Goal: Find specific page/section: Find specific page/section

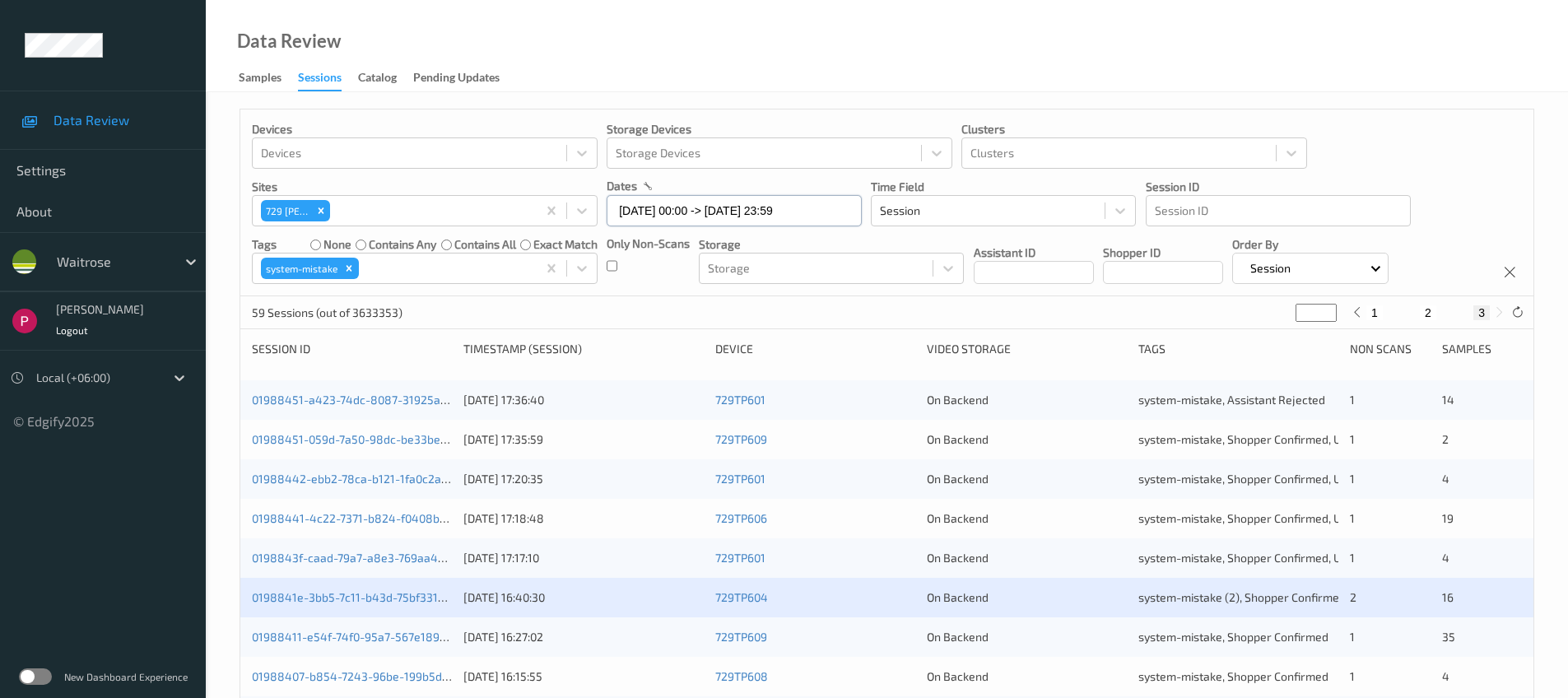
click at [747, 213] on input "[DATE] 00:00 -> [DATE] 23:59" at bounding box center [734, 211] width 255 height 32
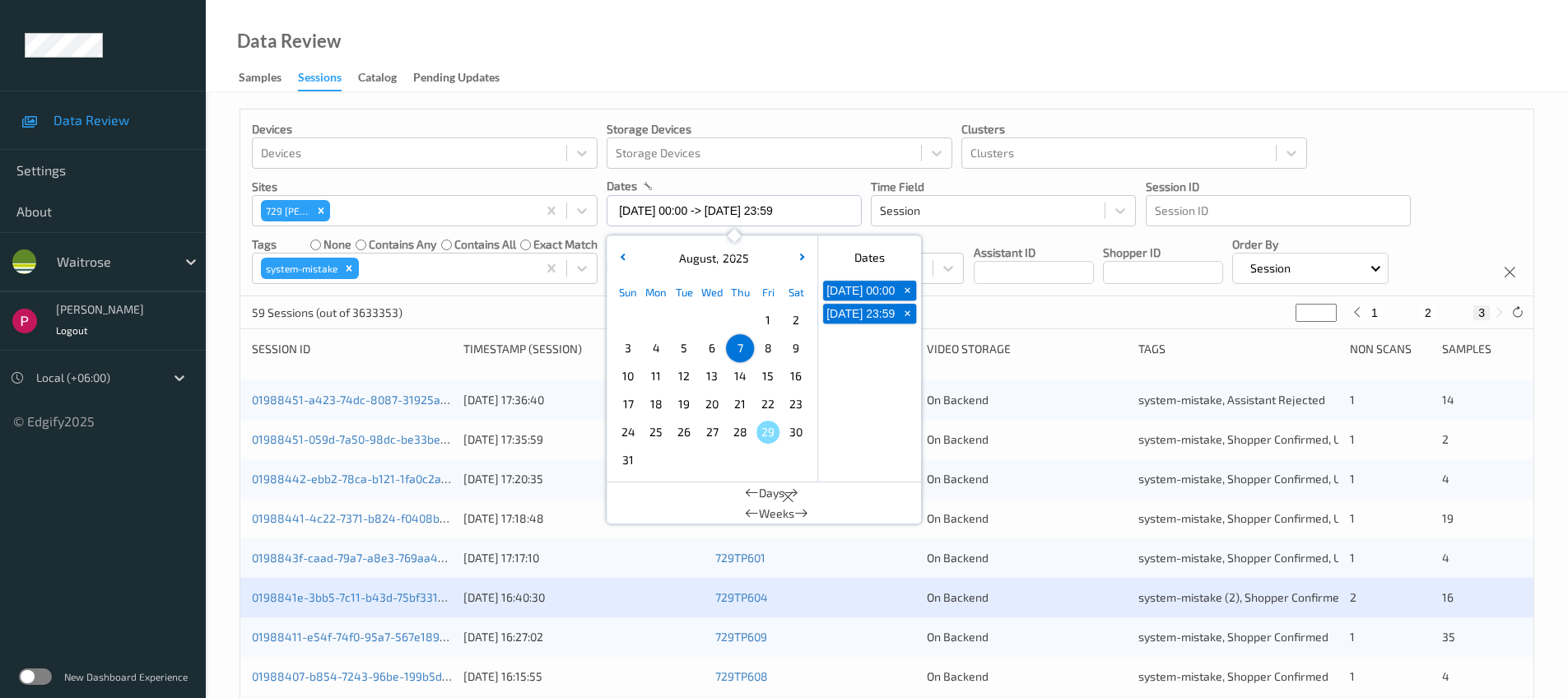
click at [711, 352] on span "6" at bounding box center [711, 348] width 23 height 23
type input "[DATE] 00:00"
type input "*"
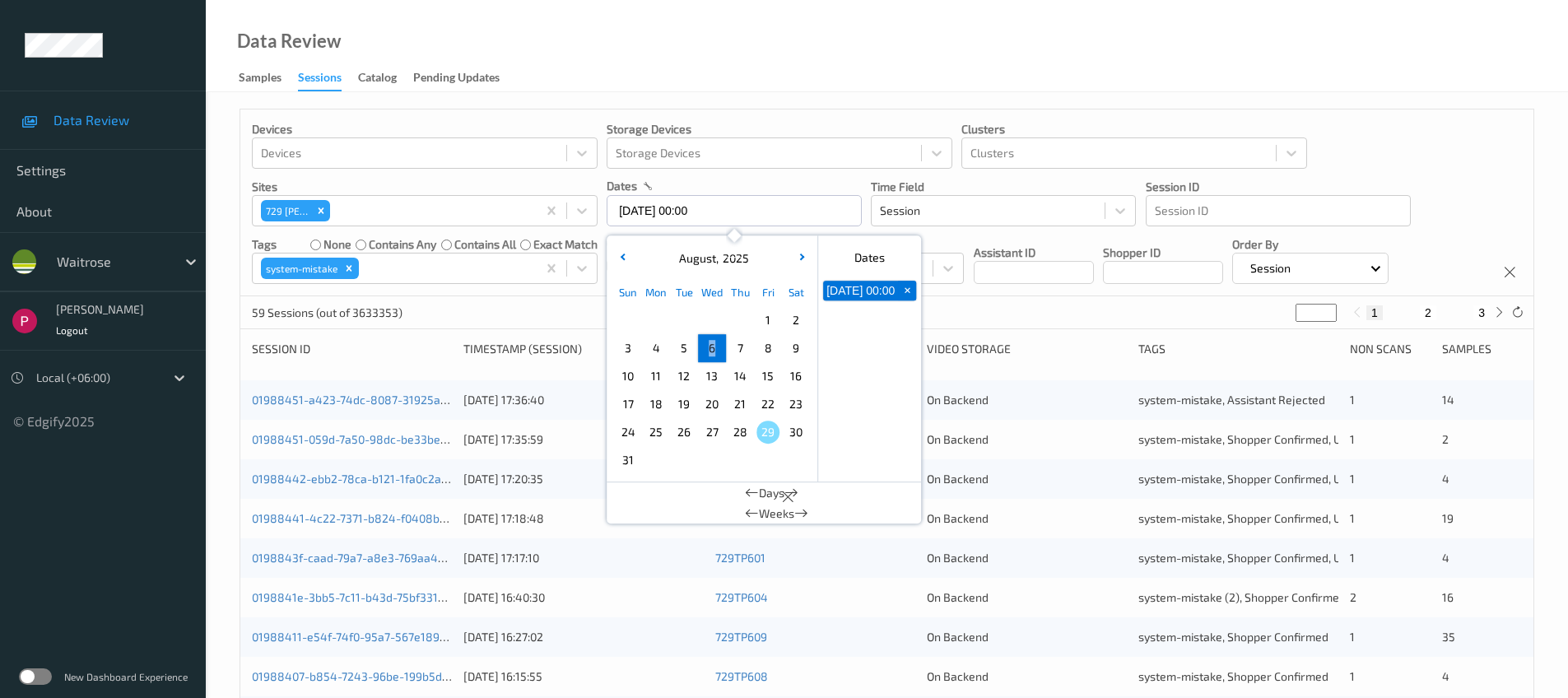
click at [711, 352] on span "6" at bounding box center [711, 348] width 23 height 23
type input "[DATE] 00:00 -> [DATE] 23:59"
click at [797, 67] on div "Data Review Samples Sessions Catalog Pending Updates" at bounding box center [886, 45] width 1362 height 92
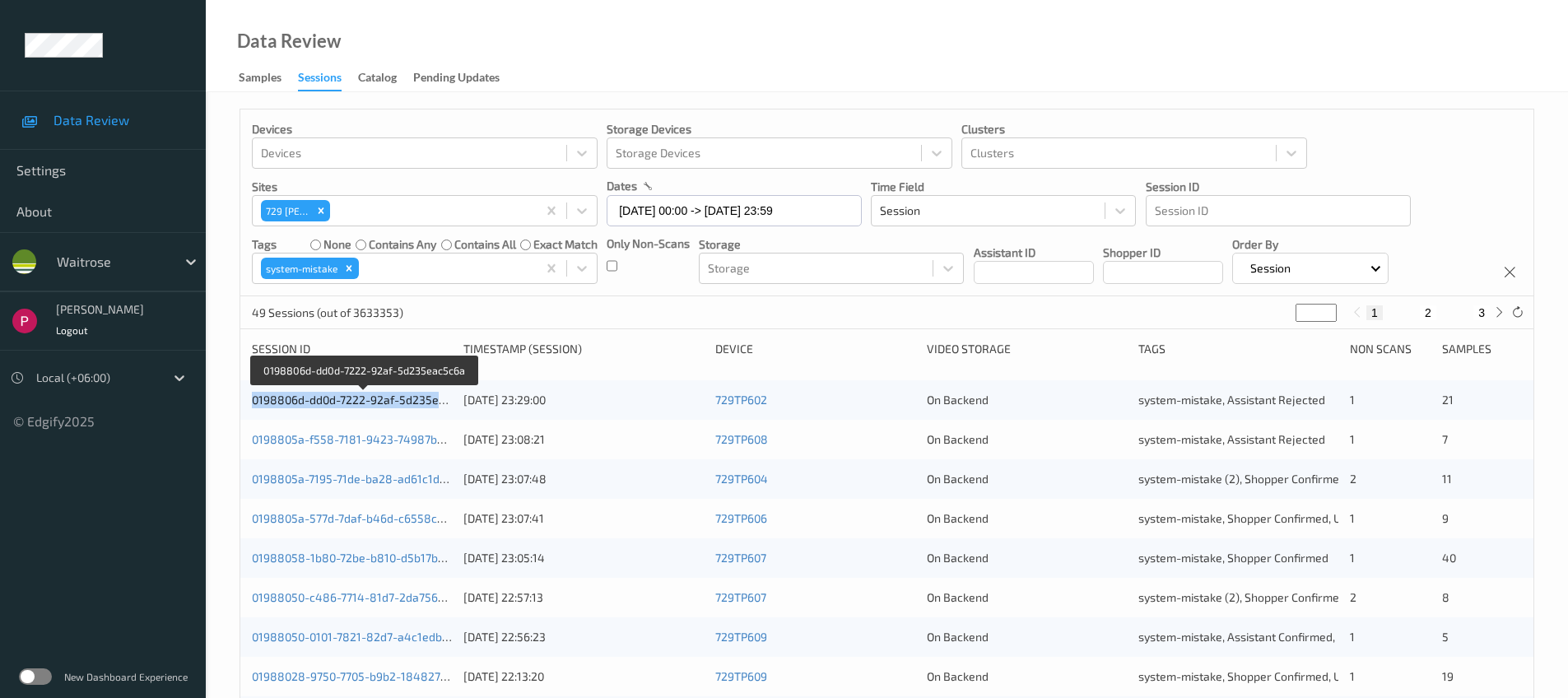
copy link "0198806d-dd0d-7222-92af-5d235eac5c6a"
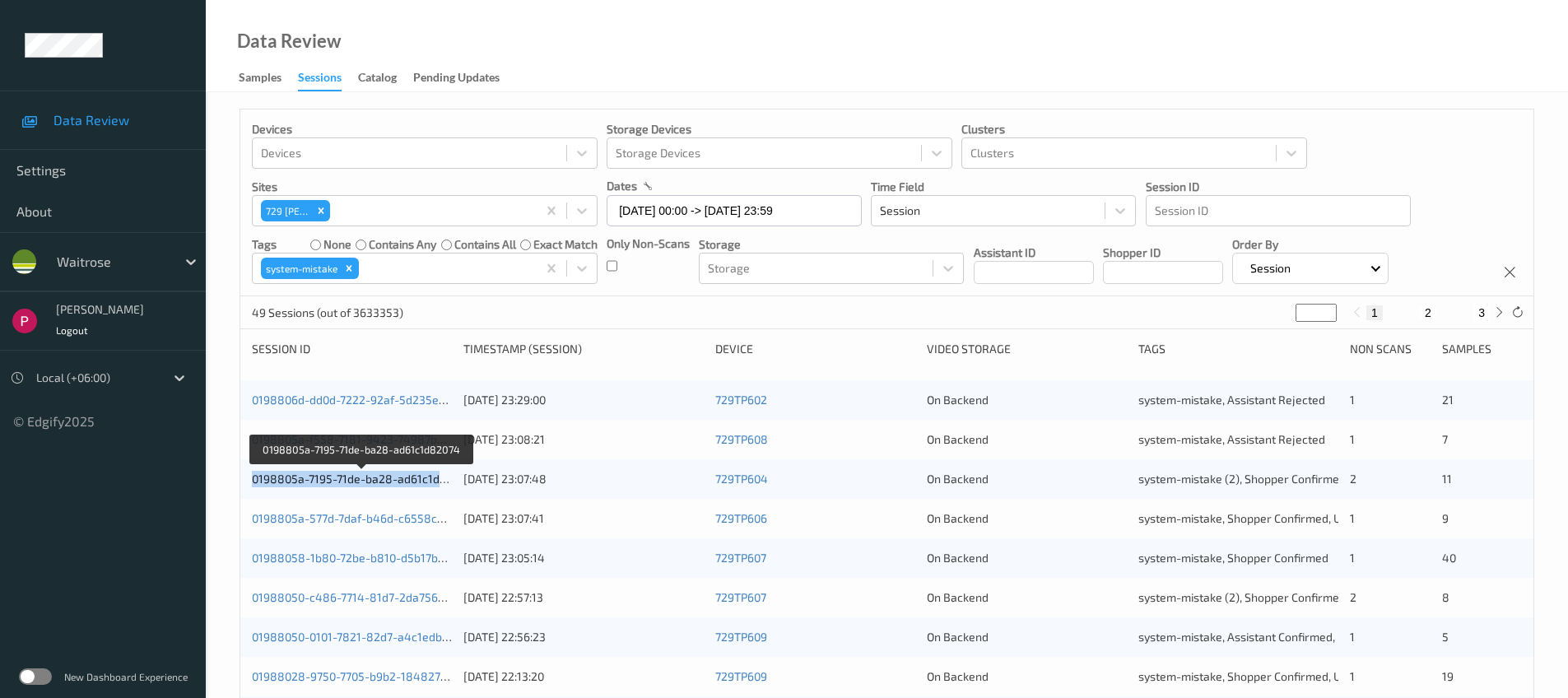
copy link "0198805a-7195-71de-ba28-ad61c1d82074"
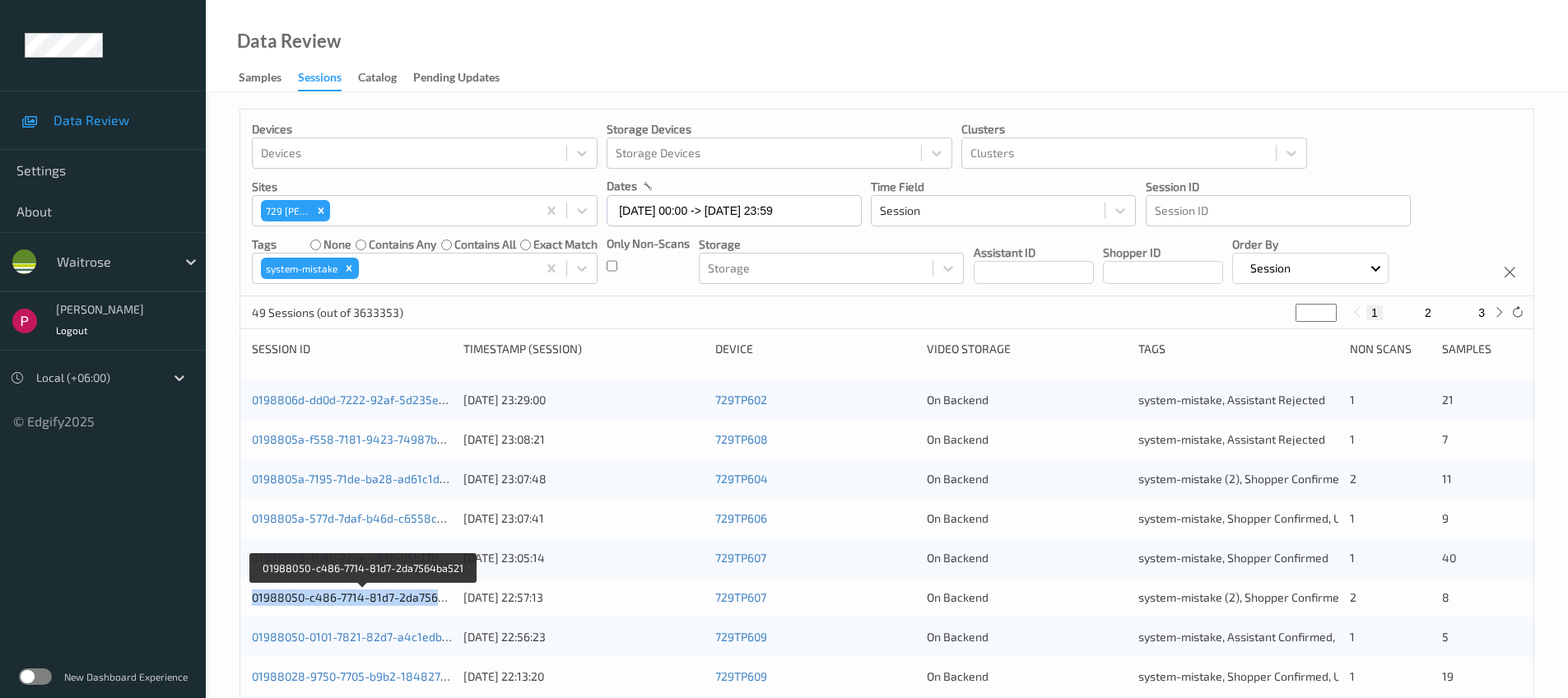
copy link "01988050-c486-7714-81d7-2da7564ba521"
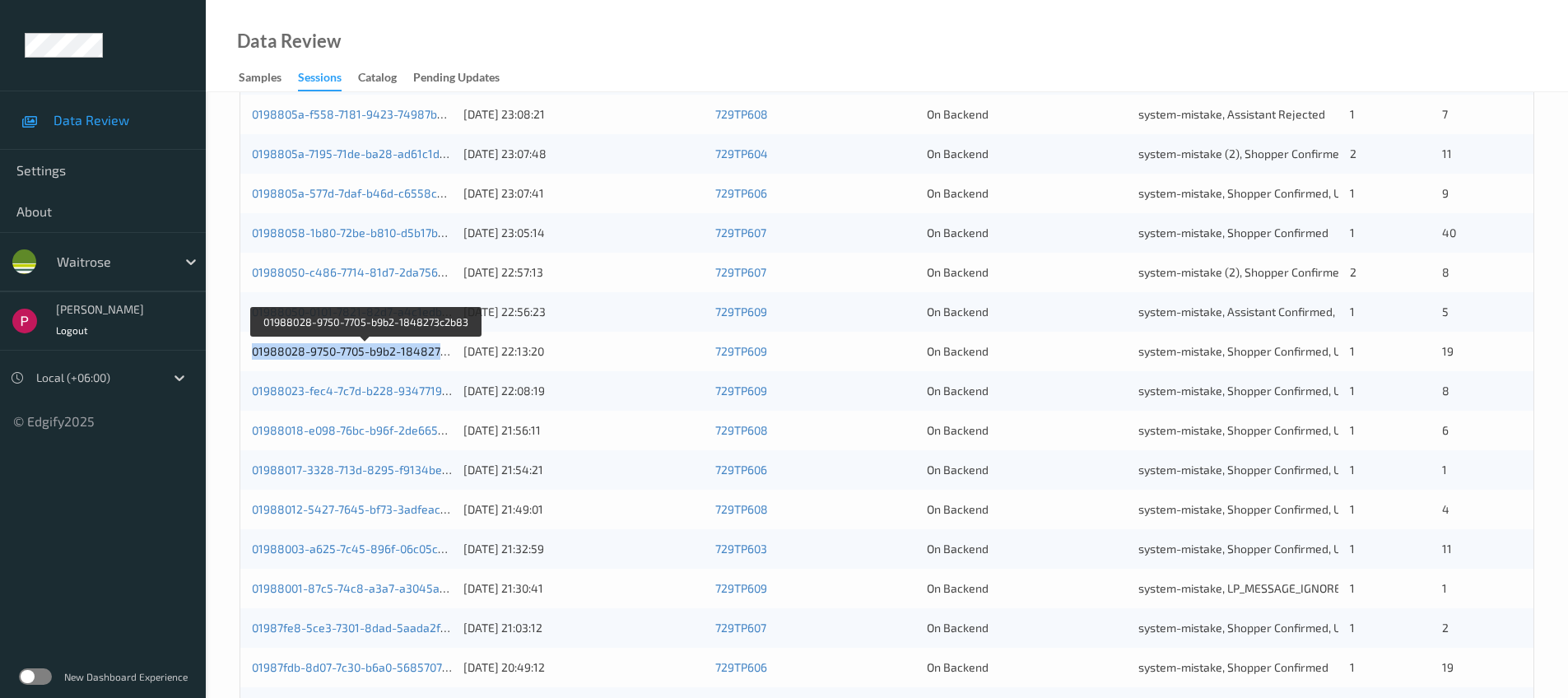
copy link "01988028-9750-7705-b9b2-1848273c2b83"
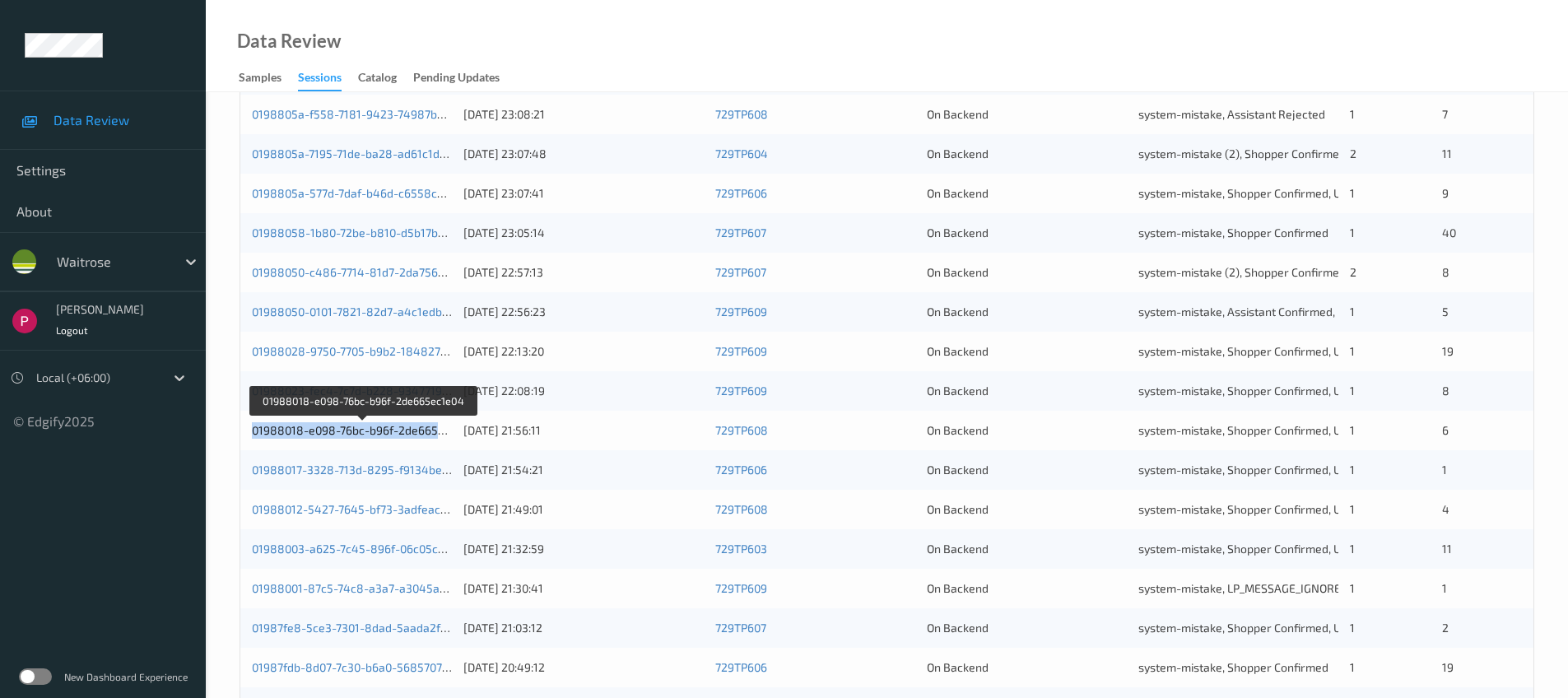
copy link "01988018-e098-76bc-b96f-2de665ec1e04"
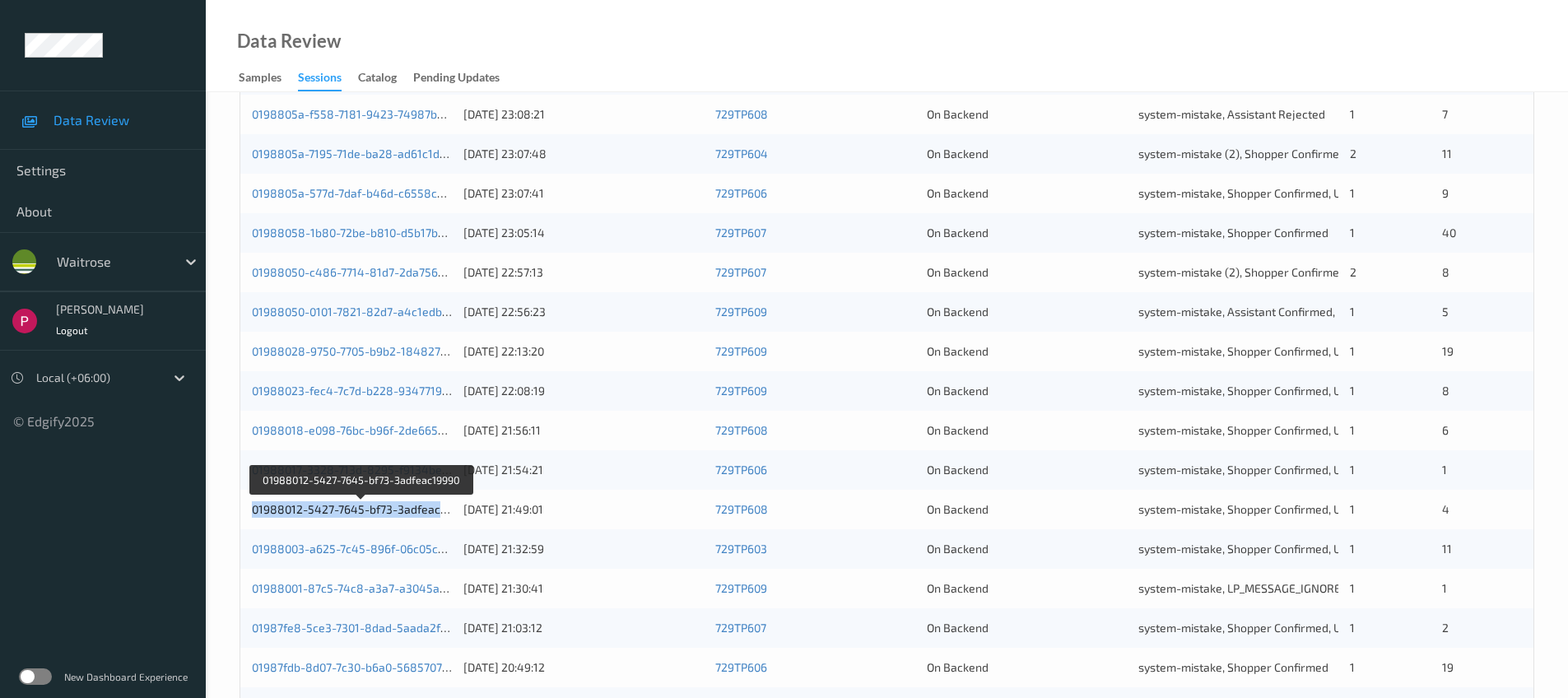
copy link "01988012-5427-7645-bf73-3adfeac19990"
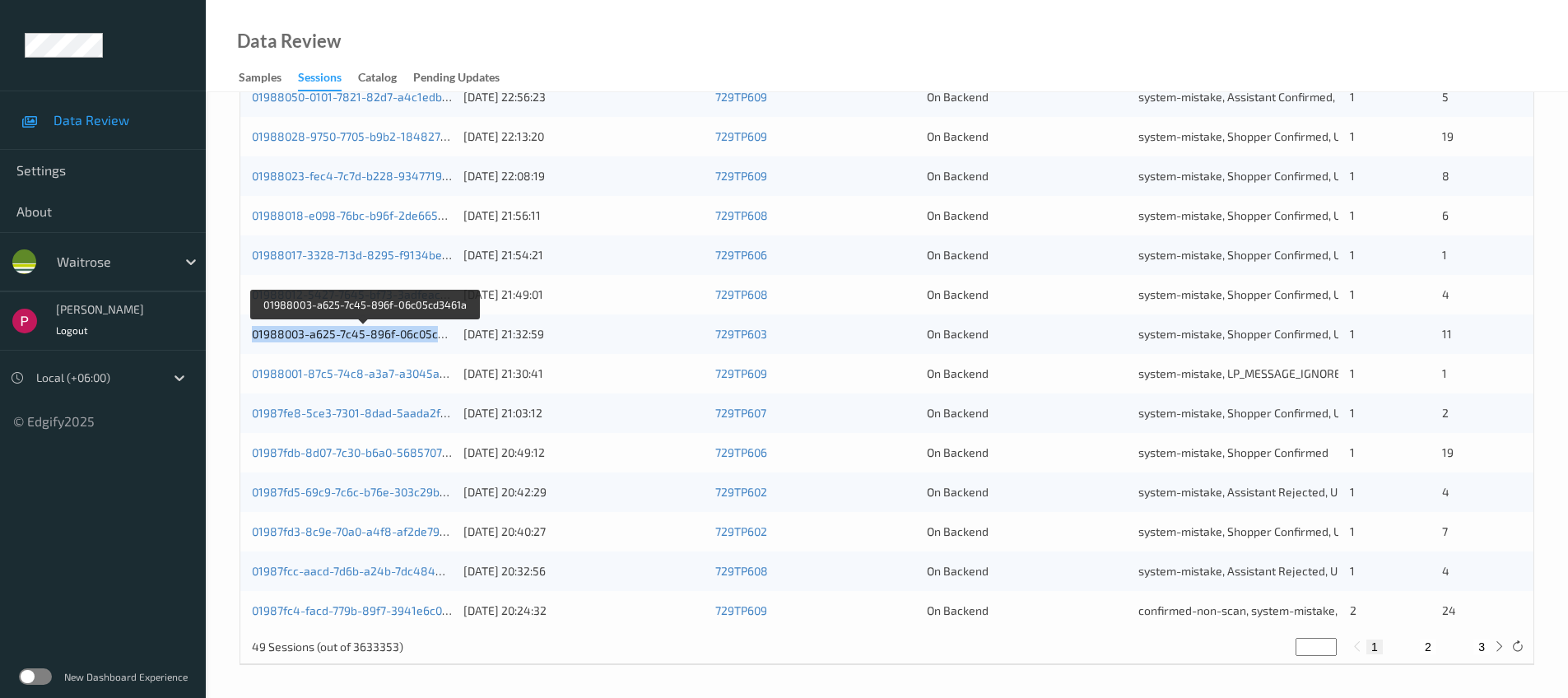
copy link "01988003-a625-7c45-896f-06c05cd3461a"
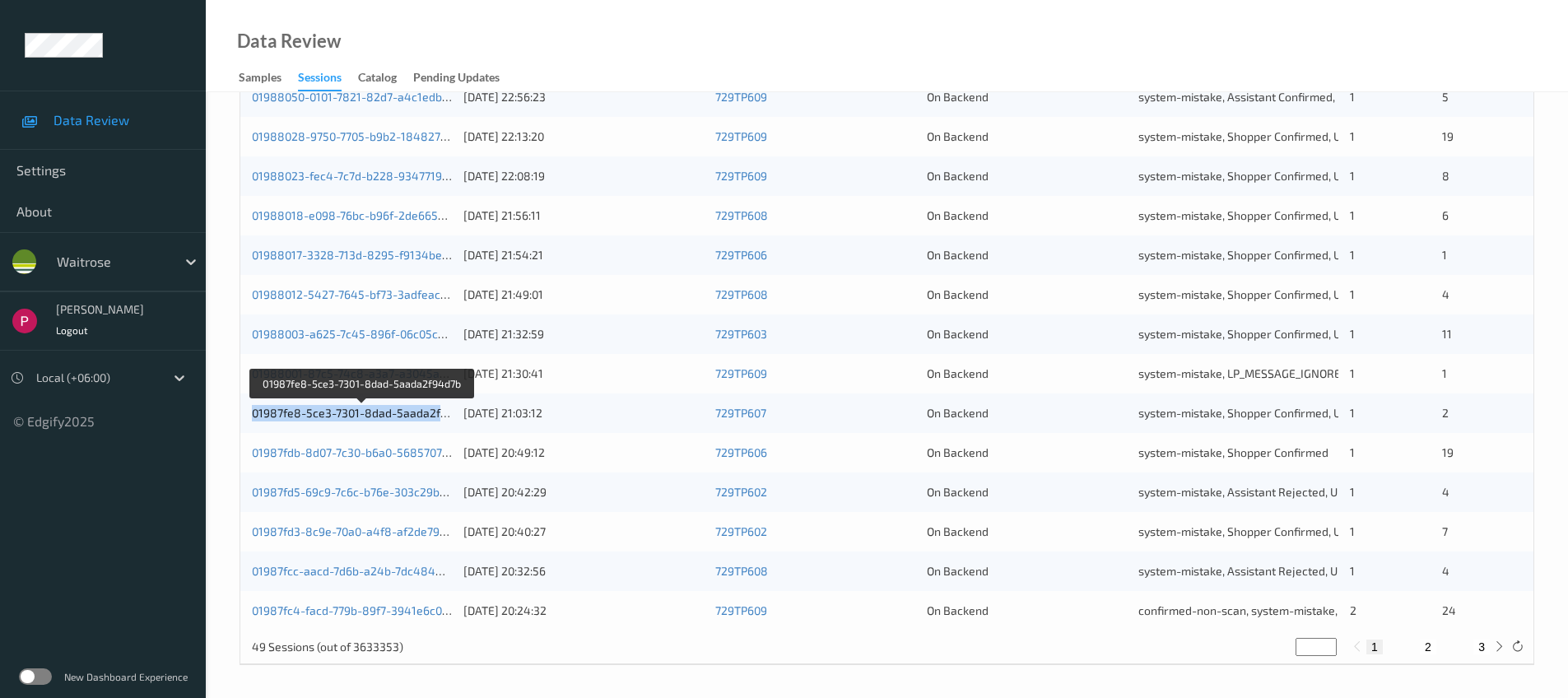
copy link "01987fe8-5ce3-7301-8dad-5aada2f94d7b"
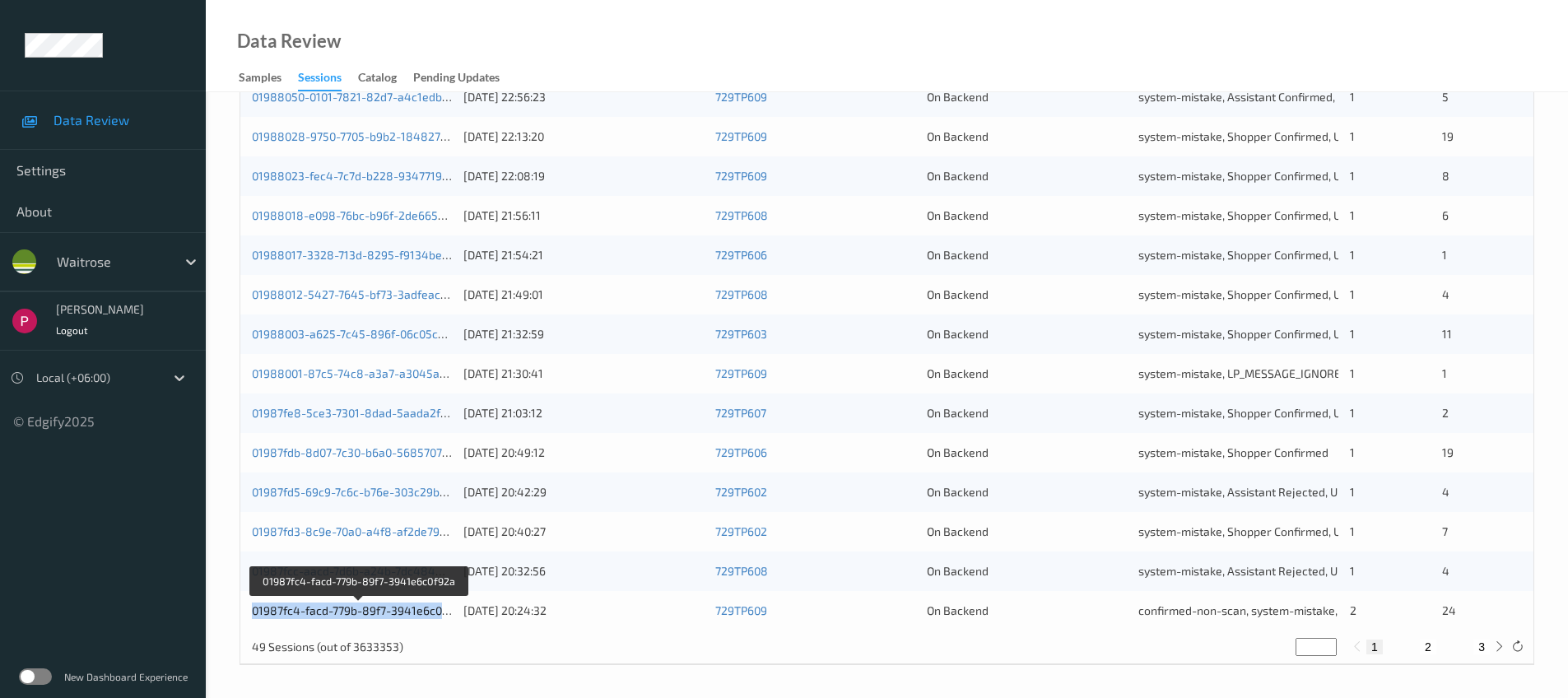
copy link "01987fc4-facd-779b-89f7-3941e6c0f92a"
click at [1429, 647] on button "2" at bounding box center [1428, 647] width 17 height 15
type input "*"
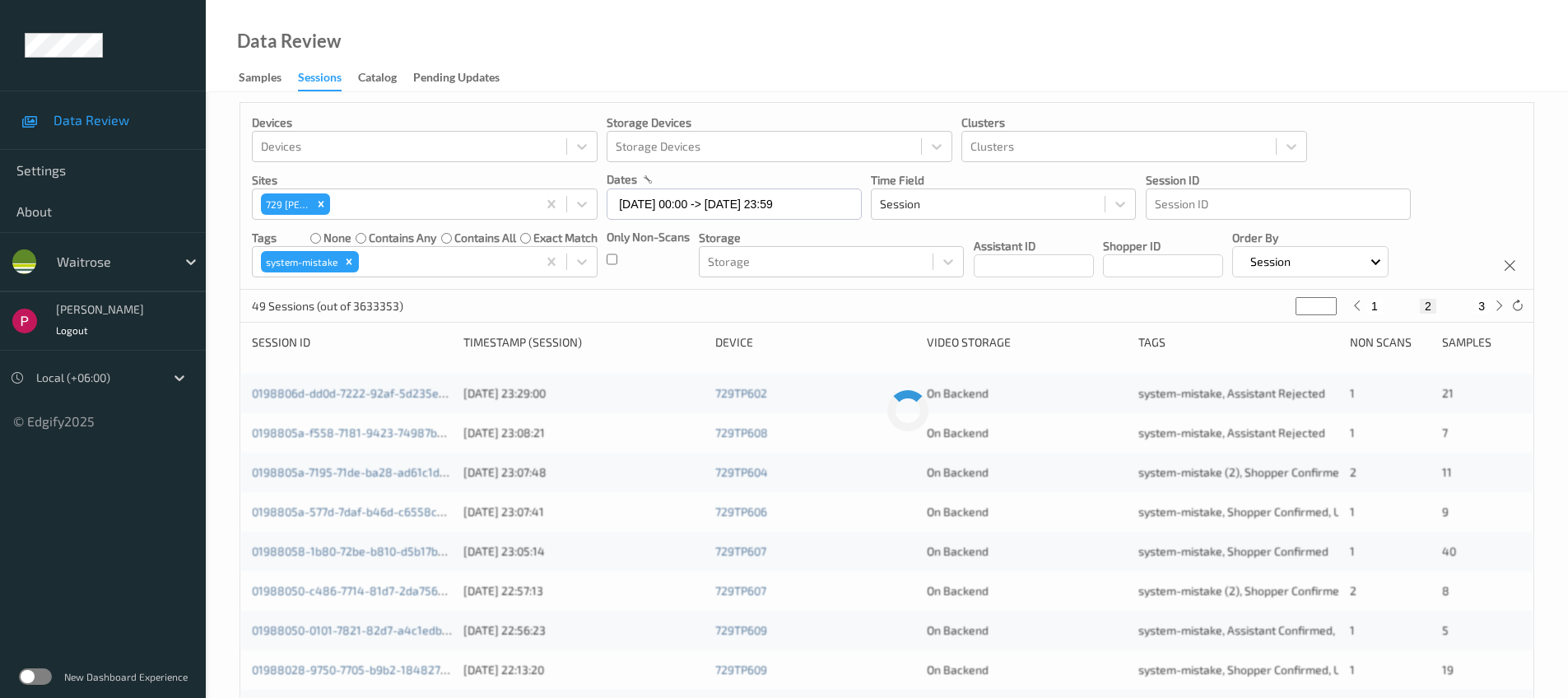
scroll to position [0, 0]
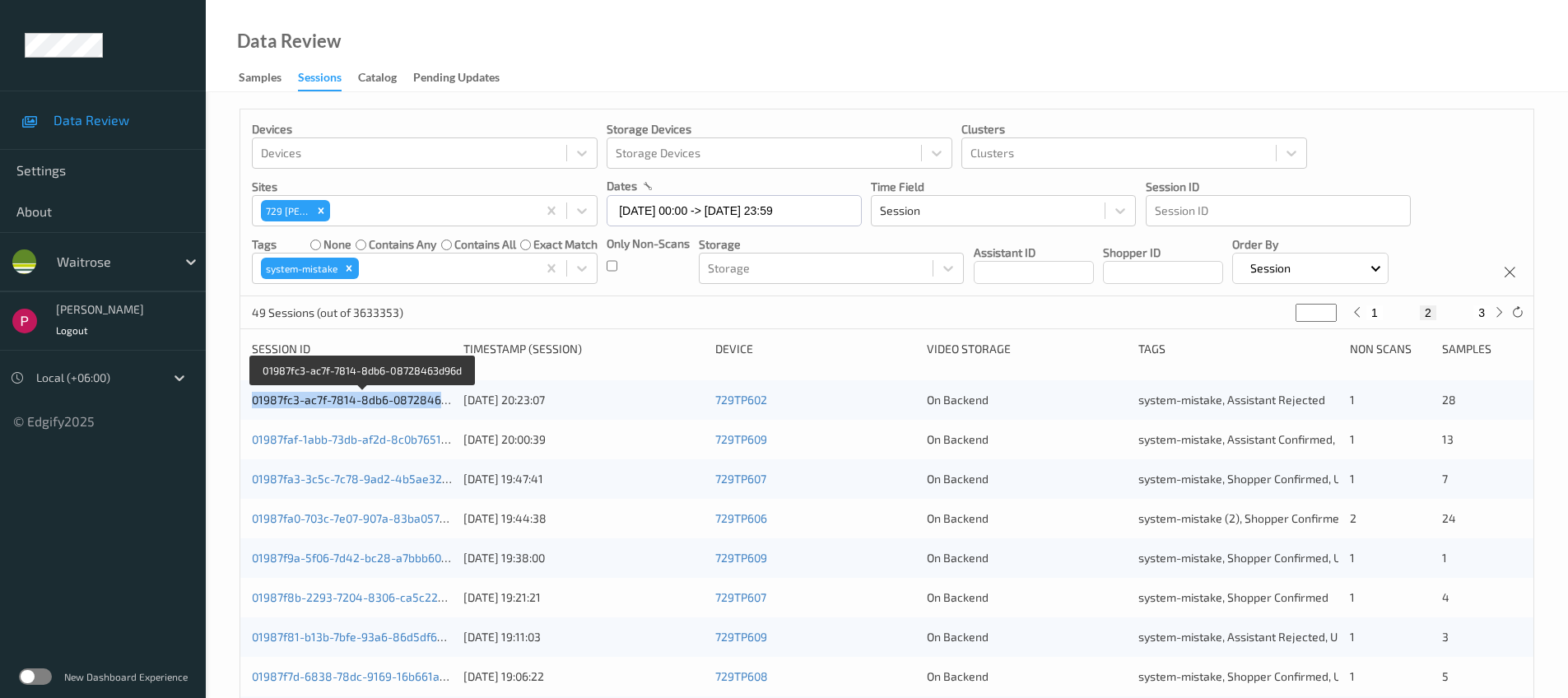
copy link "01987fc3-ac7f-7814-8db6-08728463d96d"
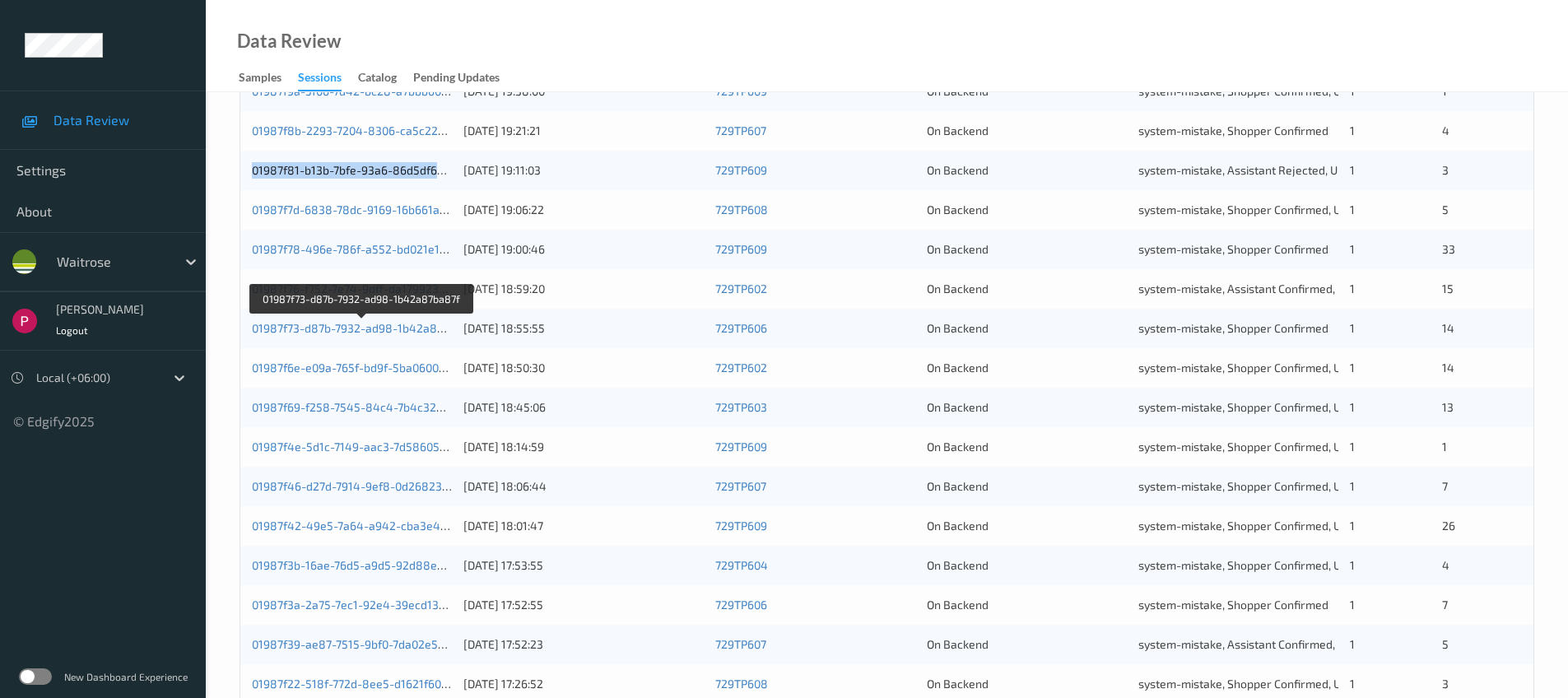
scroll to position [540, 0]
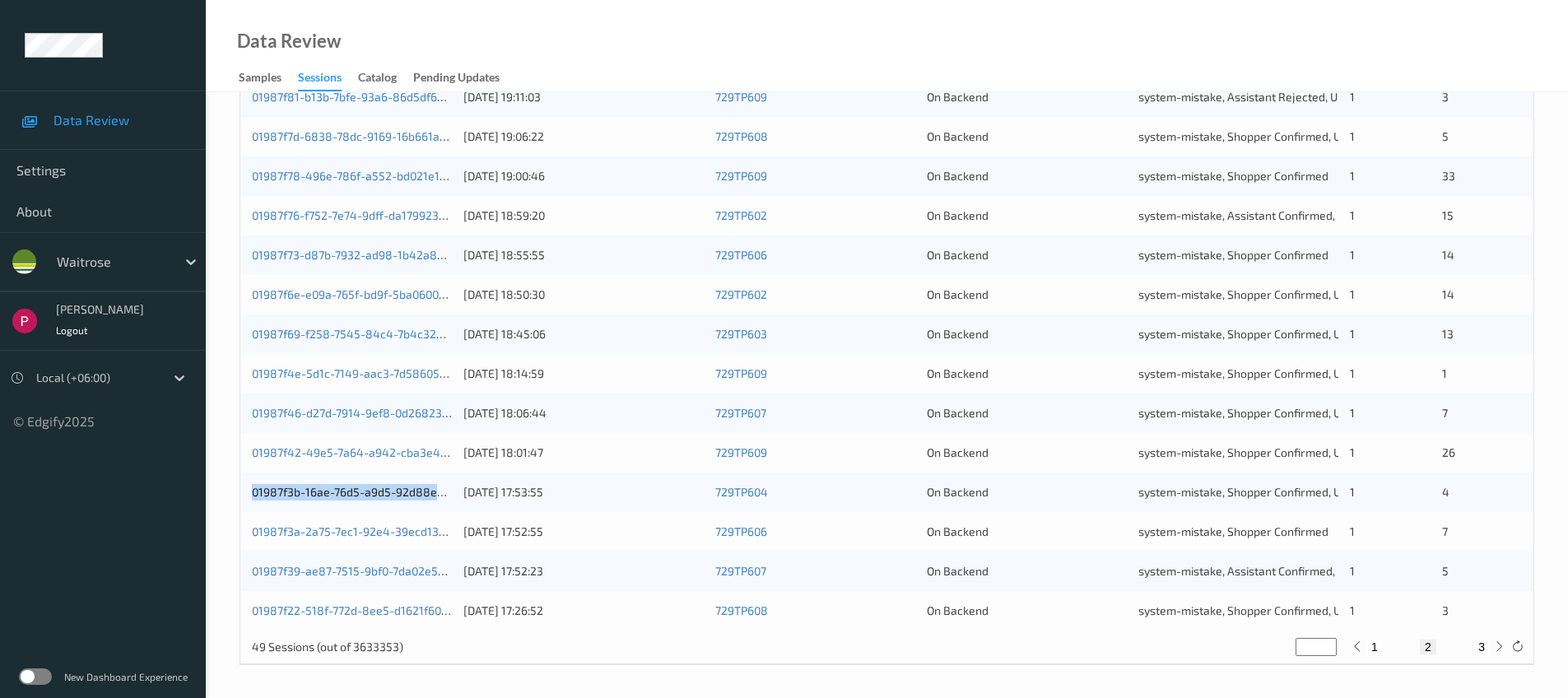
click at [1480, 646] on button "3" at bounding box center [1481, 647] width 17 height 15
type input "*"
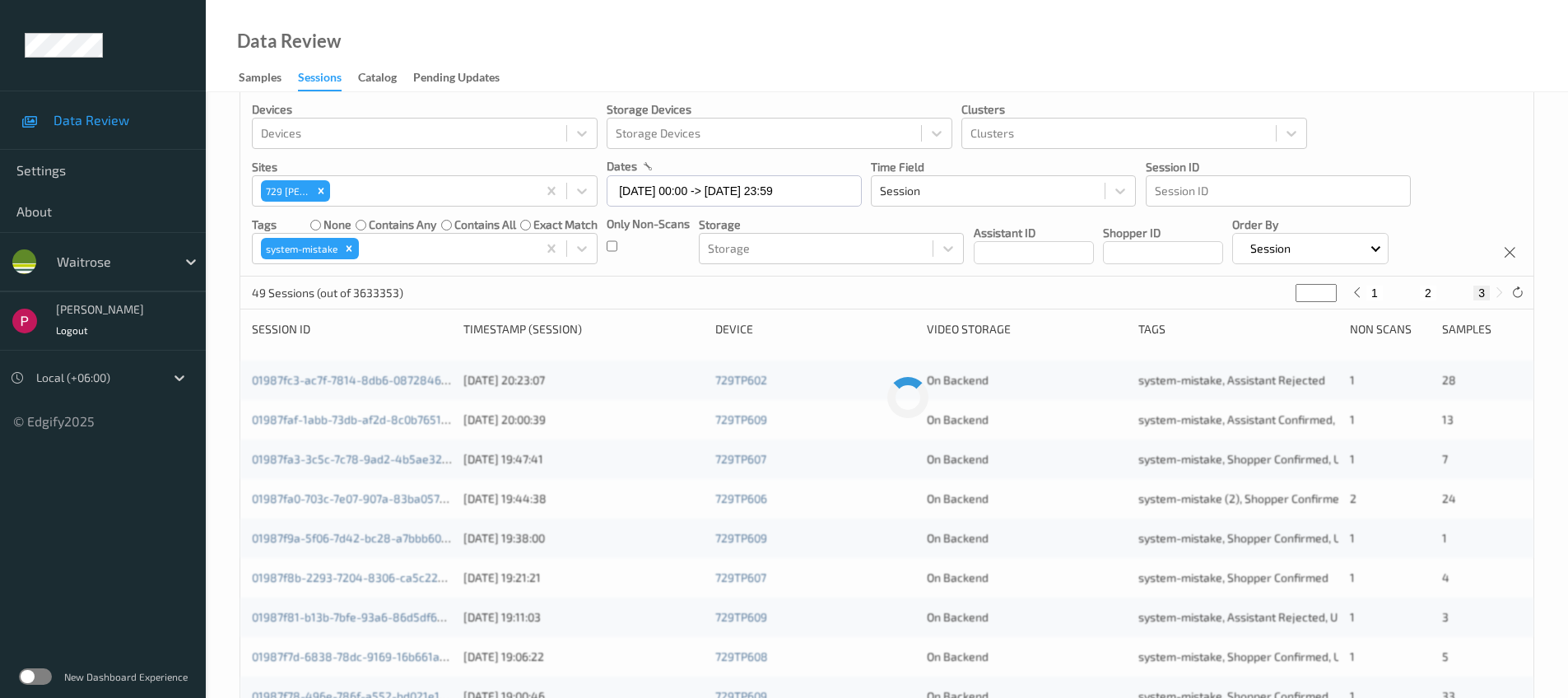
scroll to position [0, 0]
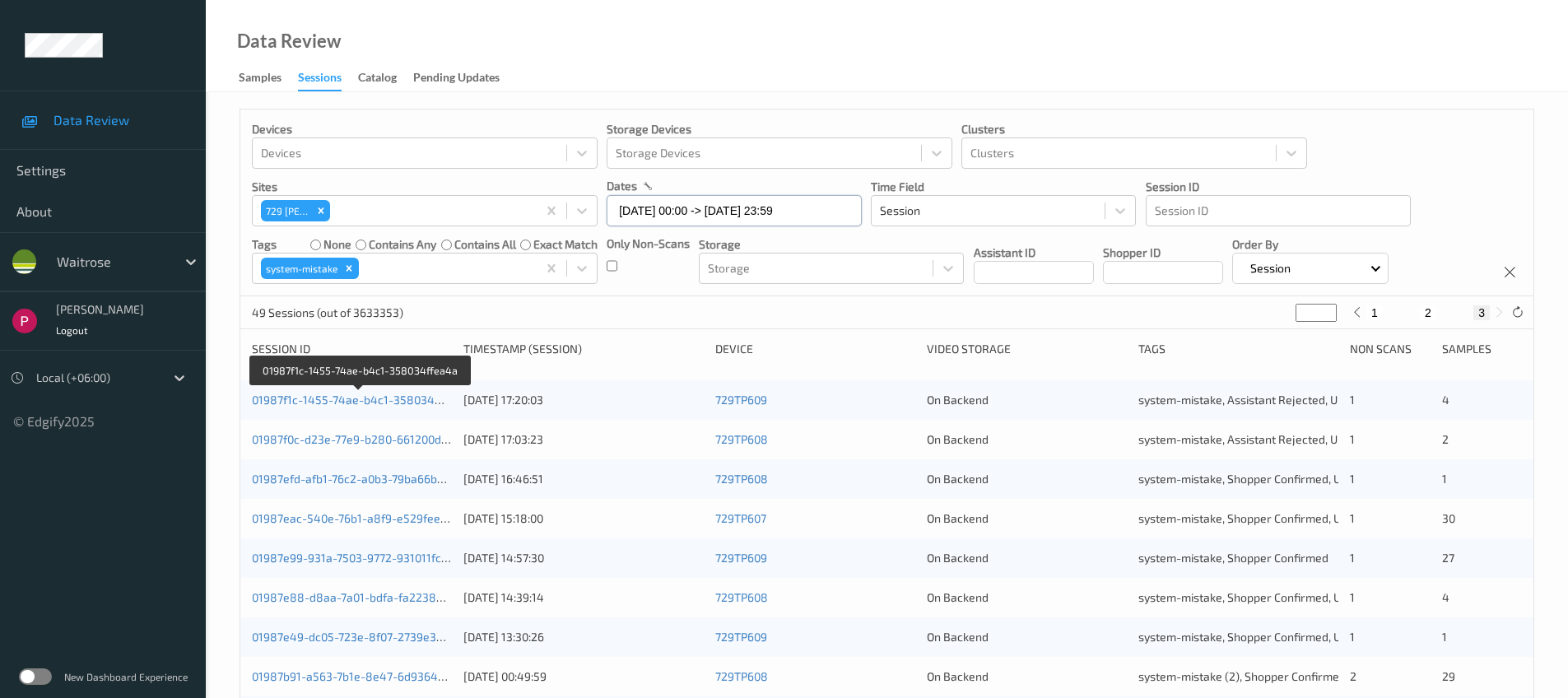
click at [697, 213] on input "06/08/2025 00:00 -> 06/08/2025 23:59" at bounding box center [734, 211] width 255 height 32
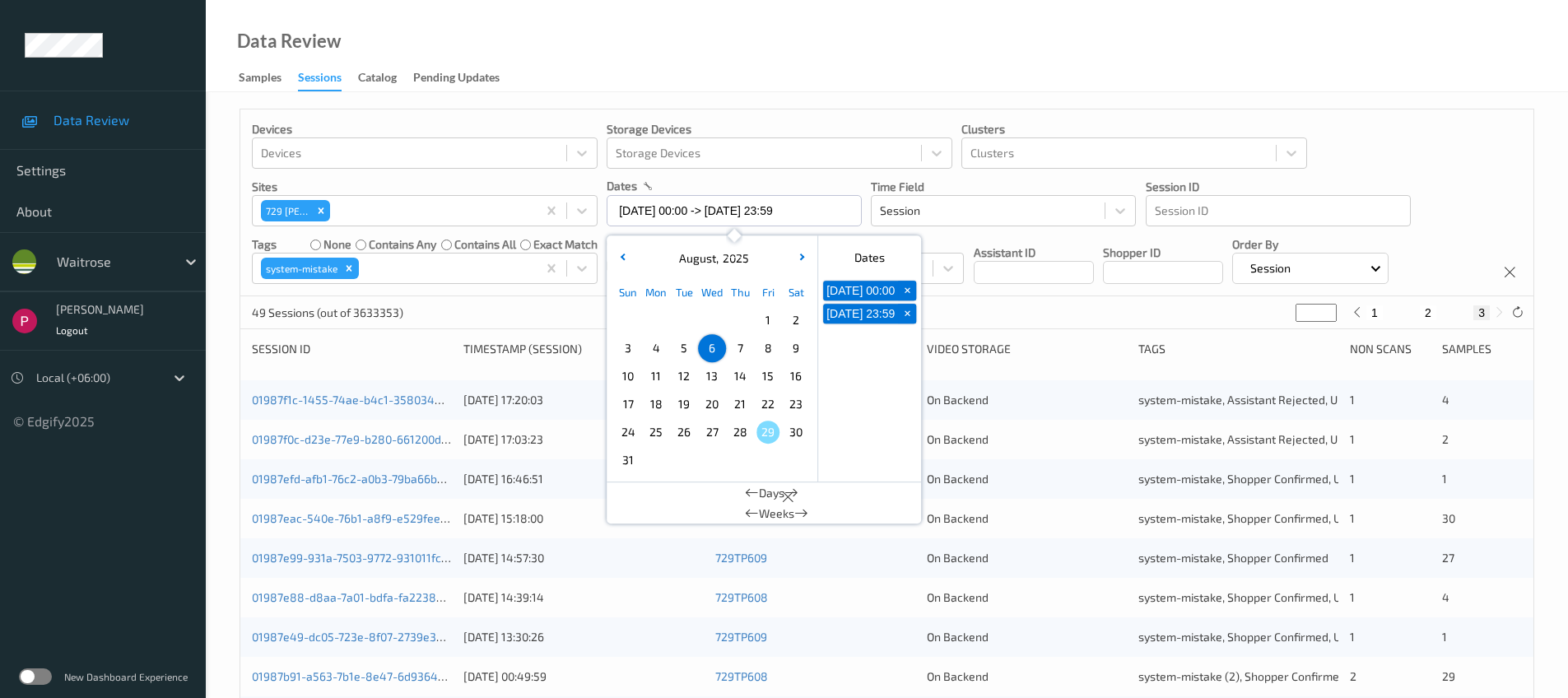
click at [679, 352] on span "5" at bounding box center [683, 348] width 23 height 23
type input "05/08/2025 00:00"
type input "*"
click at [679, 352] on span "5" at bounding box center [683, 348] width 23 height 23
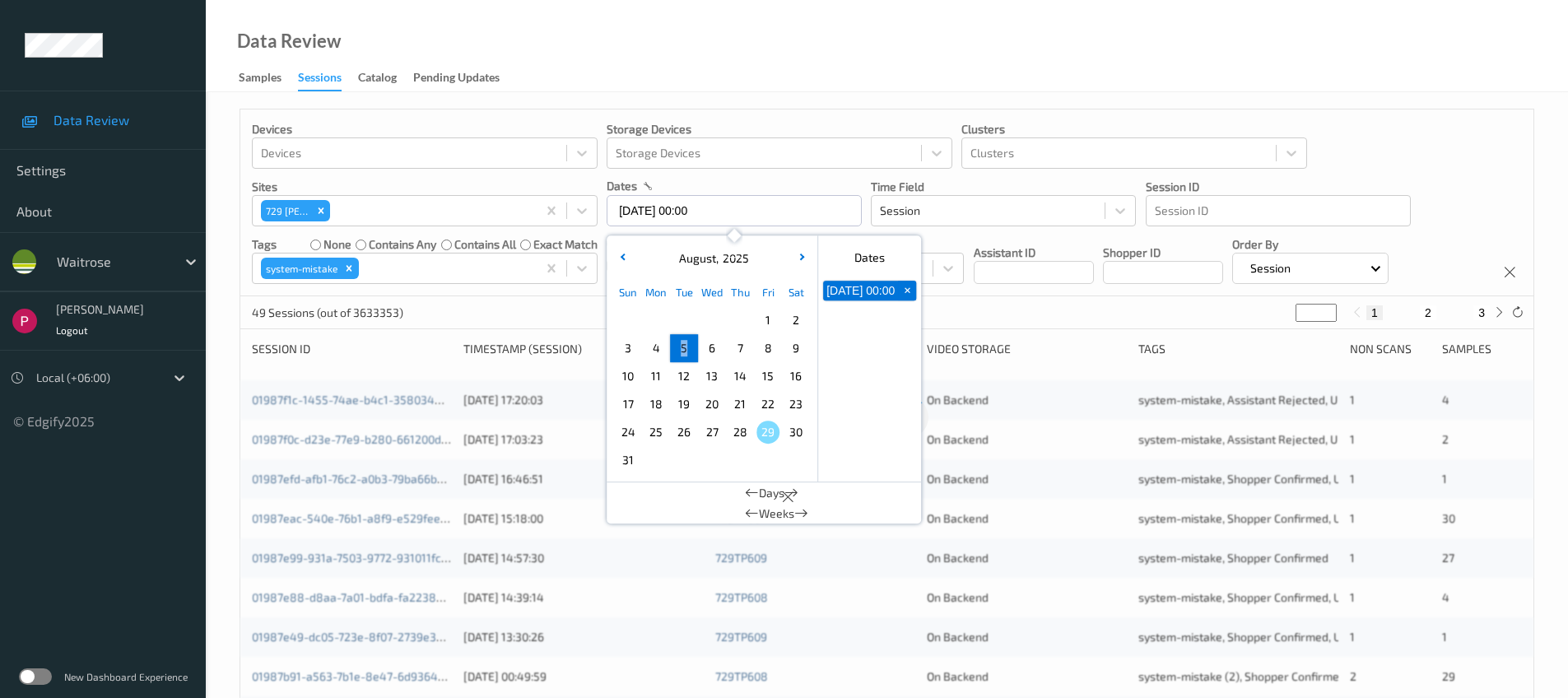
type input "05/08/2025 00:00 -> 05/08/2025 23:59"
click at [861, 31] on div "Data Review Samples Sessions Catalog Pending Updates" at bounding box center [886, 45] width 1362 height 92
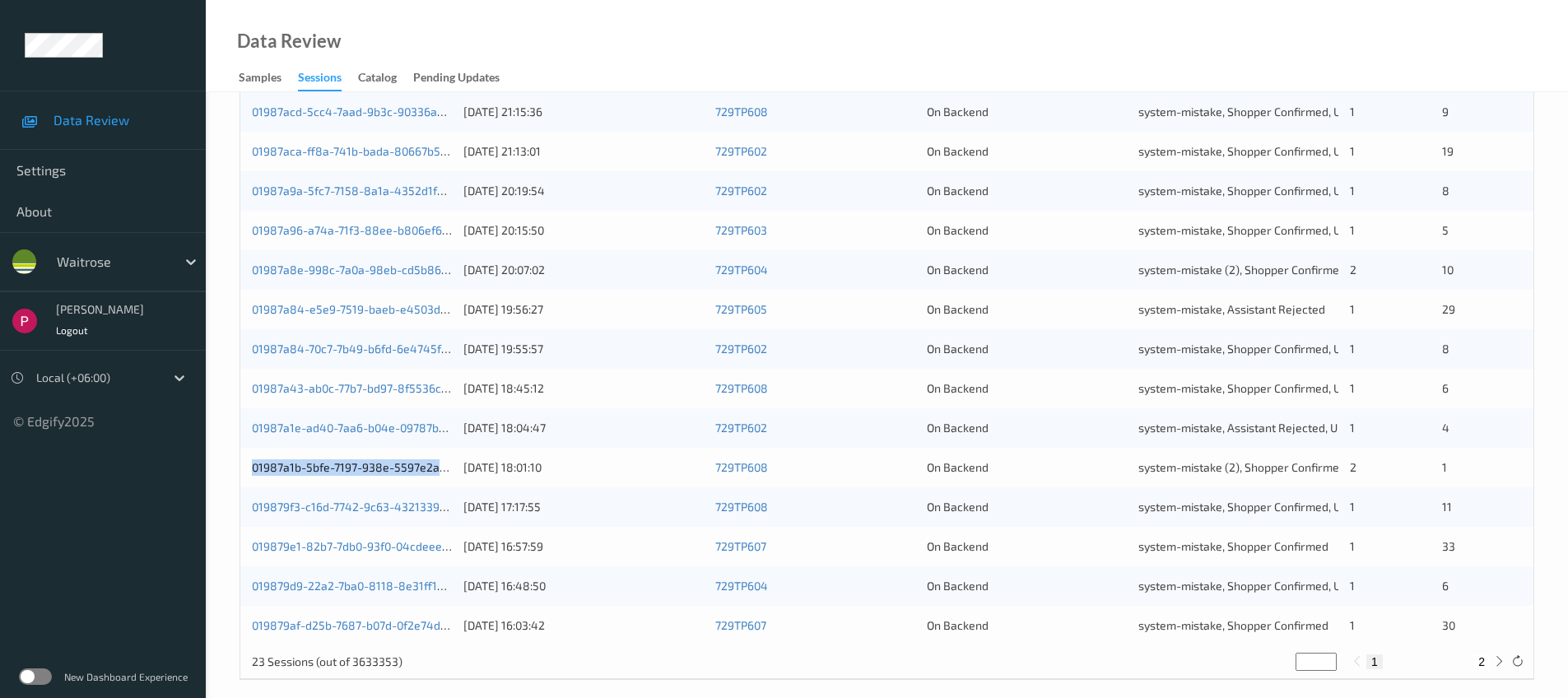
scroll to position [540, 0]
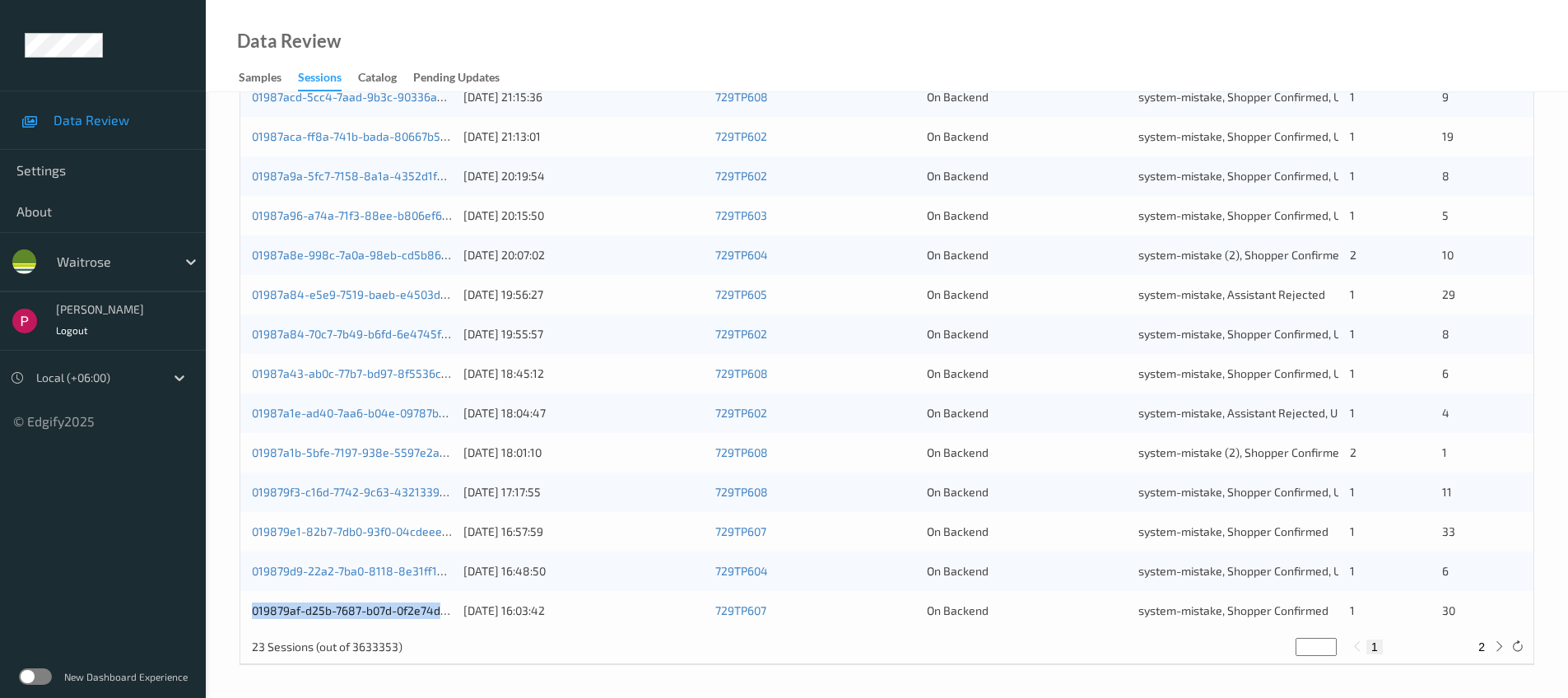
click at [1484, 646] on button "2" at bounding box center [1481, 647] width 17 height 15
type input "*"
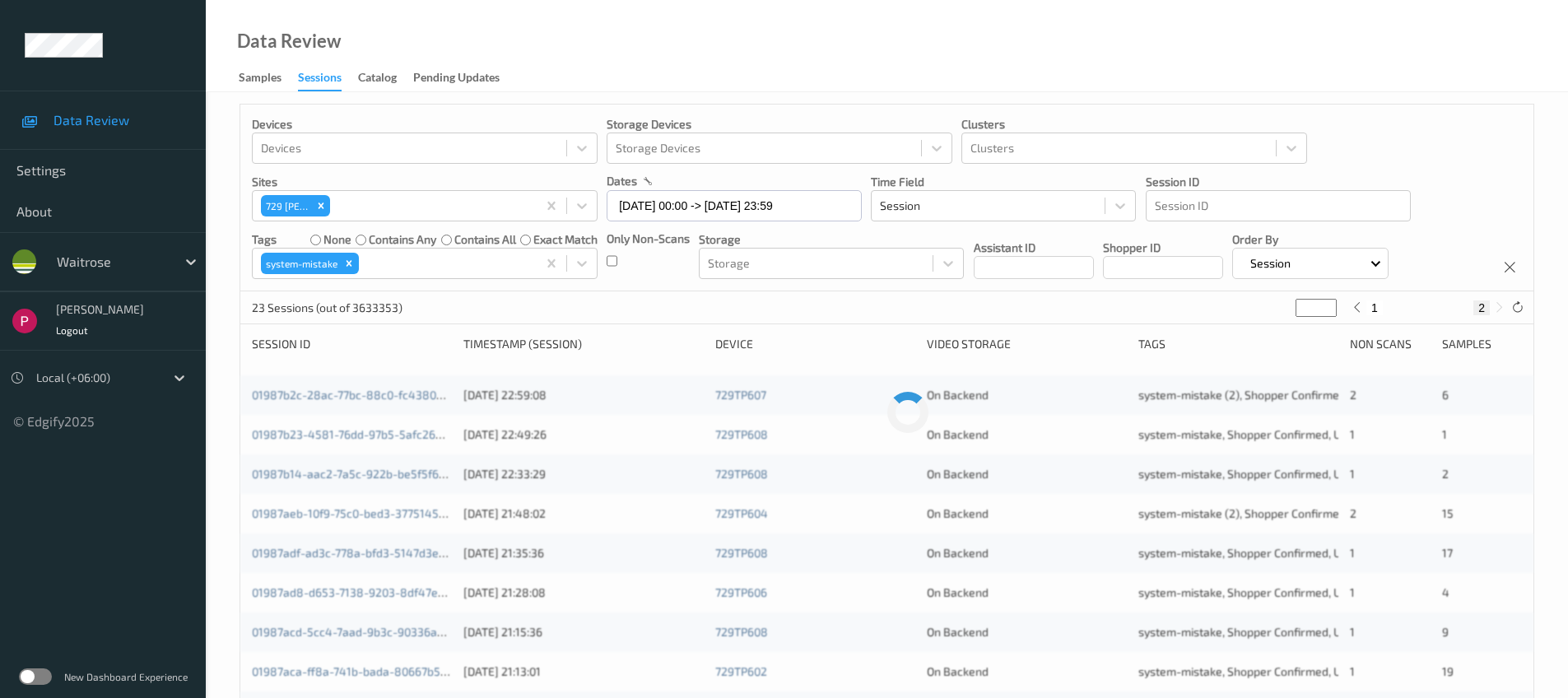
scroll to position [0, 0]
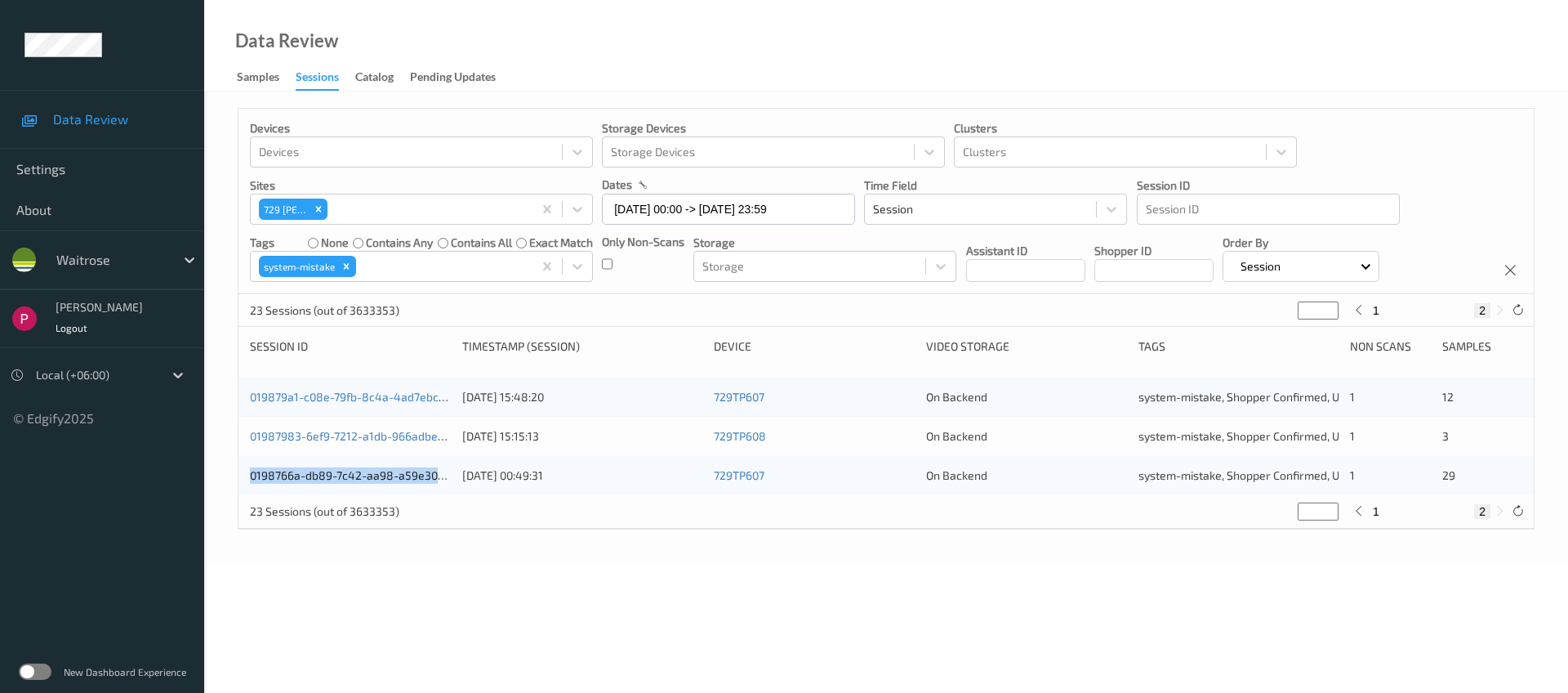
click at [1376, 510] on button "1" at bounding box center [1376, 511] width 17 height 15
type input "*"
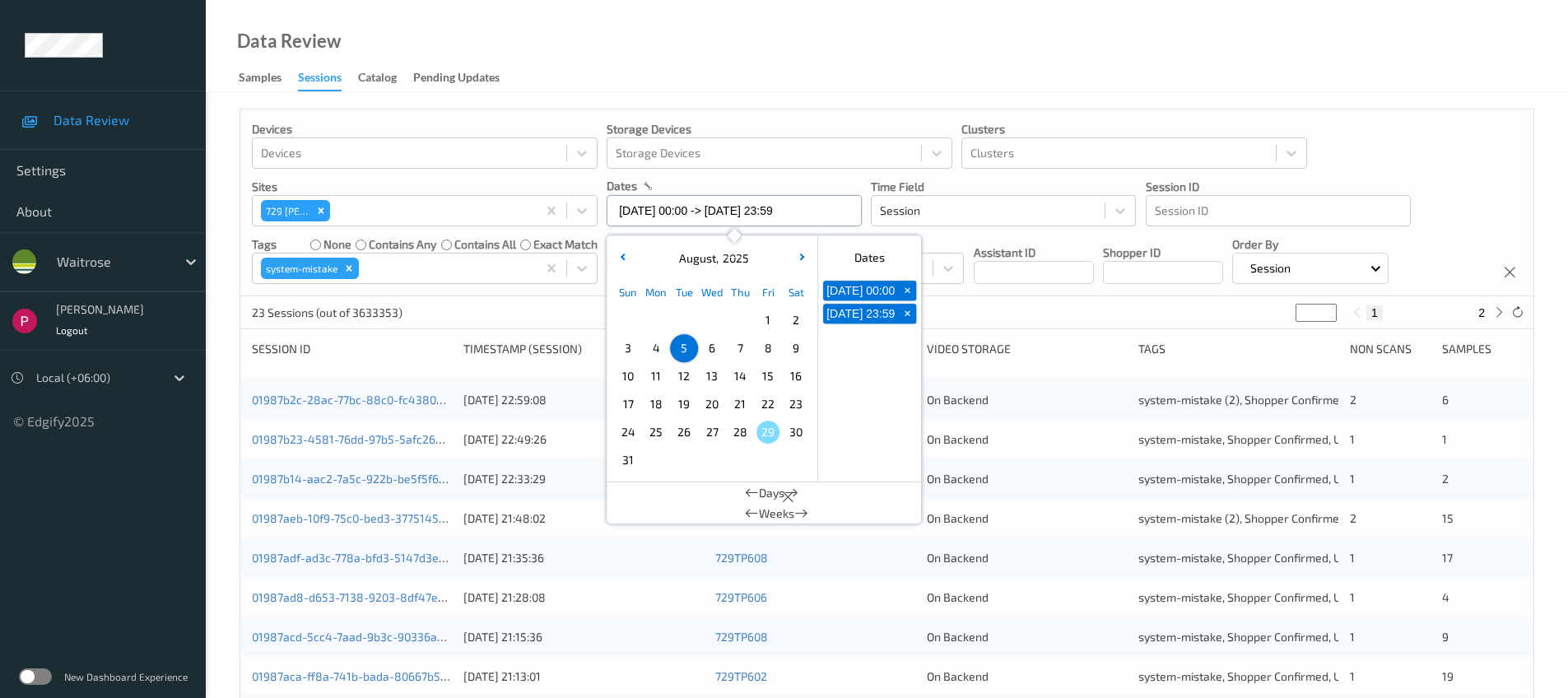
click at [734, 210] on input "05/08/2025 00:00 -> 05/08/2025 23:59" at bounding box center [734, 211] width 255 height 32
click at [663, 352] on span "4" at bounding box center [656, 348] width 23 height 23
type input "04/08/2025 00:00 -> 04/08/2025 23:59"
click at [1233, 76] on div "Data Review Samples Sessions Catalog Pending Updates" at bounding box center [886, 45] width 1362 height 92
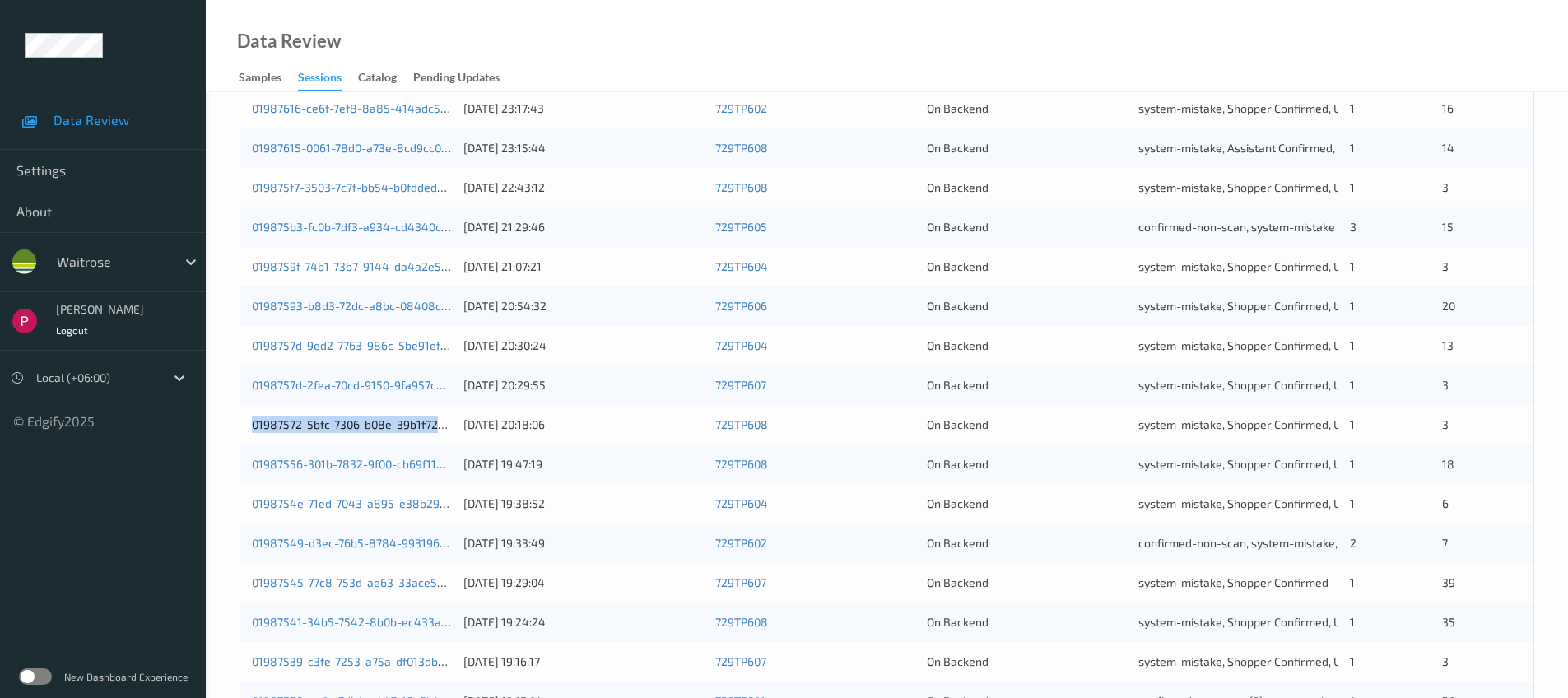
scroll to position [540, 0]
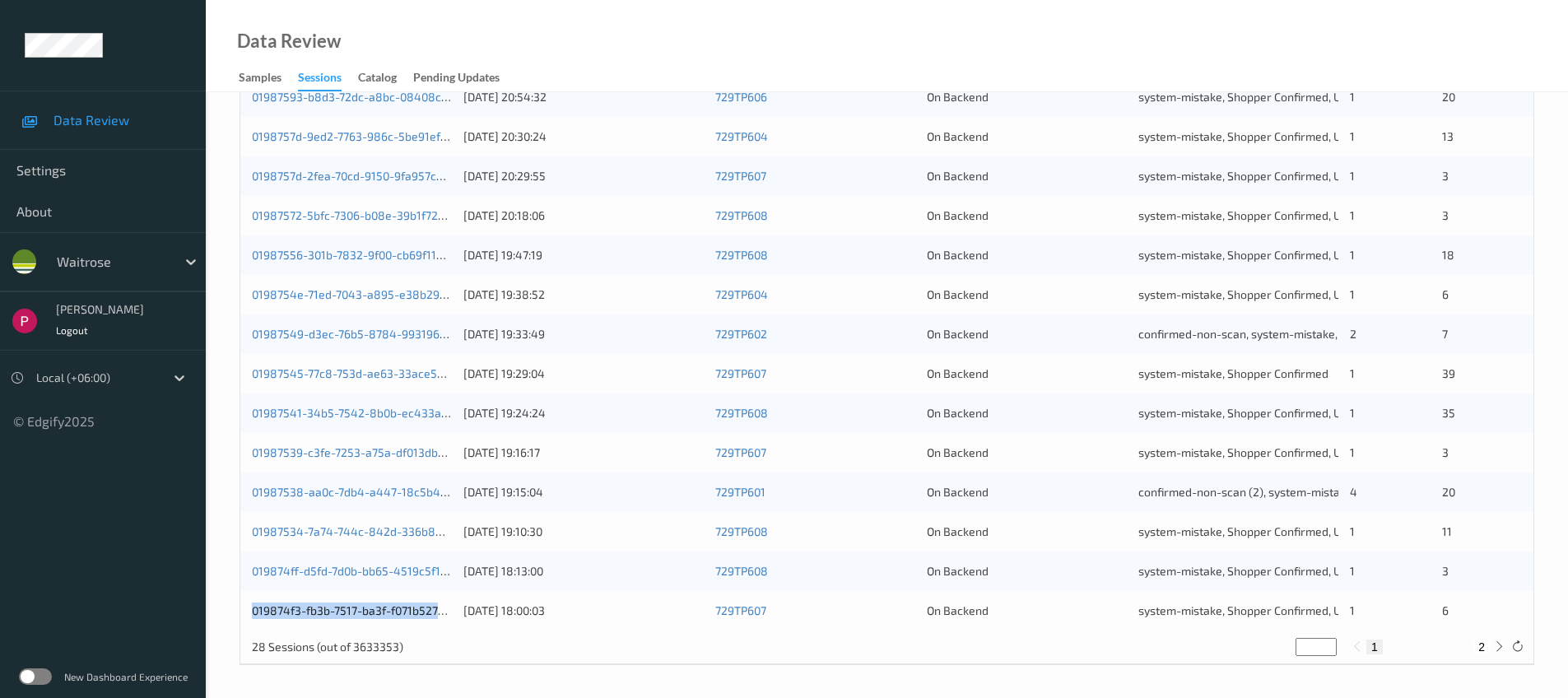
click at [1483, 650] on button "2" at bounding box center [1481, 647] width 17 height 15
type input "*"
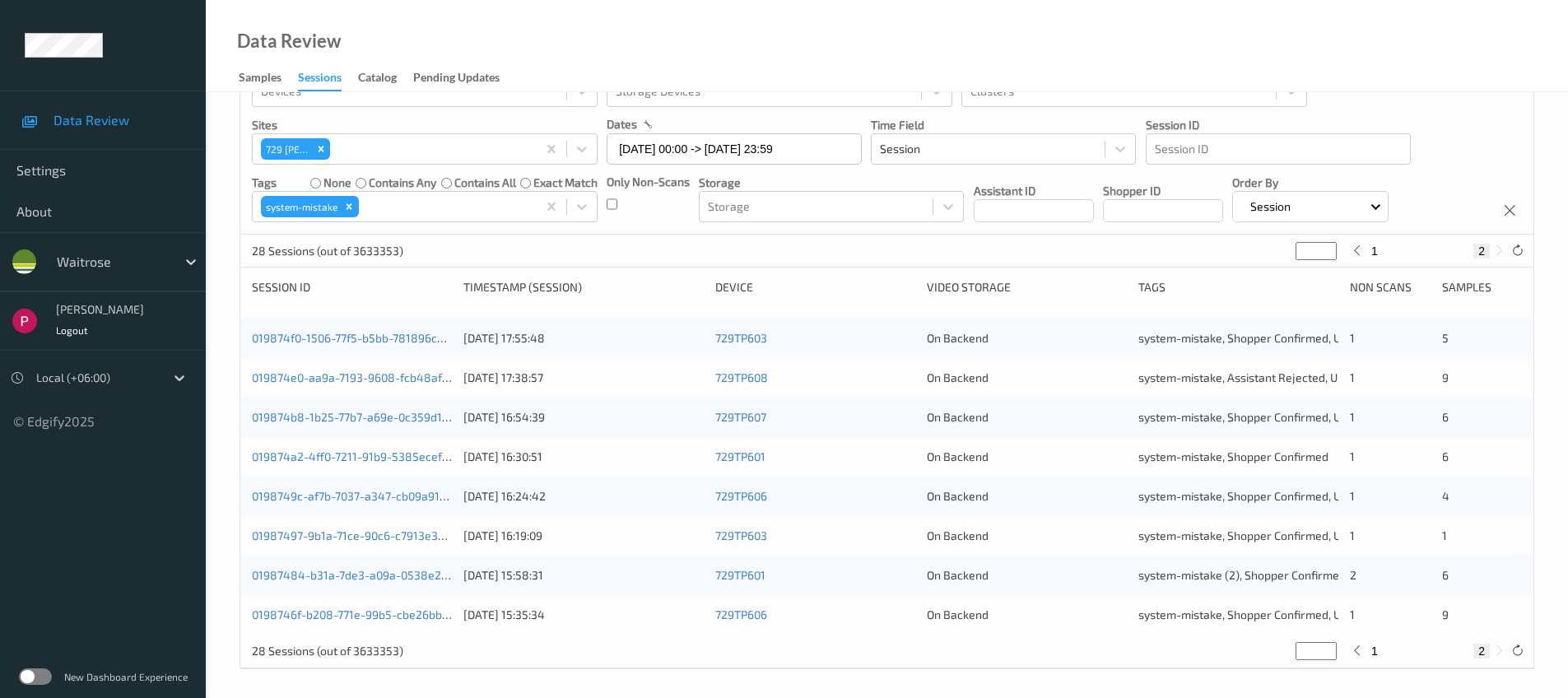
scroll to position [66, 0]
click at [325, 143] on icon "Remove 729\9Wells" at bounding box center [321, 145] width 12 height 12
type input "*"
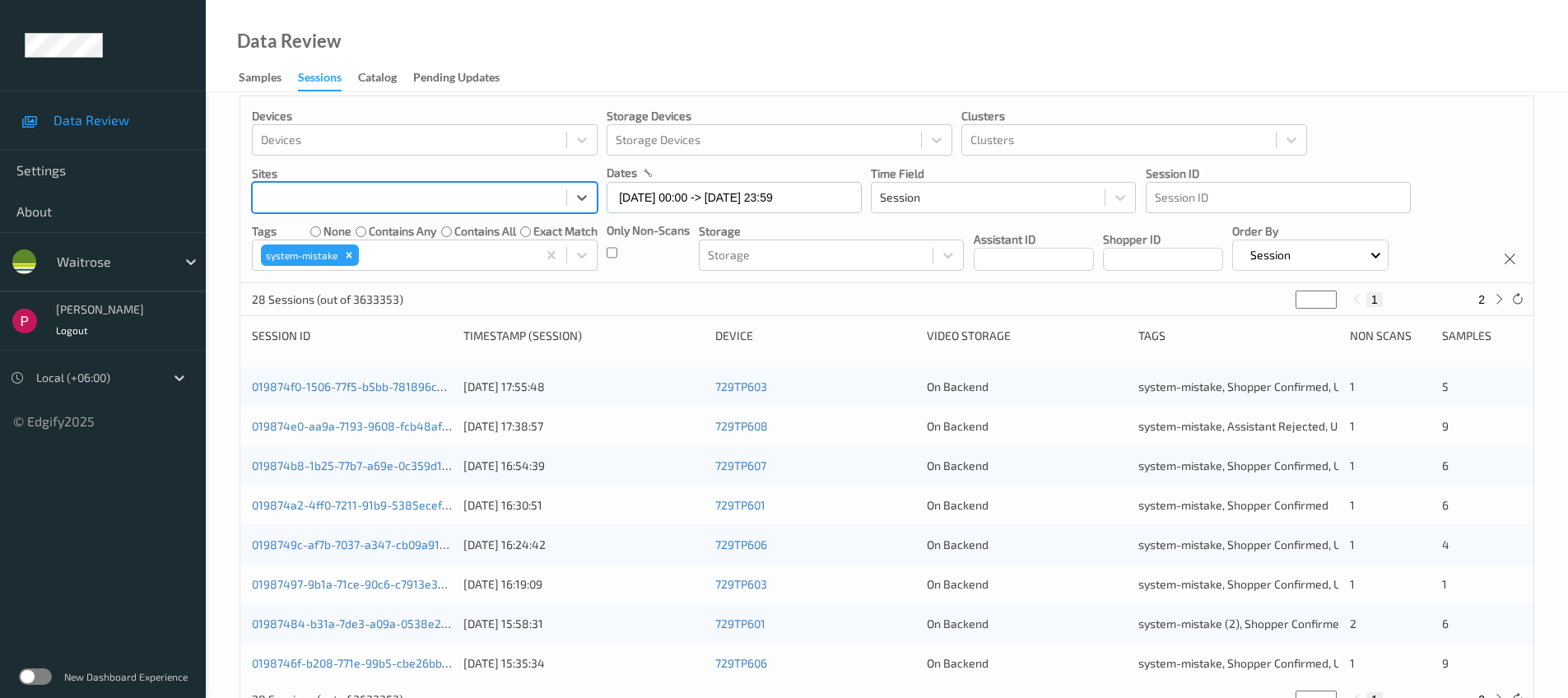
scroll to position [0, 0]
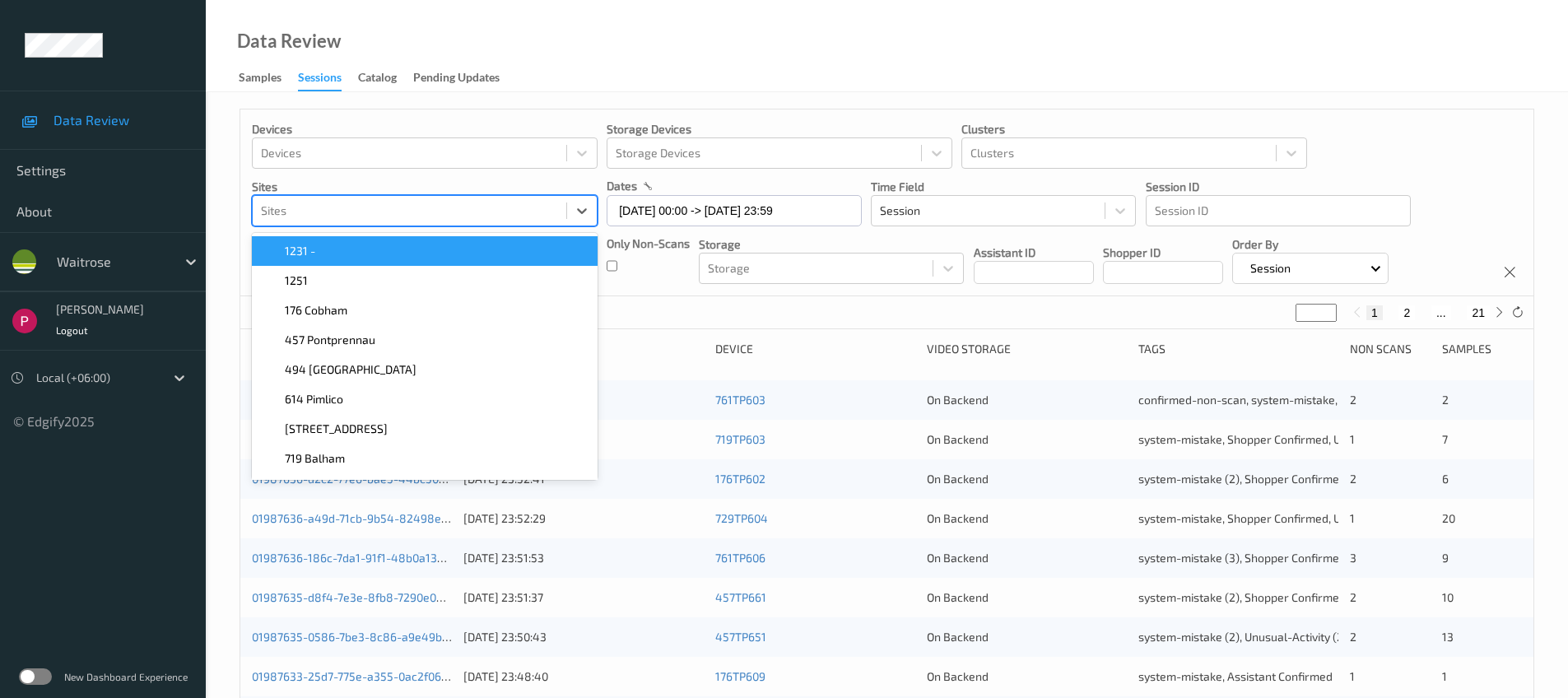
click at [313, 215] on div at bounding box center [409, 210] width 297 height 20
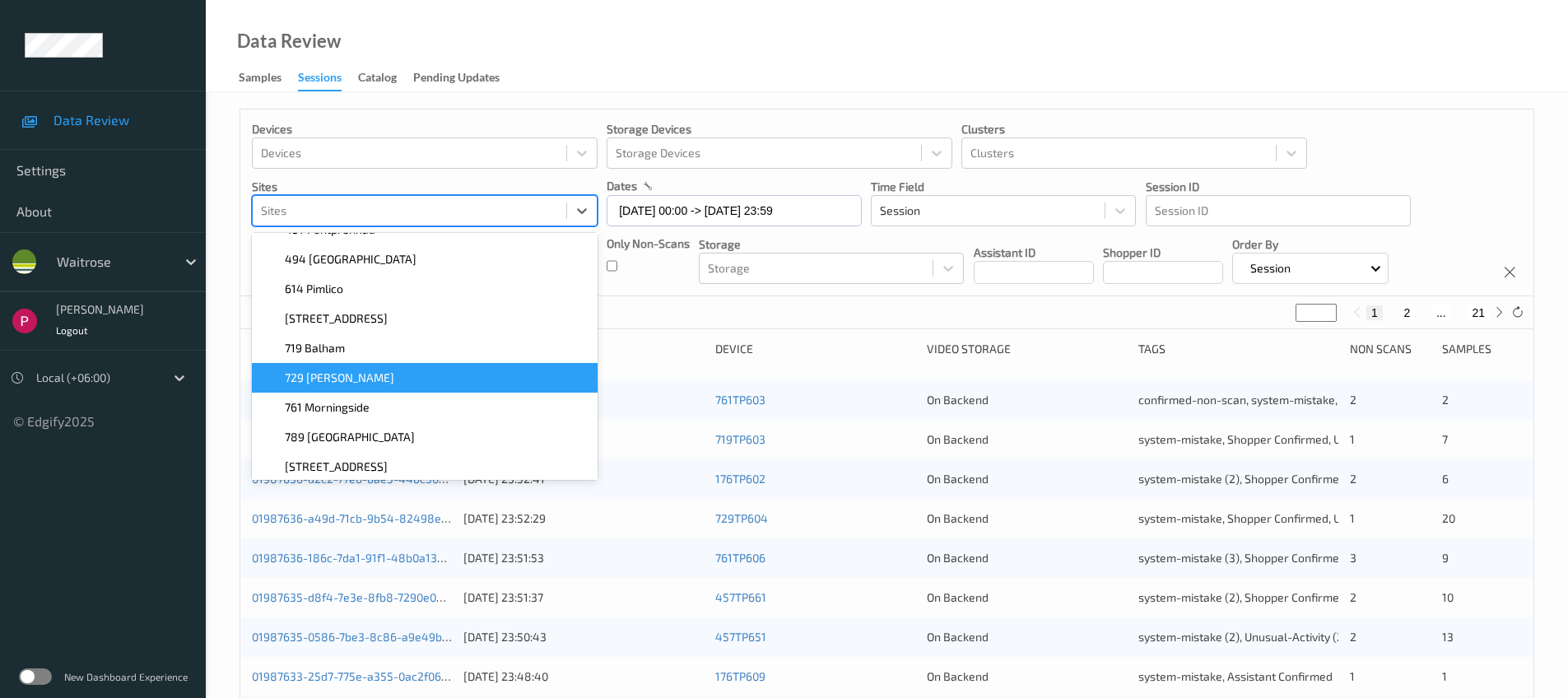
scroll to position [116, 0]
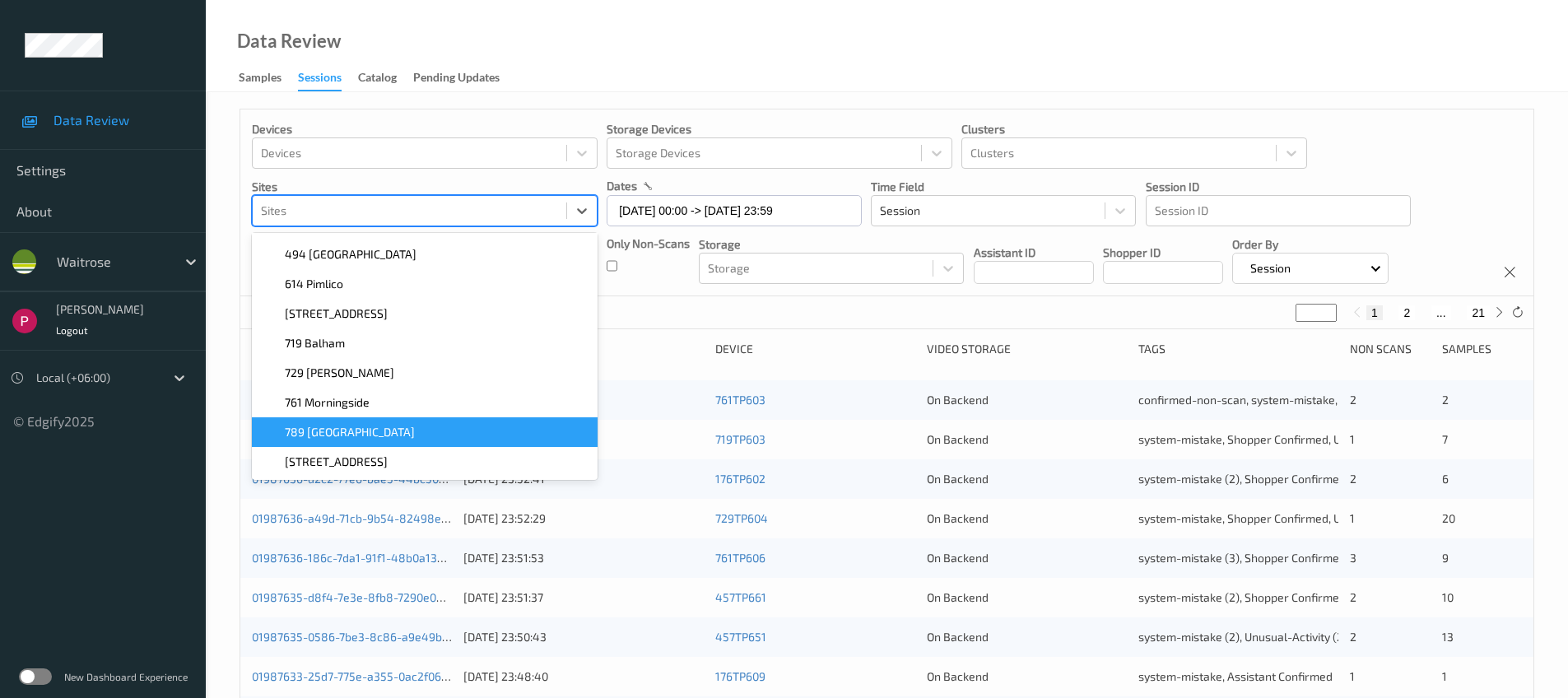
click at [330, 430] on span "789 Vauxhall" at bounding box center [350, 431] width 130 height 17
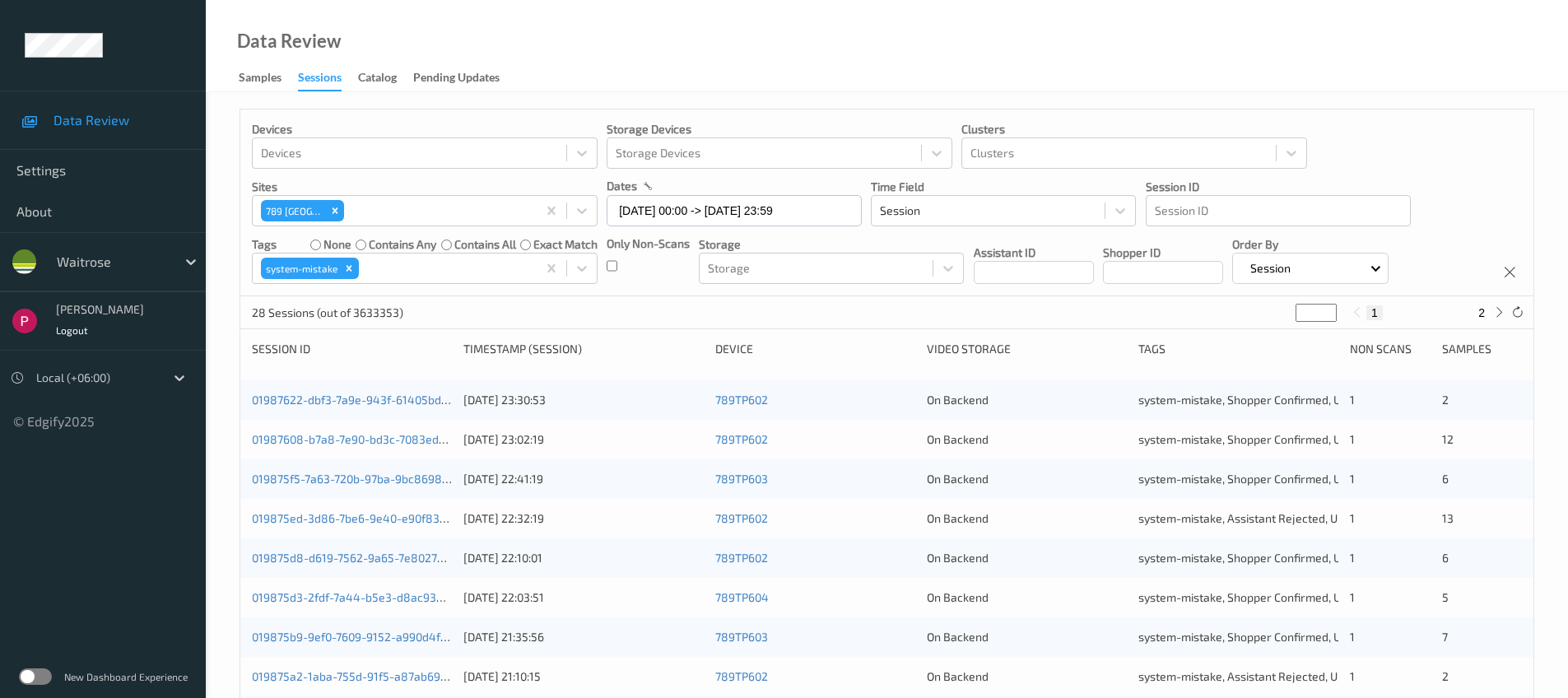
click at [898, 52] on div "Data Review Samples Sessions Catalog Pending Updates" at bounding box center [886, 45] width 1362 height 92
drag, startPoint x: 301, startPoint y: 209, endPoint x: 322, endPoint y: 218, distance: 22.8
click at [322, 216] on div "Devices Devices Storage Devices Storage Devices Clusters Clusters Sites 789 Vau…" at bounding box center [886, 202] width 1293 height 187
click at [684, 208] on input "04/08/2025 00:00 -> 04/08/2025 23:59" at bounding box center [734, 211] width 255 height 32
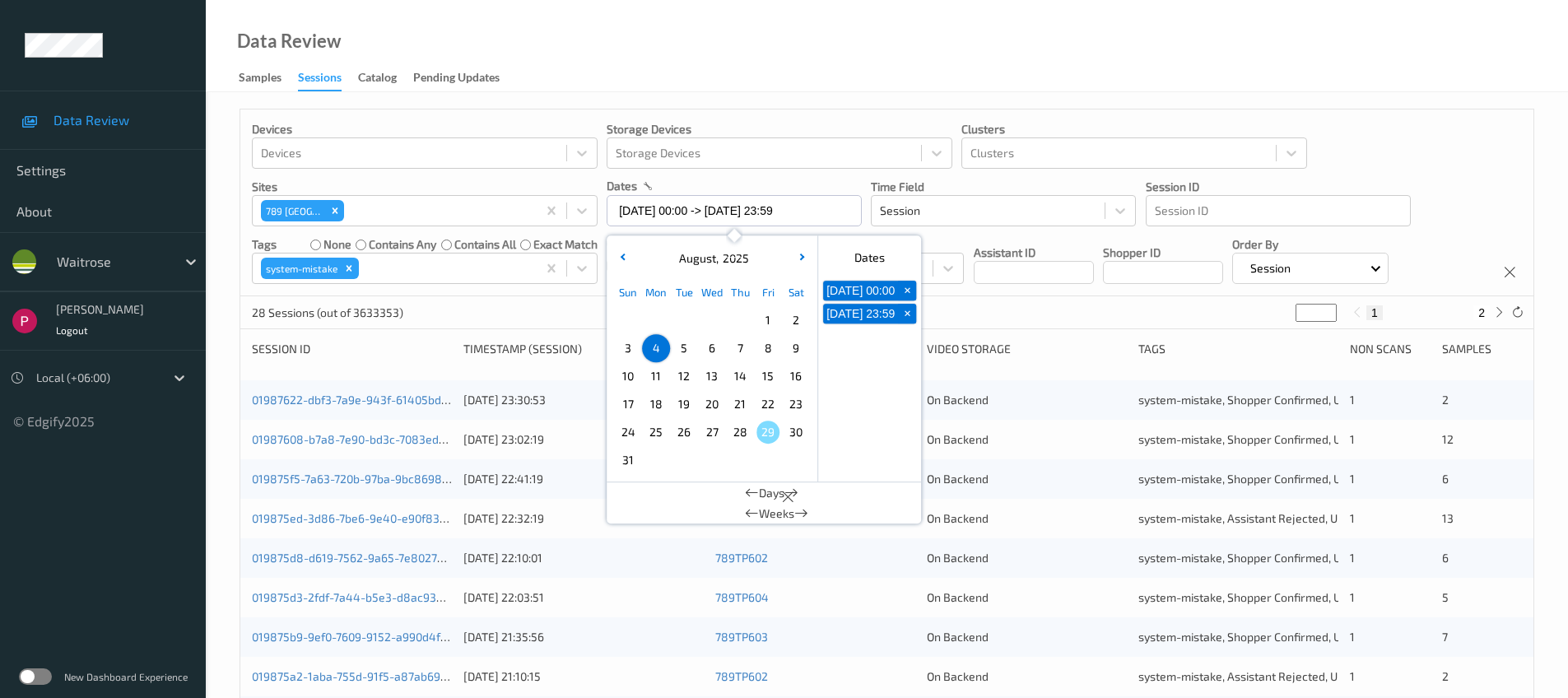
click at [629, 373] on span "10" at bounding box center [627, 375] width 23 height 23
click at [628, 375] on span "10" at bounding box center [627, 375] width 23 height 23
type input "10/08/2025 00:00 -> 10/08/2025 23:59"
click at [702, 32] on div "Data Review Samples Sessions Catalog Pending Updates" at bounding box center [886, 45] width 1362 height 92
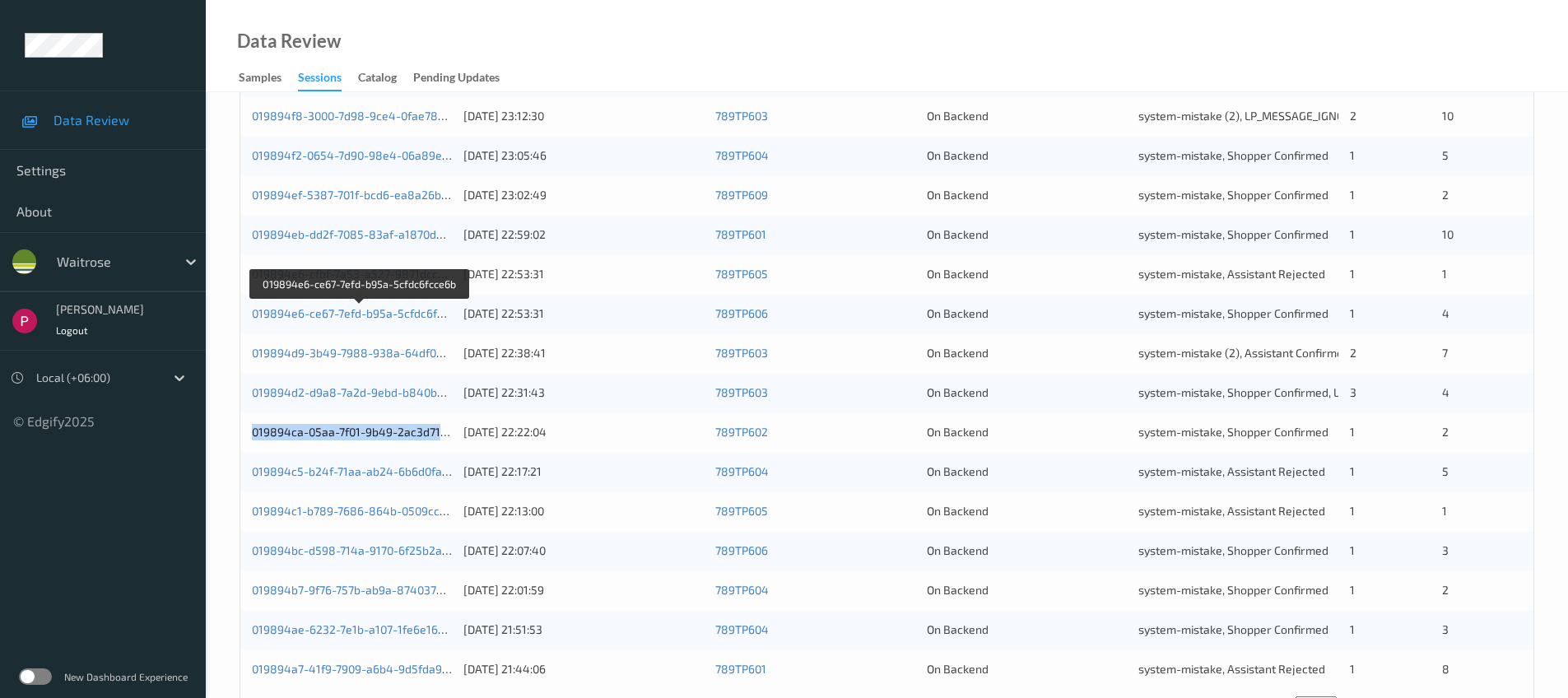
scroll to position [540, 0]
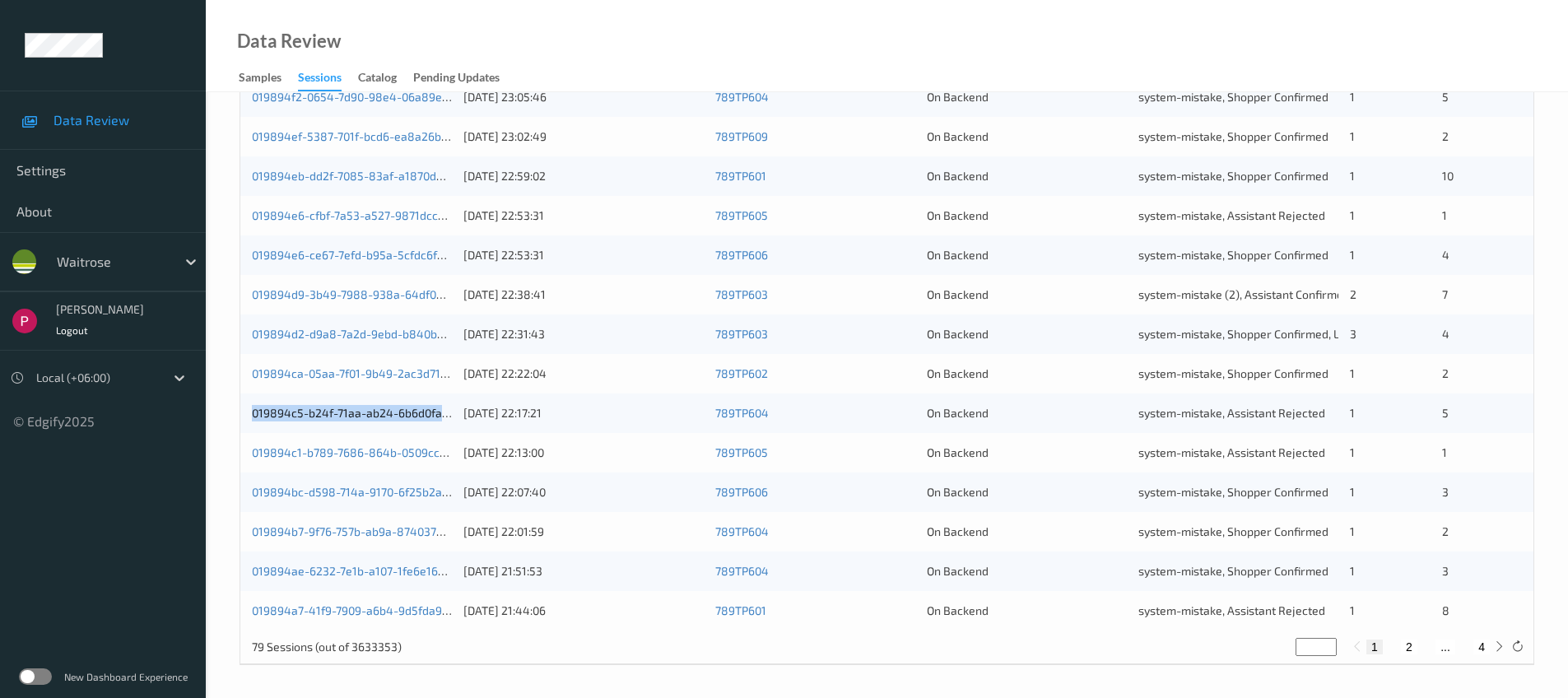
click at [1410, 649] on button "2" at bounding box center [1409, 647] width 17 height 15
type input "*"
click at [1482, 645] on button "4" at bounding box center [1481, 647] width 17 height 15
type input "*"
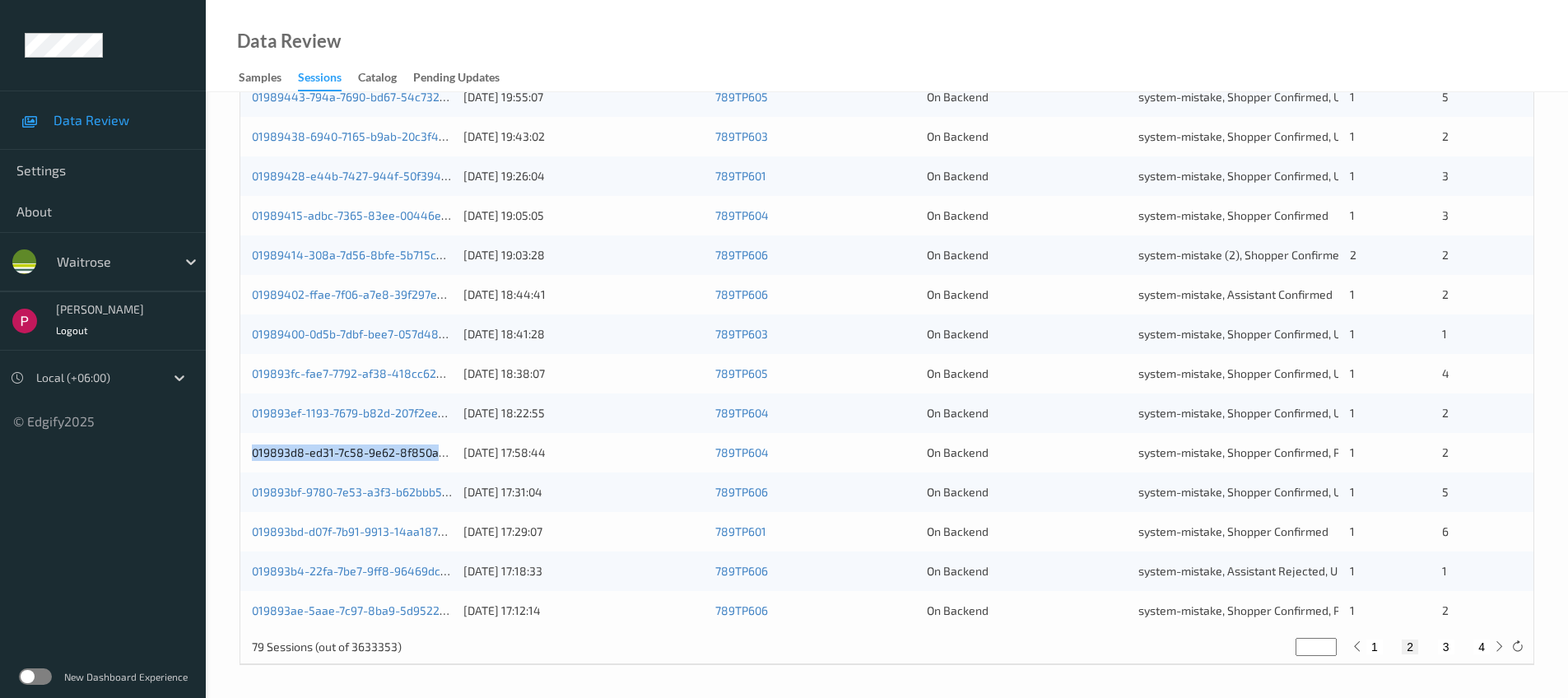
type input "*"
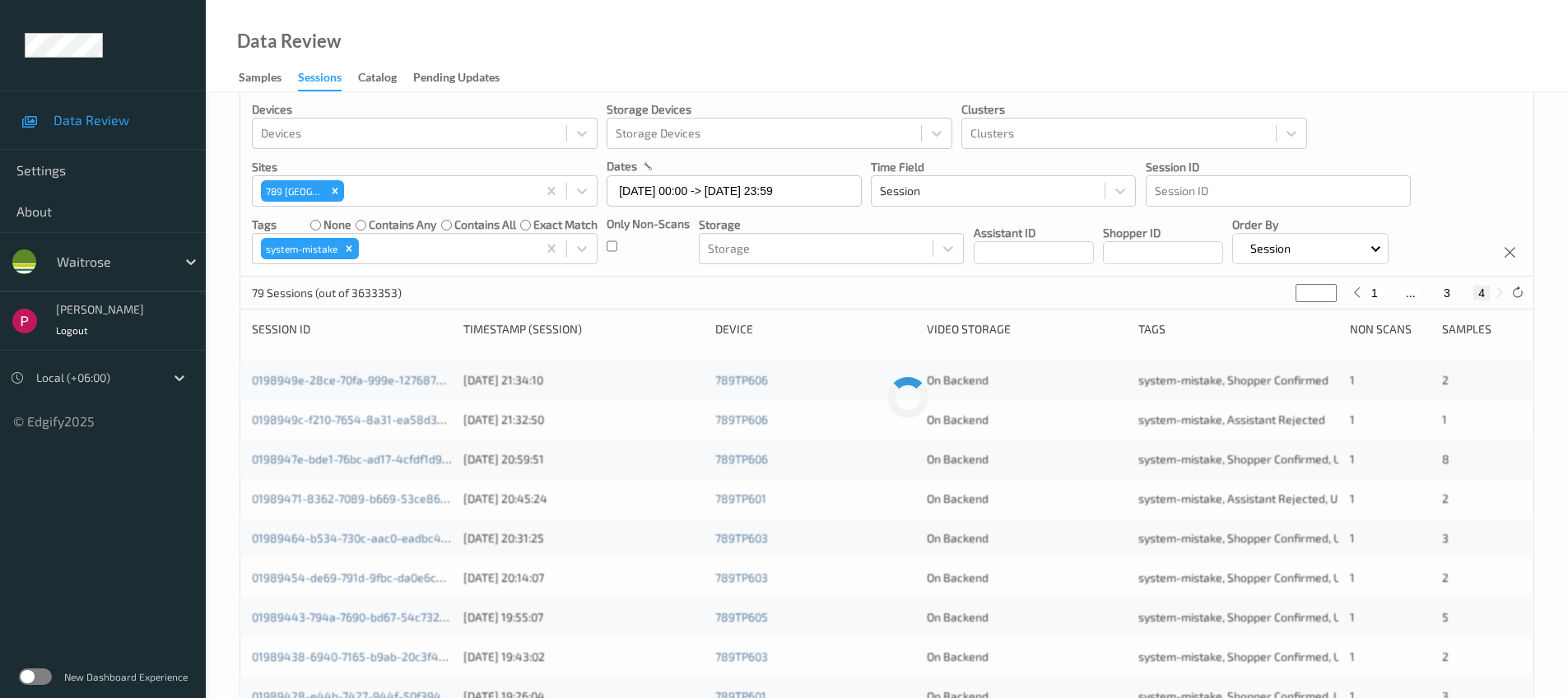
scroll to position [0, 0]
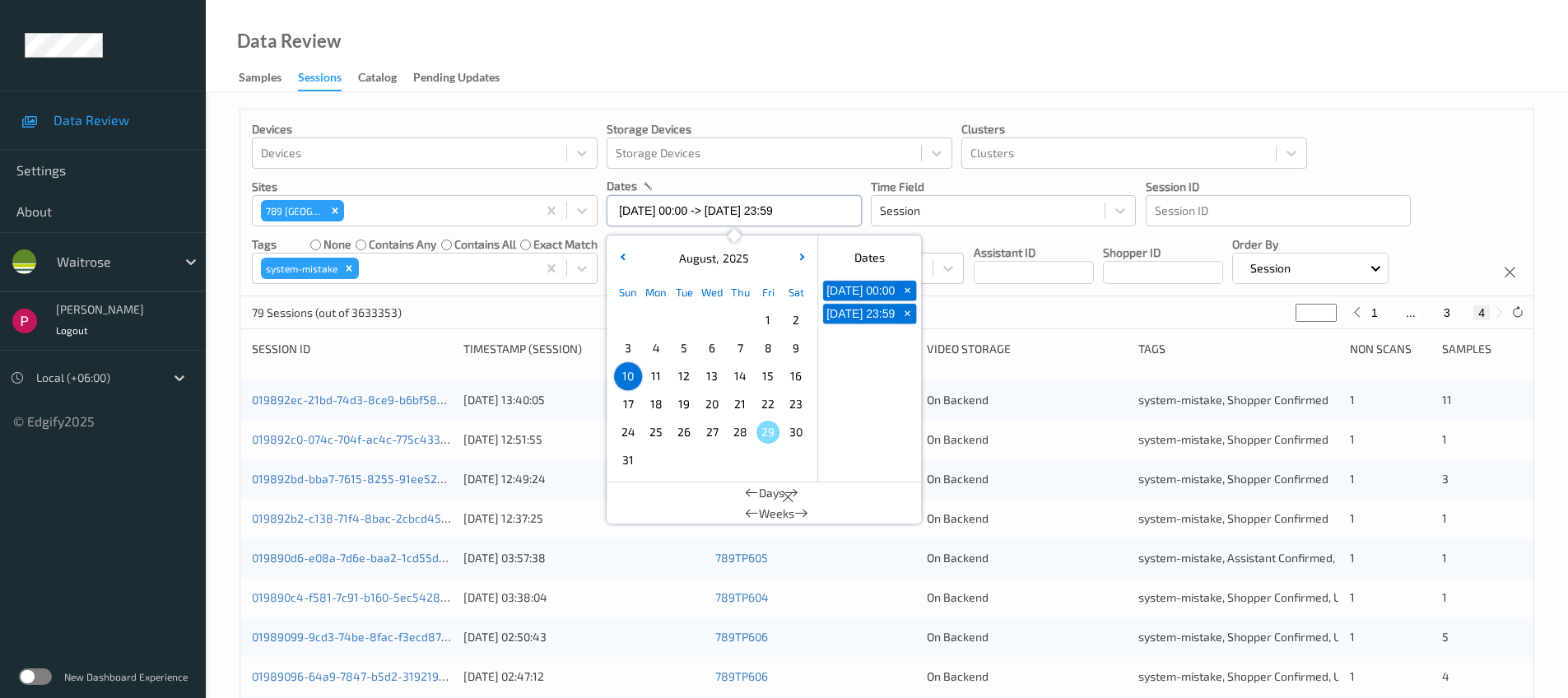
click at [689, 216] on input "10/08/2025 00:00 -> 10/08/2025 23:59" at bounding box center [734, 211] width 255 height 32
click at [788, 349] on span "9" at bounding box center [795, 348] width 23 height 23
type input "09/08/2025 00:00"
type input "*"
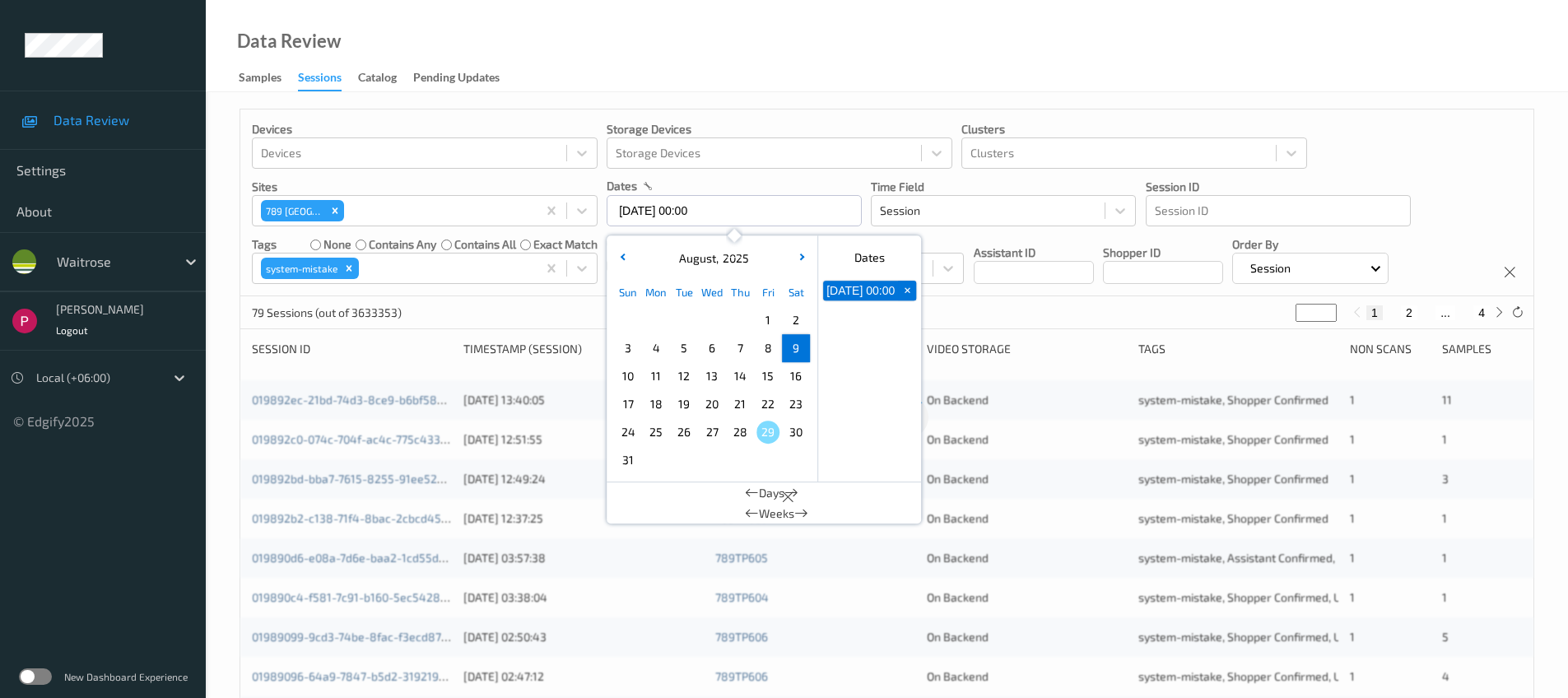
click at [798, 349] on span "9" at bounding box center [795, 348] width 23 height 23
type input "09/08/2025 00:00 -> 09/08/2025 23:59"
click at [847, 29] on div "Data Review Samples Sessions Catalog Pending Updates" at bounding box center [886, 45] width 1362 height 92
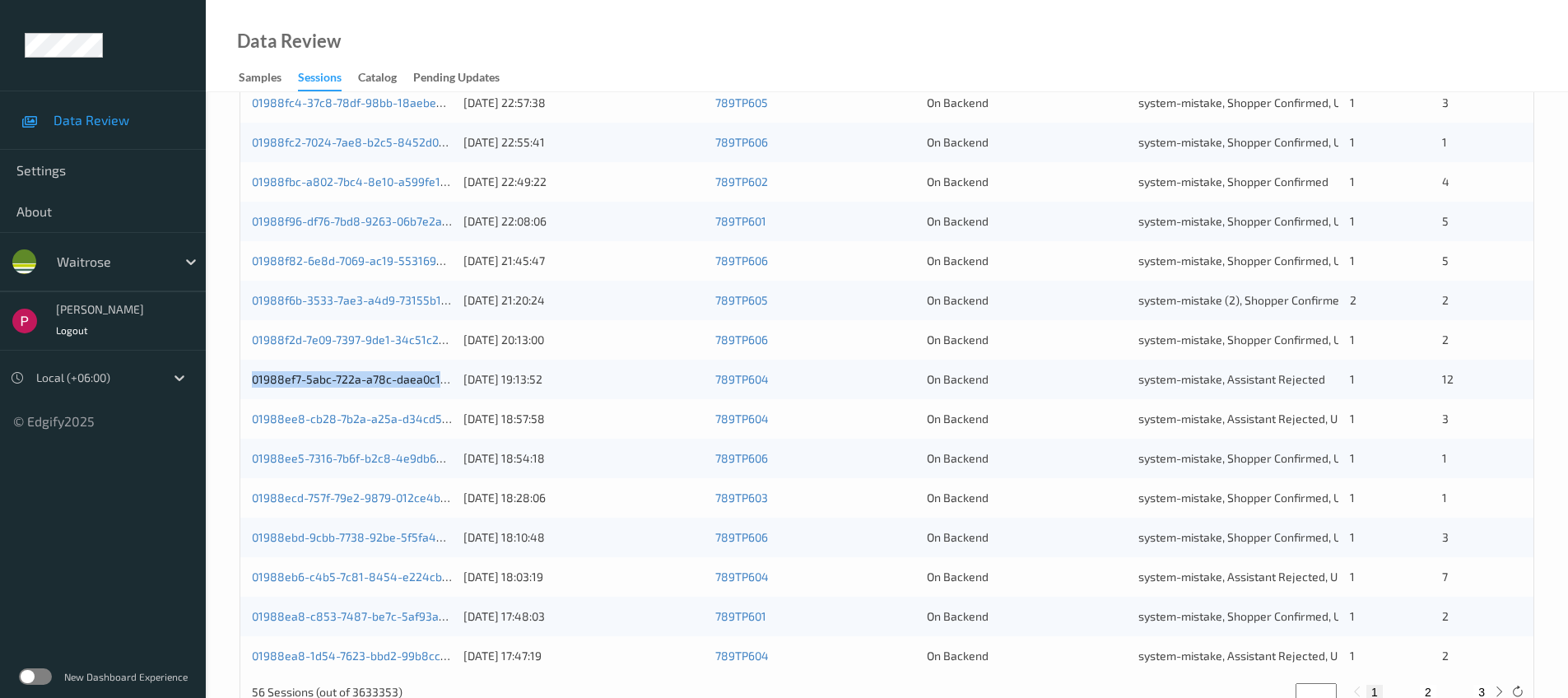
scroll to position [540, 0]
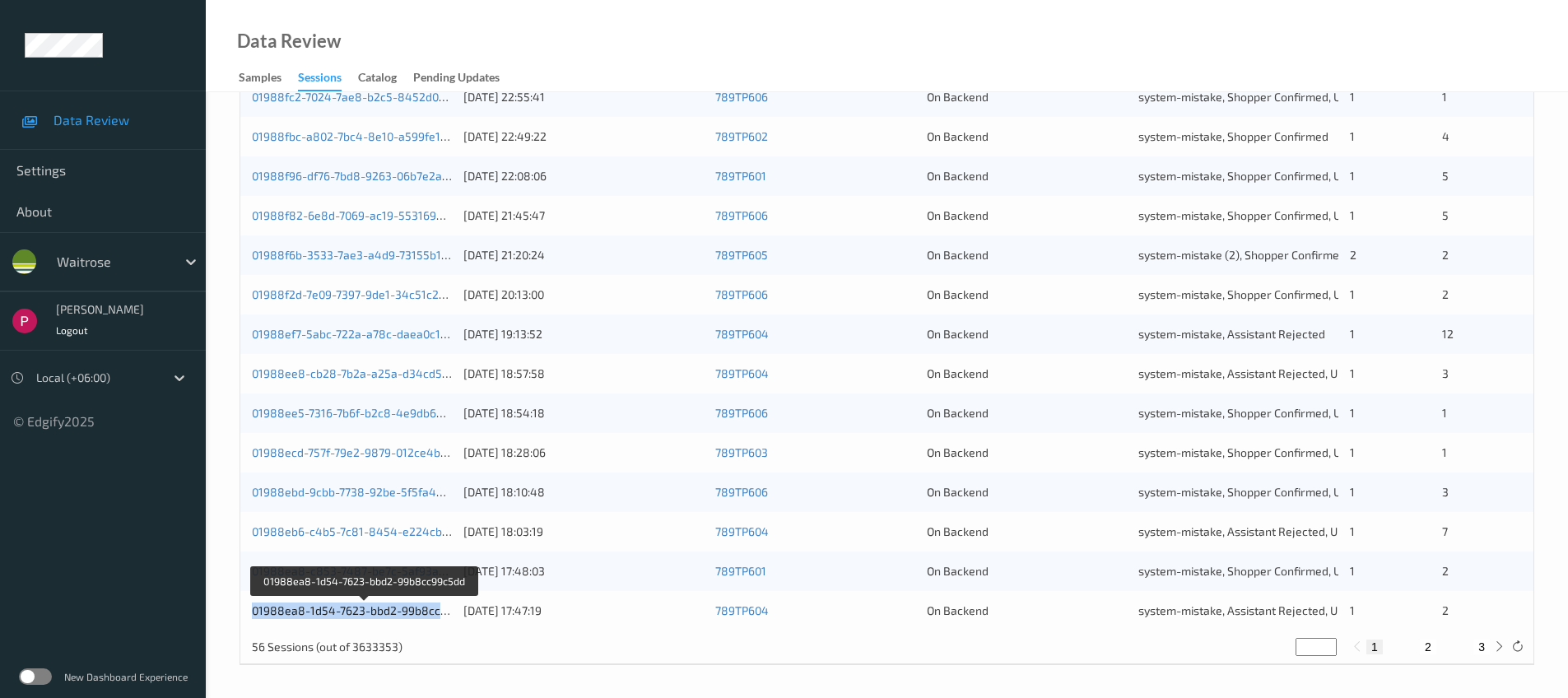
click at [1429, 645] on button "2" at bounding box center [1428, 647] width 17 height 15
type input "*"
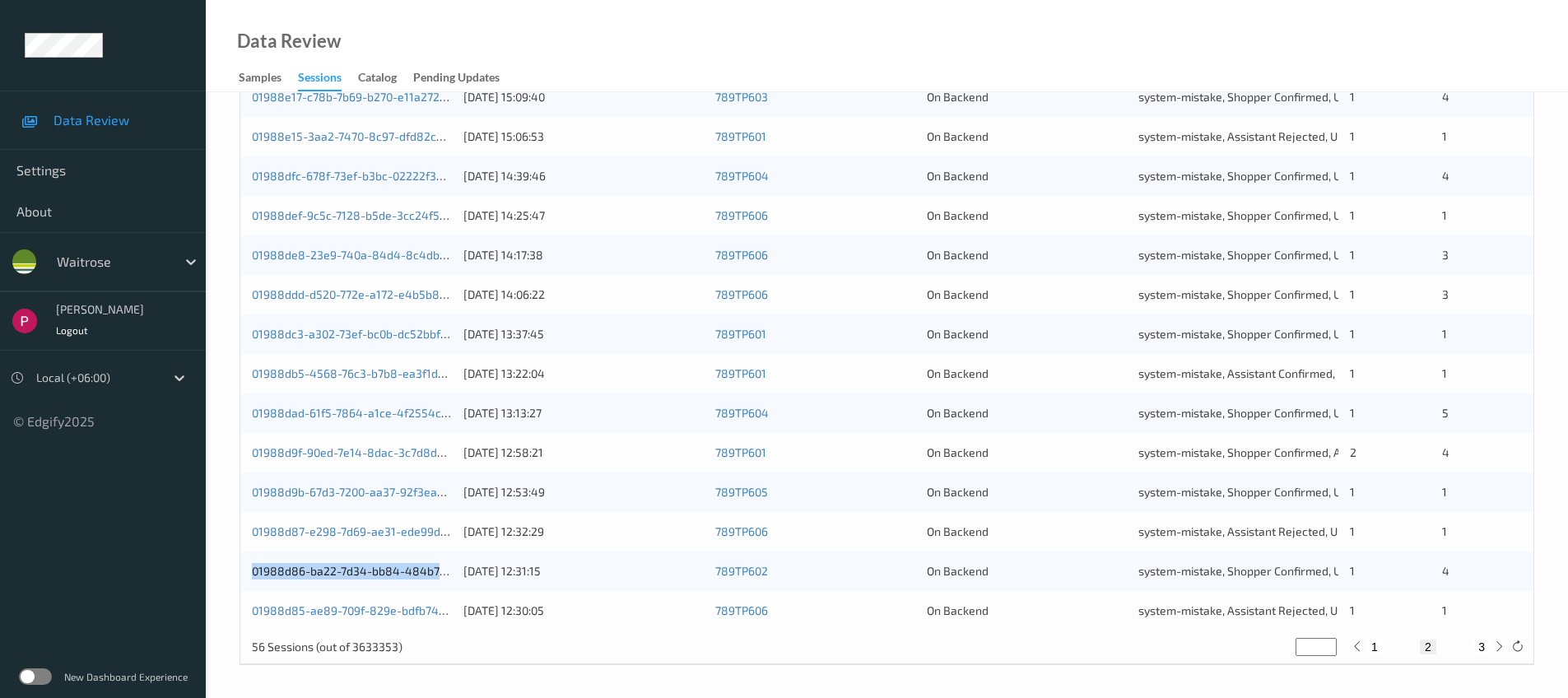
click at [1484, 648] on button "3" at bounding box center [1481, 647] width 17 height 15
type input "*"
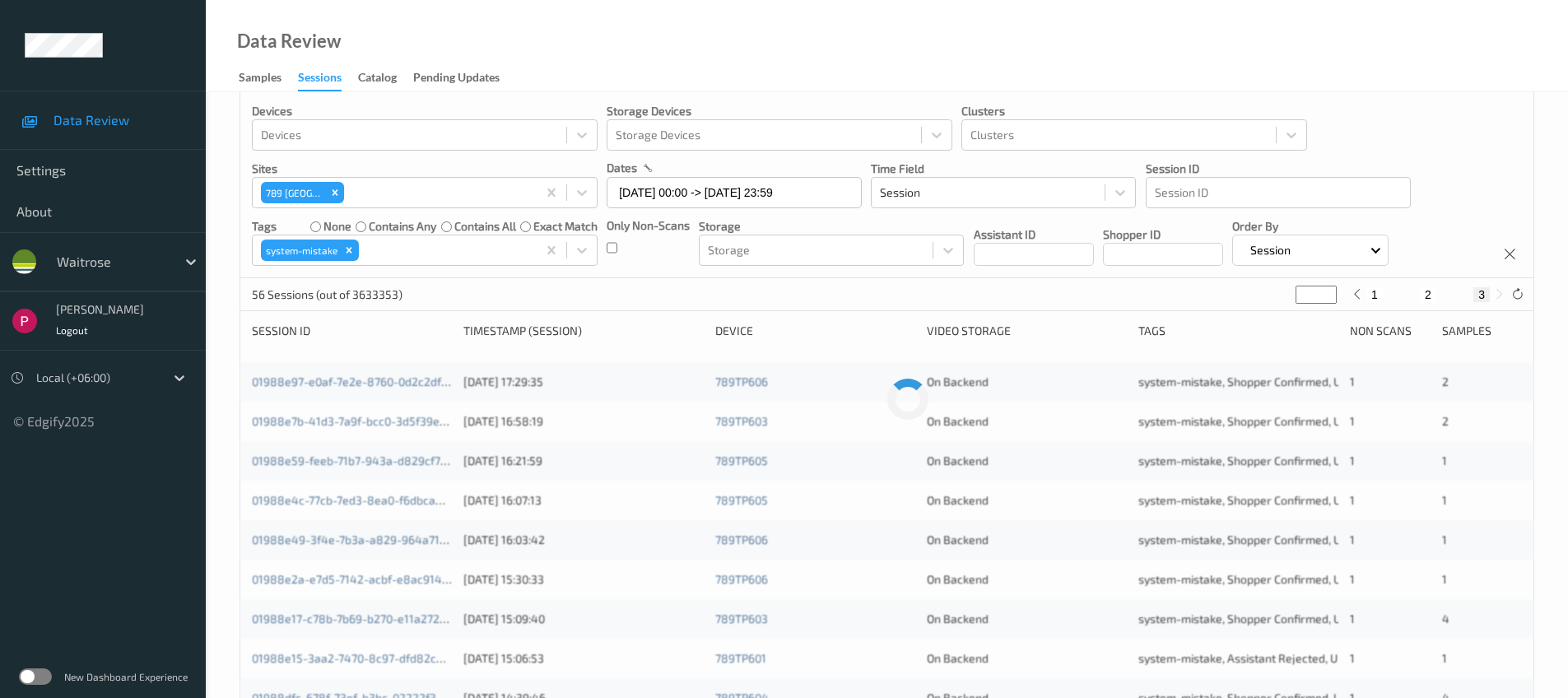
scroll to position [0, 0]
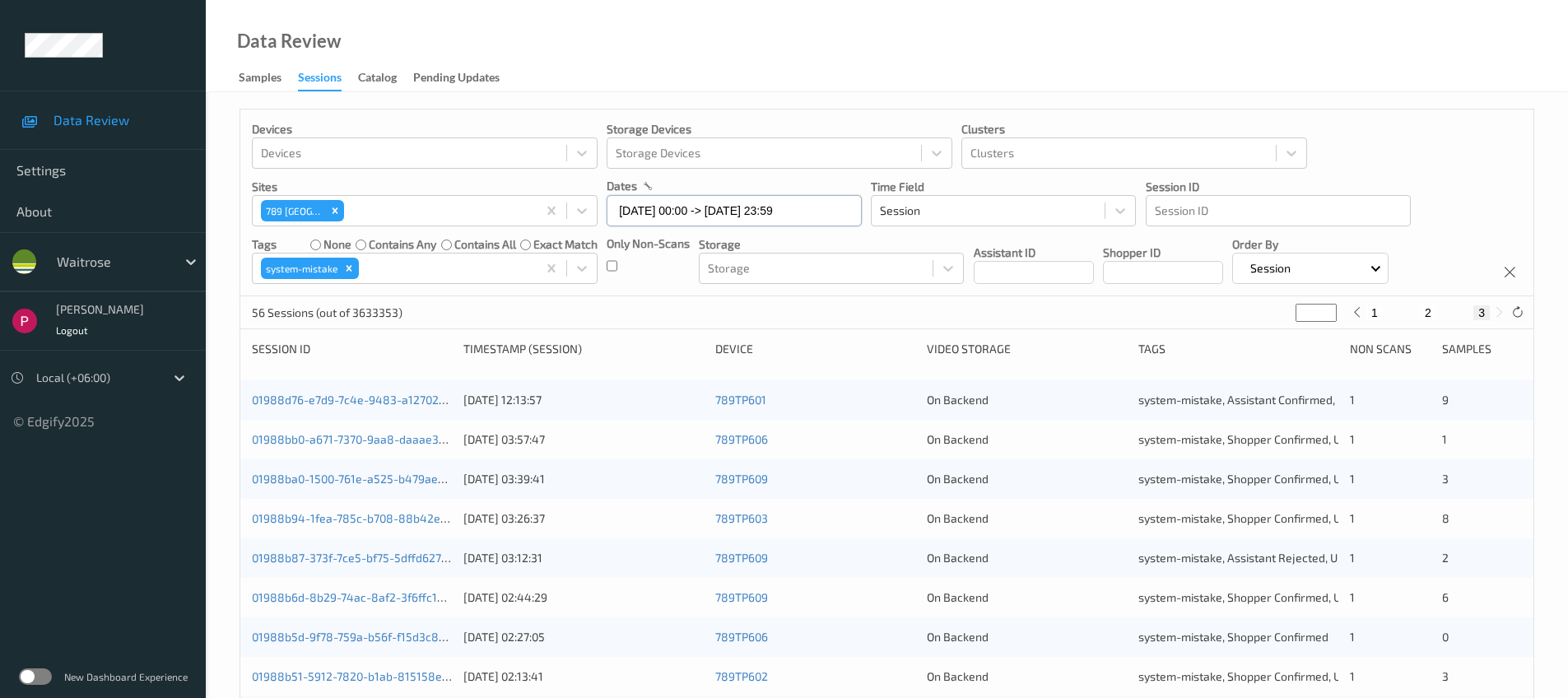
click at [763, 208] on input "09/08/2025 00:00 -> 09/08/2025 23:59" at bounding box center [734, 211] width 255 height 32
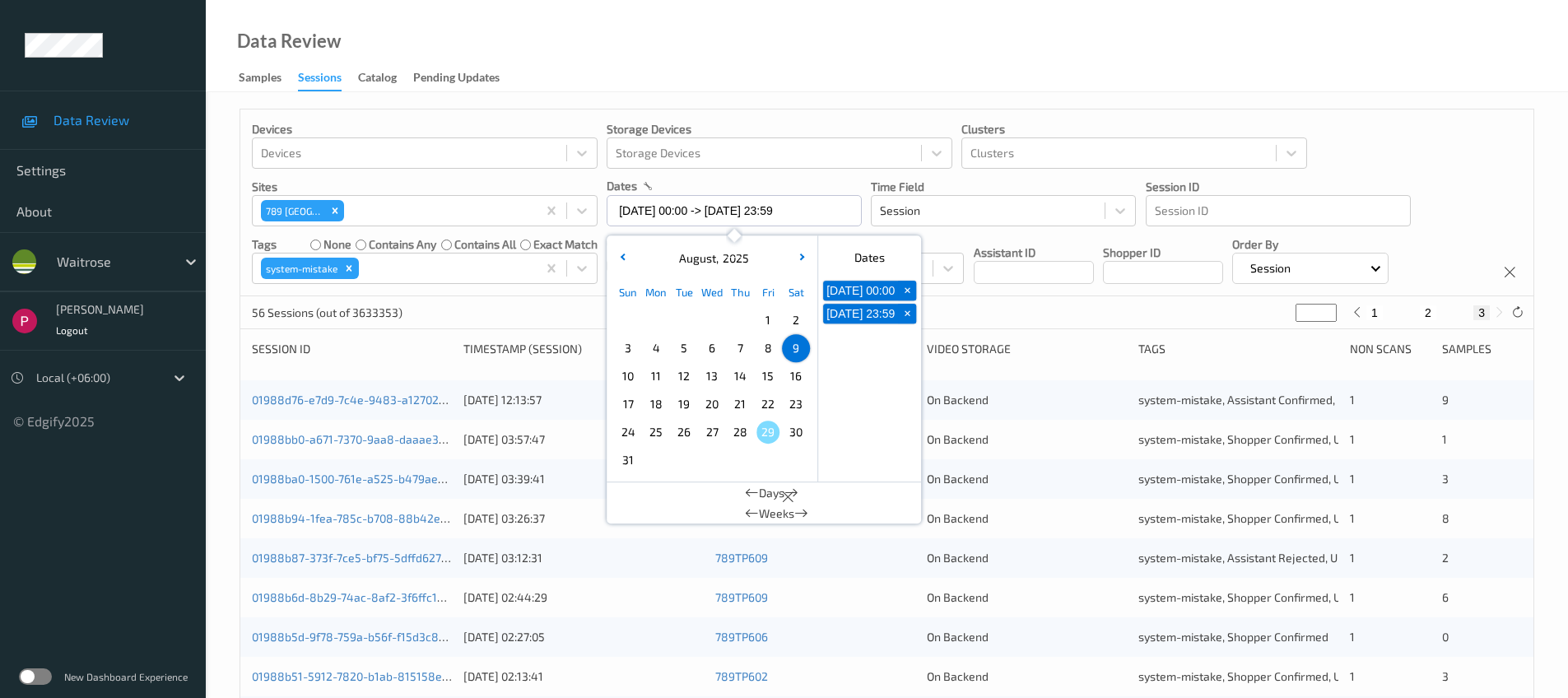
click at [770, 351] on span "8" at bounding box center [767, 348] width 23 height 23
type input "08/08/2025 00:00"
type input "*"
click at [770, 351] on span "8" at bounding box center [767, 348] width 23 height 23
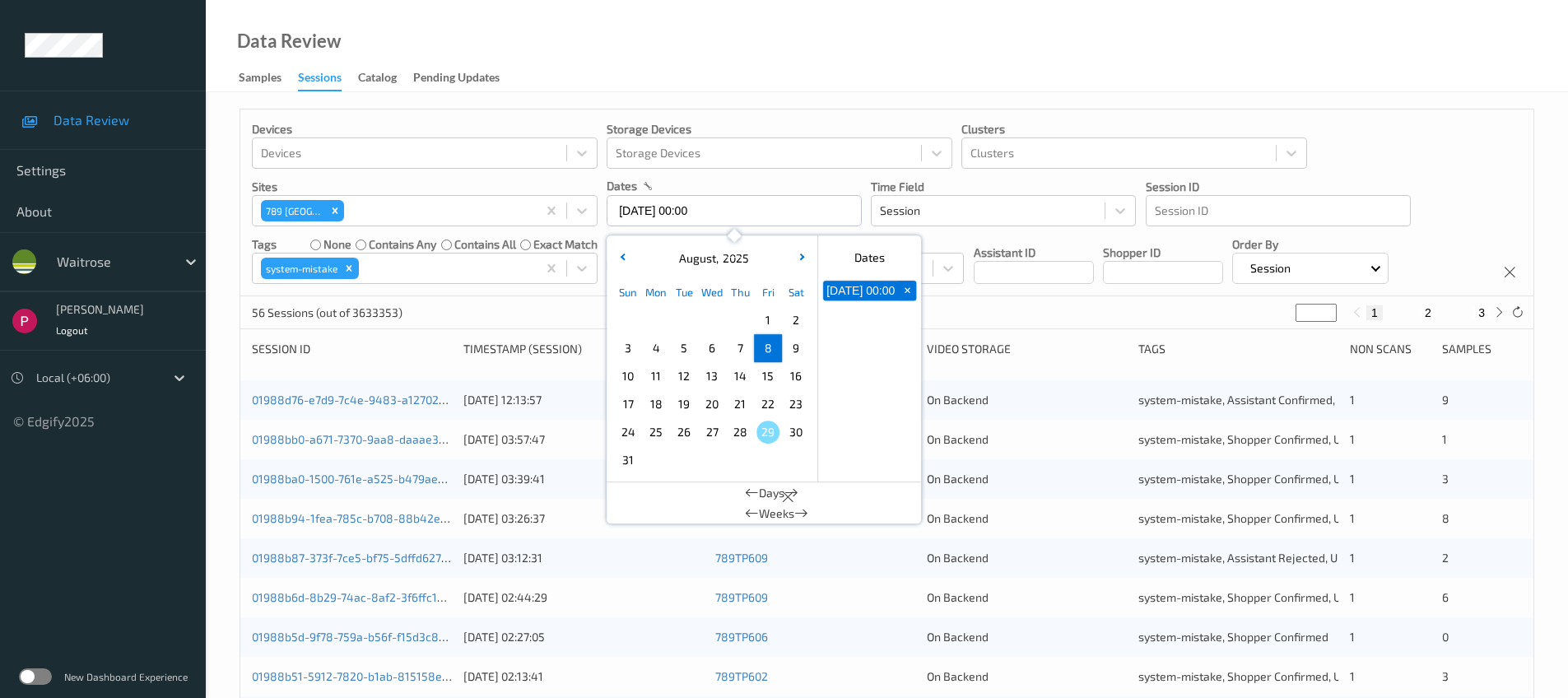
type input "08/08/2025 00:00 -> 08/08/2025 23:59"
click at [768, 27] on div "Data Review Samples Sessions Catalog Pending Updates" at bounding box center [886, 45] width 1362 height 92
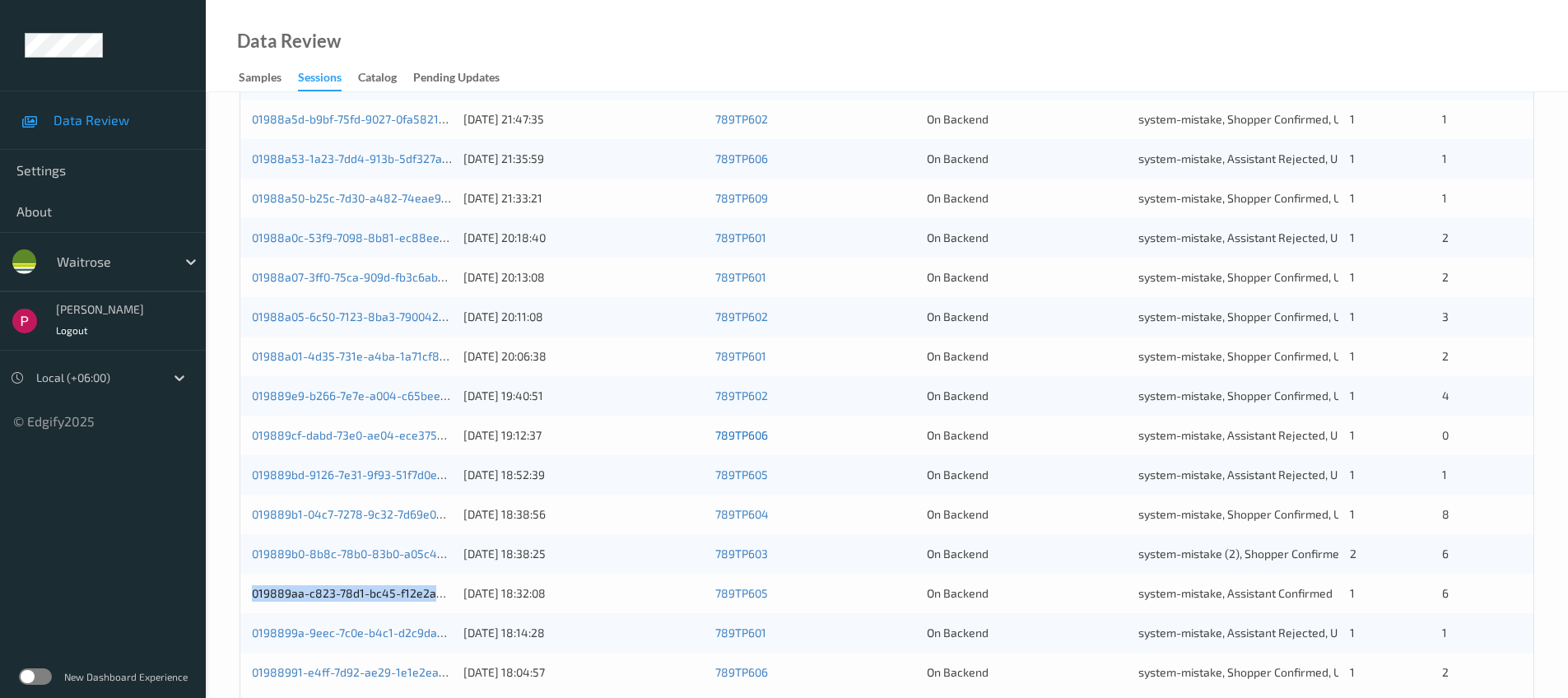
scroll to position [540, 0]
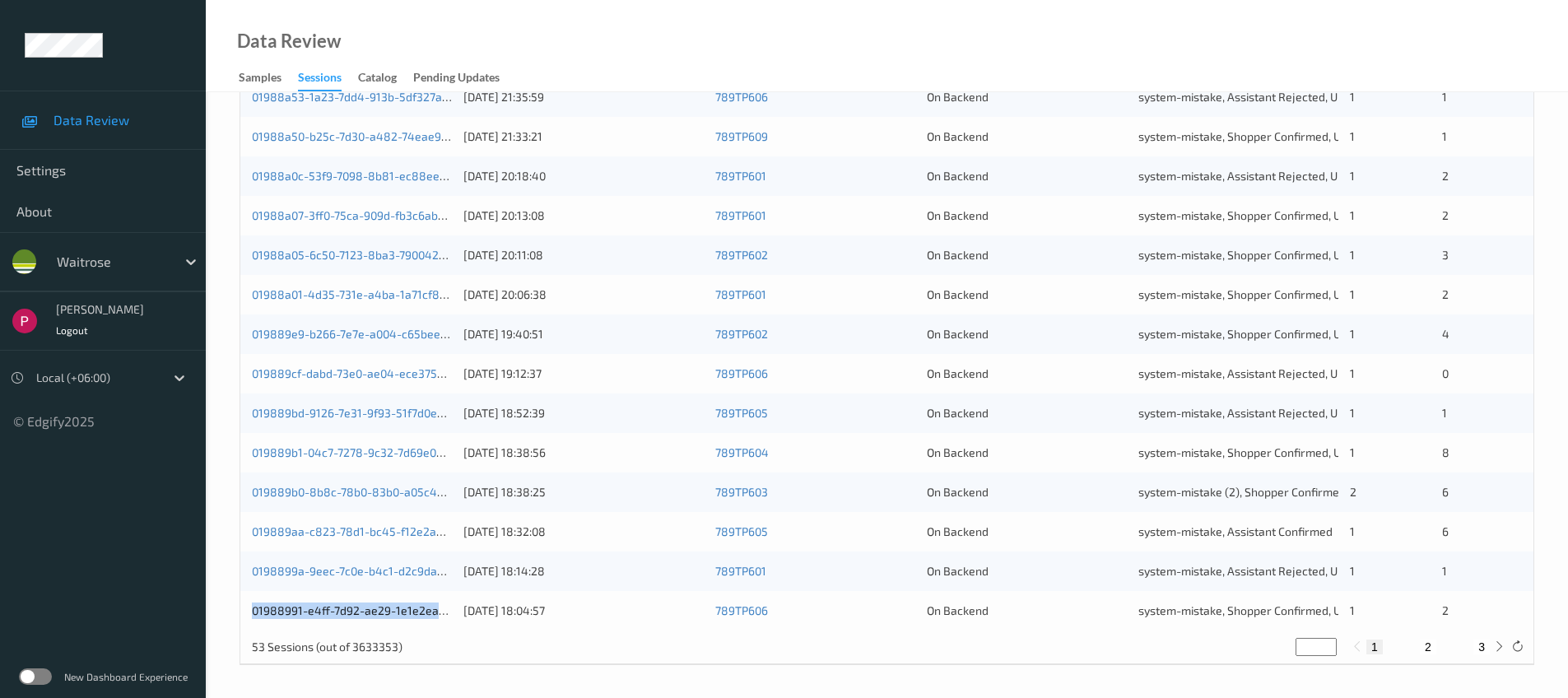
click at [1426, 647] on button "2" at bounding box center [1428, 647] width 17 height 15
type input "*"
click at [1480, 645] on button "3" at bounding box center [1481, 647] width 17 height 15
type input "*"
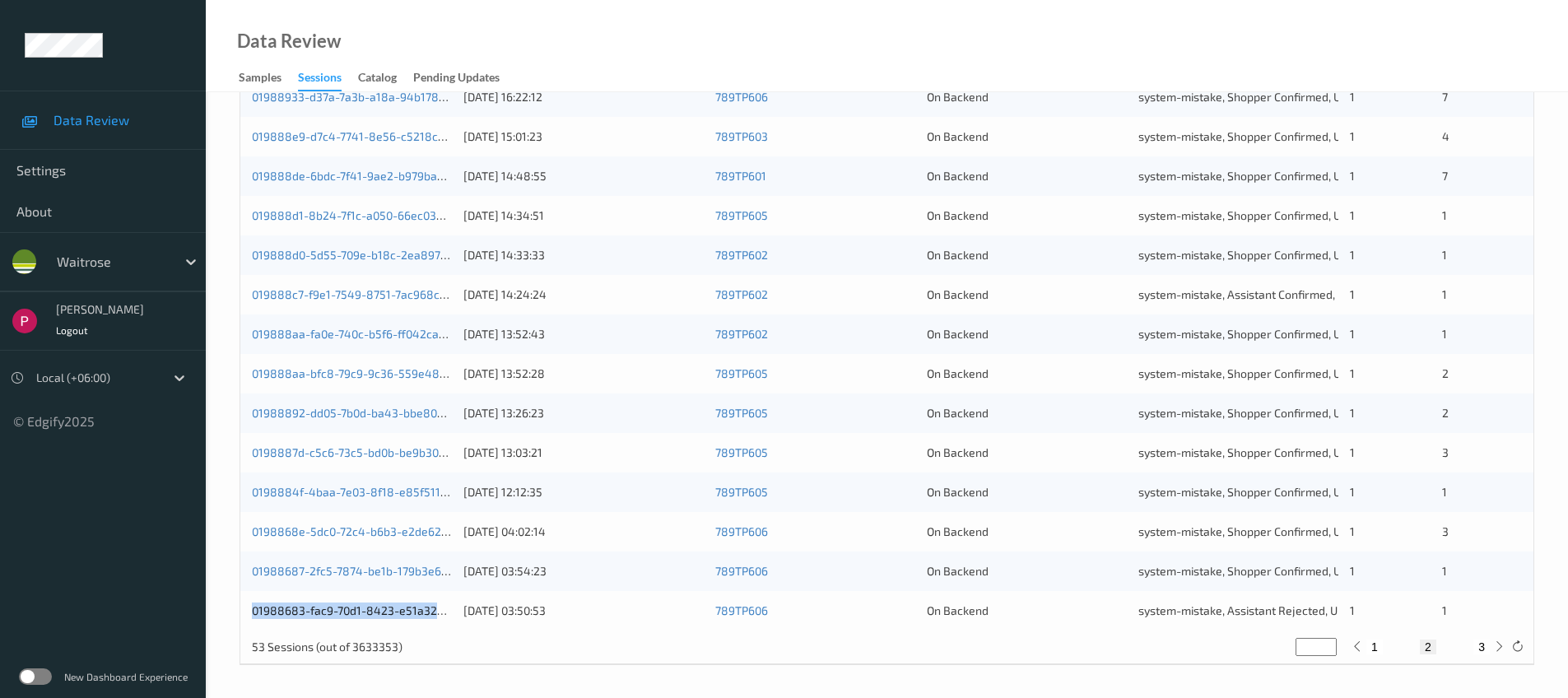
type input "*"
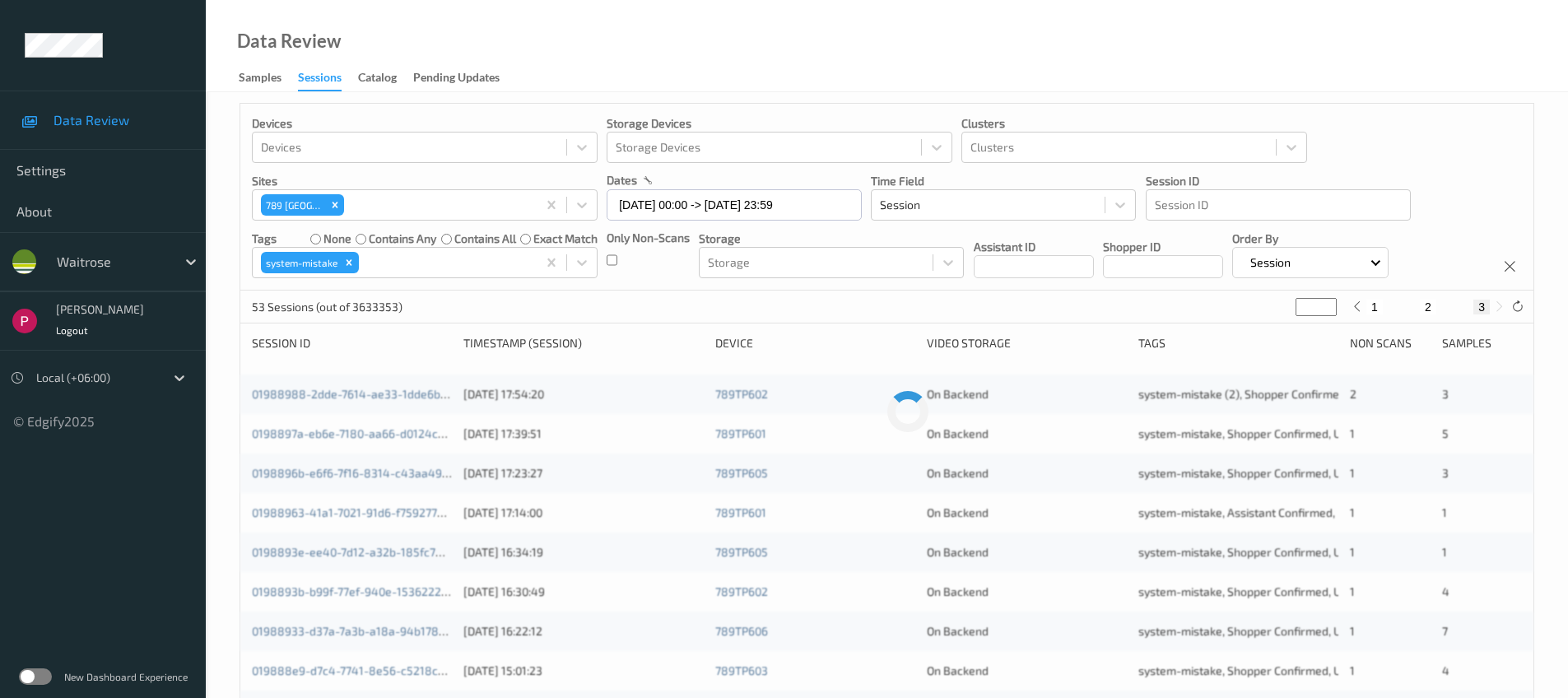
scroll to position [0, 0]
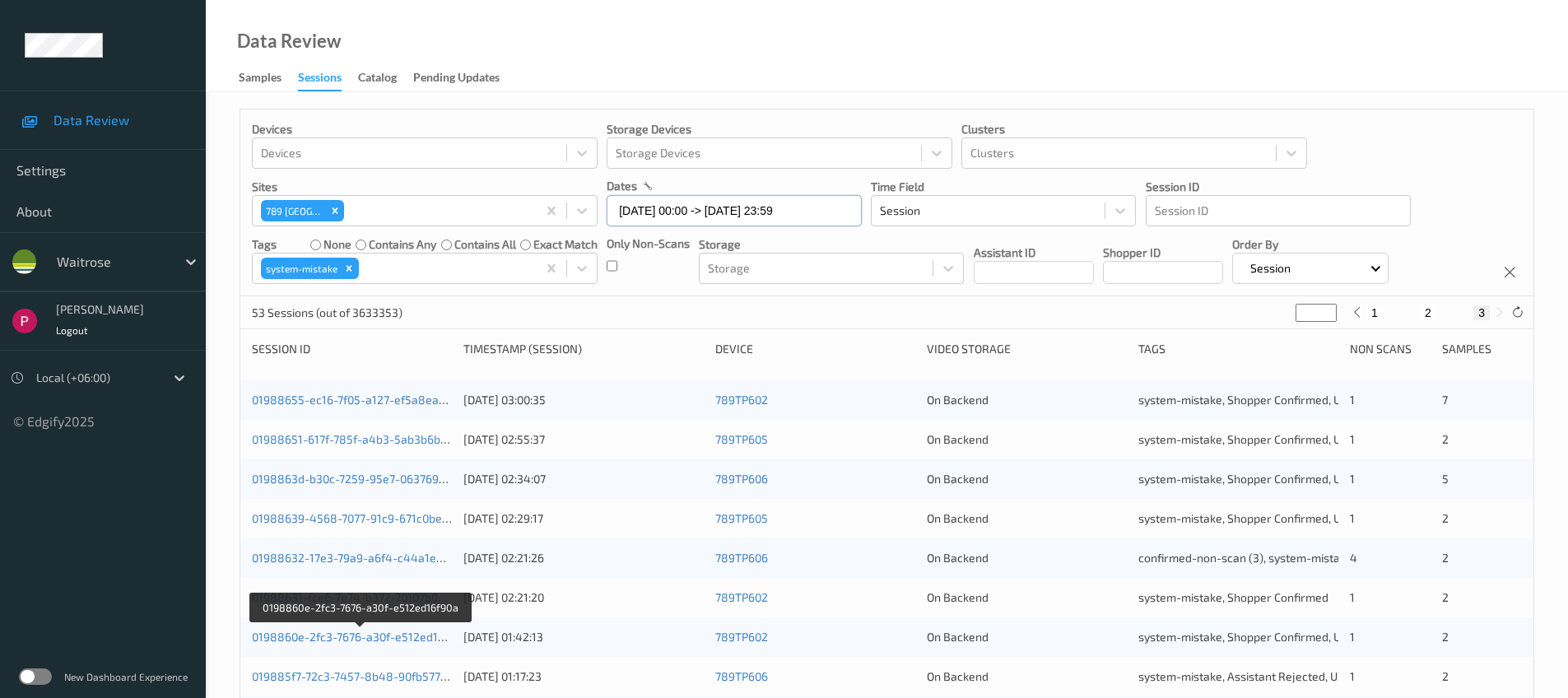
click at [756, 208] on input "08/08/2025 00:00 -> 08/08/2025 23:59" at bounding box center [734, 211] width 255 height 32
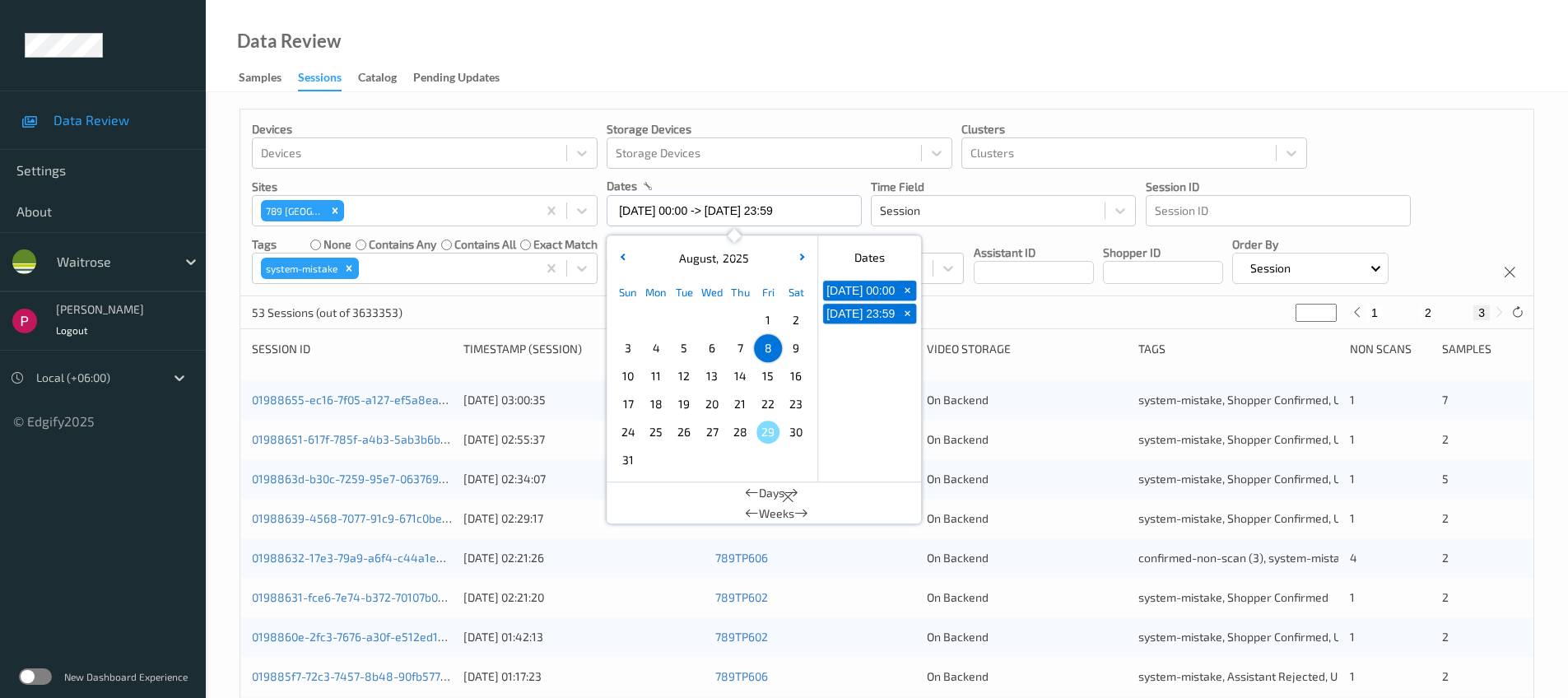
click at [740, 349] on span "7" at bounding box center [740, 348] width 23 height 23
type input "07/08/2025 00:00"
type input "*"
click at [740, 349] on span "7" at bounding box center [740, 348] width 23 height 23
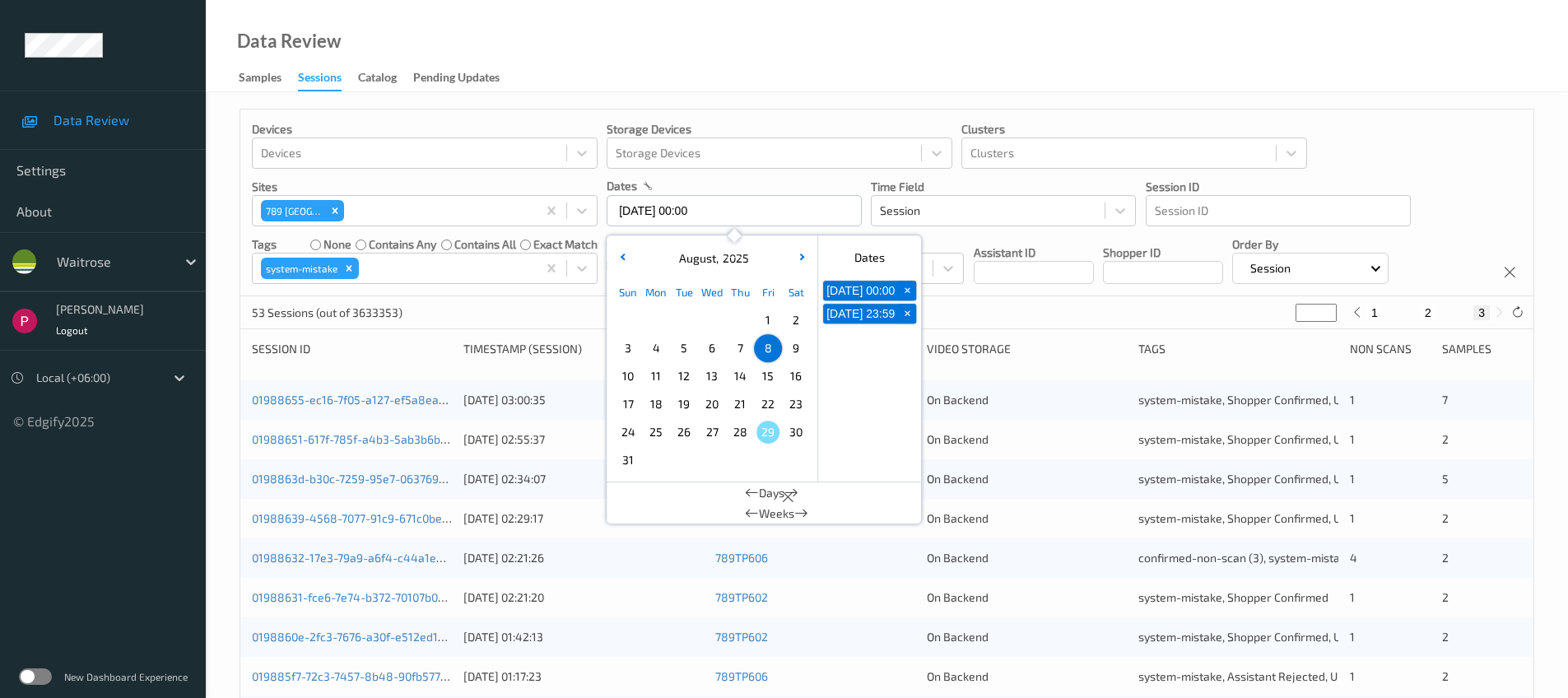
type input "07/08/2025 00:00 -> 07/08/2025 23:59"
click at [862, 53] on div "Data Review Samples Sessions Catalog Pending Updates" at bounding box center [886, 45] width 1362 height 92
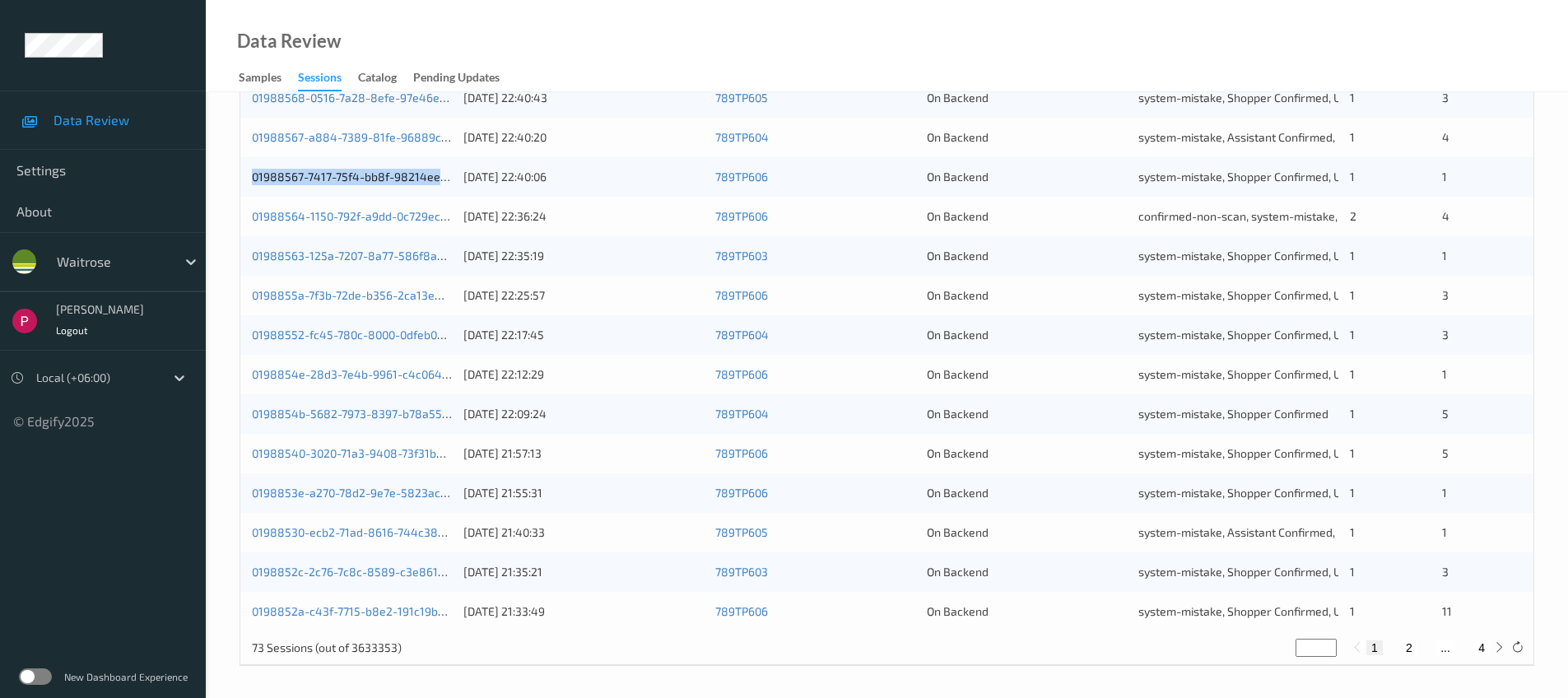
scroll to position [540, 0]
click at [1409, 649] on button "2" at bounding box center [1409, 647] width 17 height 15
type input "*"
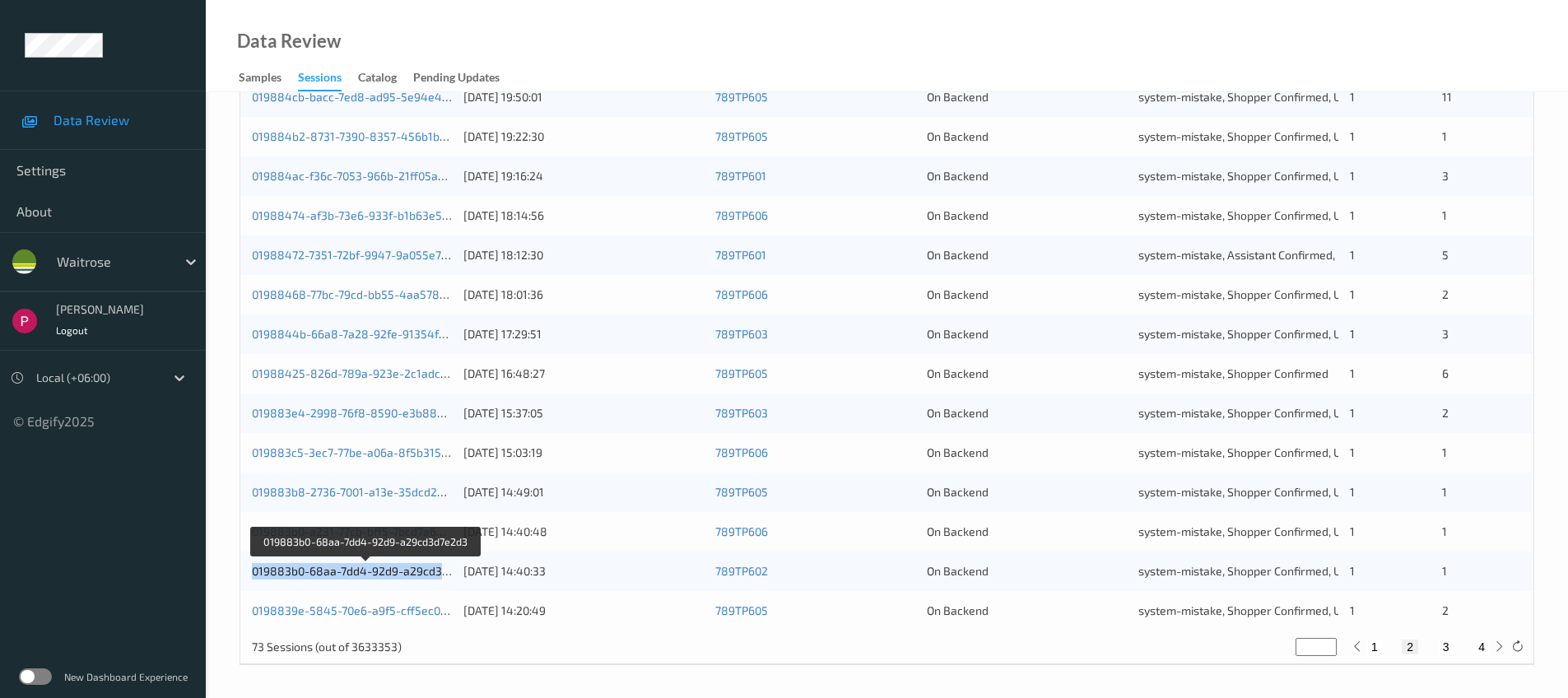
click at [1442, 648] on button "3" at bounding box center [1446, 647] width 17 height 15
type input "*"
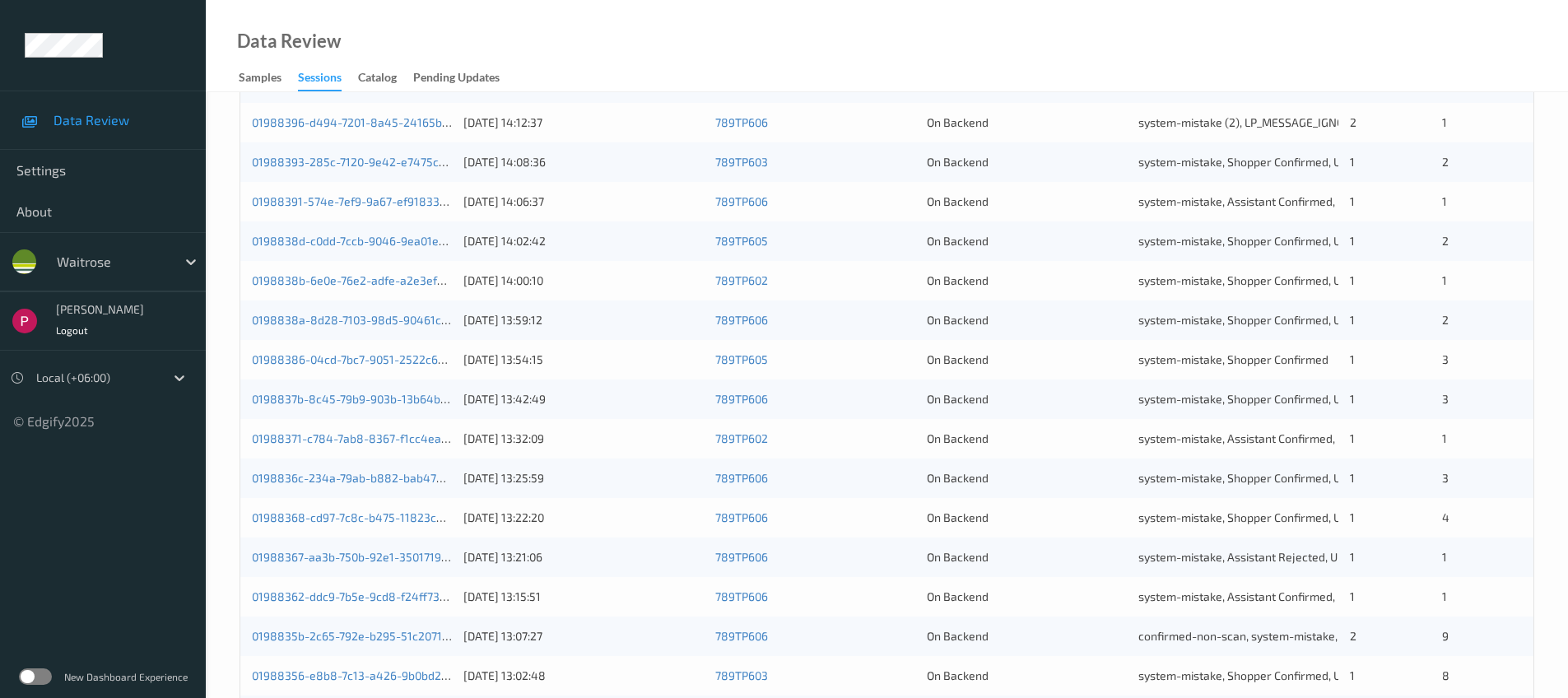
scroll to position [0, 0]
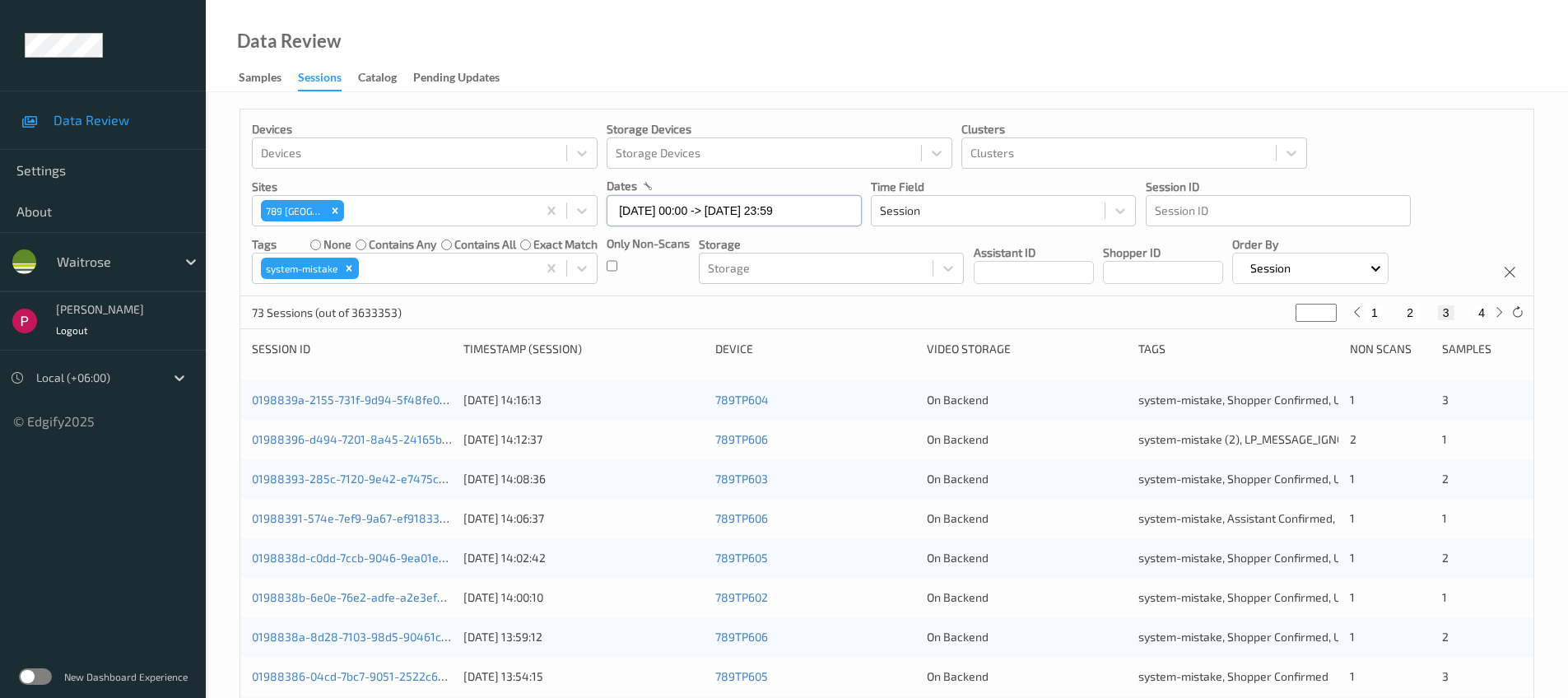
click at [782, 212] on input "07/08/2025 00:00 -> 07/08/2025 23:59" at bounding box center [734, 211] width 255 height 32
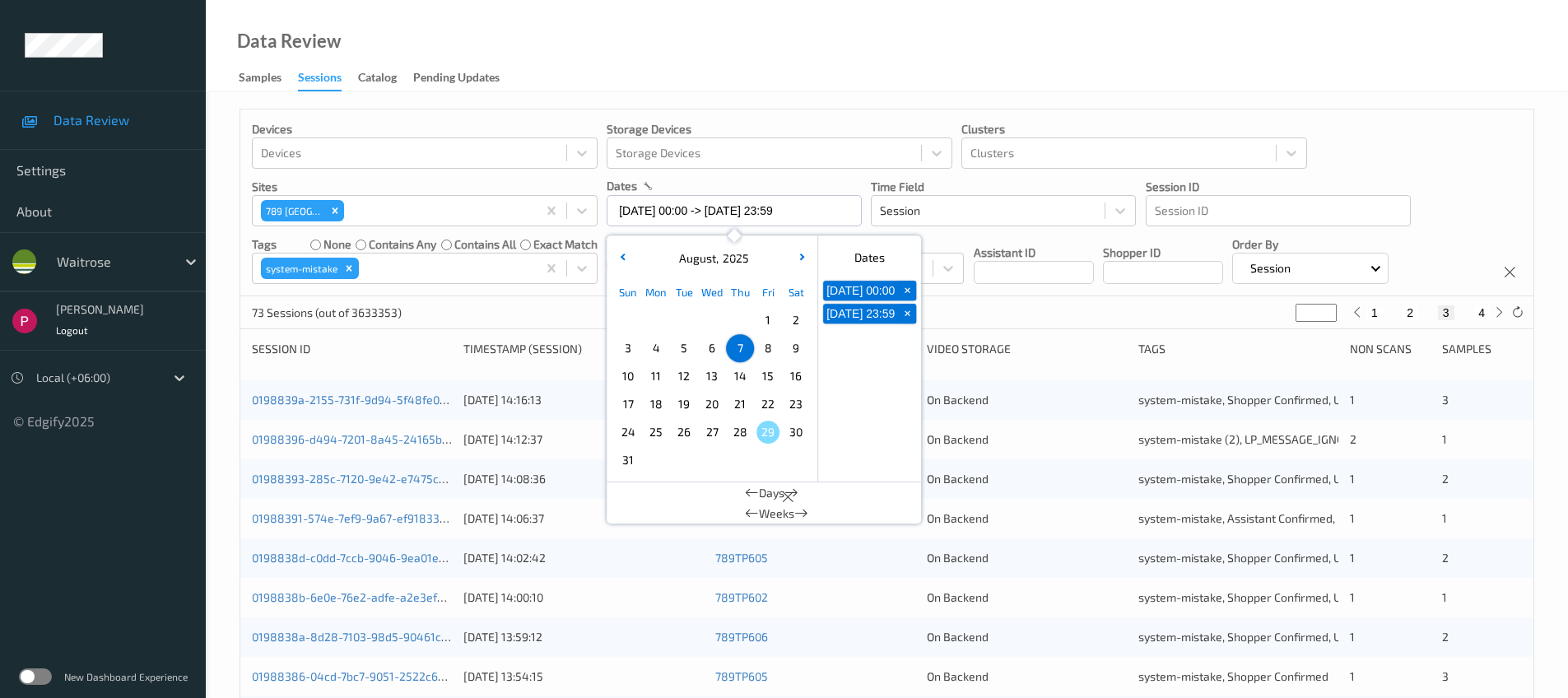
click at [708, 353] on span "6" at bounding box center [711, 348] width 23 height 23
type input "06/08/2025 00:00"
type input "*"
click at [714, 353] on span "6" at bounding box center [711, 348] width 23 height 23
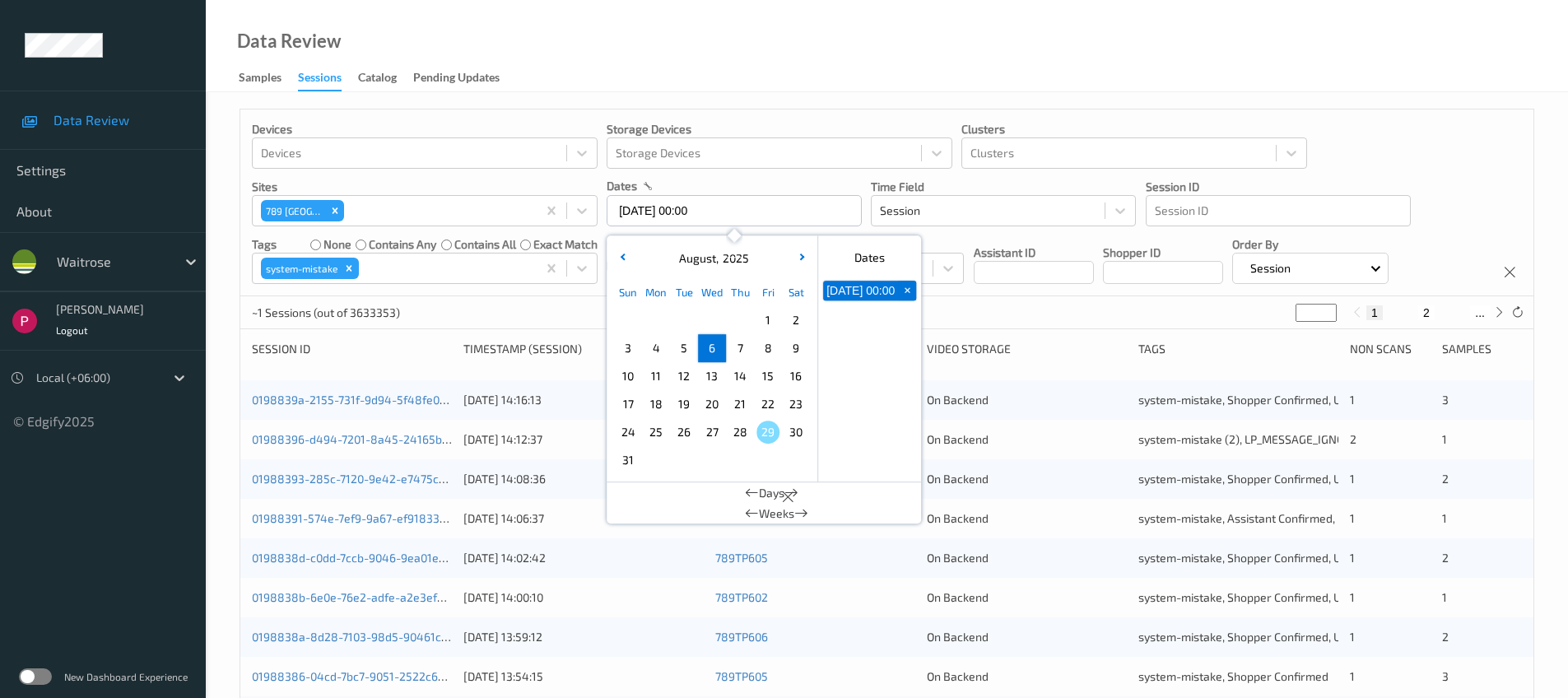
type input "06/08/2025 00:00 -> 06/08/2025 23:59"
click at [808, 57] on div "Data Review Samples Sessions Catalog Pending Updates" at bounding box center [886, 45] width 1362 height 92
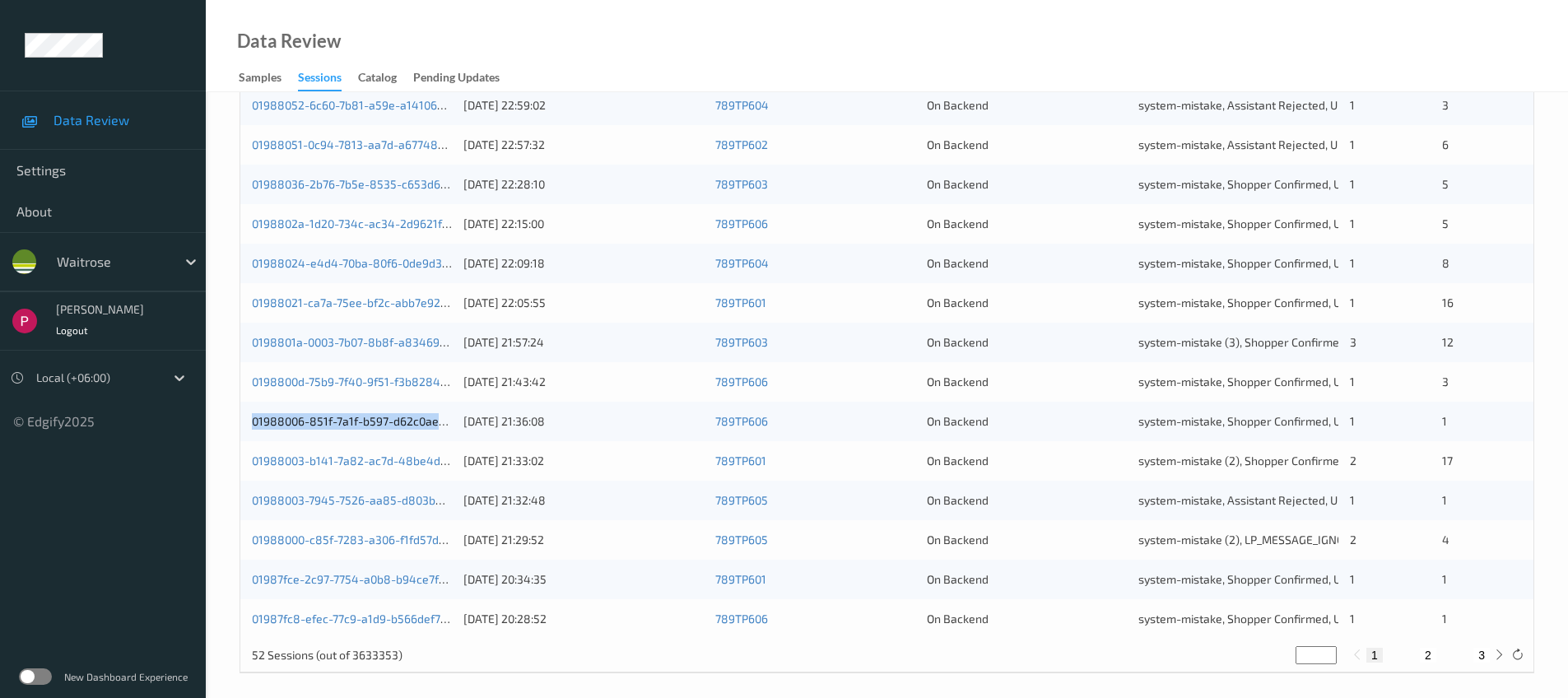
scroll to position [540, 0]
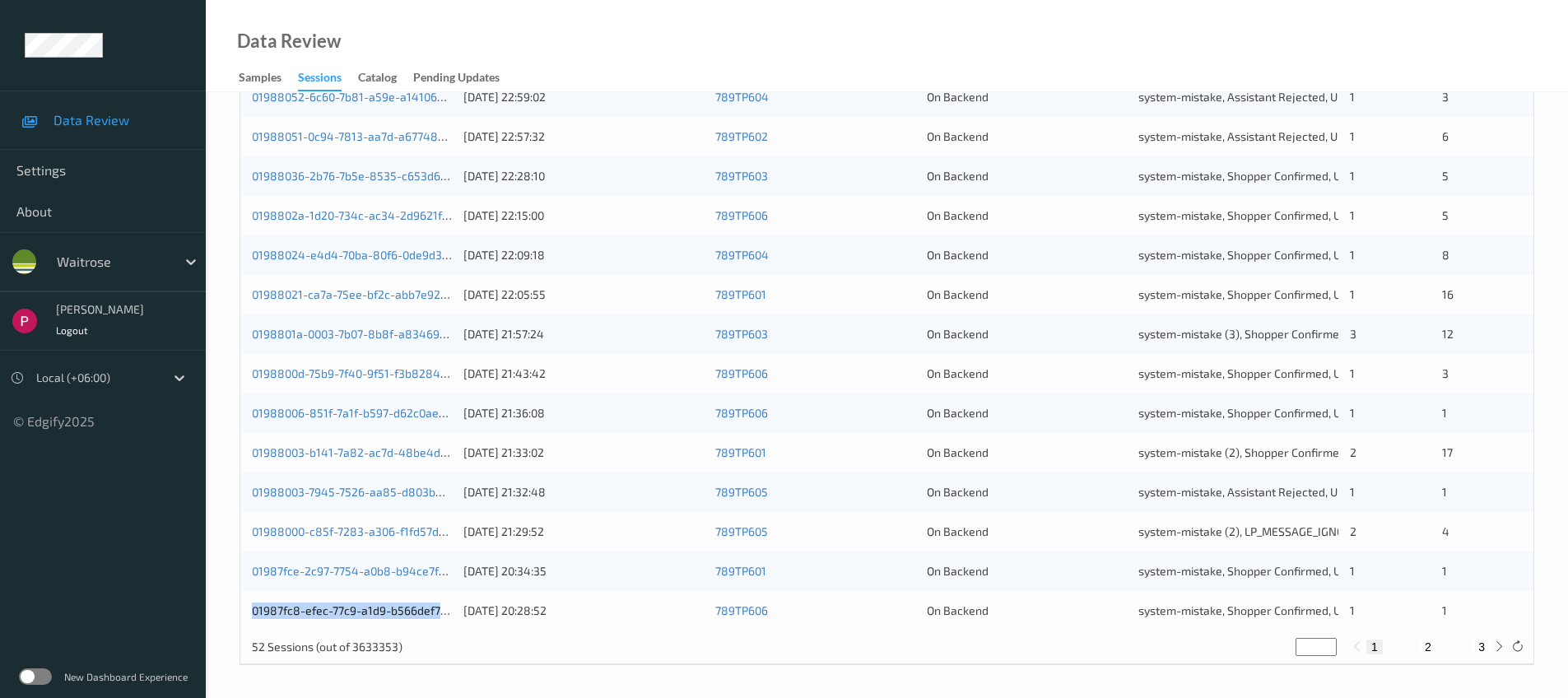
click at [1429, 648] on button "2" at bounding box center [1428, 647] width 17 height 15
type input "*"
click at [1483, 649] on button "3" at bounding box center [1481, 647] width 17 height 15
type input "*"
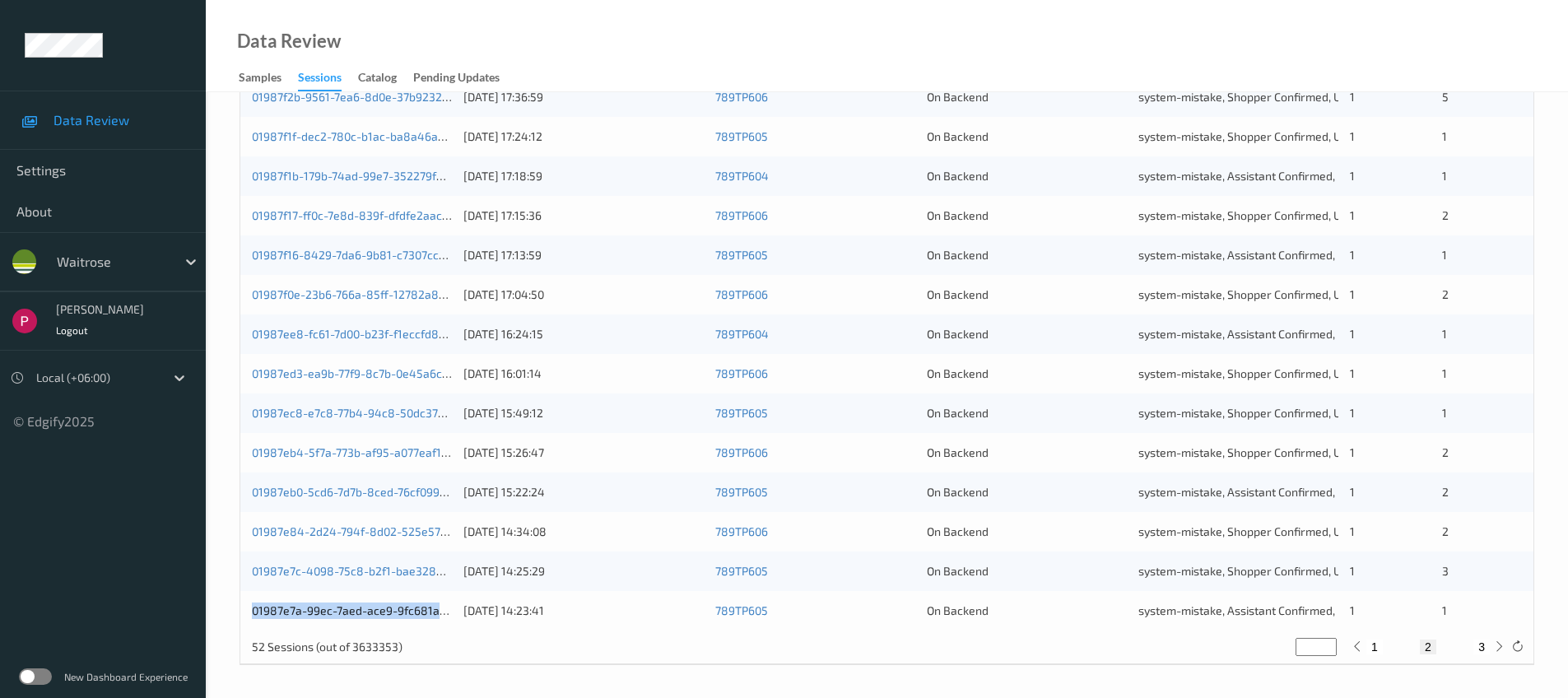
type input "*"
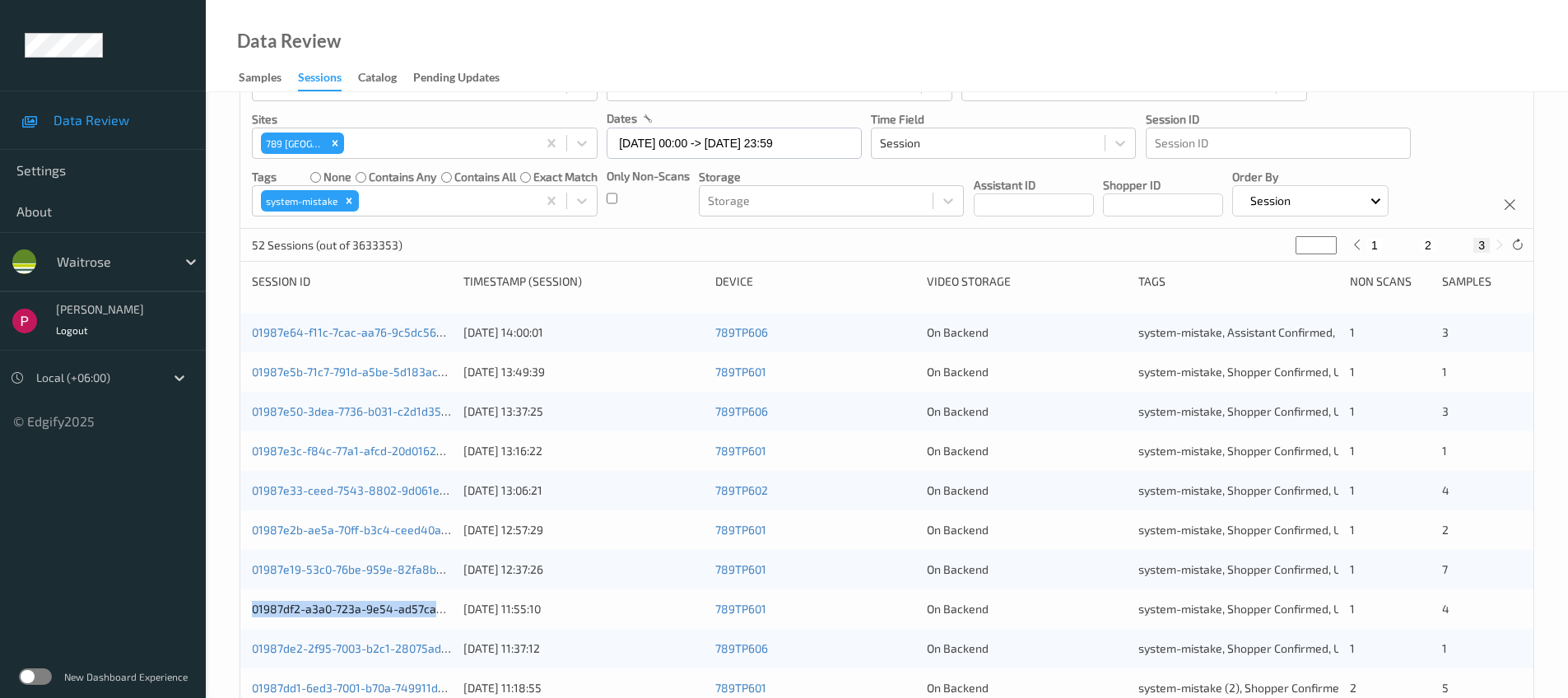
scroll to position [0, 0]
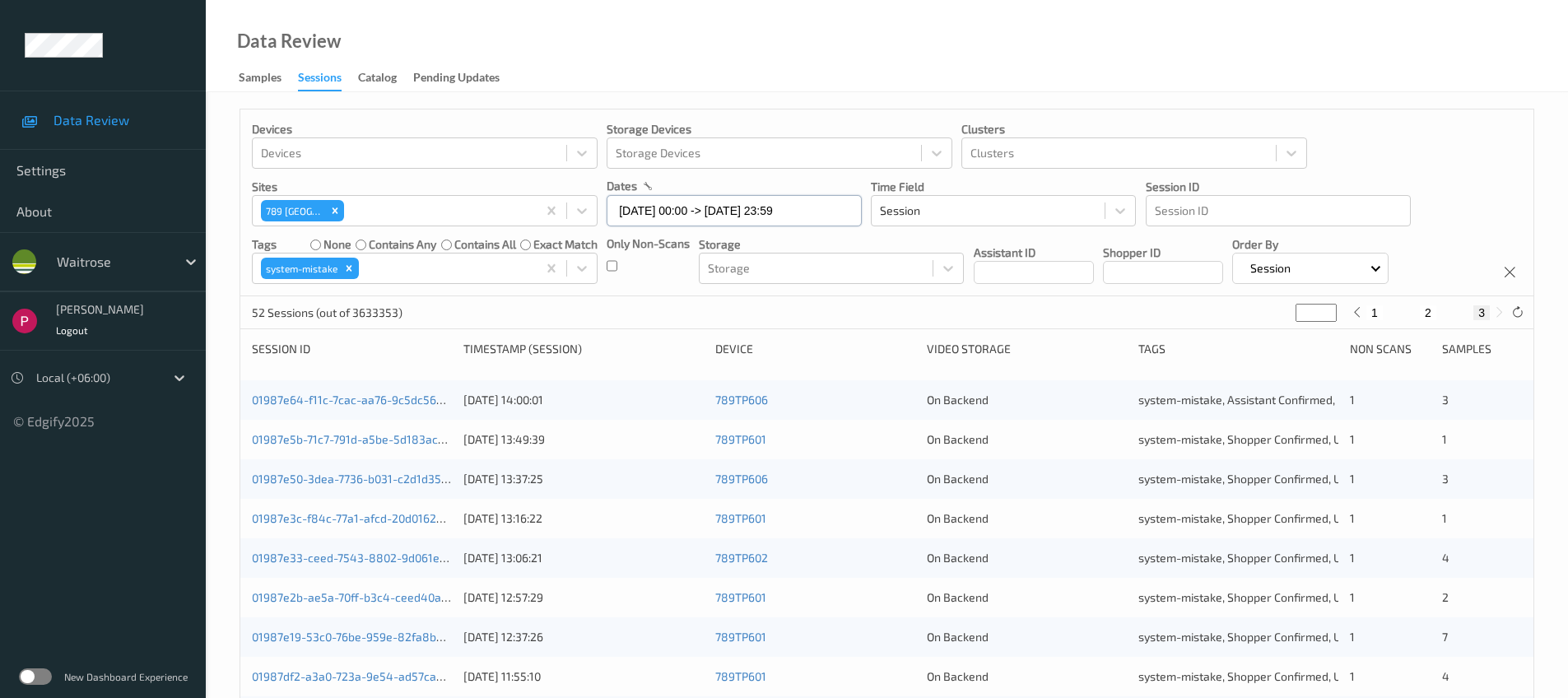
click at [702, 209] on input "06/08/2025 00:00 -> 06/08/2025 23:59" at bounding box center [734, 211] width 255 height 32
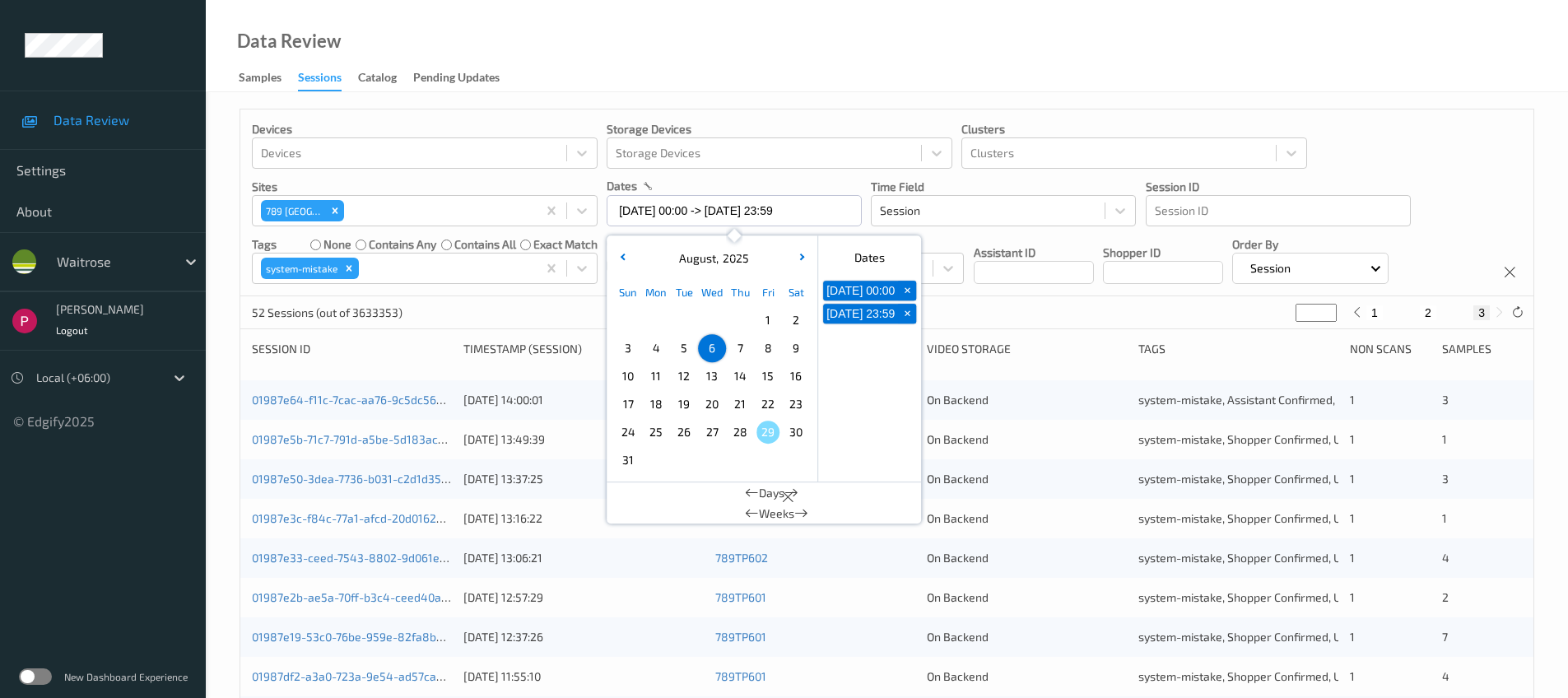
click at [677, 349] on span "5" at bounding box center [683, 348] width 23 height 23
type input "05/08/2025 00:00"
type input "*"
click at [677, 349] on span "5" at bounding box center [683, 348] width 23 height 23
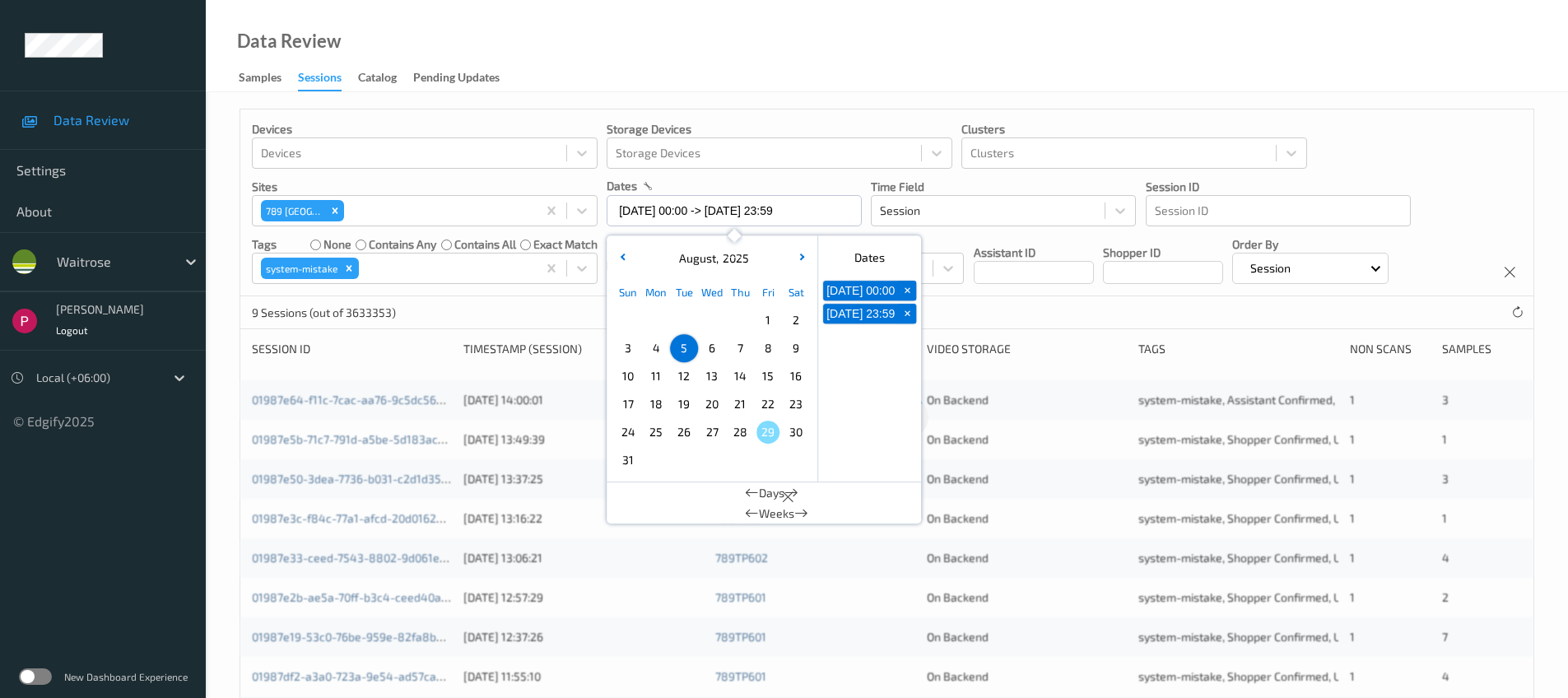
click at [760, 39] on div "Data Review Samples Sessions Catalog Pending Updates" at bounding box center [886, 45] width 1362 height 92
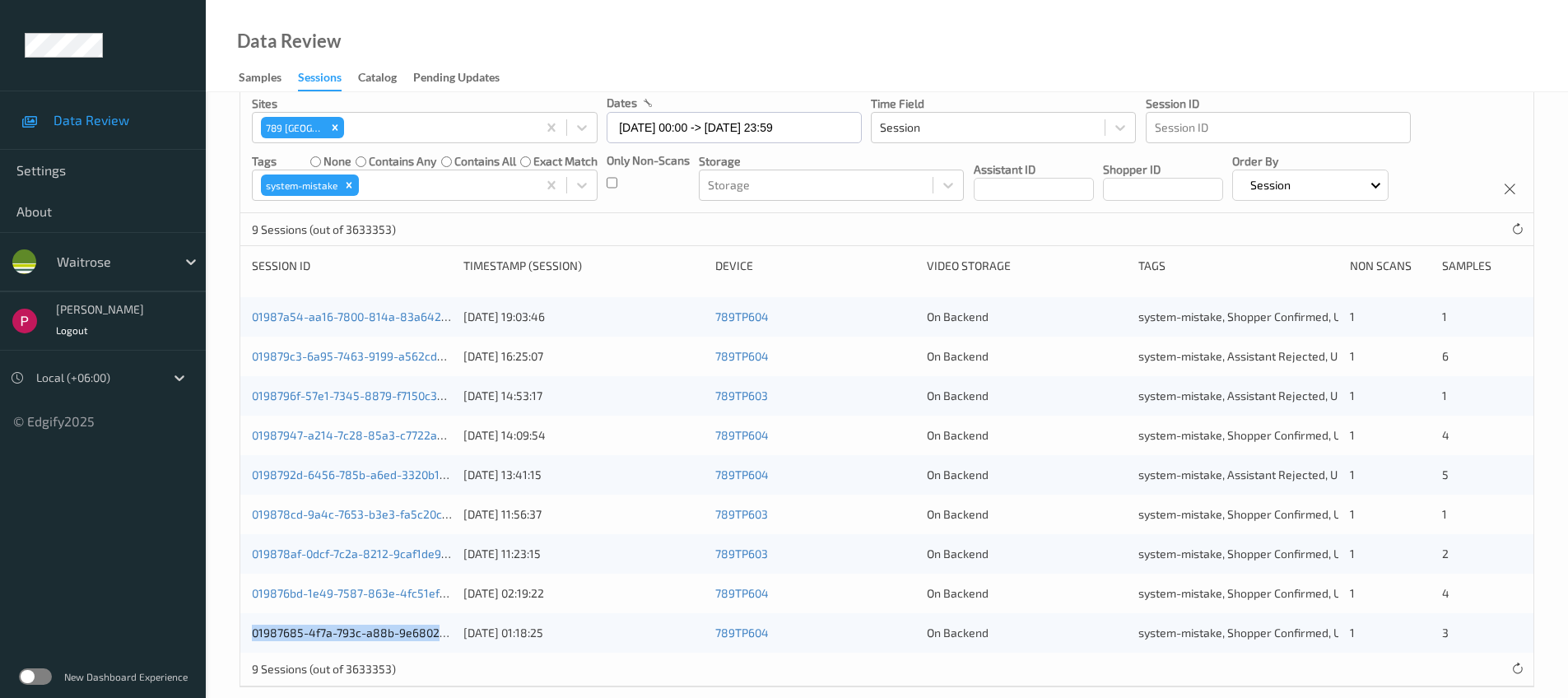
scroll to position [79, 0]
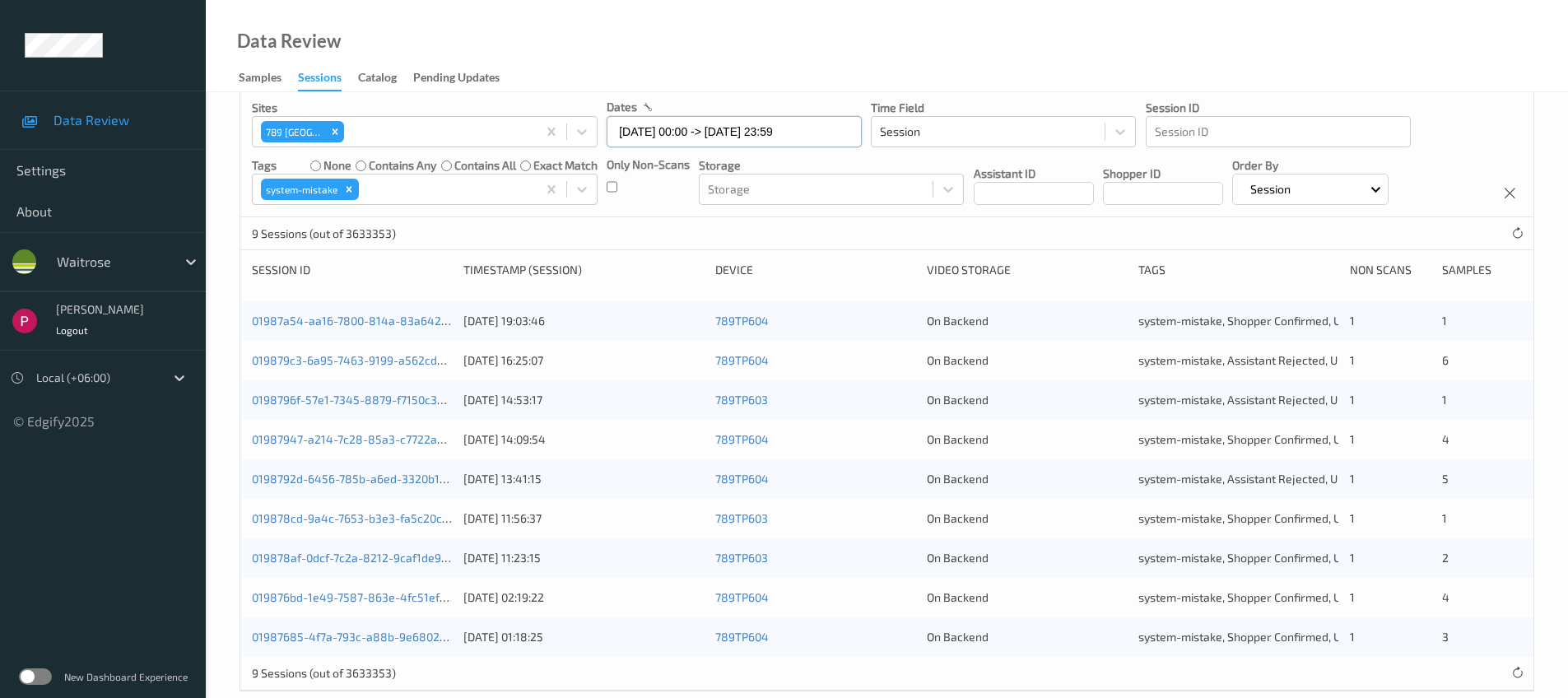
click at [687, 128] on input "05/08/2025 00:00 -> 05/08/2025 23:59" at bounding box center [734, 132] width 255 height 32
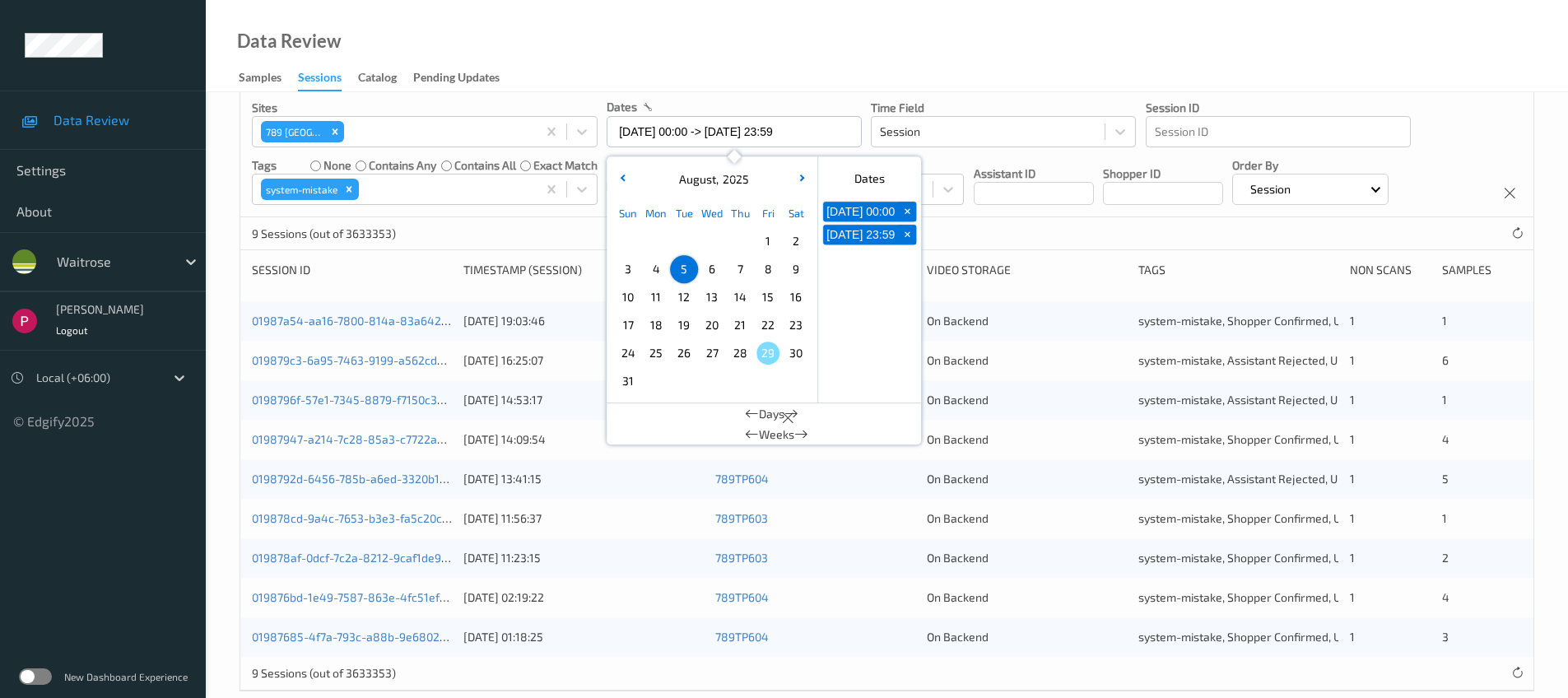
click at [659, 264] on span "4" at bounding box center [656, 269] width 23 height 23
type input "04/08/2025 00:00 -> 04/08/2025 23:59"
click at [769, 41] on div "Data Review Samples Sessions Catalog Pending Updates" at bounding box center [886, 45] width 1362 height 92
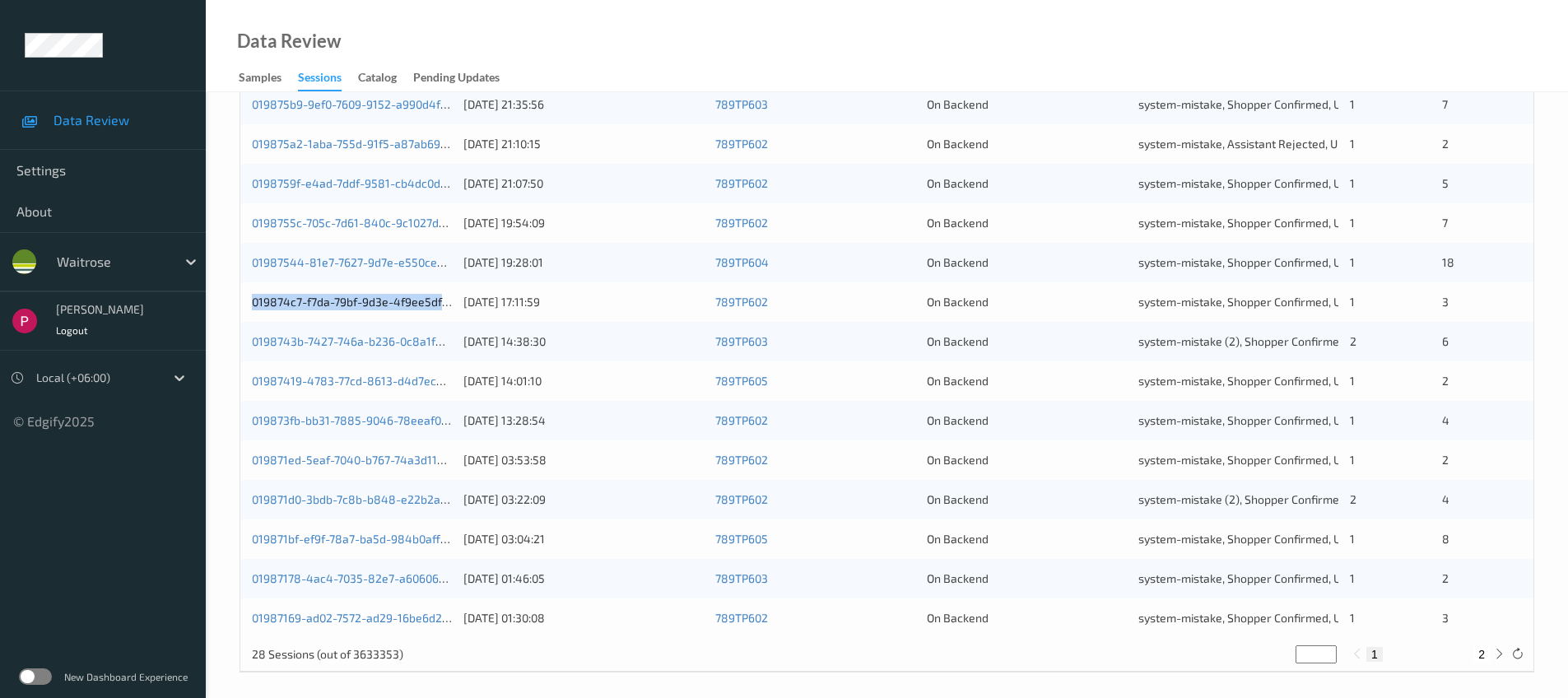
scroll to position [540, 0]
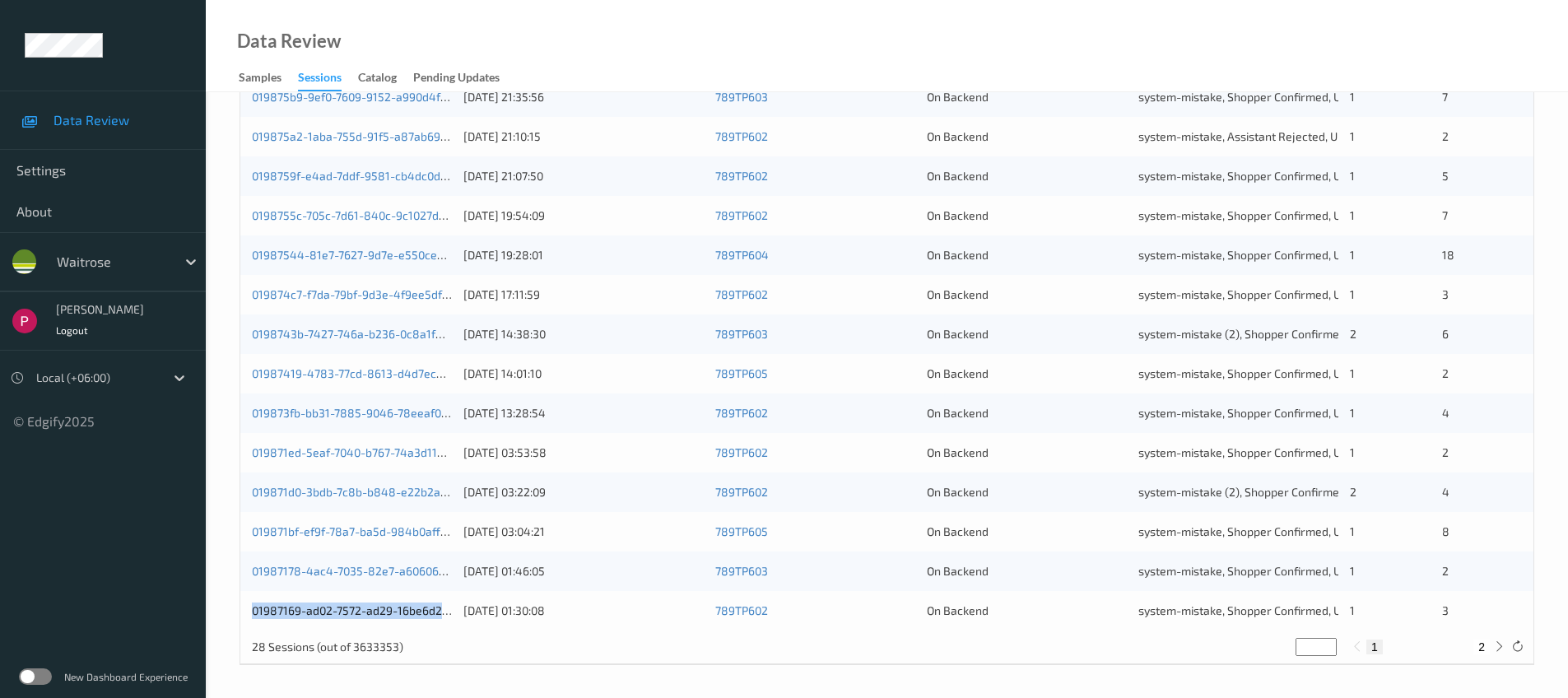
click at [1484, 648] on button "2" at bounding box center [1481, 647] width 17 height 15
type input "*"
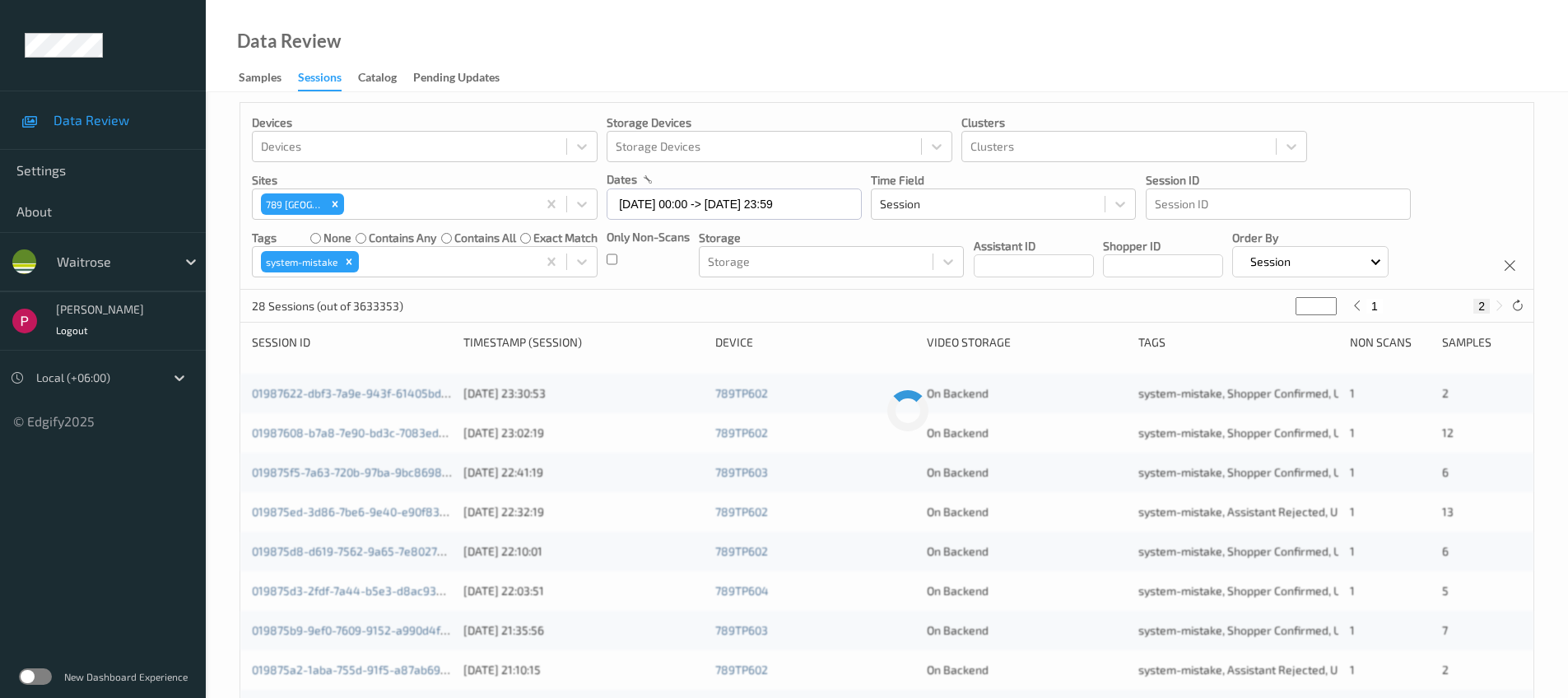
scroll to position [0, 0]
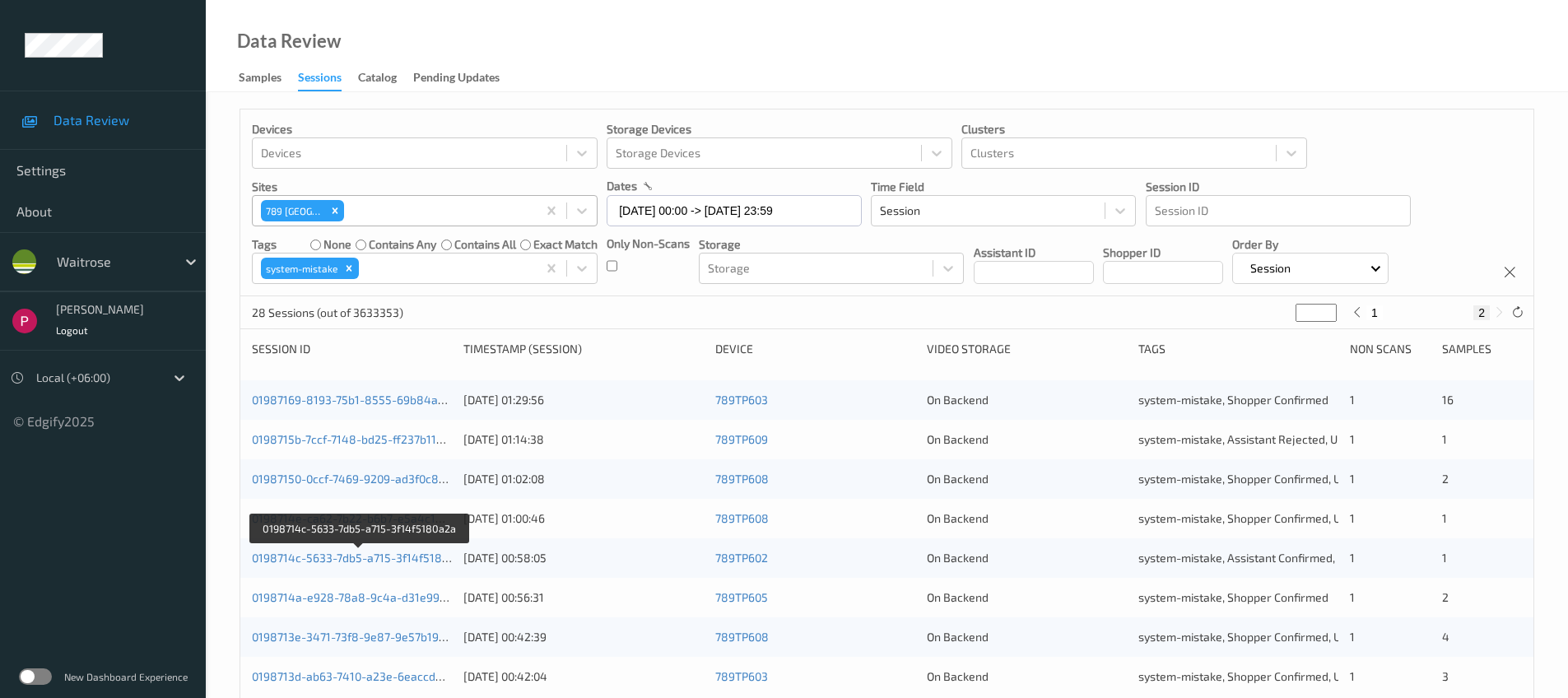
click at [474, 212] on div at bounding box center [437, 210] width 181 height 20
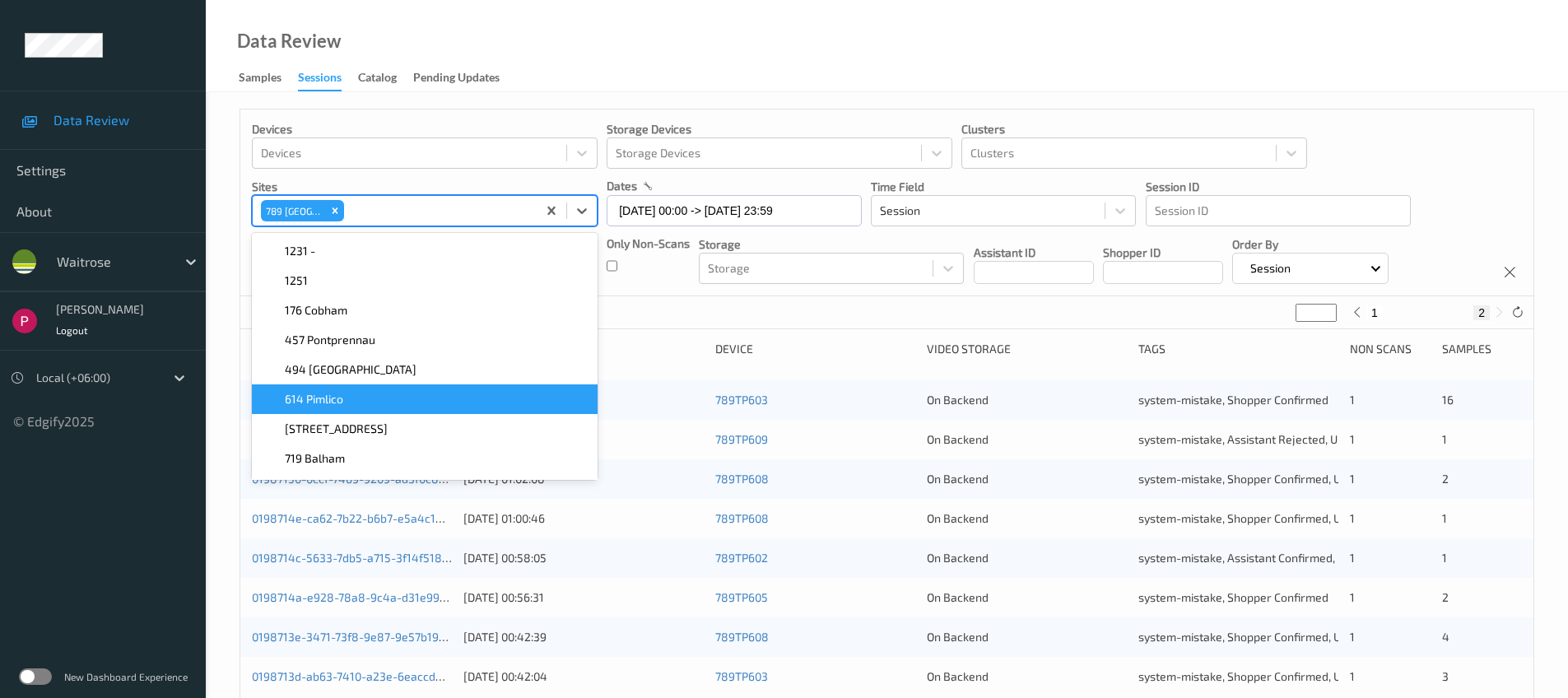
scroll to position [86, 0]
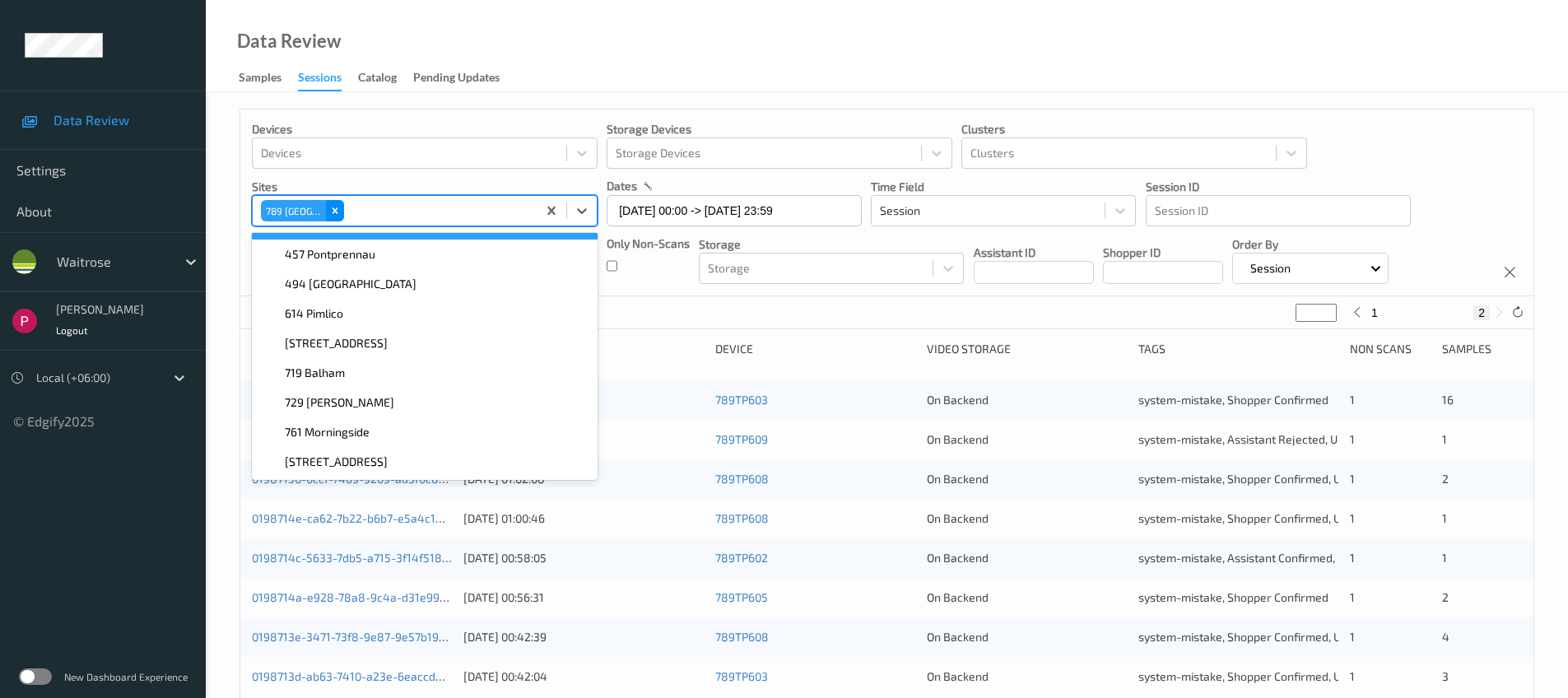
click at [334, 209] on icon "Remove 789 Vauxhall" at bounding box center [335, 211] width 6 height 6
type input "*"
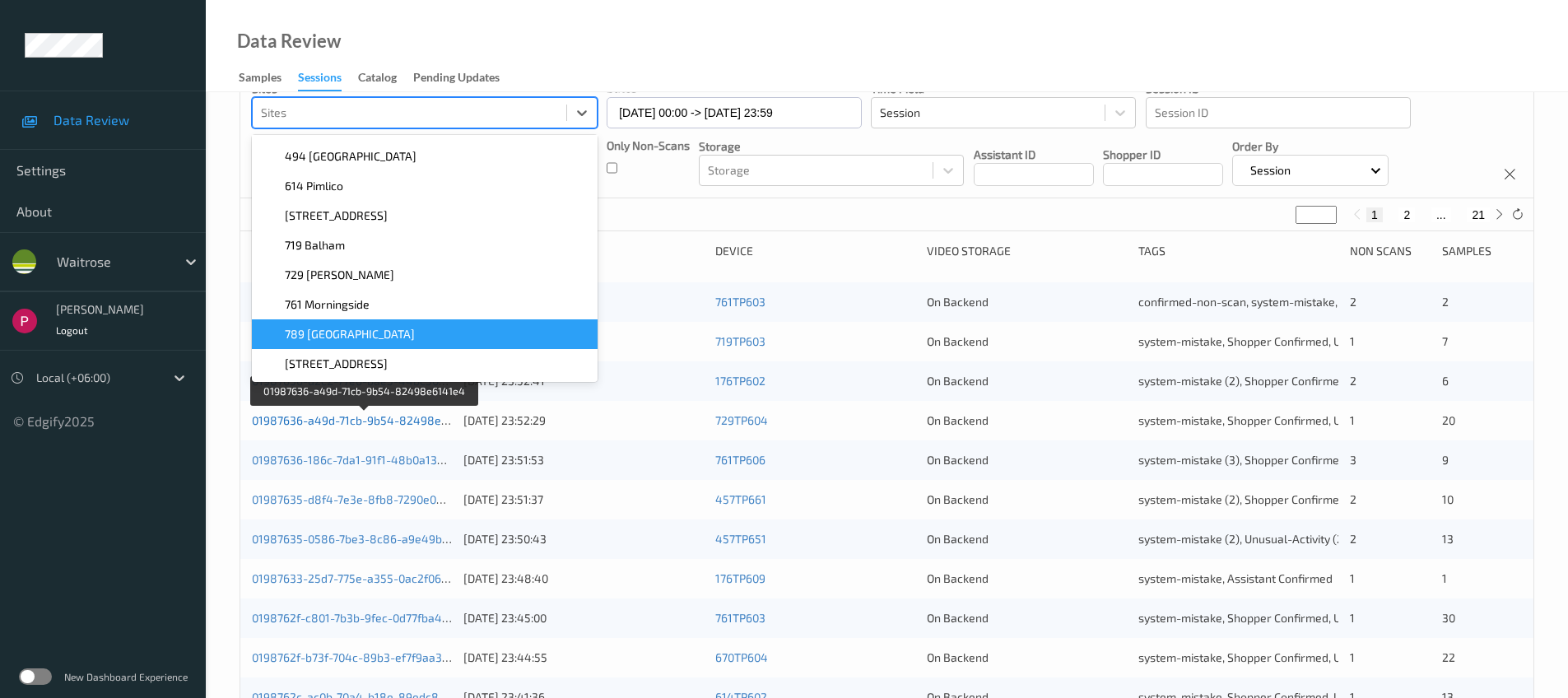
scroll to position [117, 0]
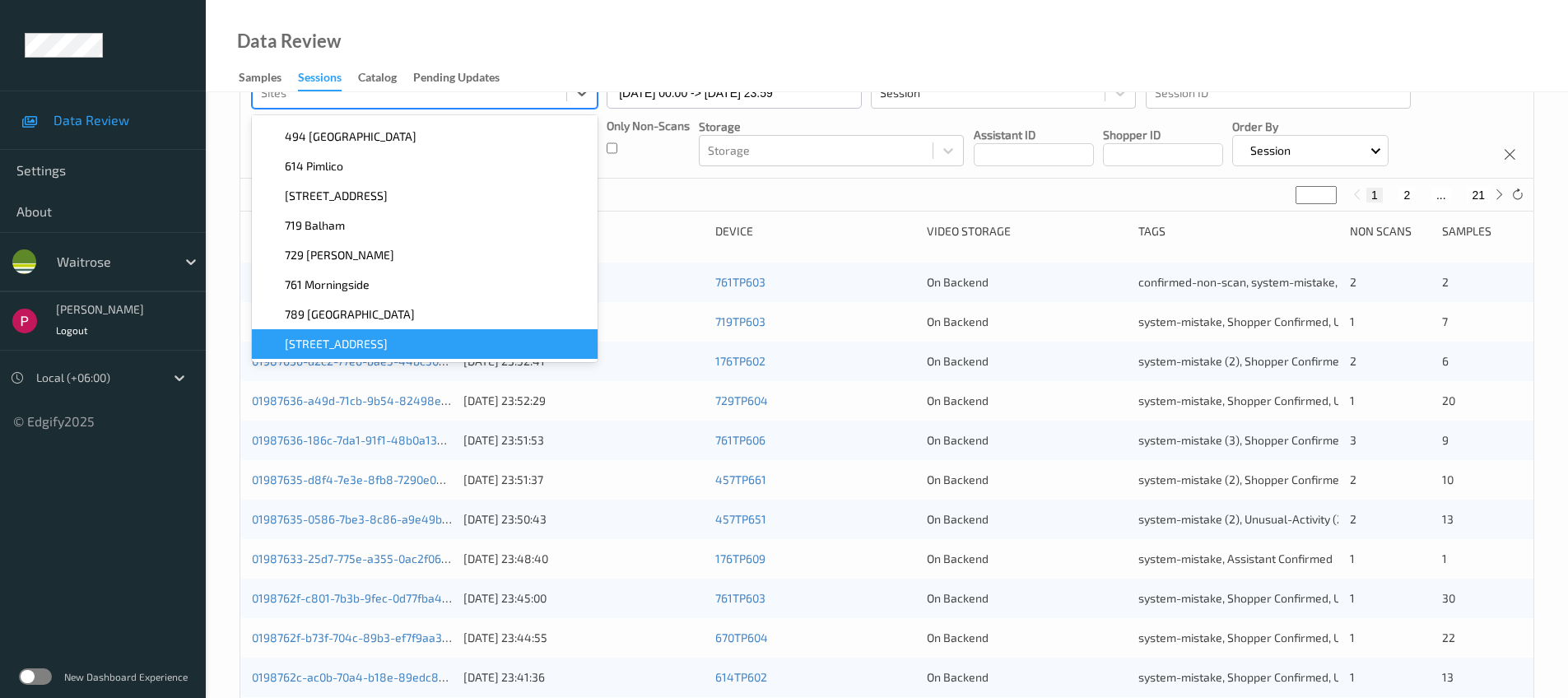
click at [354, 344] on span "833 Trinity Square" at bounding box center [336, 344] width 103 height 17
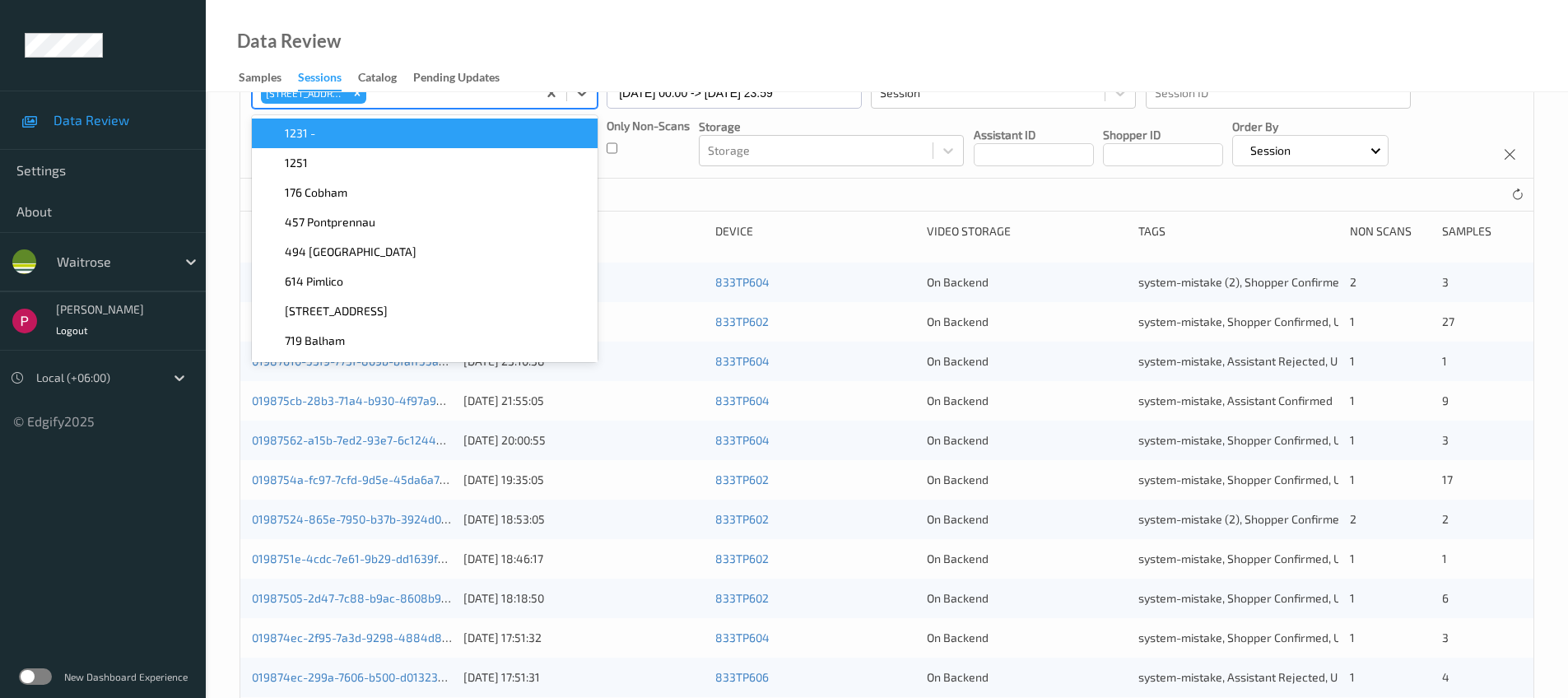
click at [651, 30] on div "Data Review Samples Sessions Catalog Pending Updates" at bounding box center [886, 45] width 1362 height 92
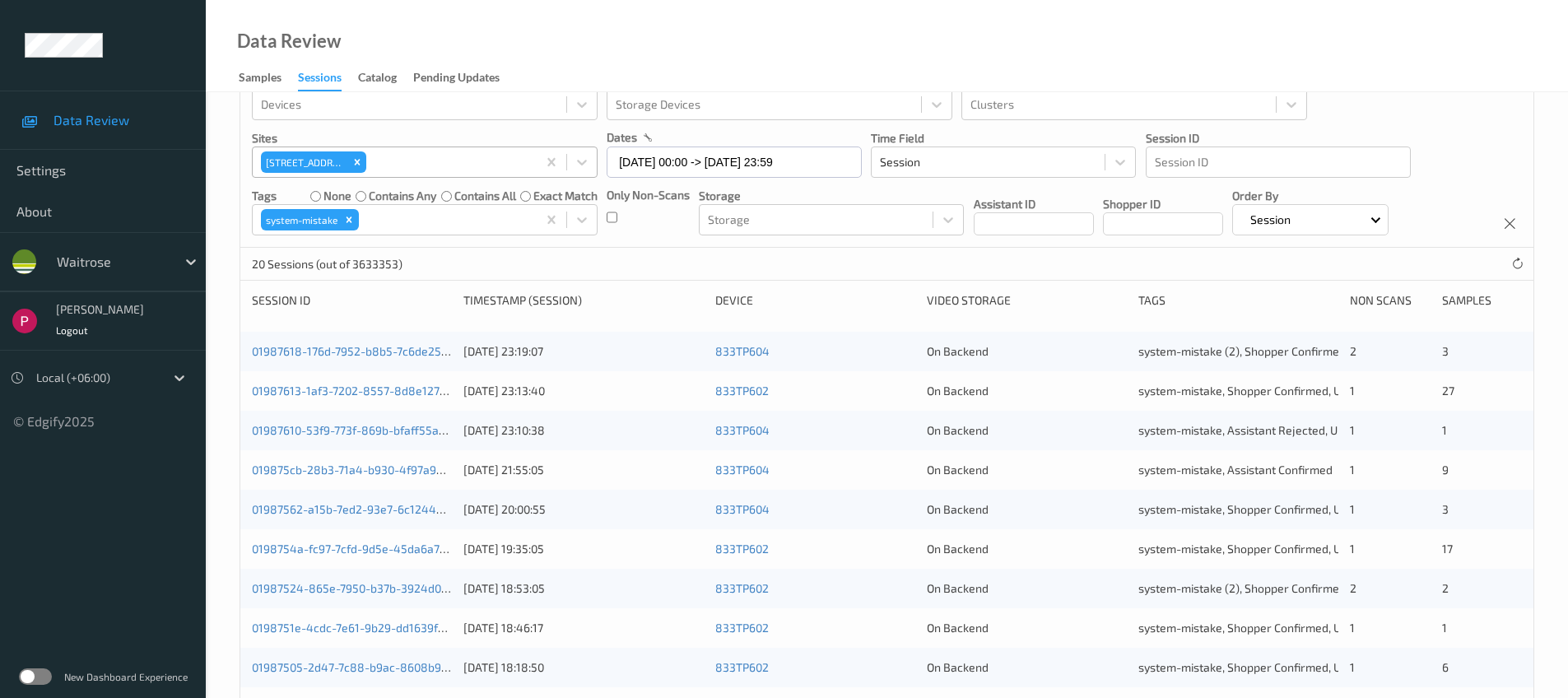
scroll to position [0, 0]
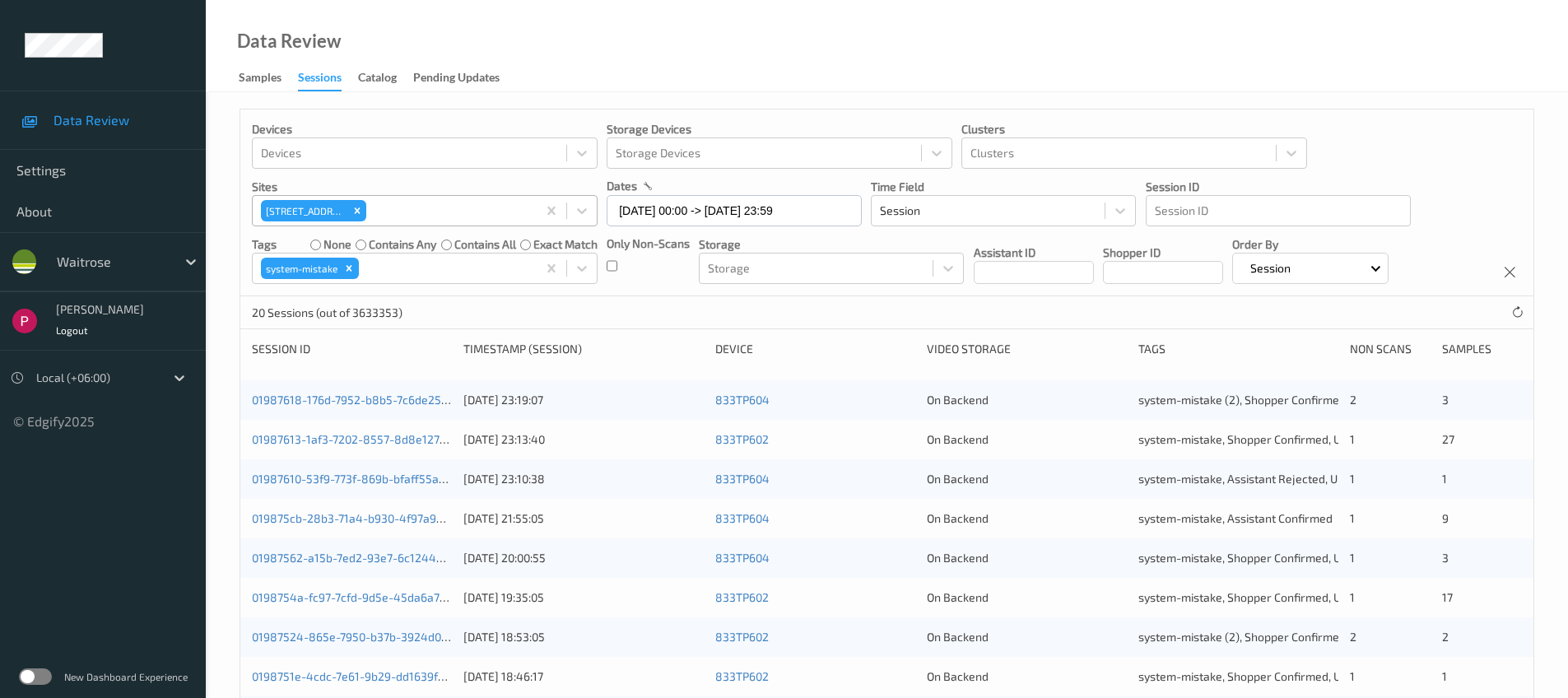
drag, startPoint x: 244, startPoint y: 208, endPoint x: 345, endPoint y: 218, distance: 101.5
click at [345, 218] on div "Devices Devices Storage Devices Storage Devices Clusters Clusters Sites 833 Tri…" at bounding box center [886, 202] width 1293 height 187
click at [778, 215] on input "04/08/2025 00:00 -> 04/08/2025 23:59" at bounding box center [734, 211] width 255 height 32
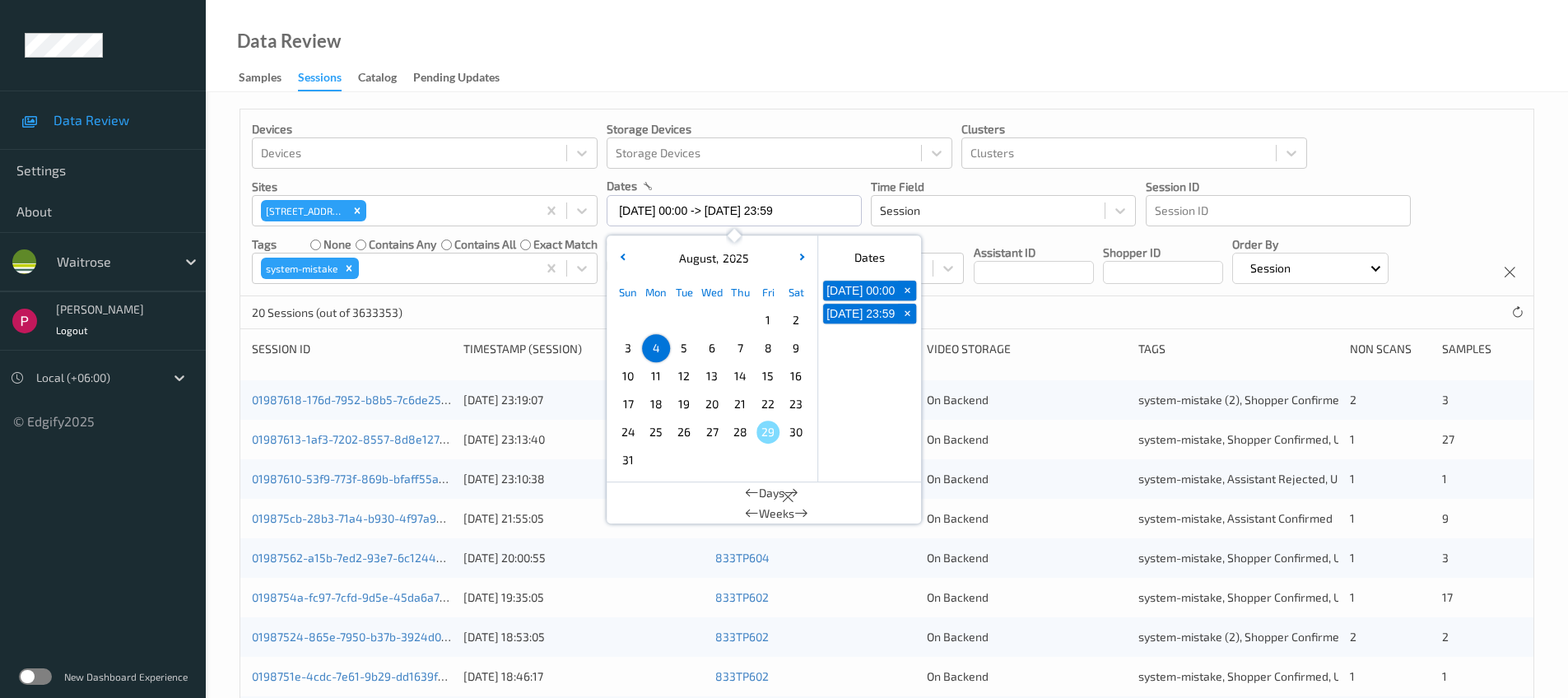
click at [631, 378] on span "10" at bounding box center [627, 375] width 23 height 23
click at [837, 33] on div "Data Review Samples Sessions Catalog Pending Updates" at bounding box center [886, 45] width 1362 height 92
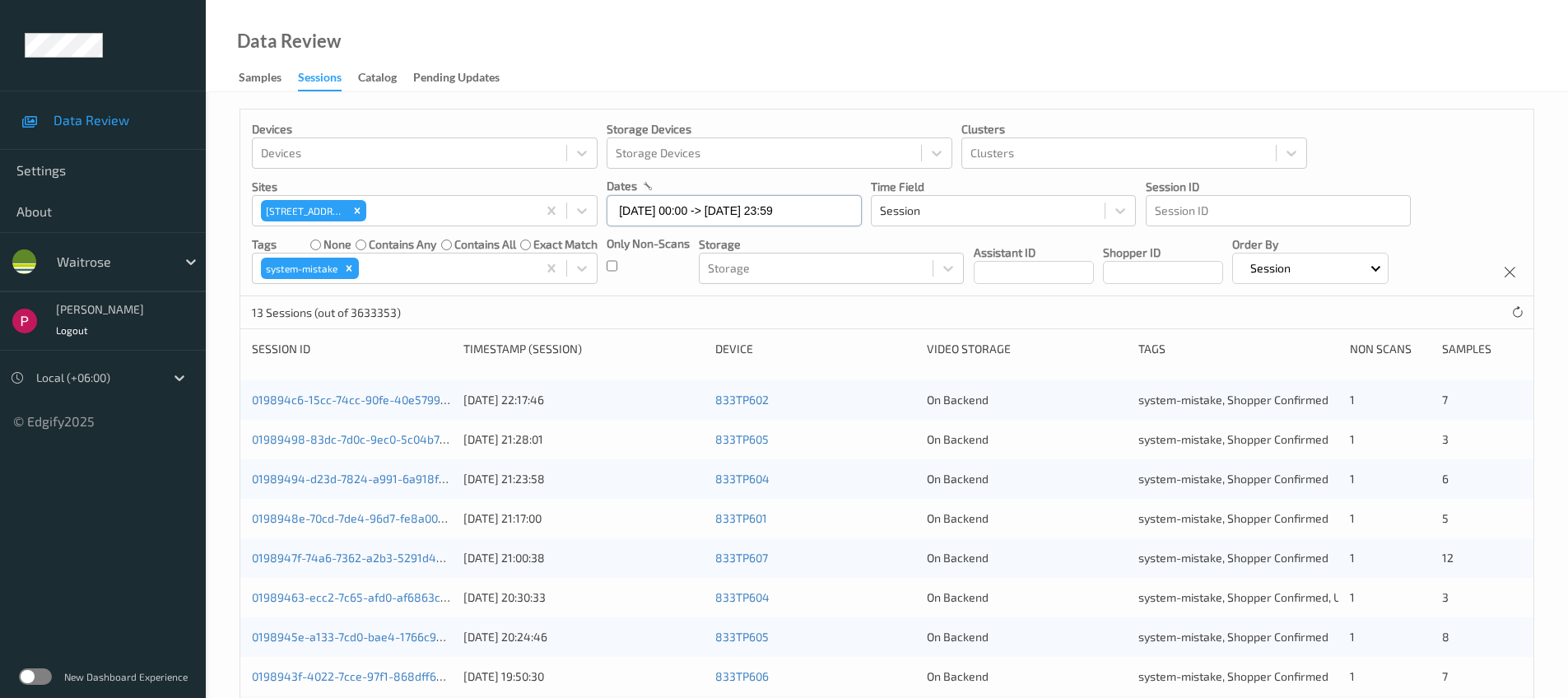
click at [757, 215] on input "10/08/2025 00:00 -> 10/08/2025 23:59" at bounding box center [734, 211] width 255 height 32
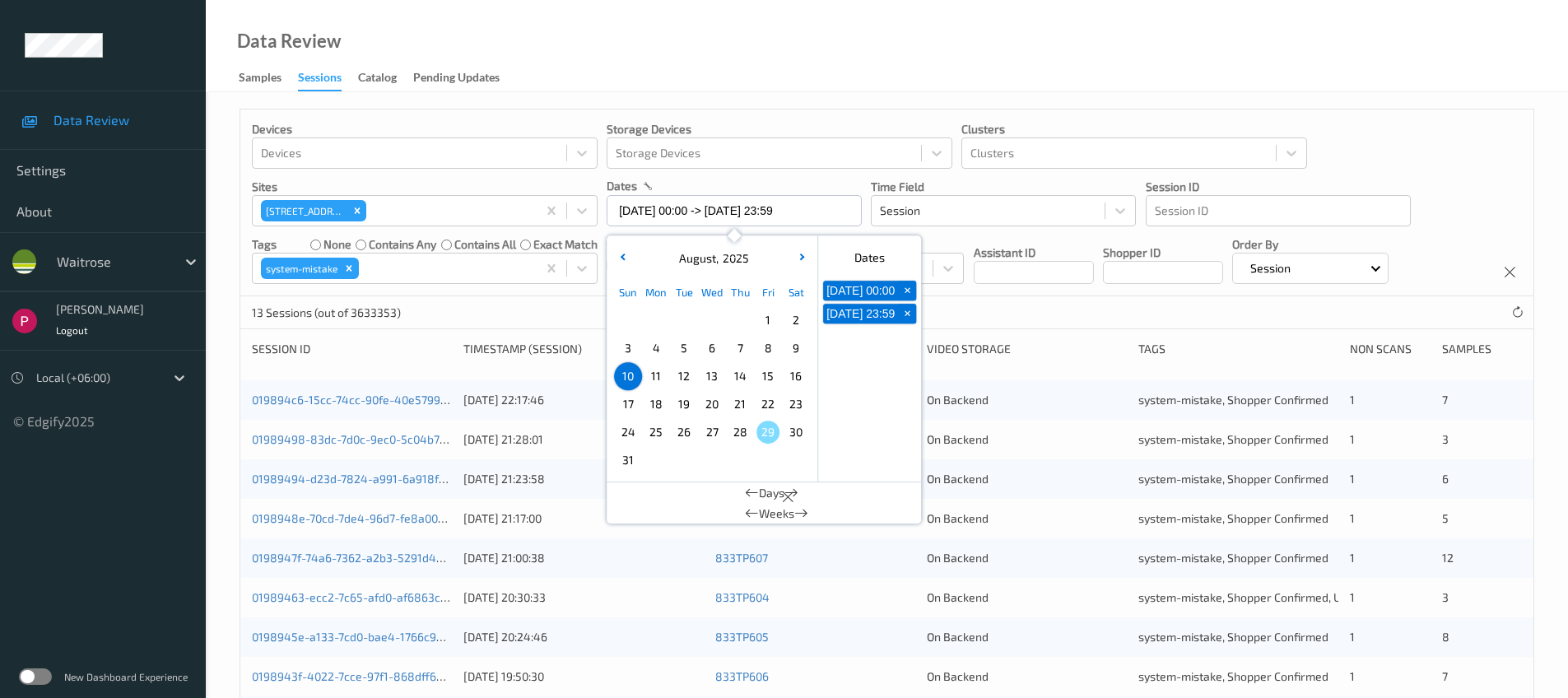
click at [799, 342] on span "9" at bounding box center [795, 348] width 23 height 23
type input "09/08/2025 00:00 -> 09/08/2025 23:59"
click at [920, 42] on div "Data Review Samples Sessions Catalog Pending Updates" at bounding box center [886, 45] width 1362 height 92
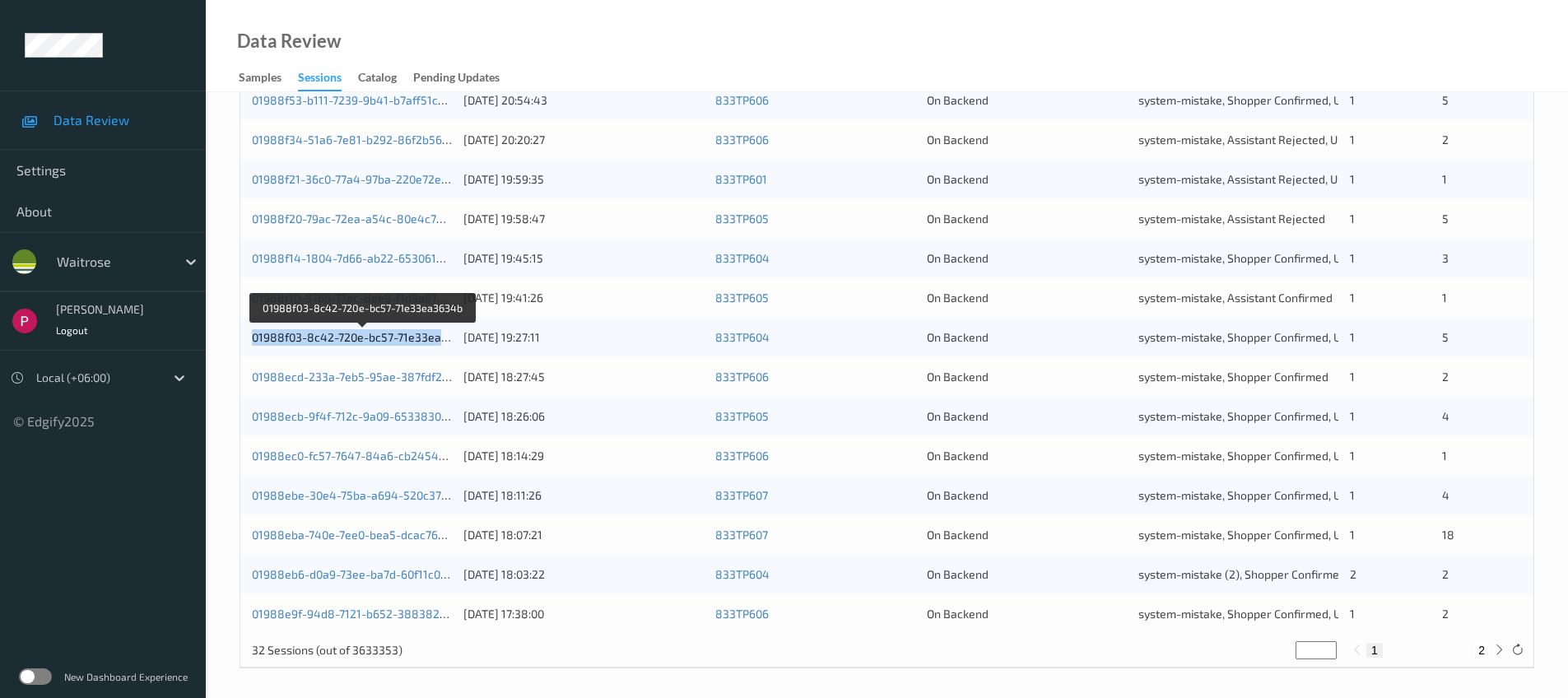
scroll to position [540, 0]
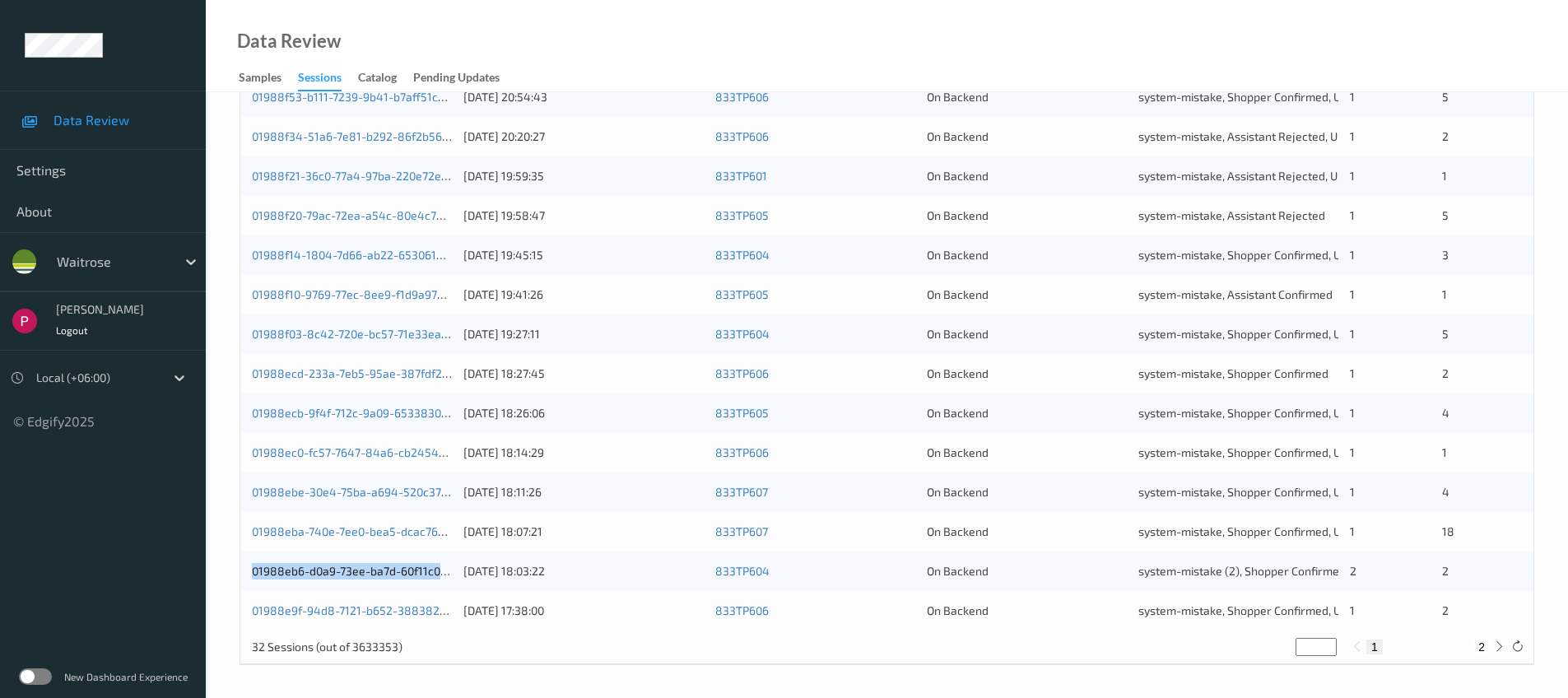
click at [1480, 647] on button "2" at bounding box center [1481, 647] width 17 height 15
type input "*"
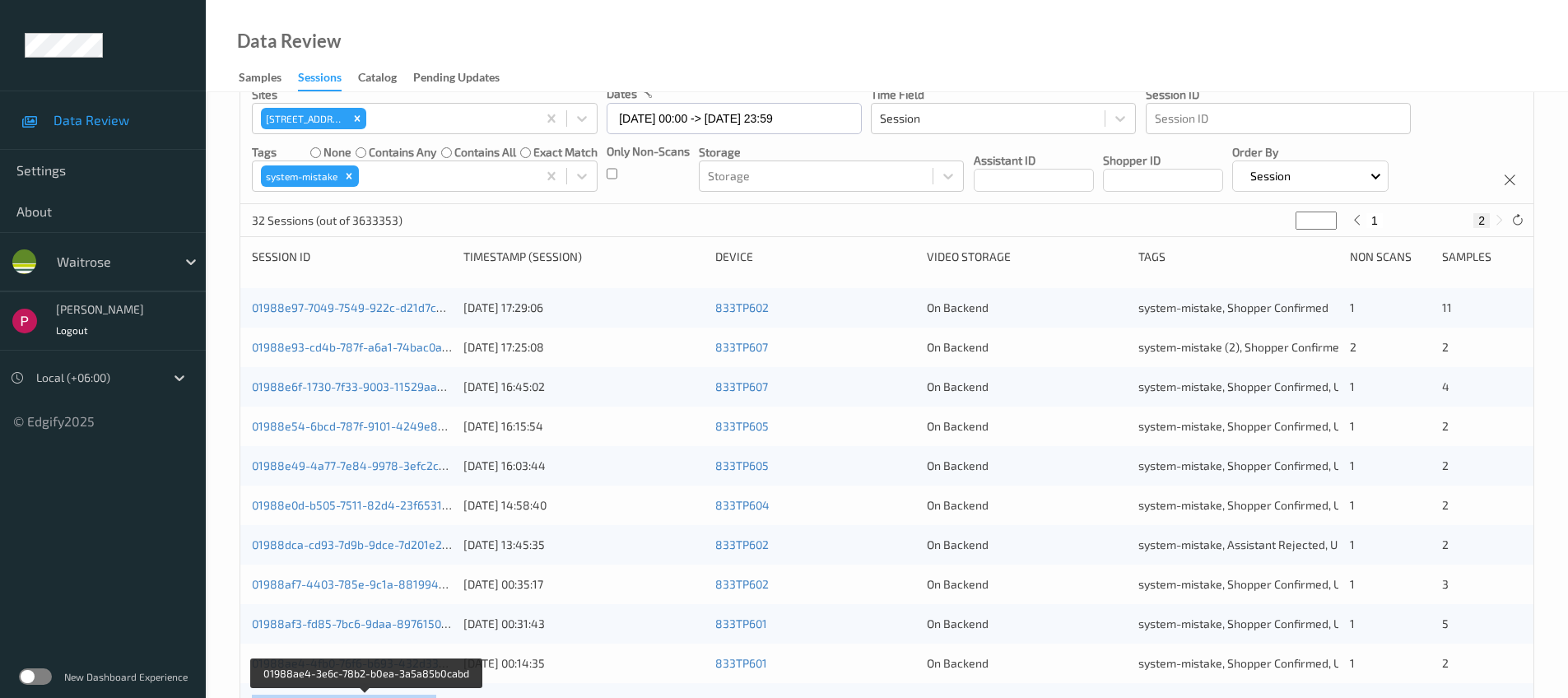
scroll to position [0, 0]
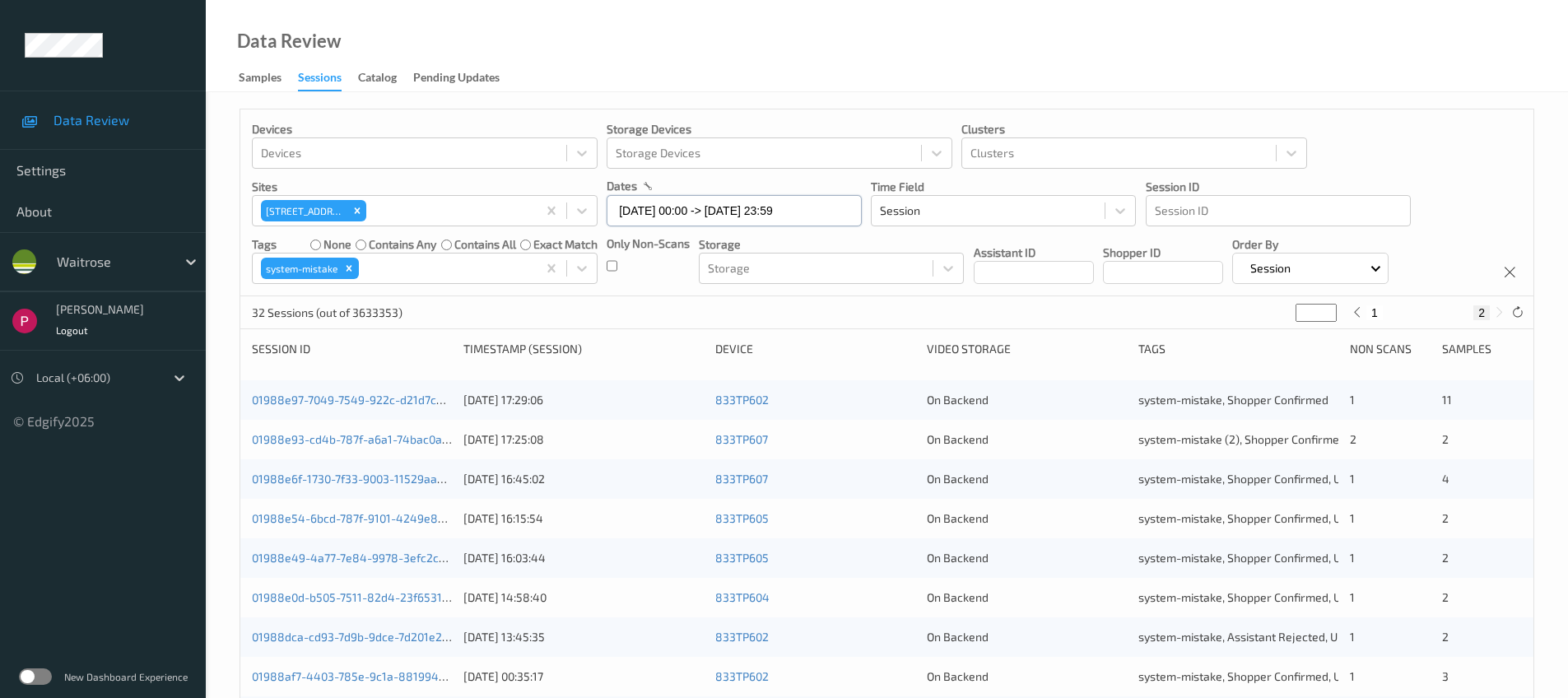
click at [744, 214] on input "09/08/2025 00:00 -> 09/08/2025 23:59" at bounding box center [734, 211] width 255 height 32
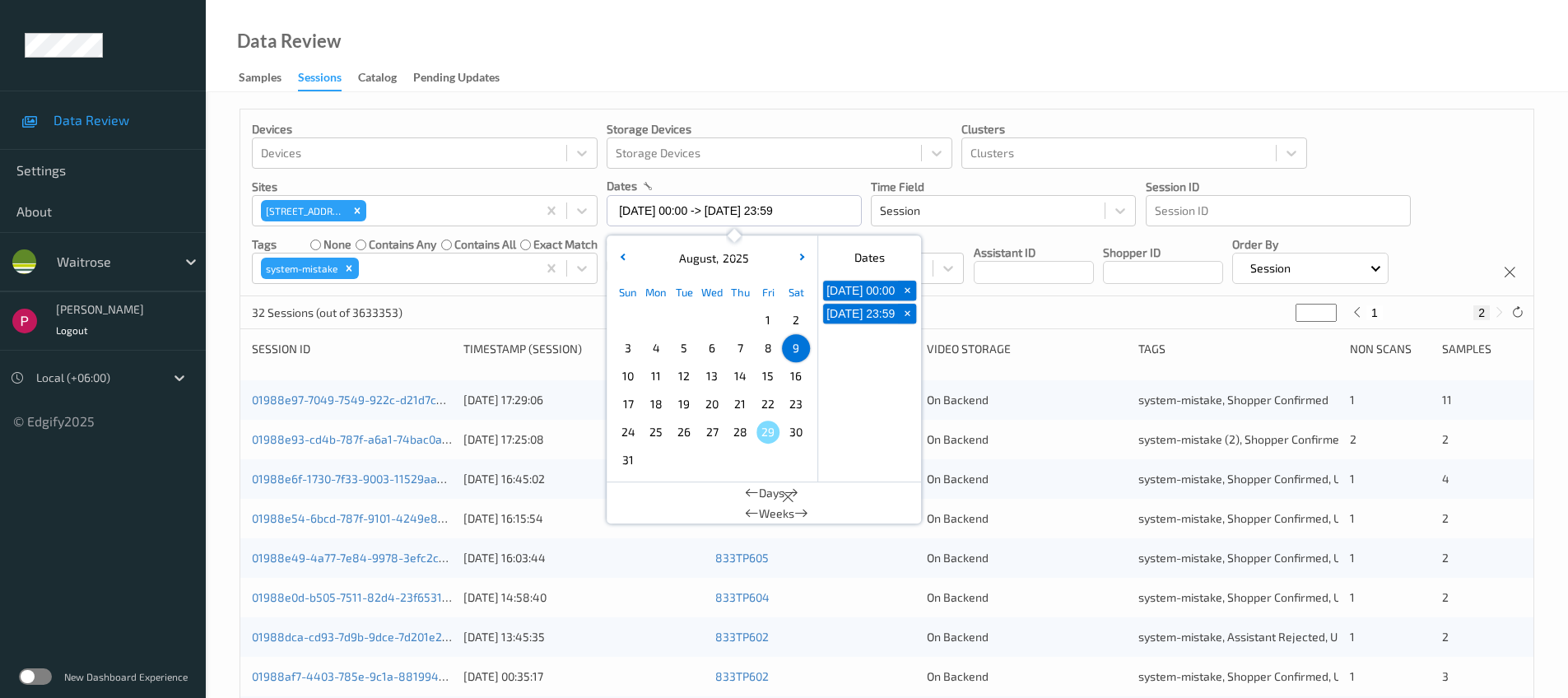
click at [760, 353] on span "8" at bounding box center [767, 348] width 23 height 23
type input "08/08/2025 00:00"
type input "*"
click at [760, 353] on span "8" at bounding box center [767, 348] width 23 height 23
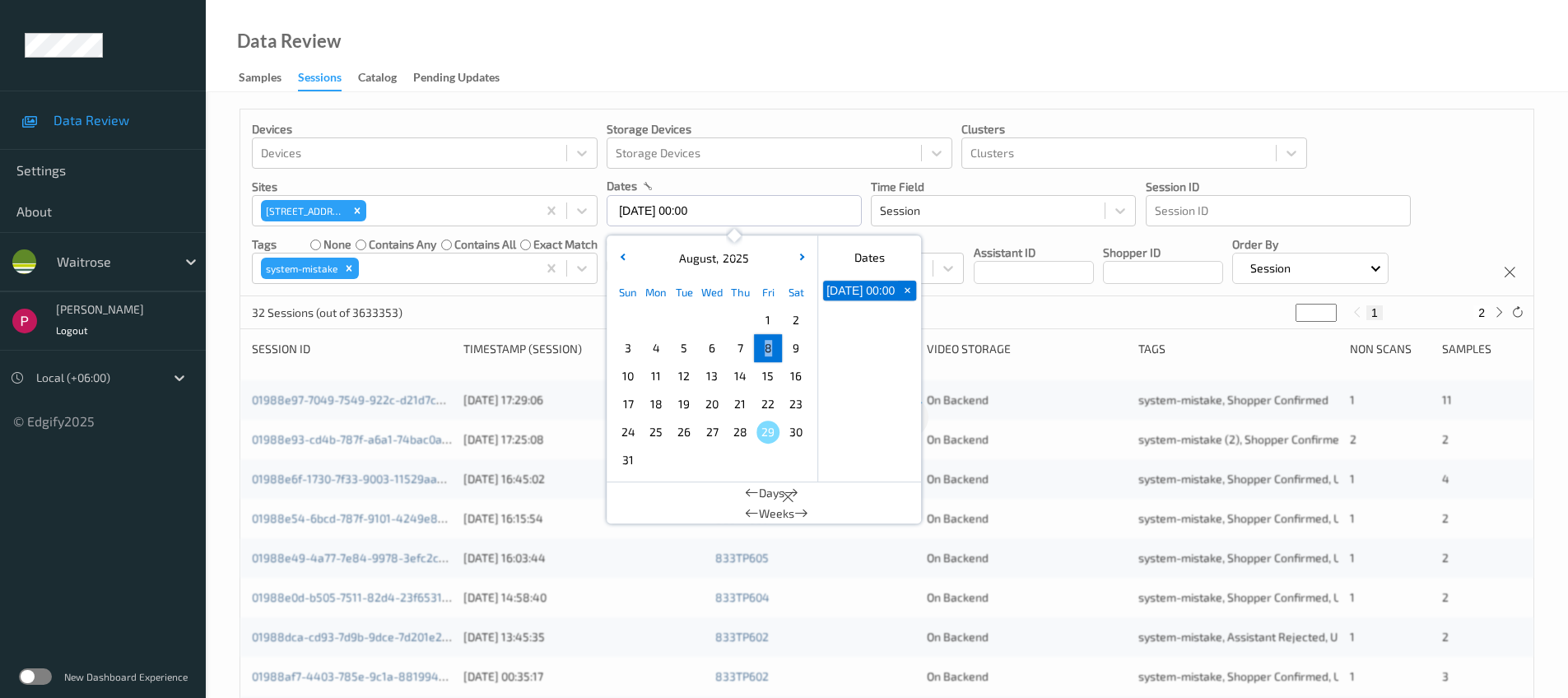
type input "08/08/2025 00:00 -> 08/08/2025 23:59"
click at [827, 57] on div "Data Review Samples Sessions Catalog Pending Updates" at bounding box center [886, 45] width 1362 height 92
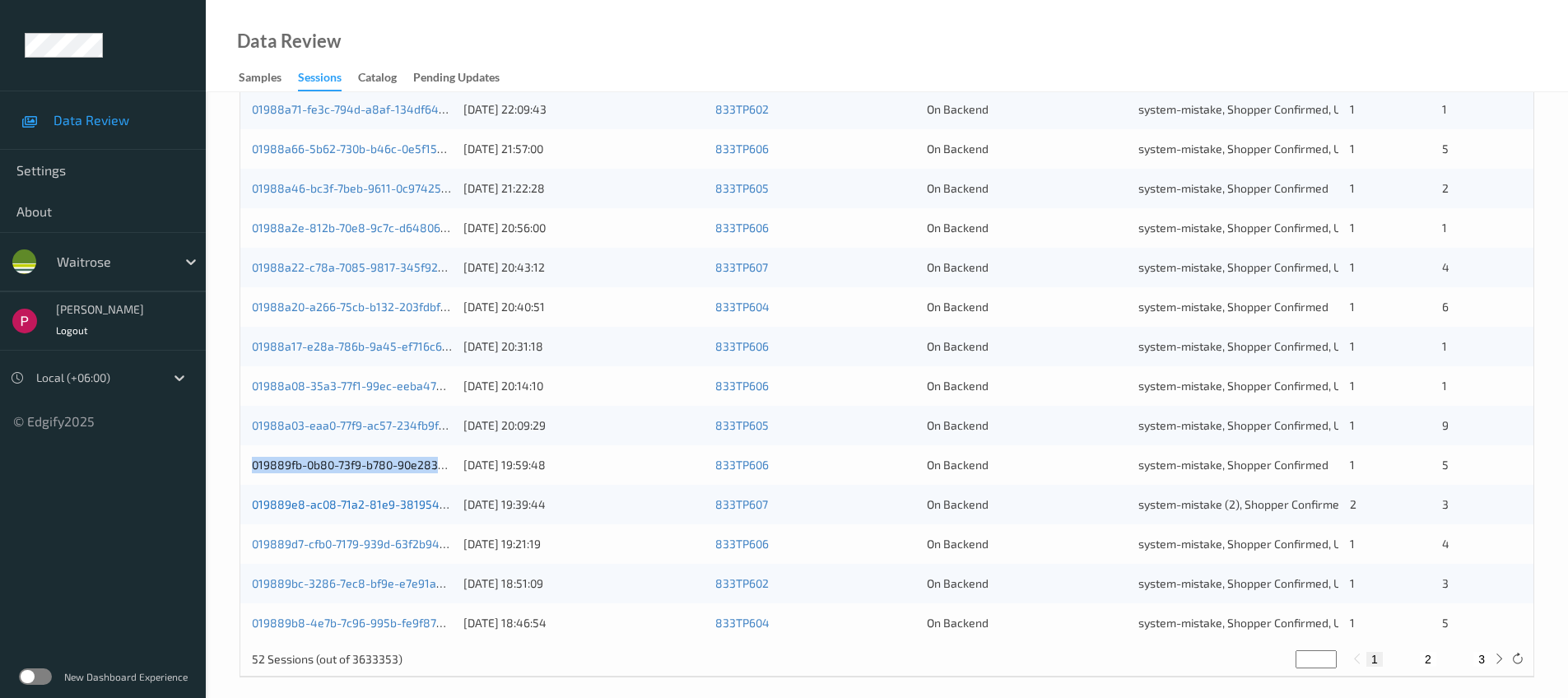
scroll to position [540, 0]
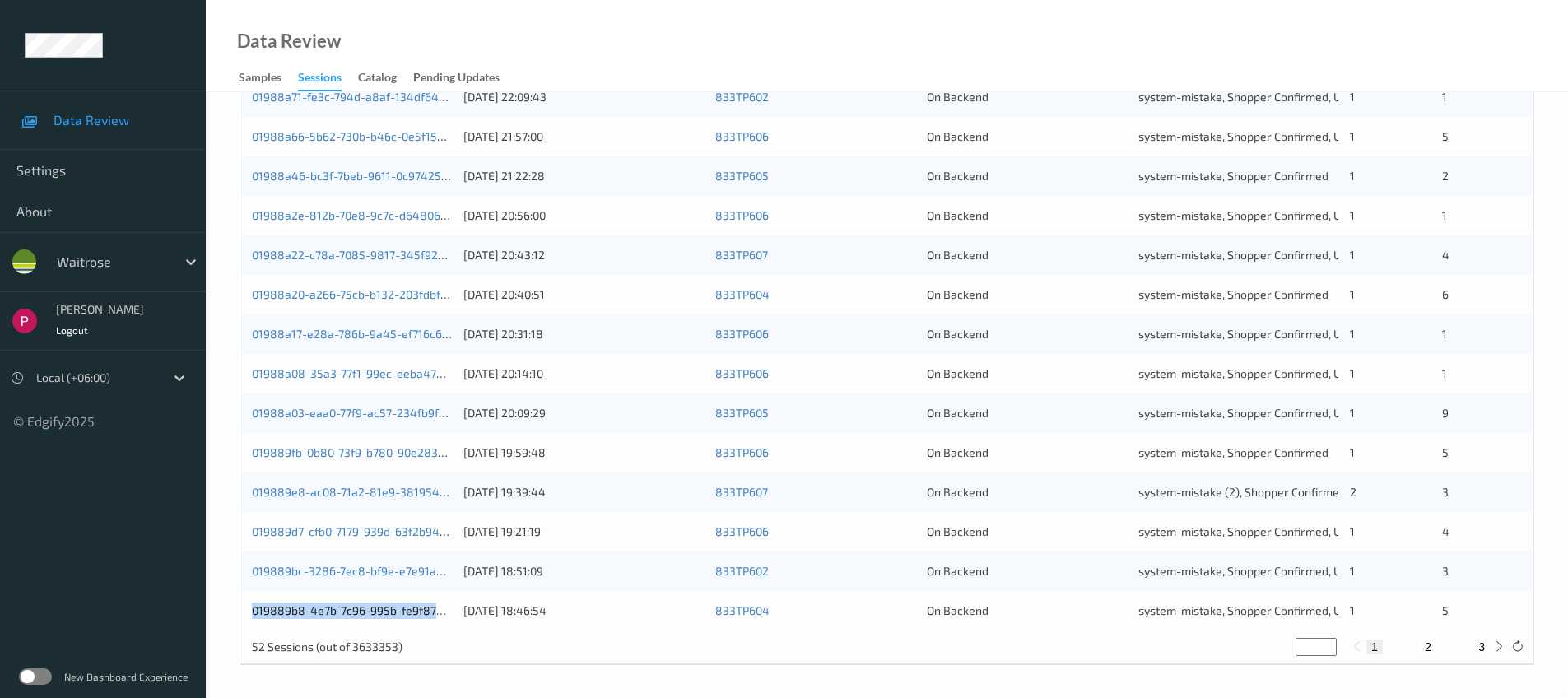
click at [1431, 649] on button "2" at bounding box center [1428, 647] width 17 height 15
type input "*"
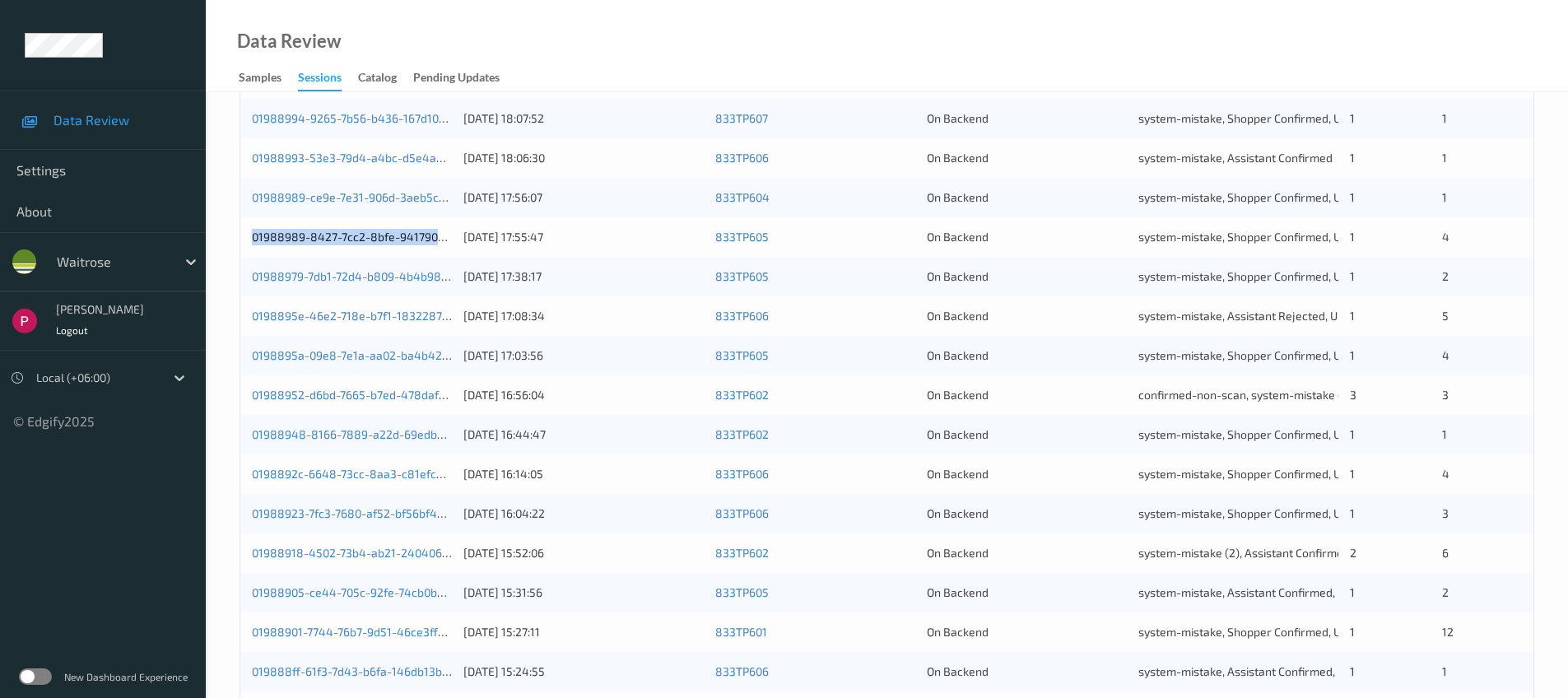
scroll to position [515, 0]
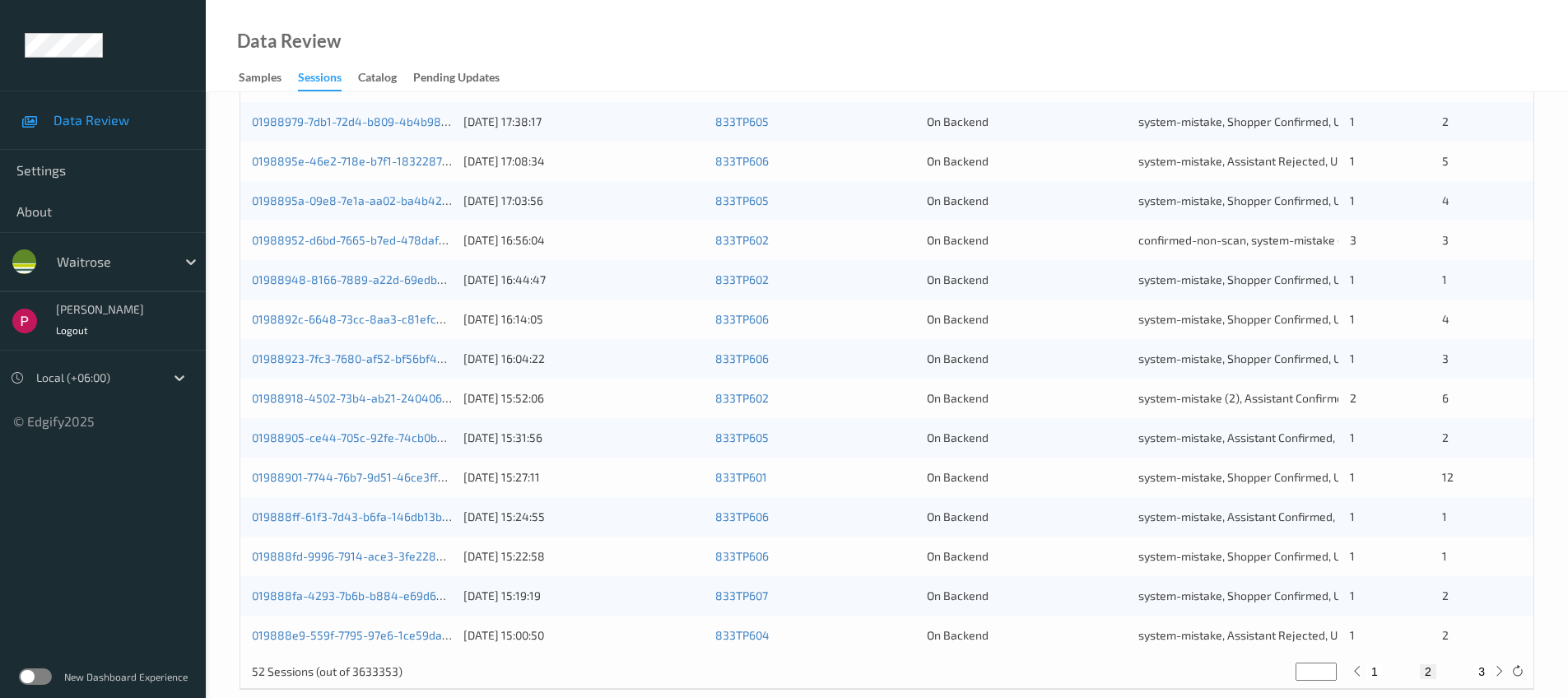
click at [1485, 671] on button "3" at bounding box center [1481, 671] width 17 height 15
type input "*"
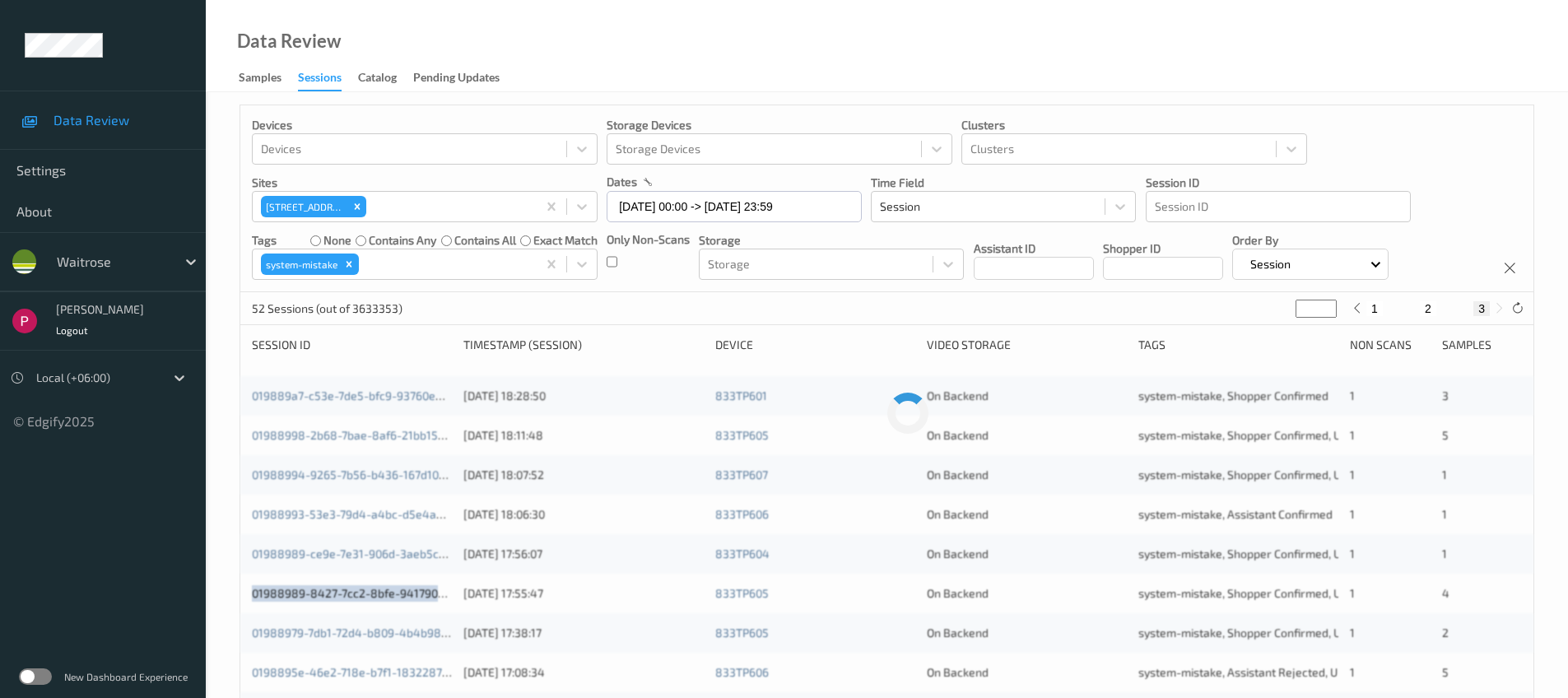
scroll to position [0, 0]
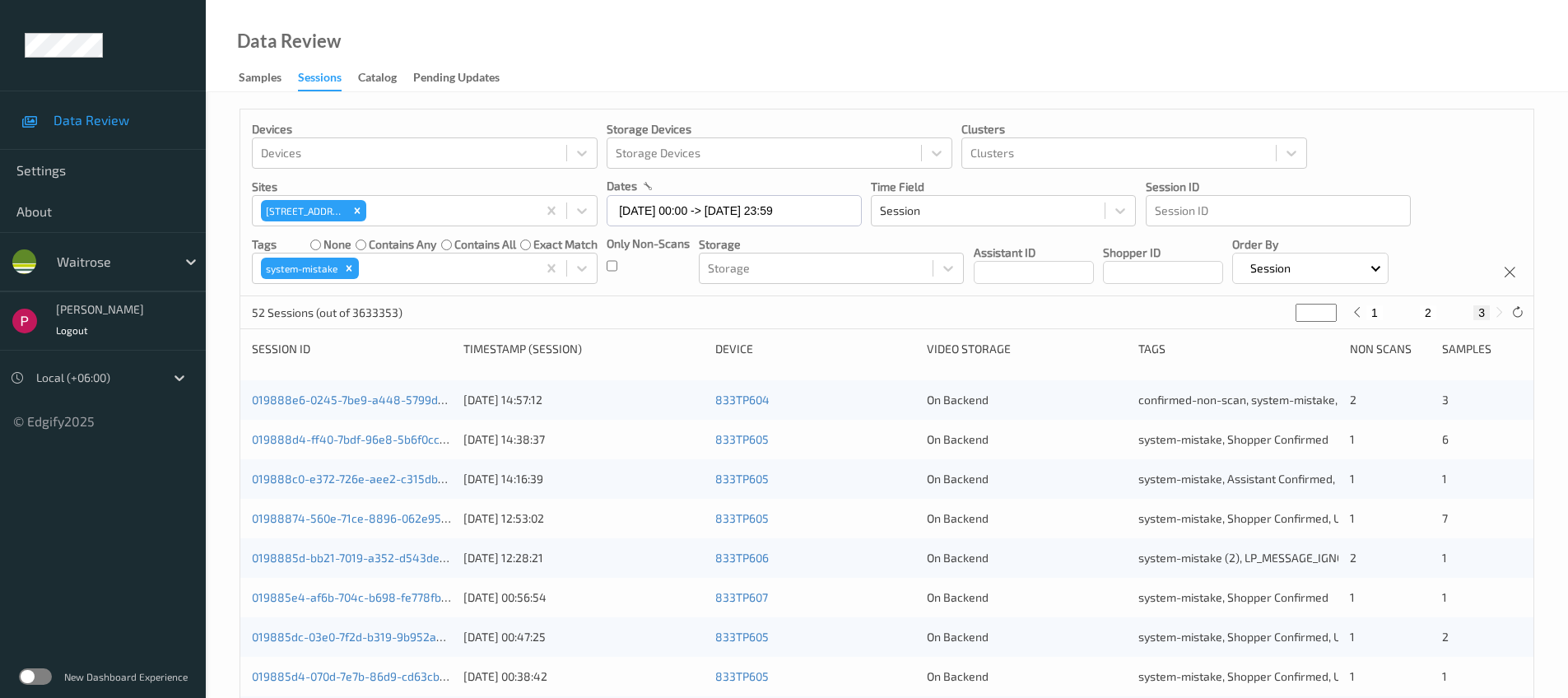
click at [552, 308] on div "52 Sessions (out of 3633353) * 1 2 3" at bounding box center [886, 312] width 1293 height 33
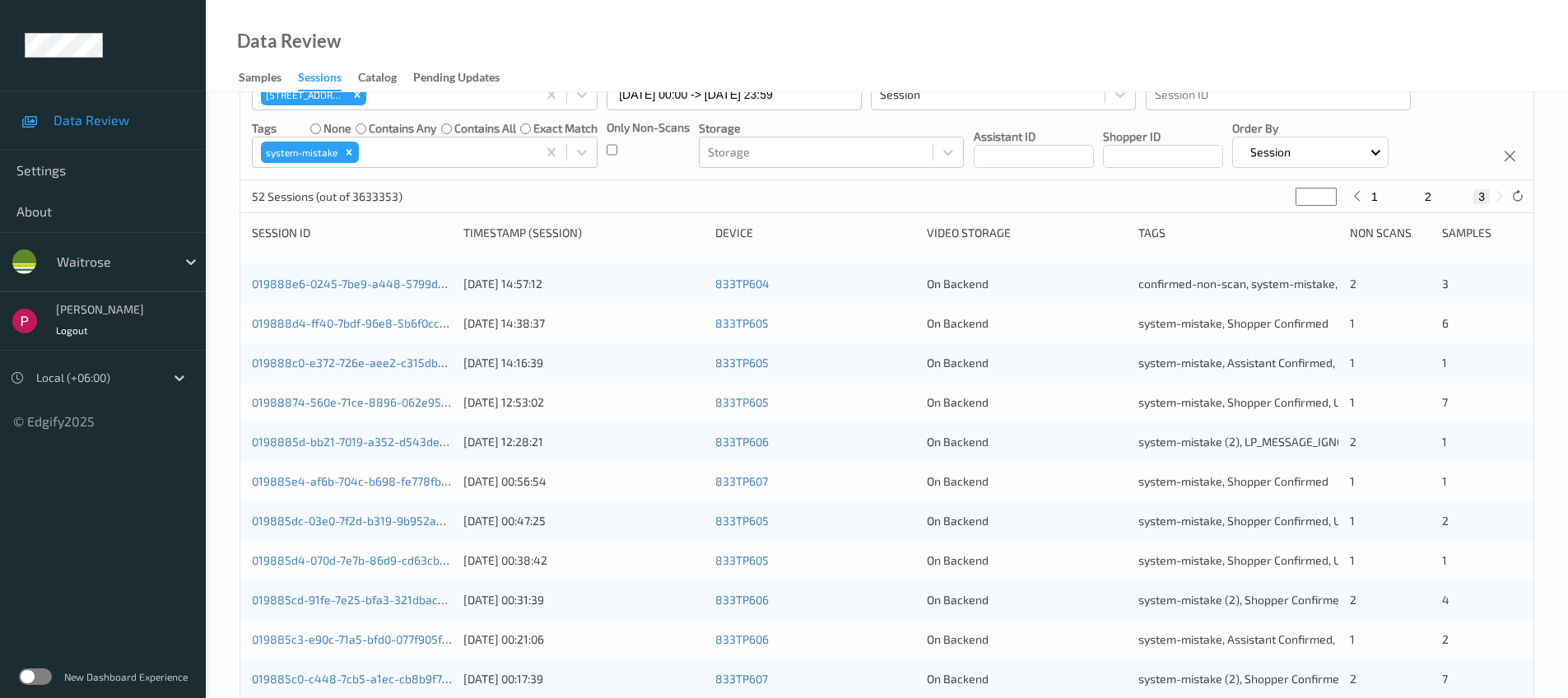
scroll to position [224, 0]
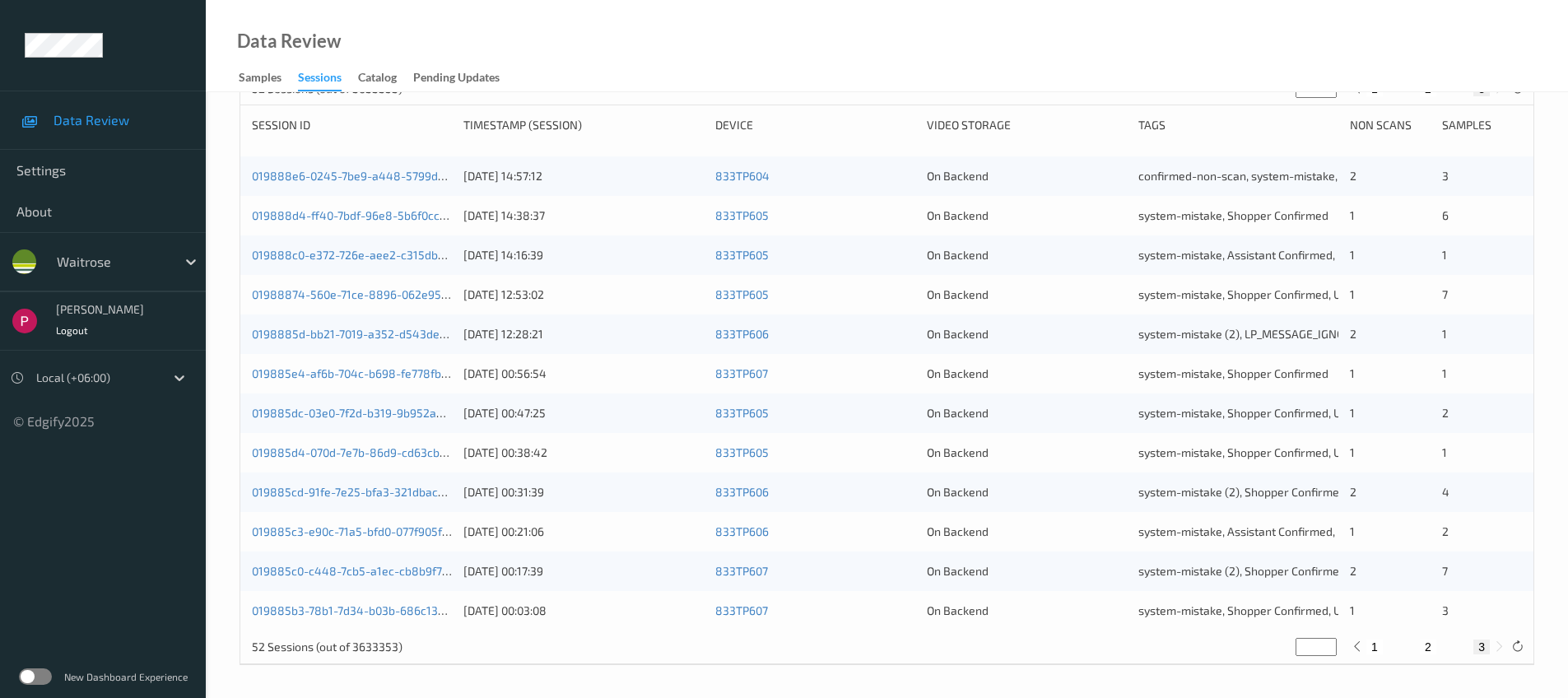
click at [1373, 646] on button "1" at bounding box center [1373, 647] width 17 height 15
type input "*"
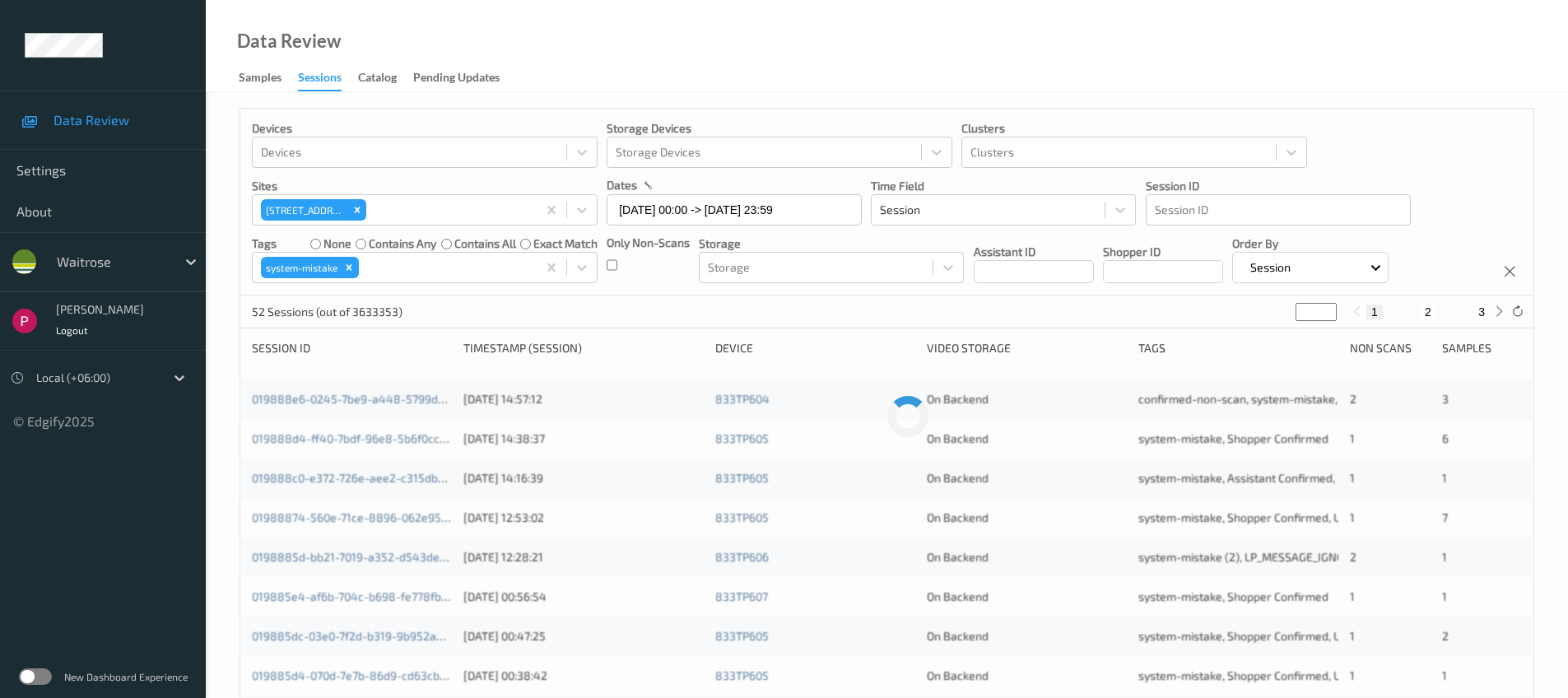
scroll to position [0, 0]
click at [714, 215] on input "08/08/2025 00:00 -> 08/08/2025 23:59" at bounding box center [734, 211] width 255 height 32
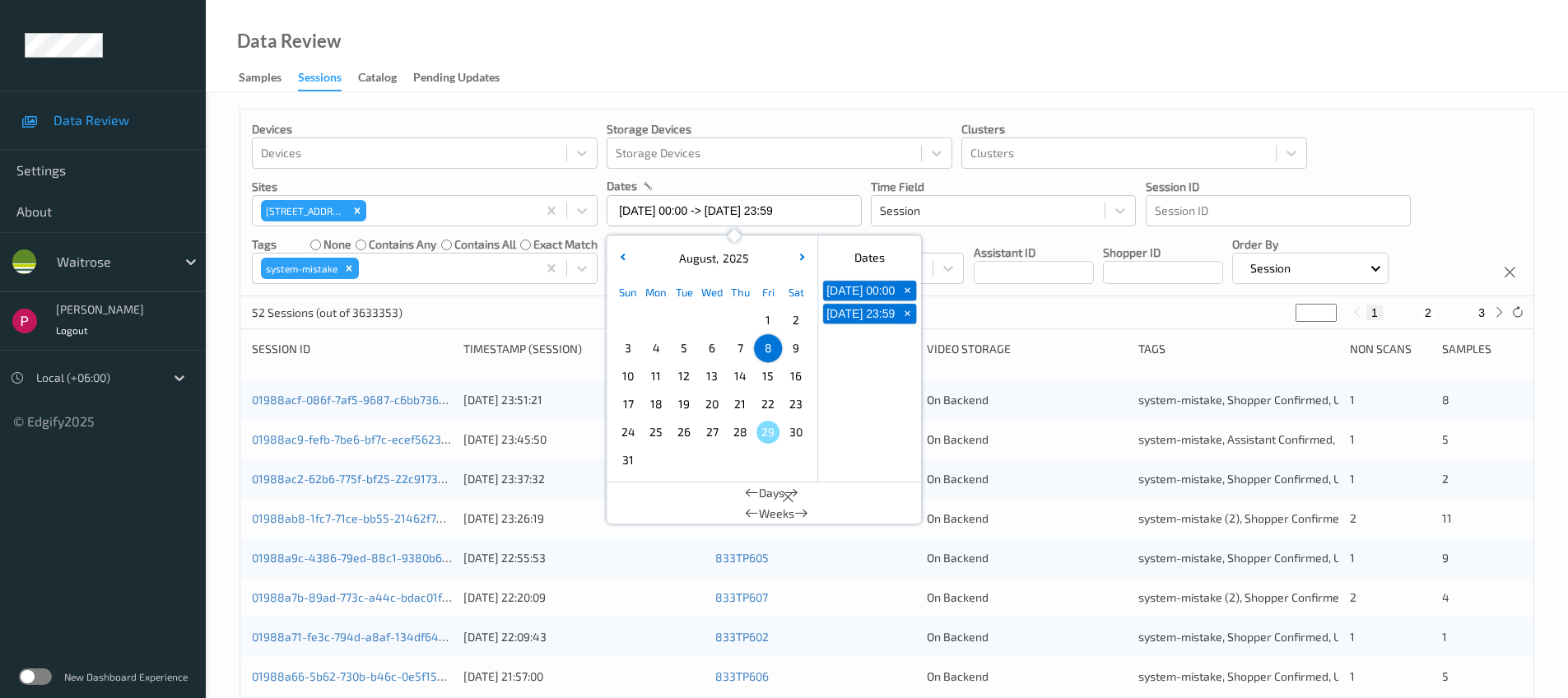
click at [744, 353] on span "7" at bounding box center [740, 348] width 23 height 23
click at [743, 349] on span "7" at bounding box center [740, 348] width 23 height 23
type input "07/08/2025 00:00 -> 07/08/2025 23:59"
click at [835, 60] on div "Data Review Samples Sessions Catalog Pending Updates" at bounding box center [886, 45] width 1362 height 92
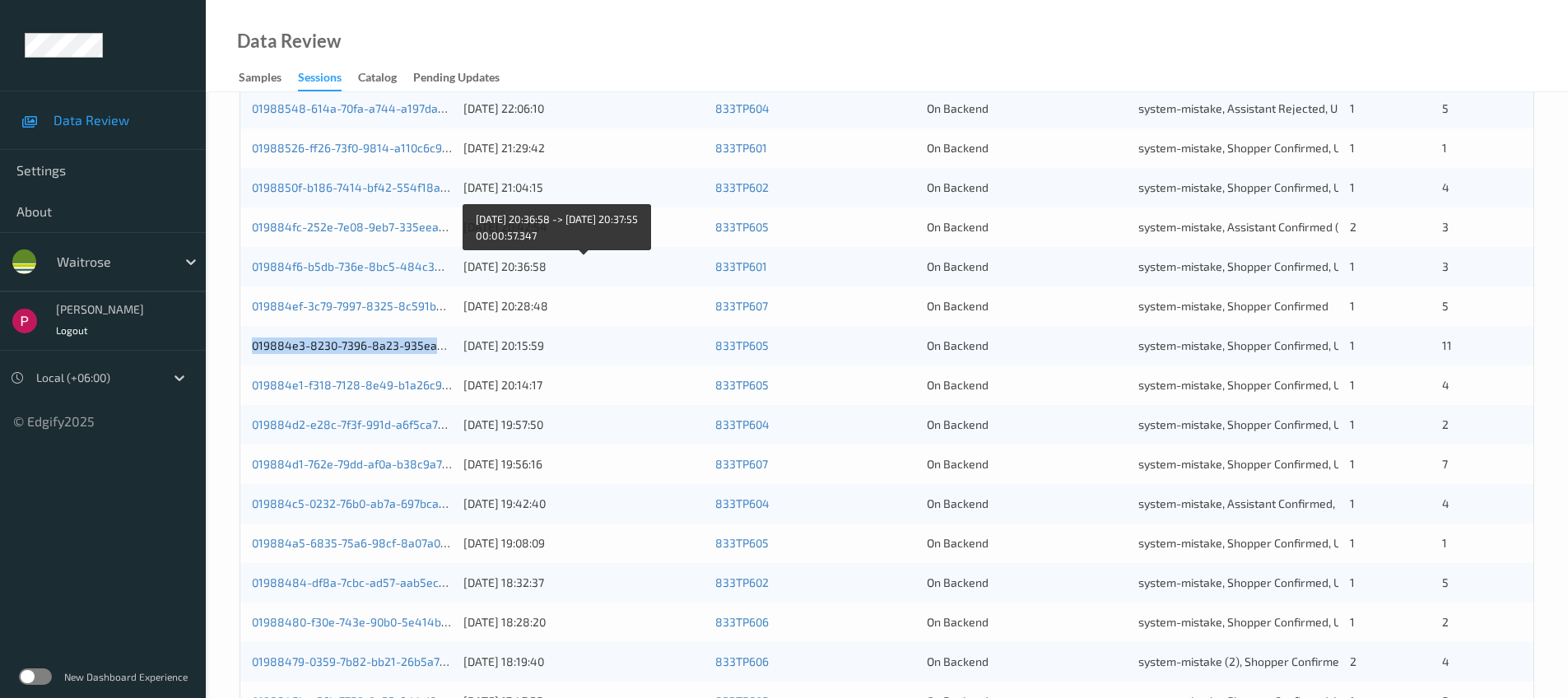
scroll to position [540, 0]
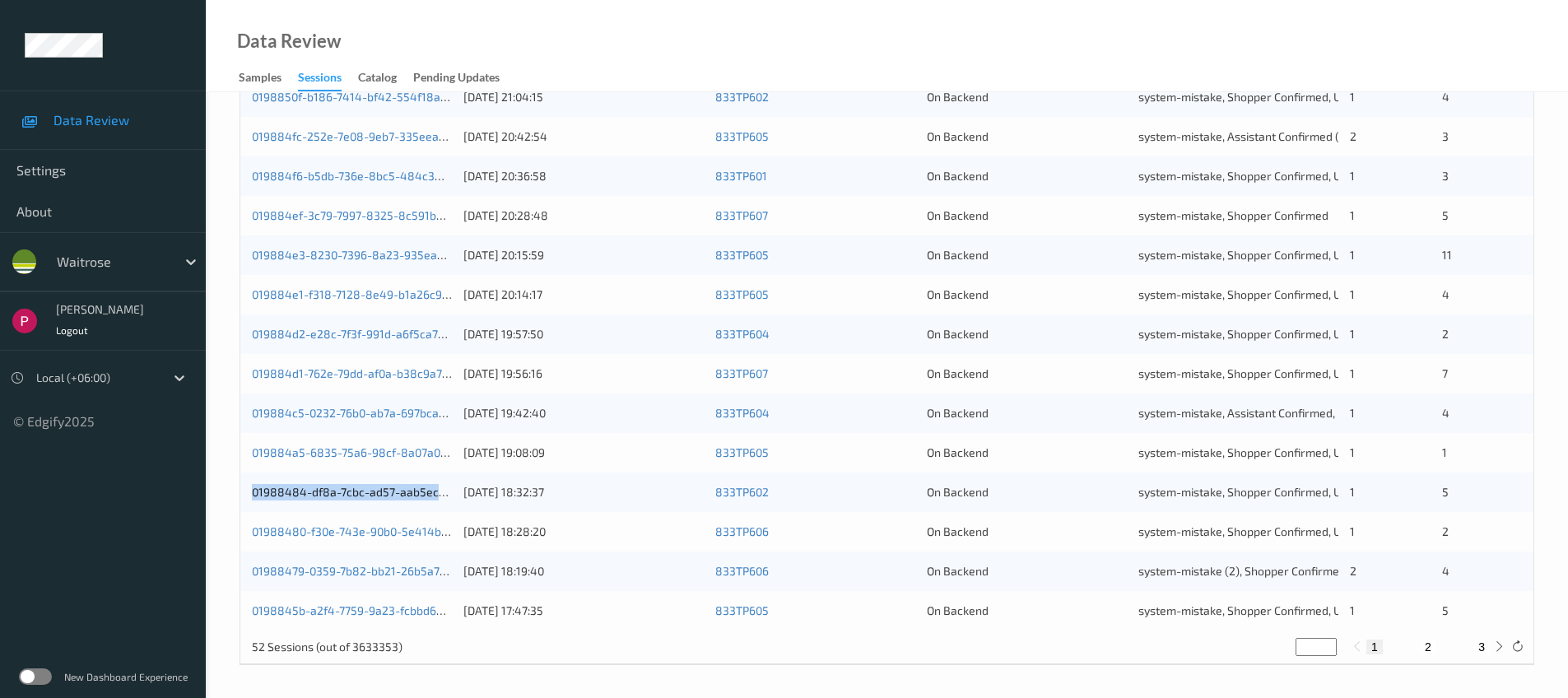
click at [1430, 646] on button "2" at bounding box center [1428, 647] width 17 height 15
type input "*"
click at [1483, 645] on button "3" at bounding box center [1481, 647] width 17 height 15
type input "*"
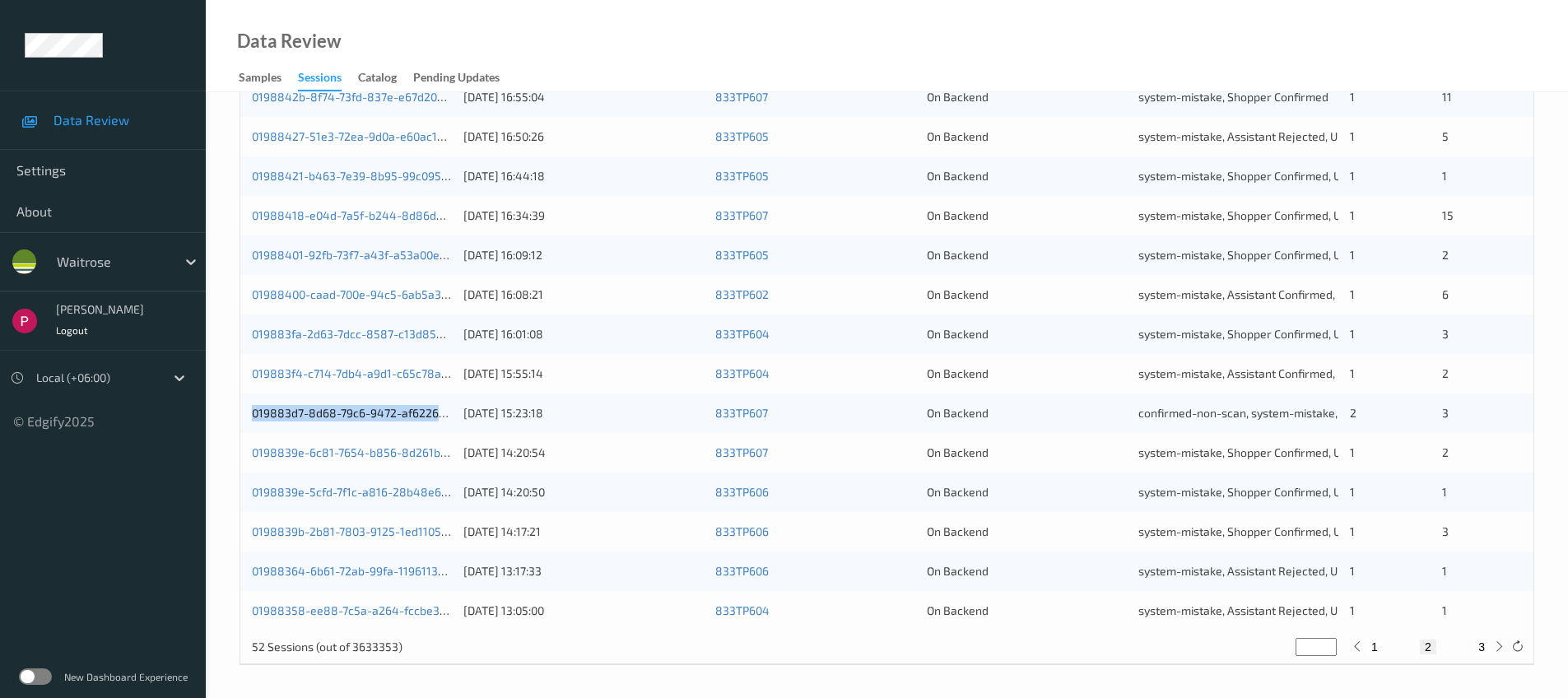
type input "*"
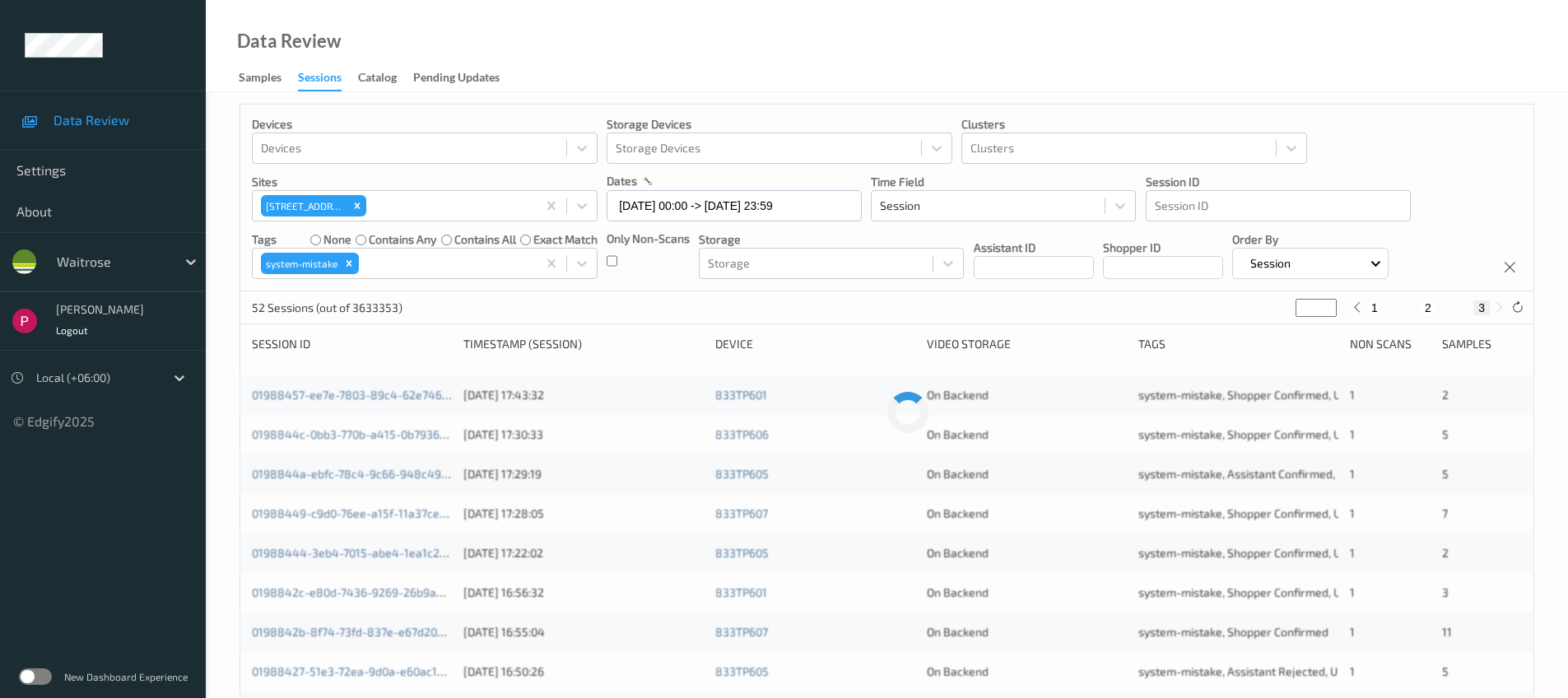
scroll to position [0, 0]
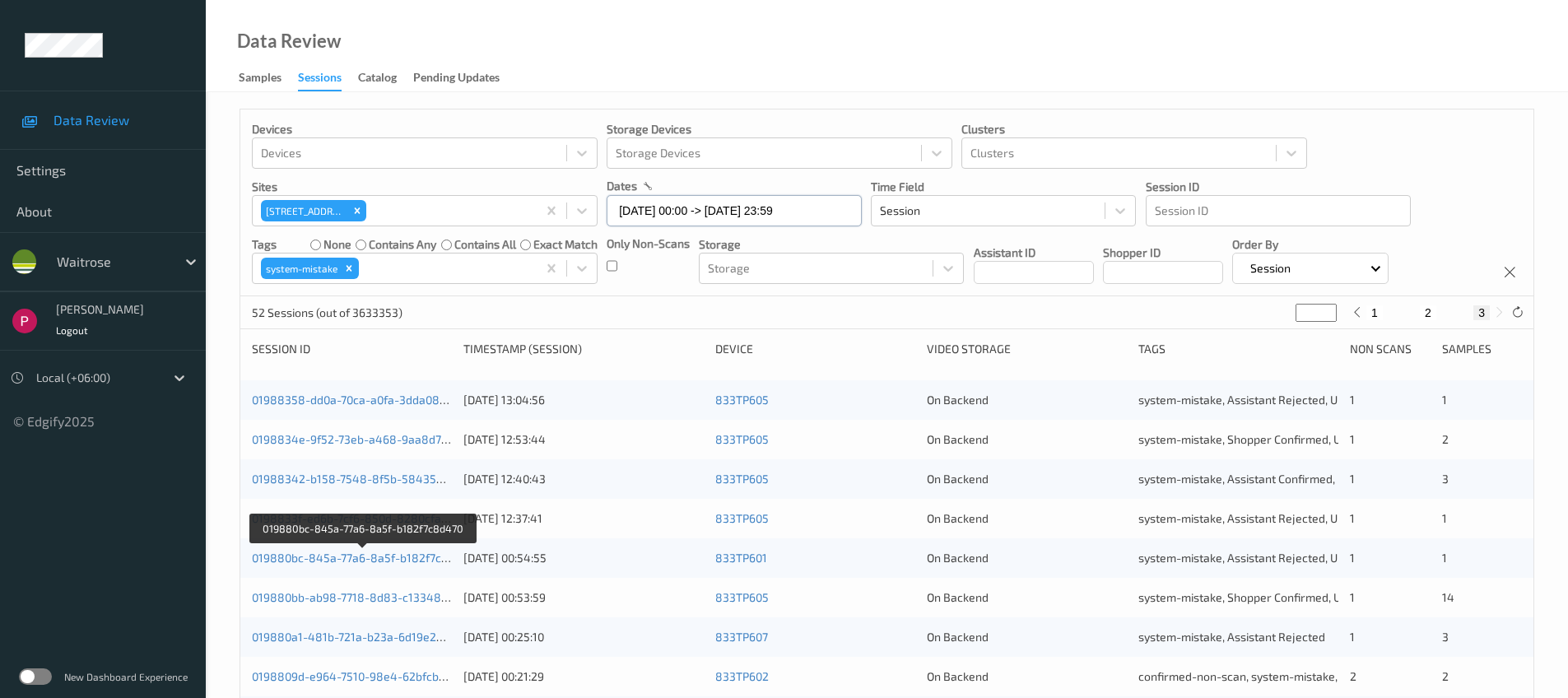
click at [821, 215] on input "07/08/2025 00:00 -> 07/08/2025 23:59" at bounding box center [734, 211] width 255 height 32
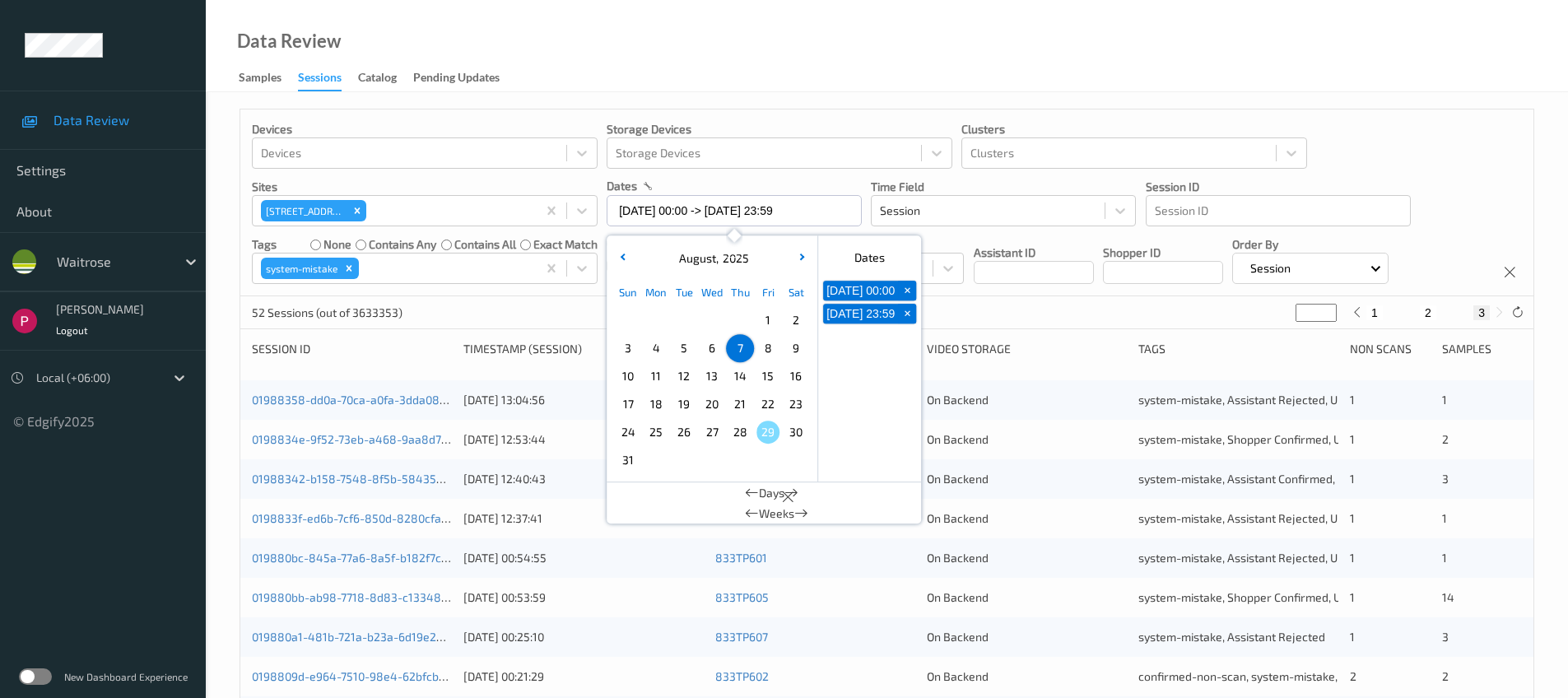
click at [714, 350] on span "6" at bounding box center [711, 348] width 23 height 23
type input "06/08/2025 00:00"
type input "*"
click at [714, 350] on span "6" at bounding box center [711, 348] width 23 height 23
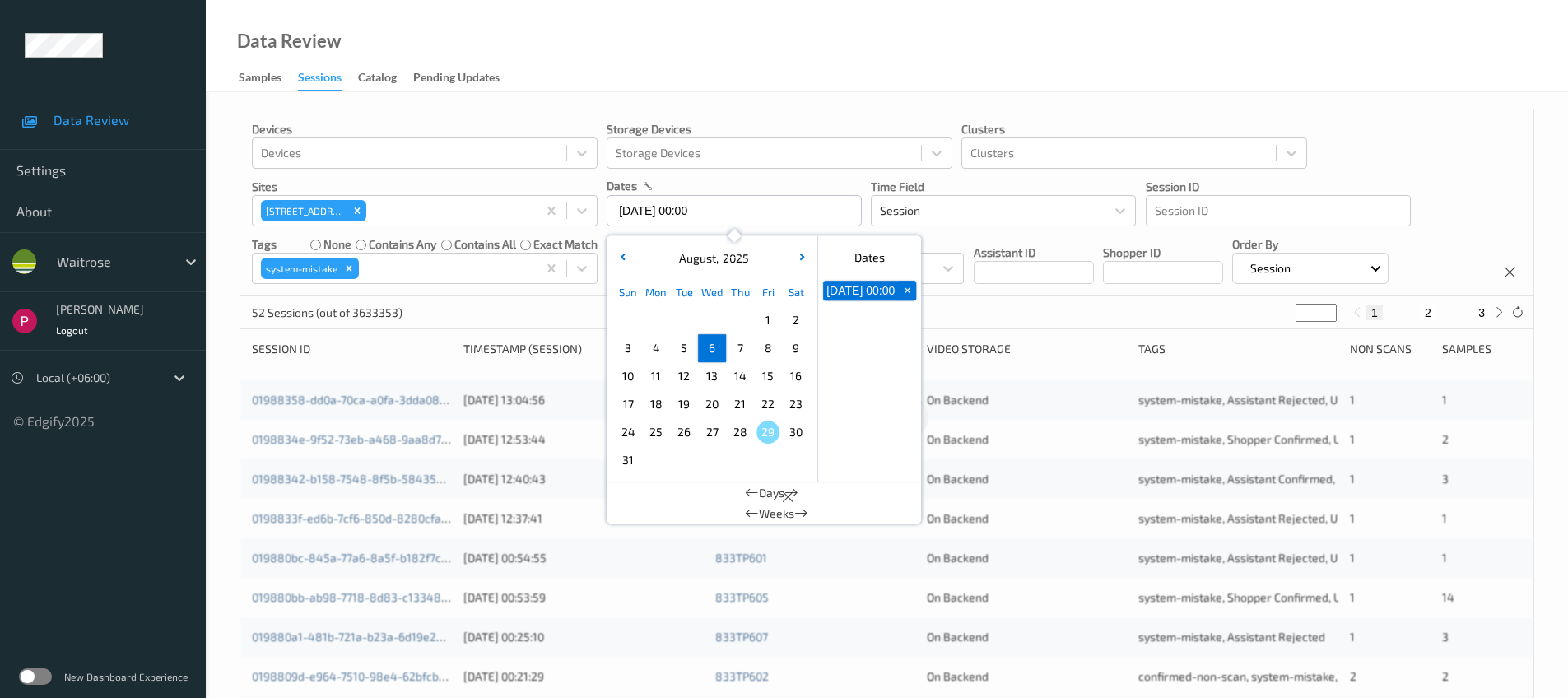
type input "06/08/2025 00:00 -> 06/08/2025 23:59"
click at [829, 62] on div "Data Review Samples Sessions Catalog Pending Updates" at bounding box center [886, 45] width 1362 height 92
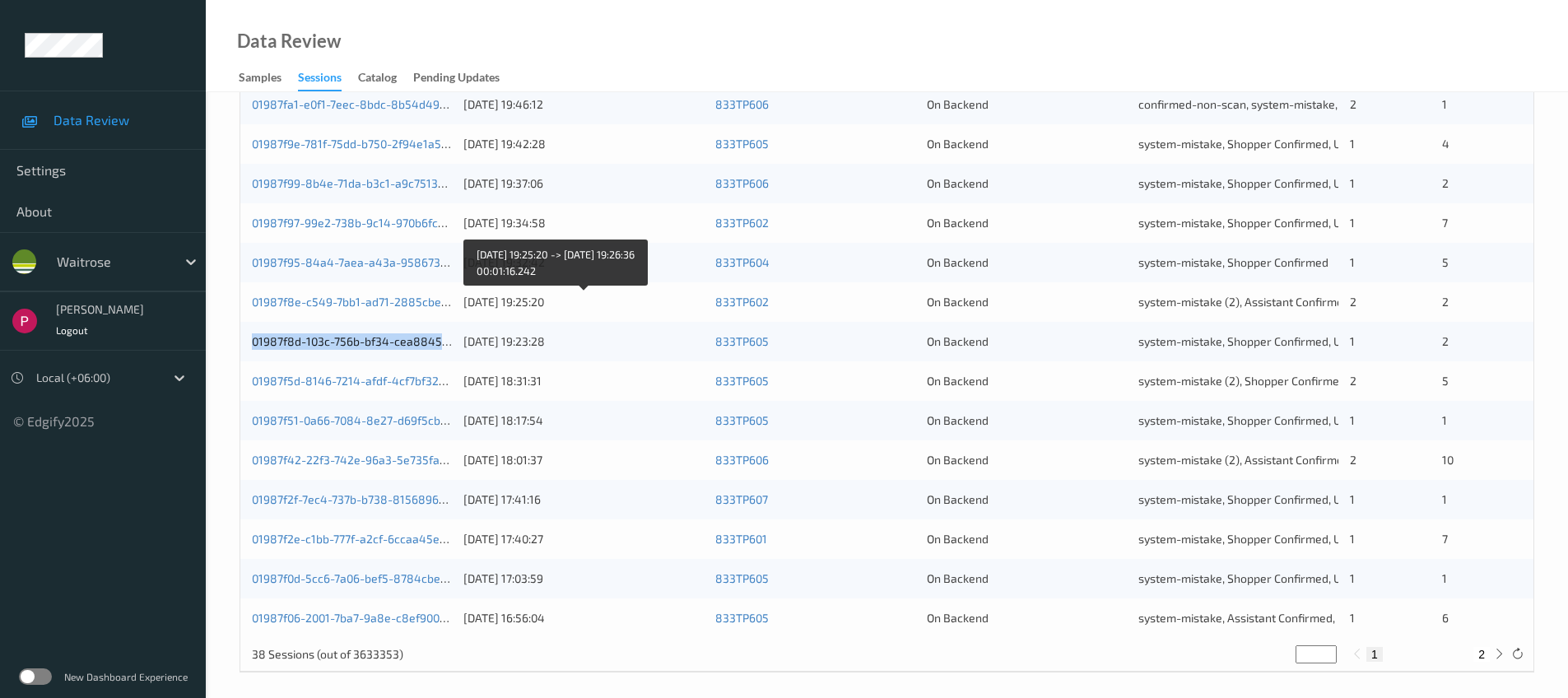
scroll to position [540, 0]
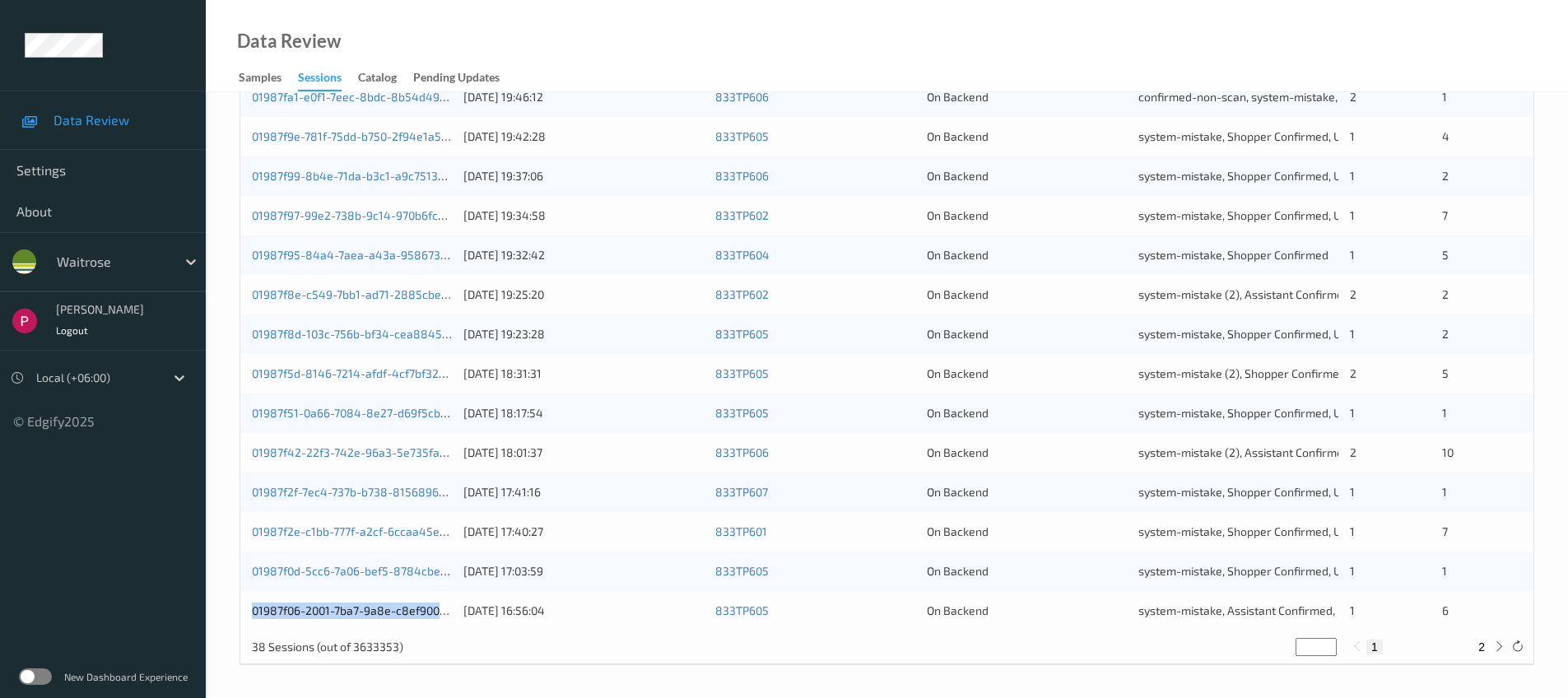
click at [1485, 648] on button "2" at bounding box center [1481, 647] width 17 height 15
type input "*"
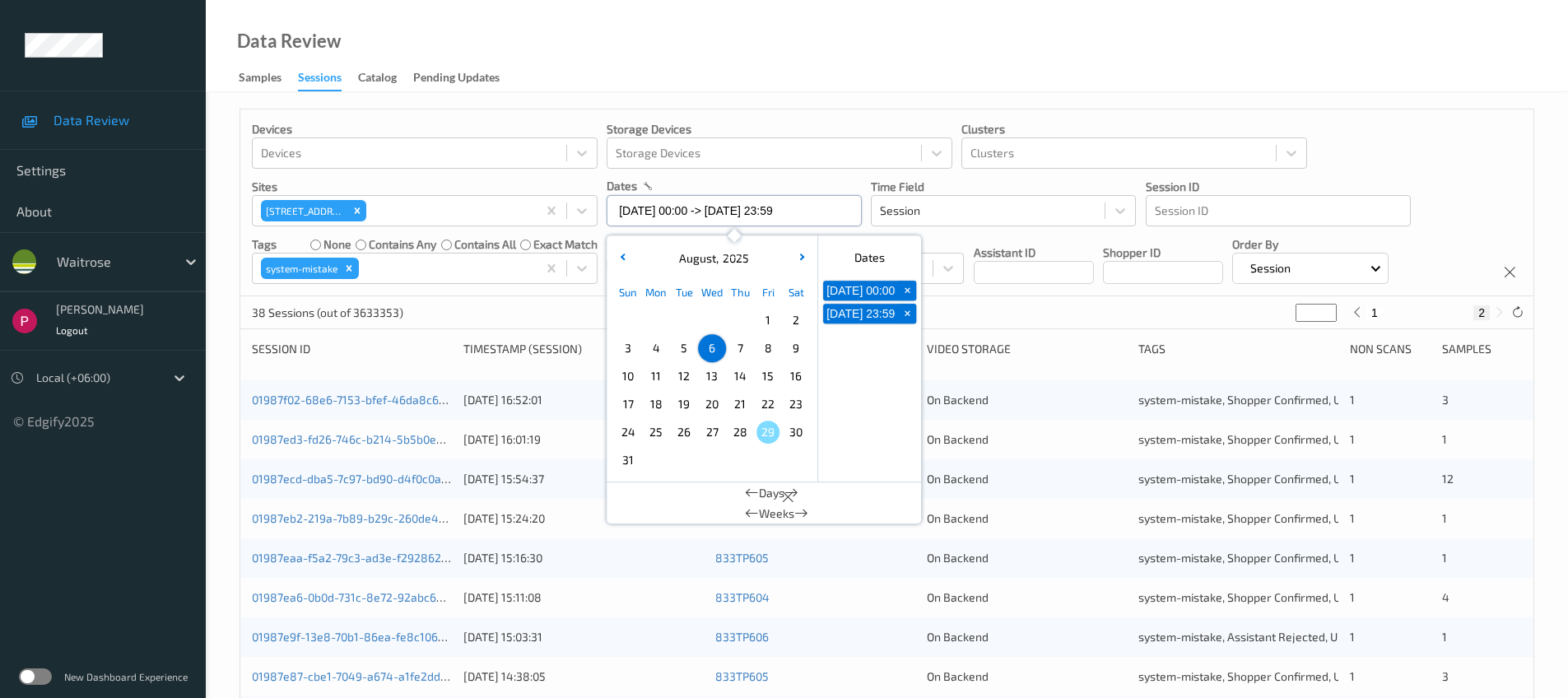
click at [653, 211] on input "06/08/2025 00:00 -> 06/08/2025 23:59" at bounding box center [734, 211] width 255 height 32
click at [677, 346] on span "5" at bounding box center [683, 348] width 23 height 23
type input "05/08/2025 00:00"
type input "*"
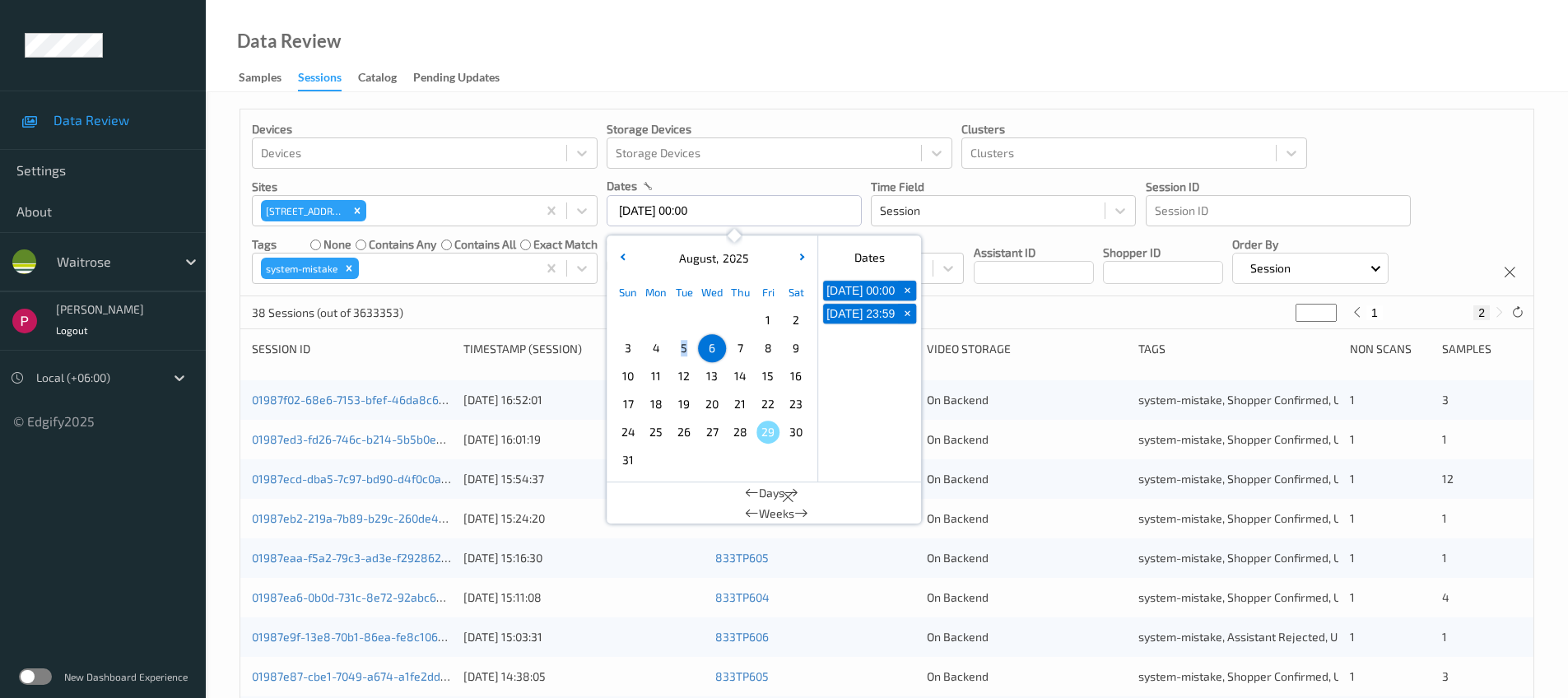
click at [677, 346] on span "5" at bounding box center [683, 348] width 23 height 23
type input "05/08/2025 00:00 -> 05/08/2025 23:59"
click at [745, 56] on div "Data Review Samples Sessions Catalog Pending Updates" at bounding box center [886, 45] width 1362 height 92
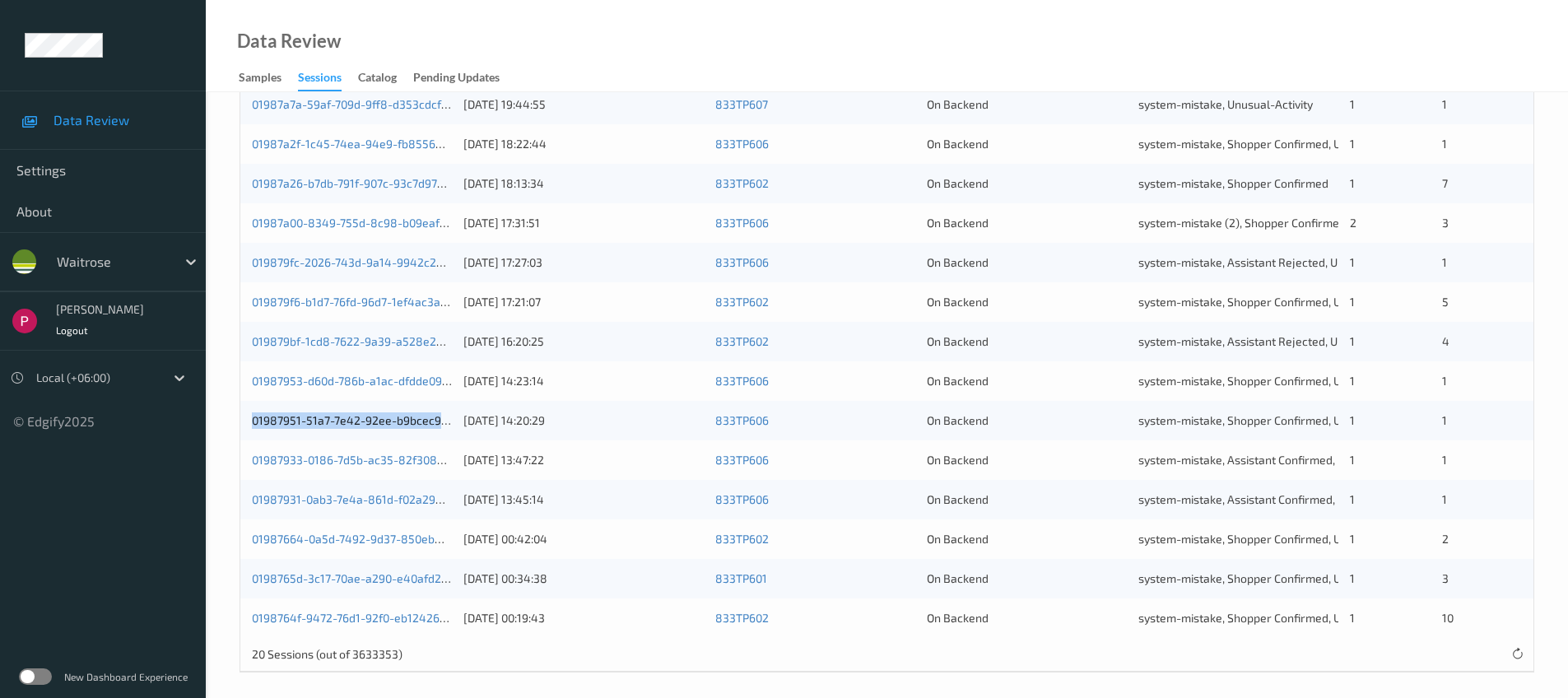
scroll to position [540, 0]
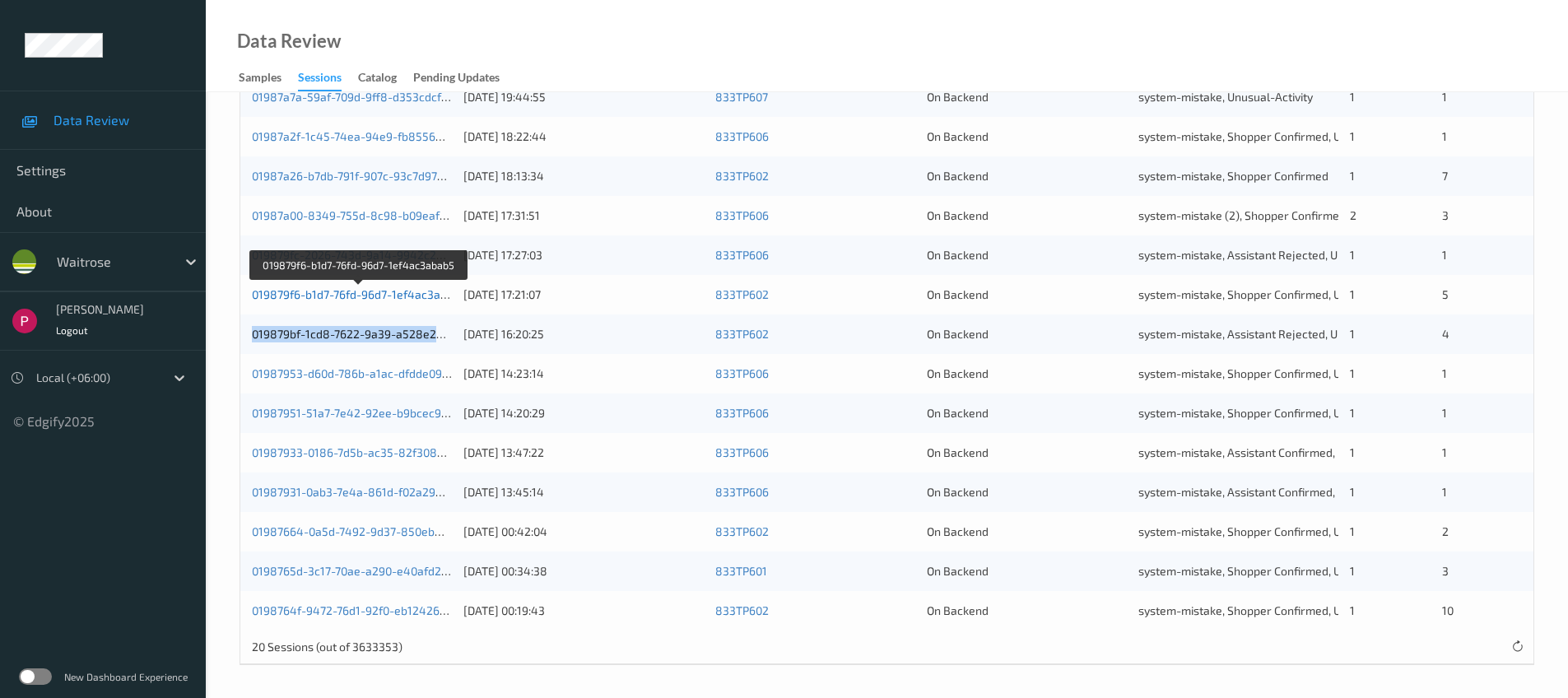
click at [392, 287] on link "019879f6-b1d7-76fd-96d7-1ef4ac3abab5" at bounding box center [359, 294] width 215 height 14
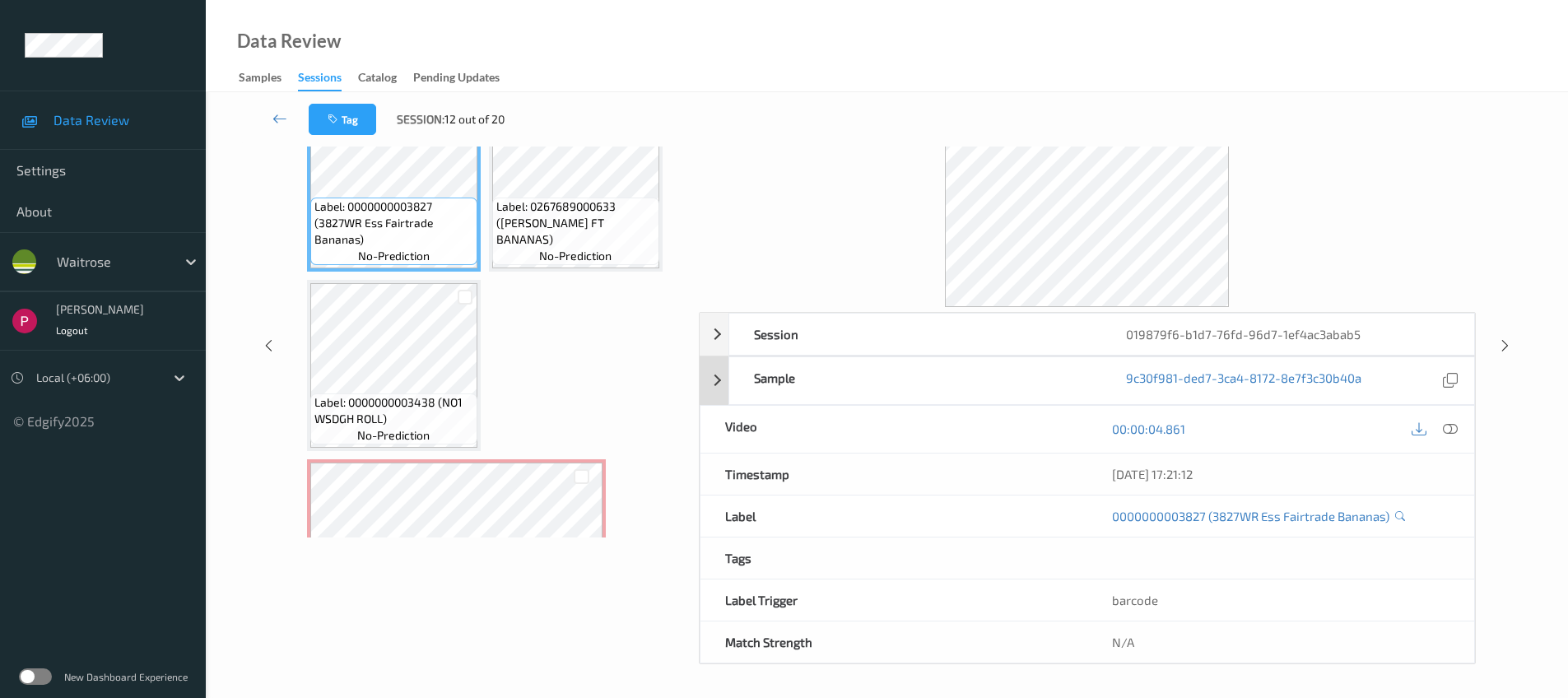
drag, startPoint x: 676, startPoint y: 363, endPoint x: 700, endPoint y: 398, distance: 42.4
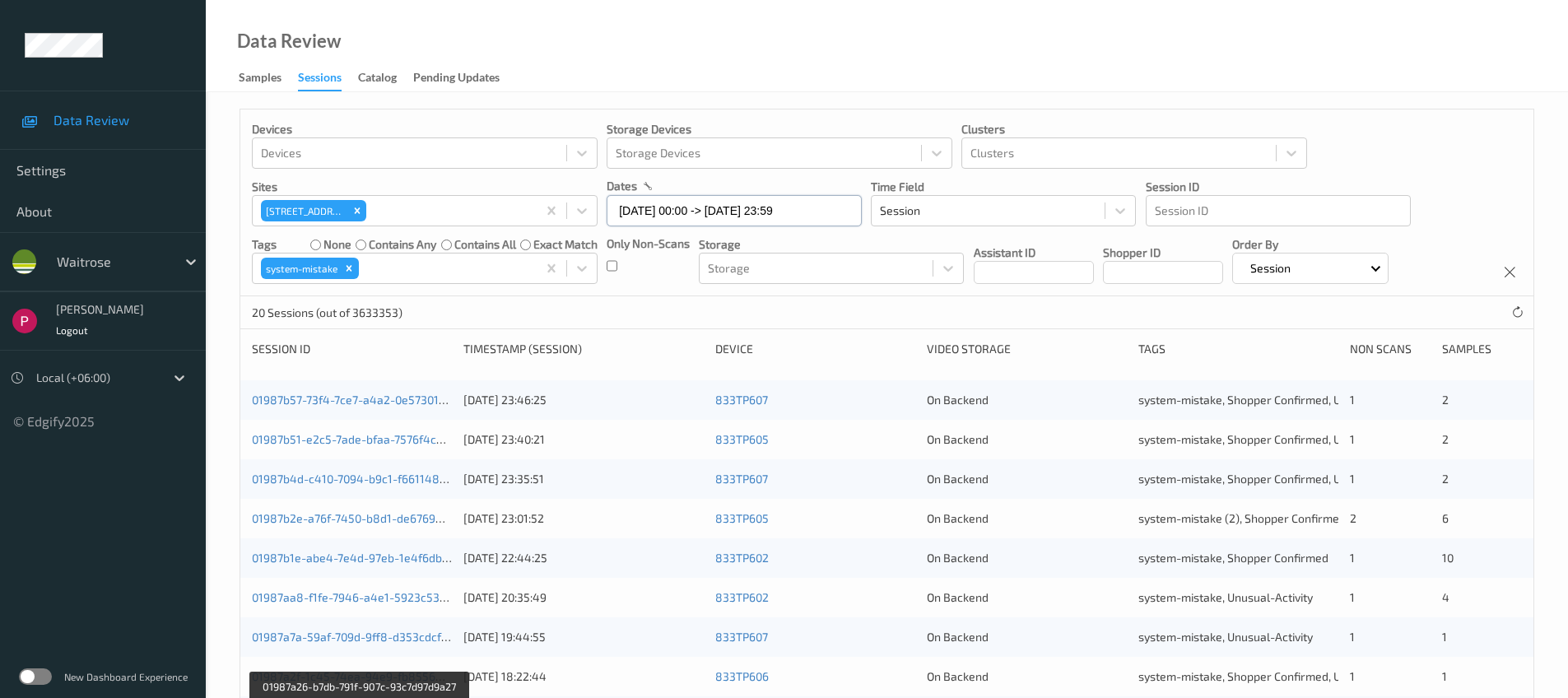
click at [743, 210] on input "05/08/2025 00:00 -> 05/08/2025 23:59" at bounding box center [734, 211] width 255 height 32
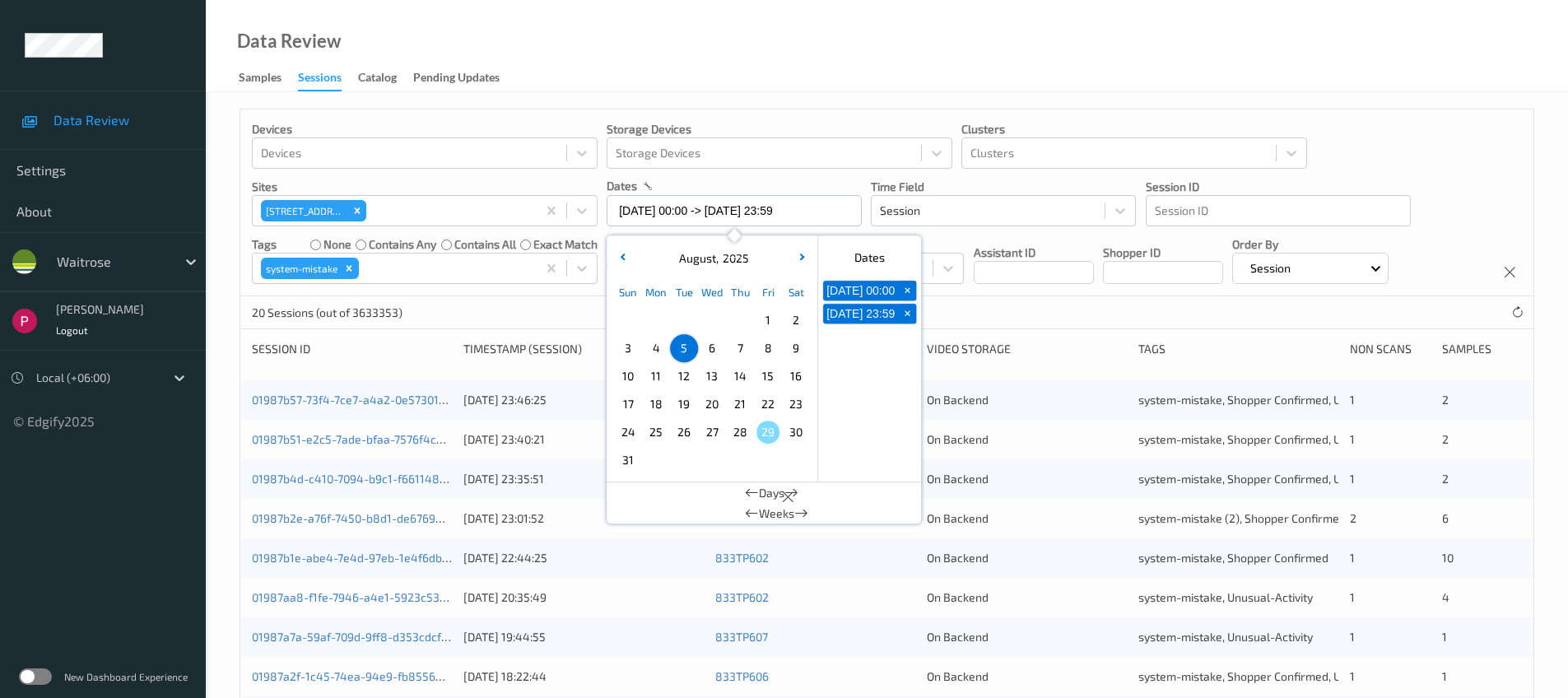
click at [710, 348] on span "6" at bounding box center [711, 348] width 23 height 23
type input "06/08/2025 00:00 -> 06/08/2025 23:59"
click at [768, 38] on div "Data Review Samples Sessions Catalog Pending Updates" at bounding box center [886, 45] width 1362 height 92
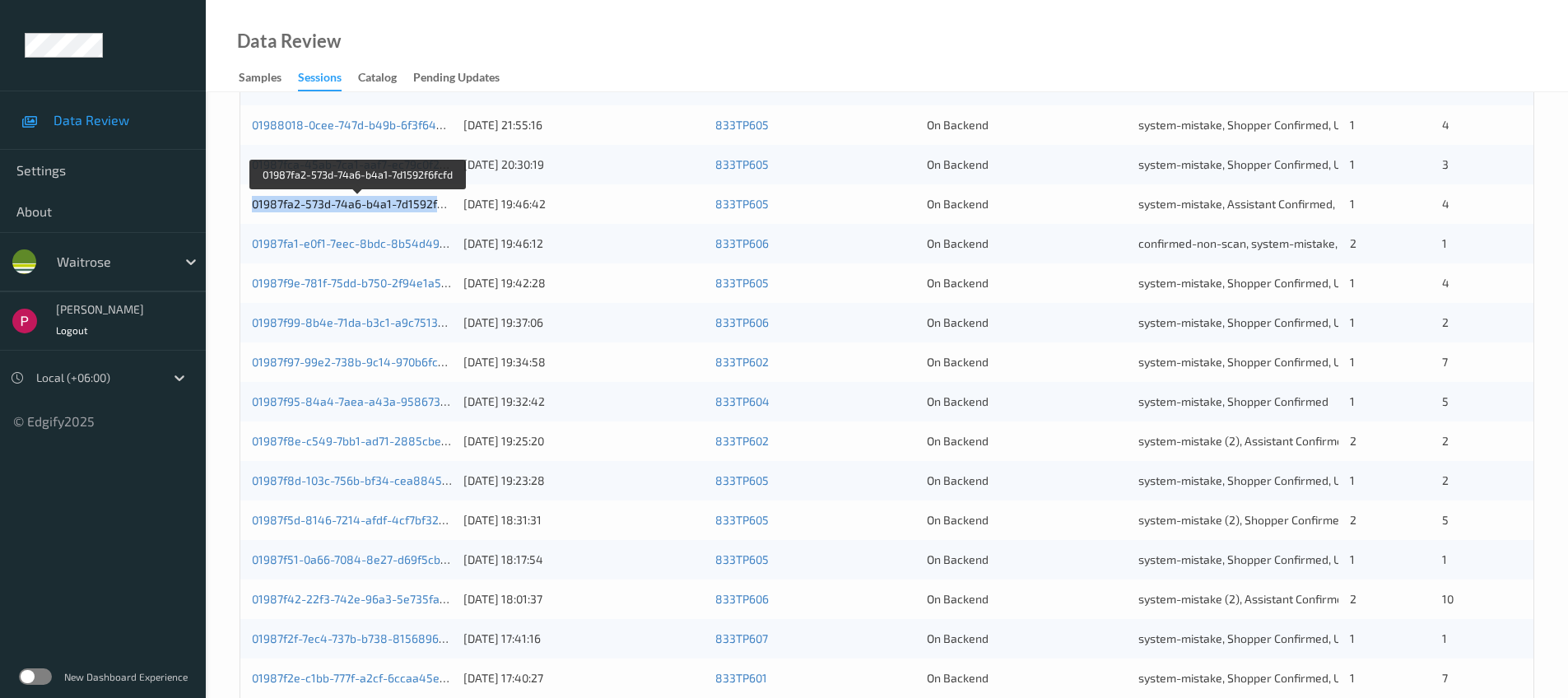
scroll to position [540, 0]
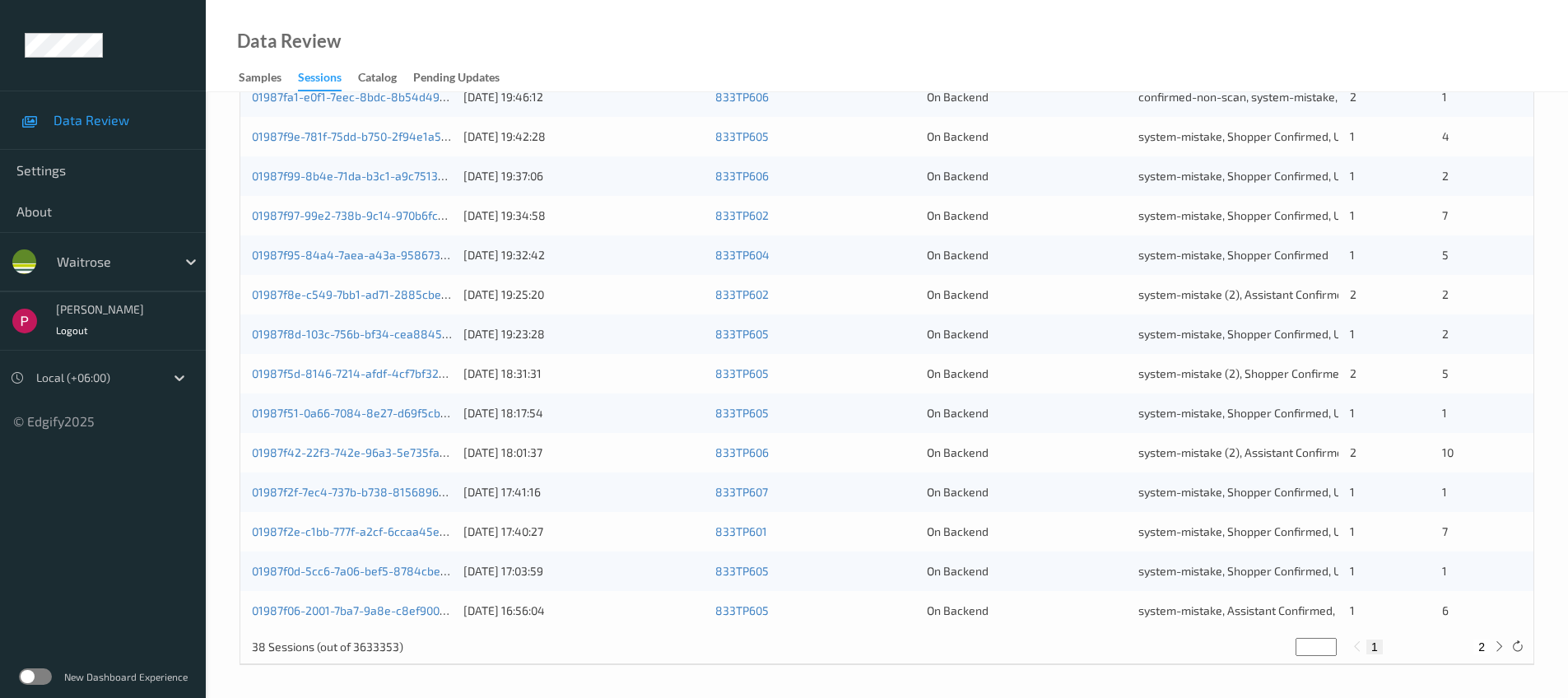
click at [1482, 648] on button "2" at bounding box center [1481, 647] width 17 height 15
type input "*"
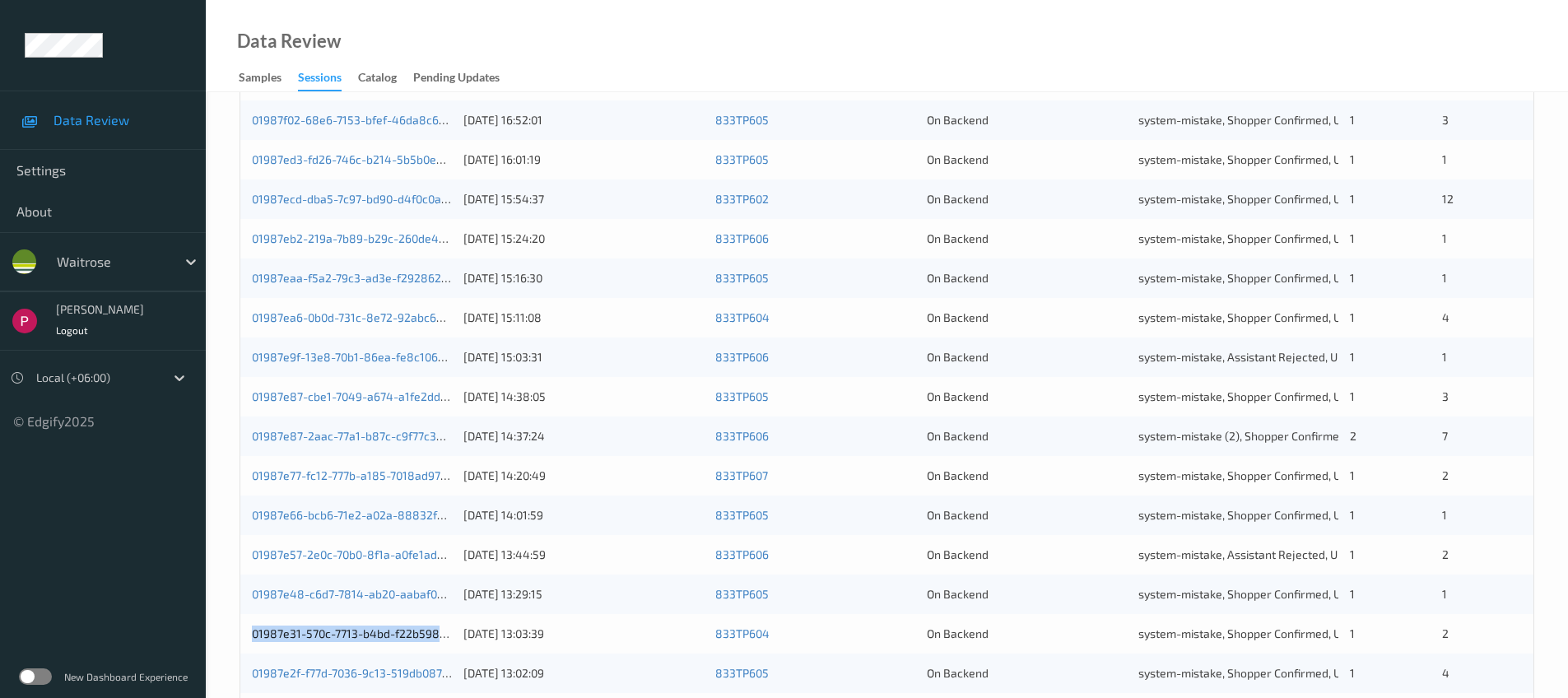
scroll to position [0, 0]
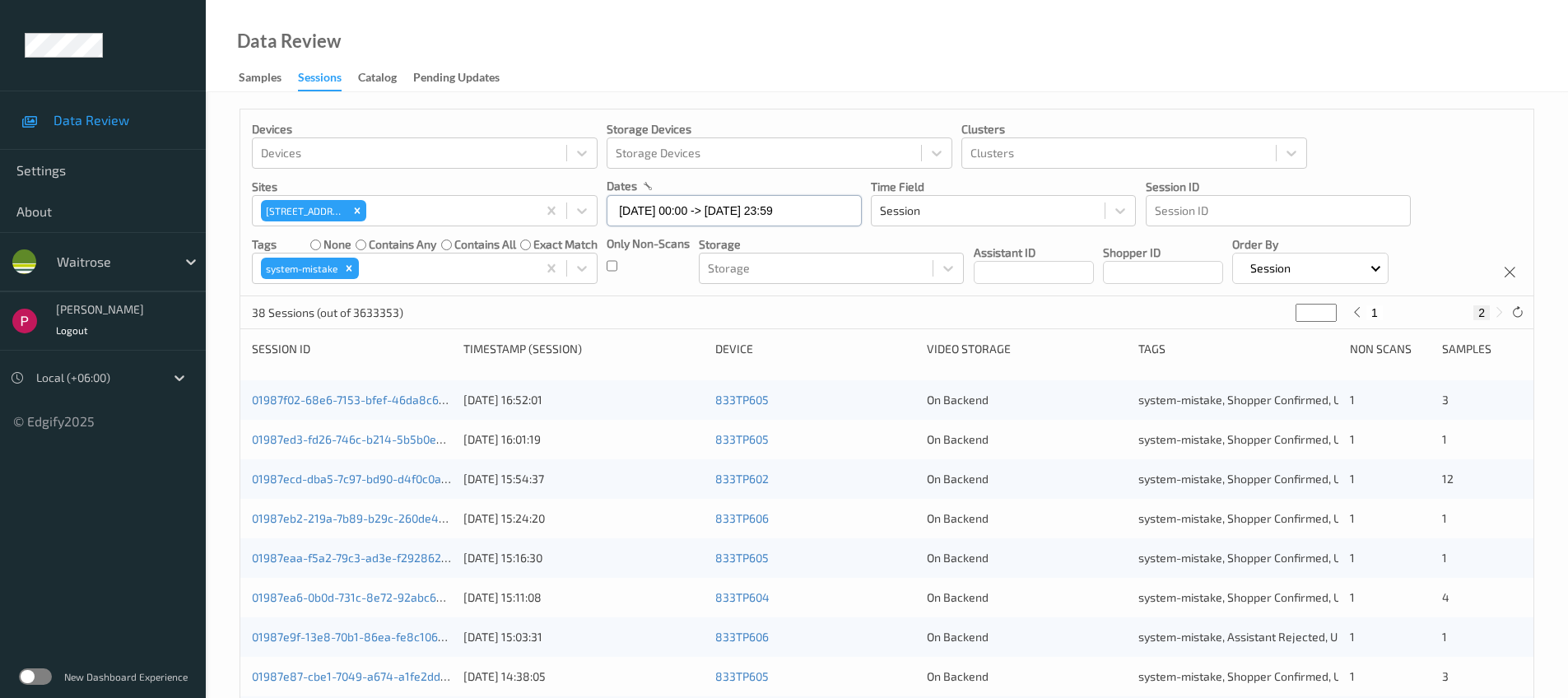
click at [753, 211] on input "06/08/2025 00:00 -> 06/08/2025 23:59" at bounding box center [734, 211] width 255 height 32
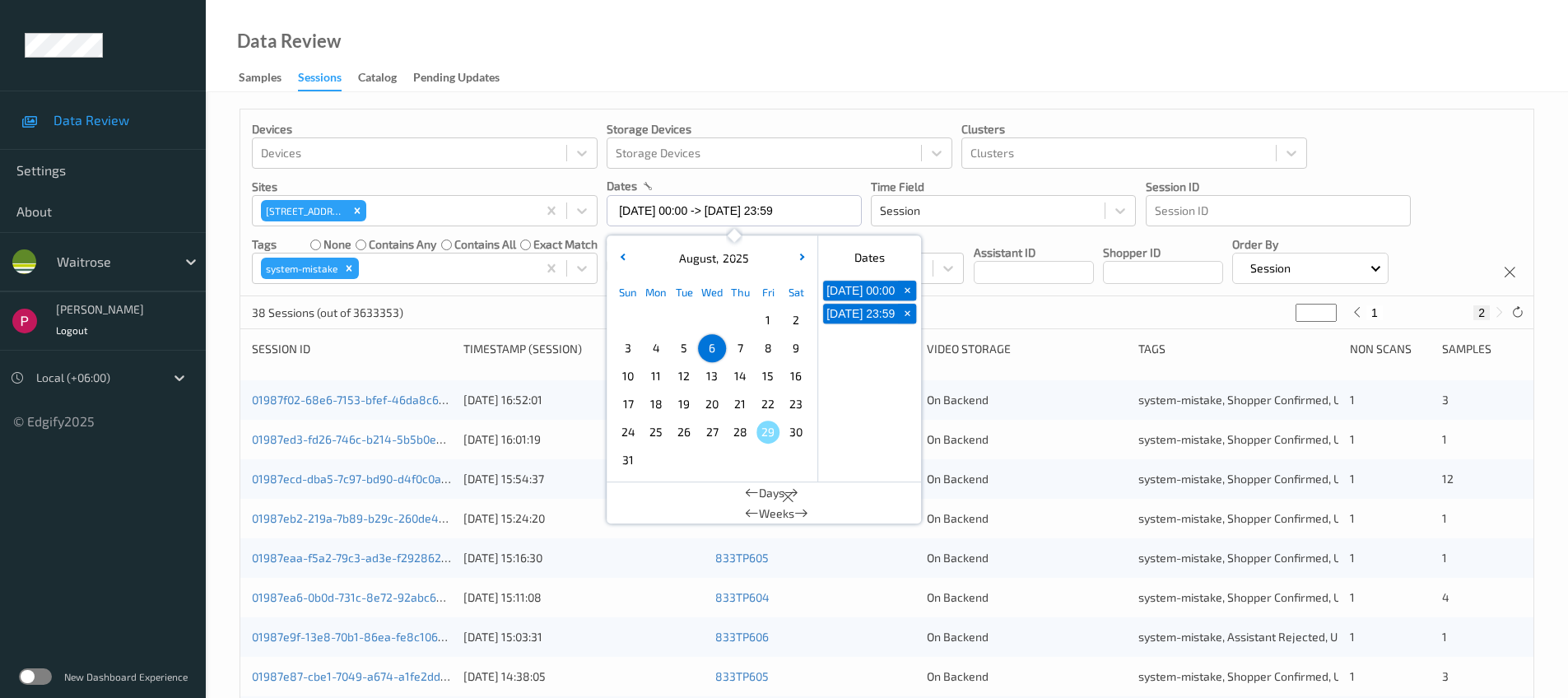
click at [744, 349] on span "7" at bounding box center [740, 348] width 23 height 23
type input "07/08/2025 00:00"
type input "*"
click at [744, 349] on span "7" at bounding box center [740, 348] width 23 height 23
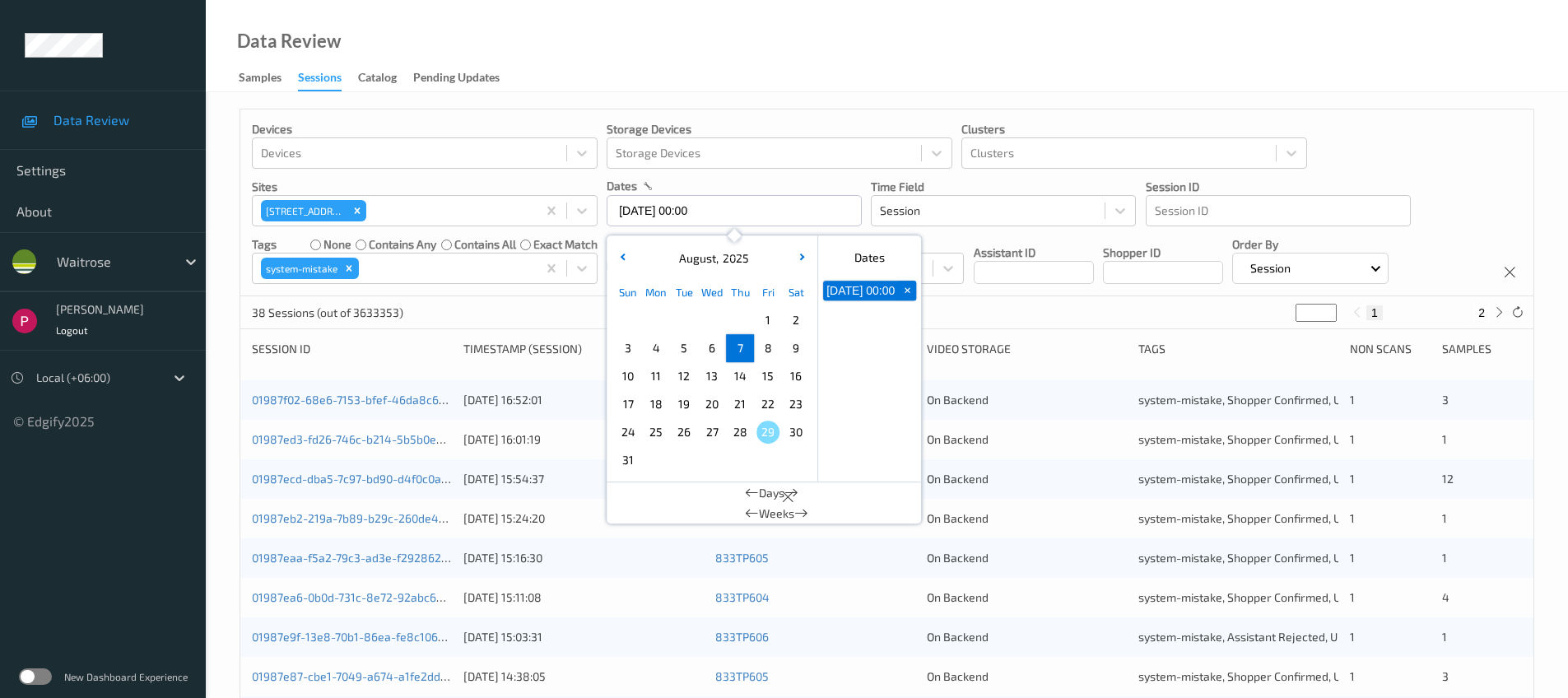
type input "07/08/2025 00:00 -> 07/08/2025 23:59"
click at [857, 42] on div "Data Review Samples Sessions Catalog Pending Updates" at bounding box center [886, 45] width 1362 height 92
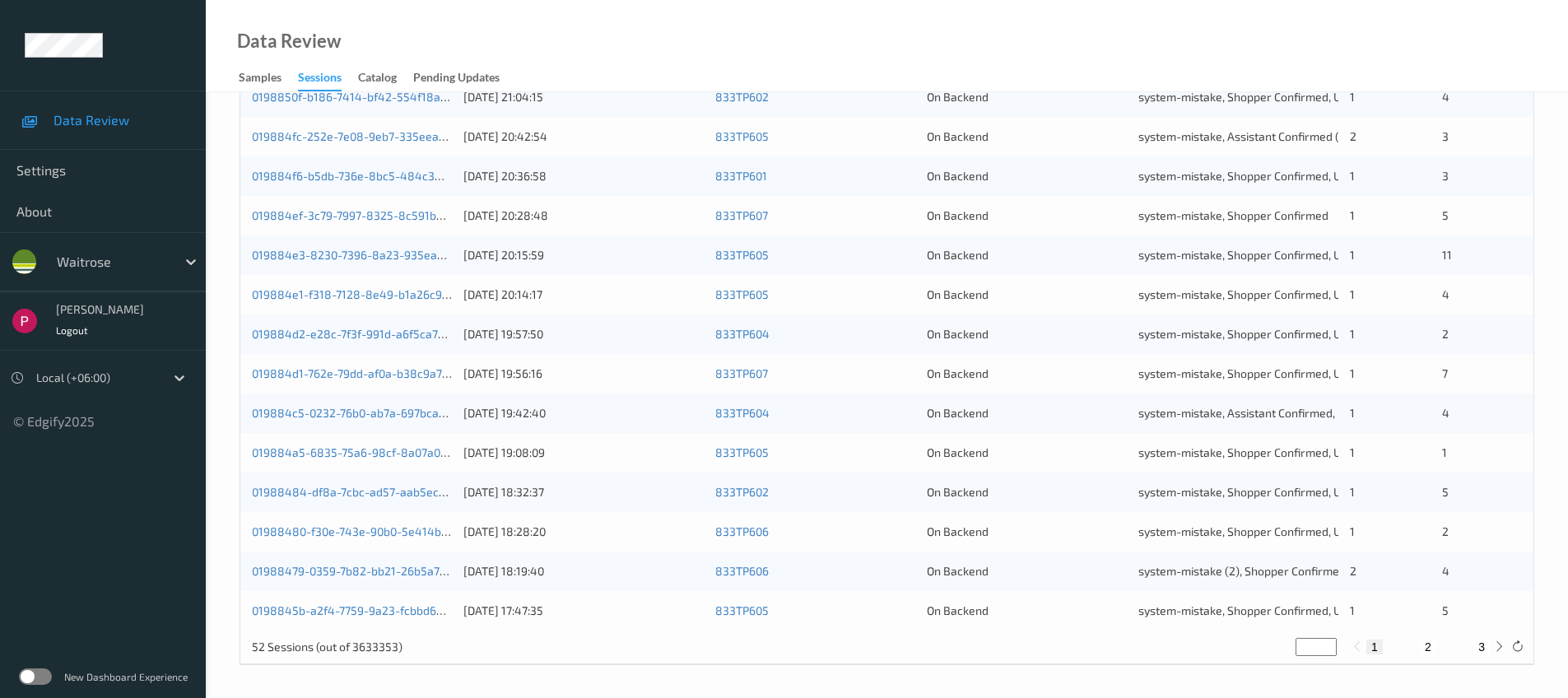
click at [1427, 646] on button "2" at bounding box center [1428, 647] width 17 height 15
type input "*"
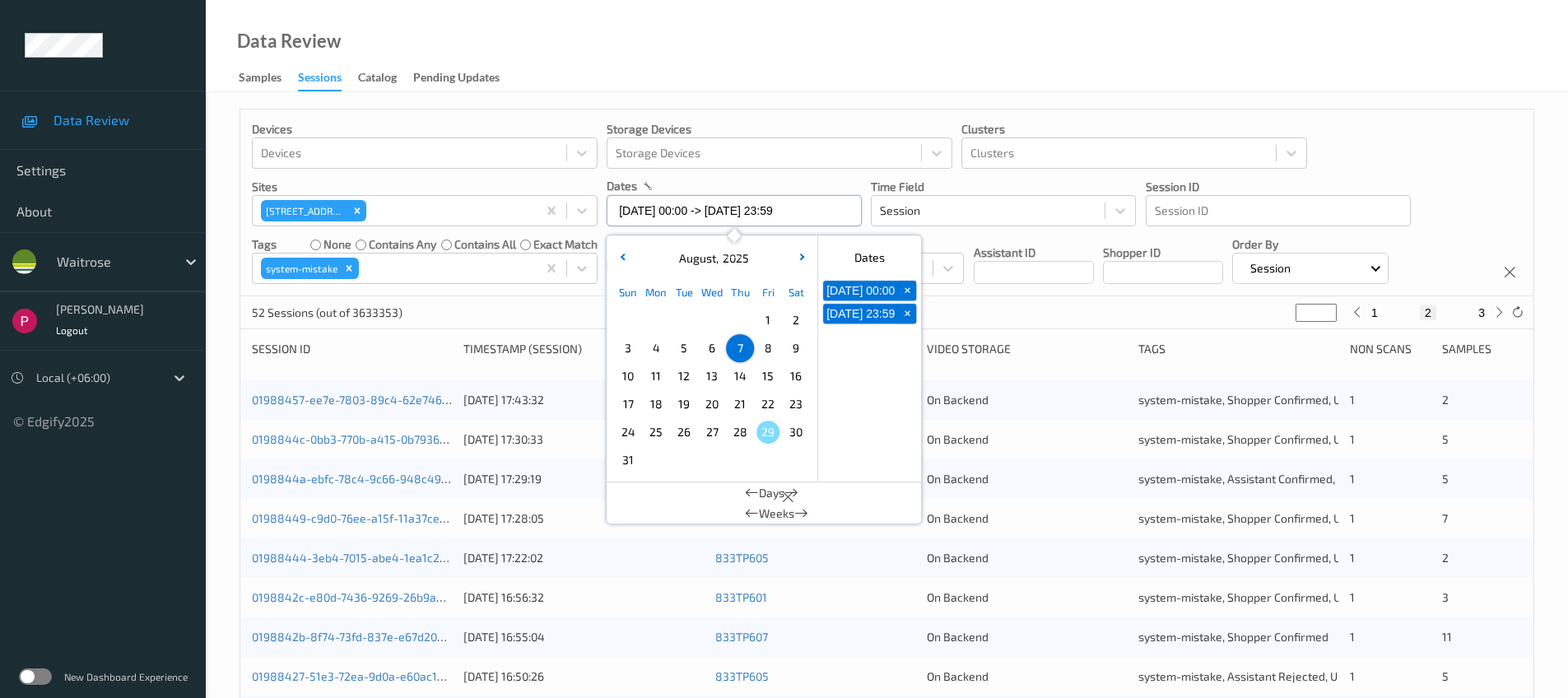
click at [773, 211] on input "07/08/2025 00:00 -> 07/08/2025 23:59" at bounding box center [734, 211] width 255 height 32
click at [766, 349] on span "8" at bounding box center [767, 348] width 23 height 23
type input "08/08/2025 00:00"
type input "*"
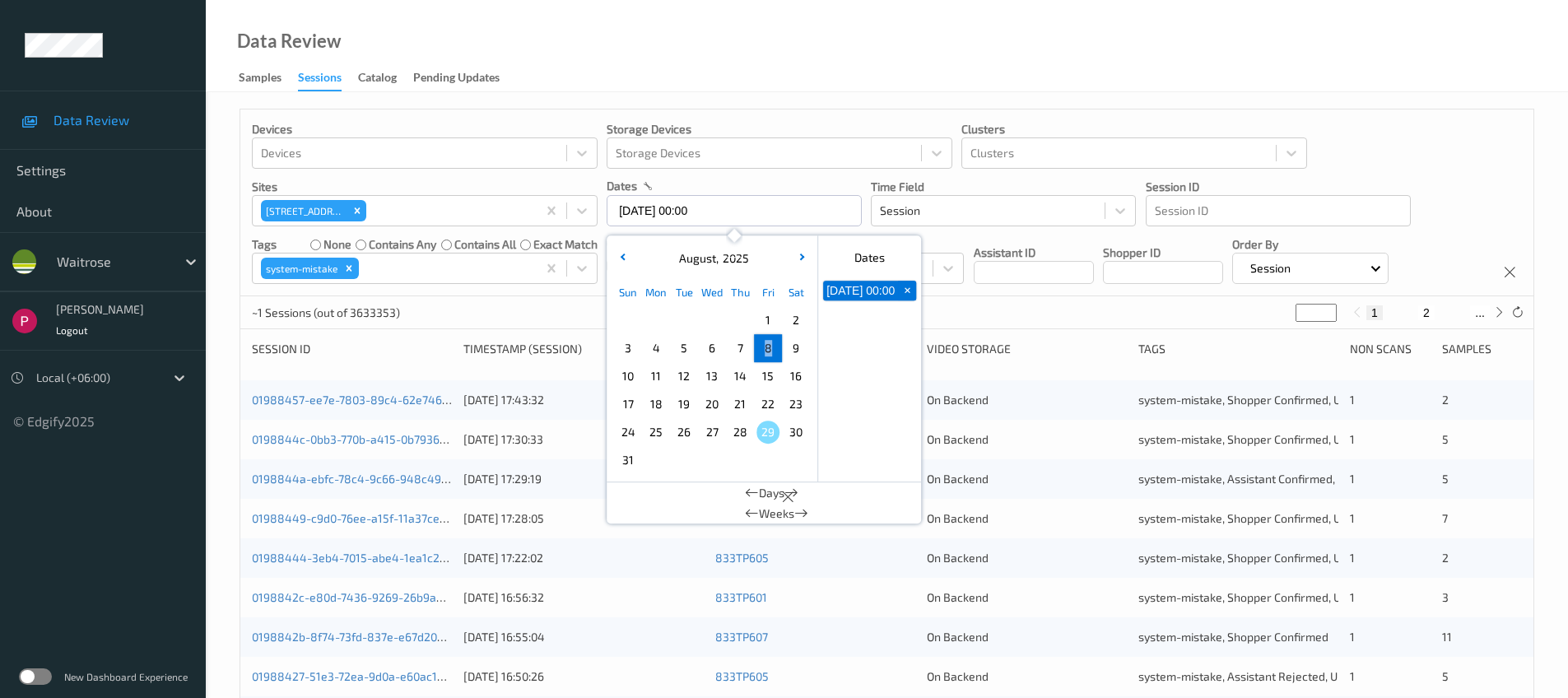
click at [766, 349] on span "8" at bounding box center [767, 348] width 23 height 23
type input "08/08/2025 00:00 -> 08/08/2025 23:59"
click at [834, 48] on div "Data Review Samples Sessions Catalog Pending Updates" at bounding box center [886, 45] width 1362 height 92
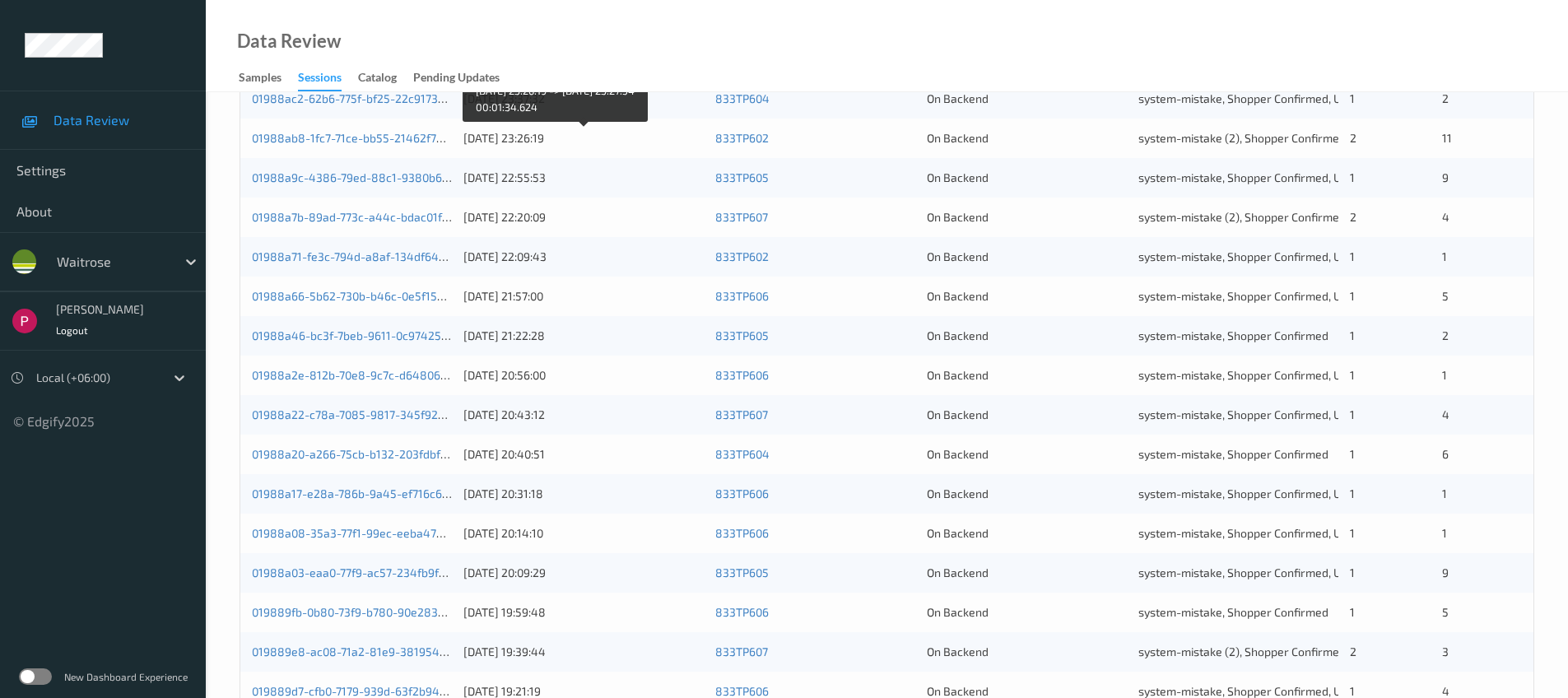
scroll to position [540, 0]
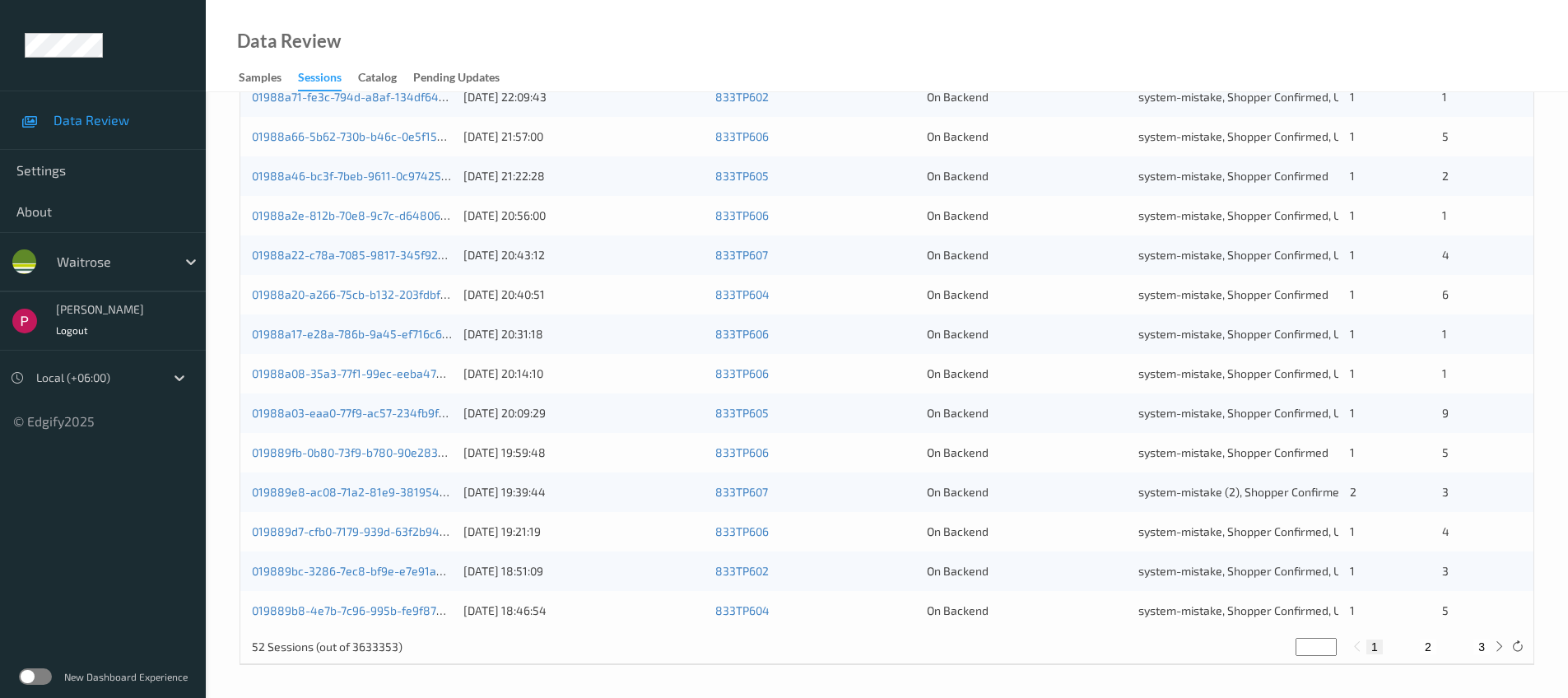
click at [1481, 650] on button "3" at bounding box center [1481, 647] width 17 height 15
type input "*"
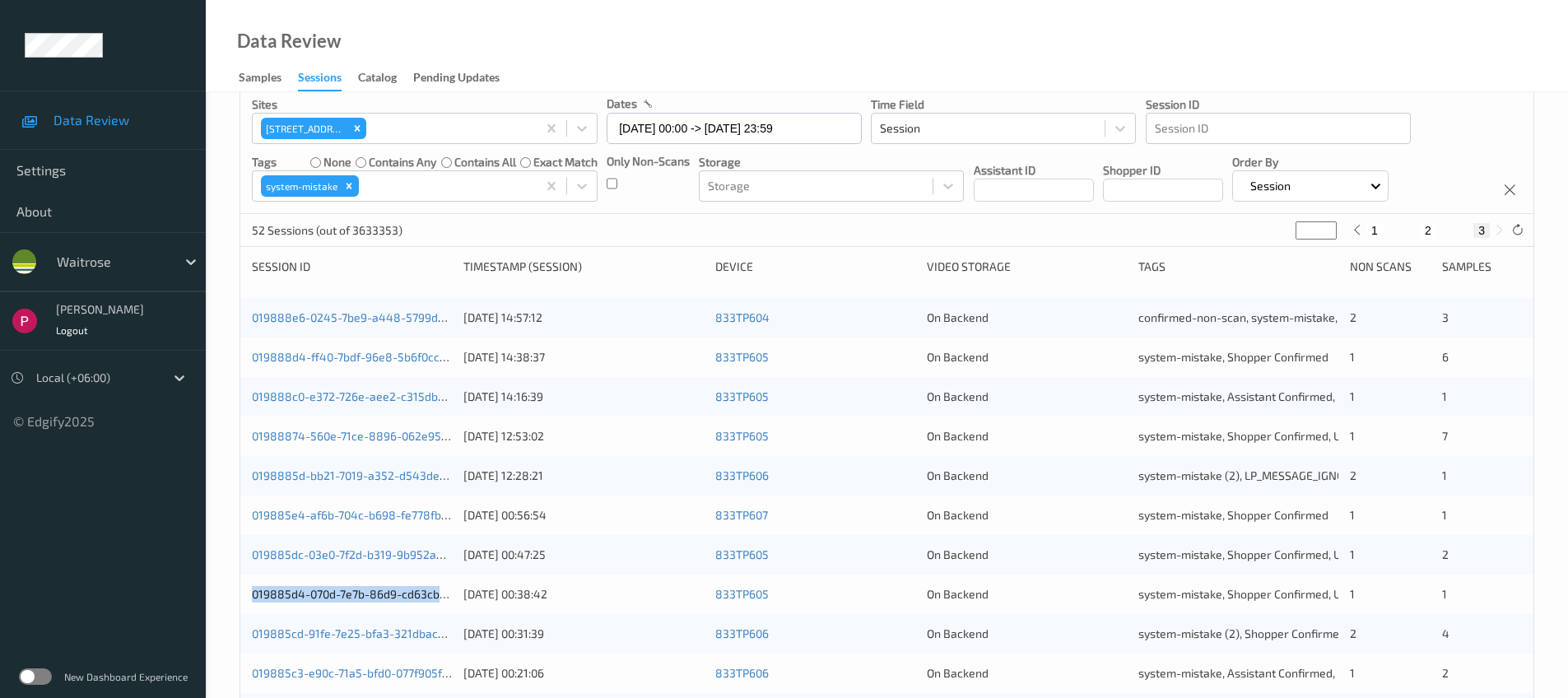
scroll to position [0, 0]
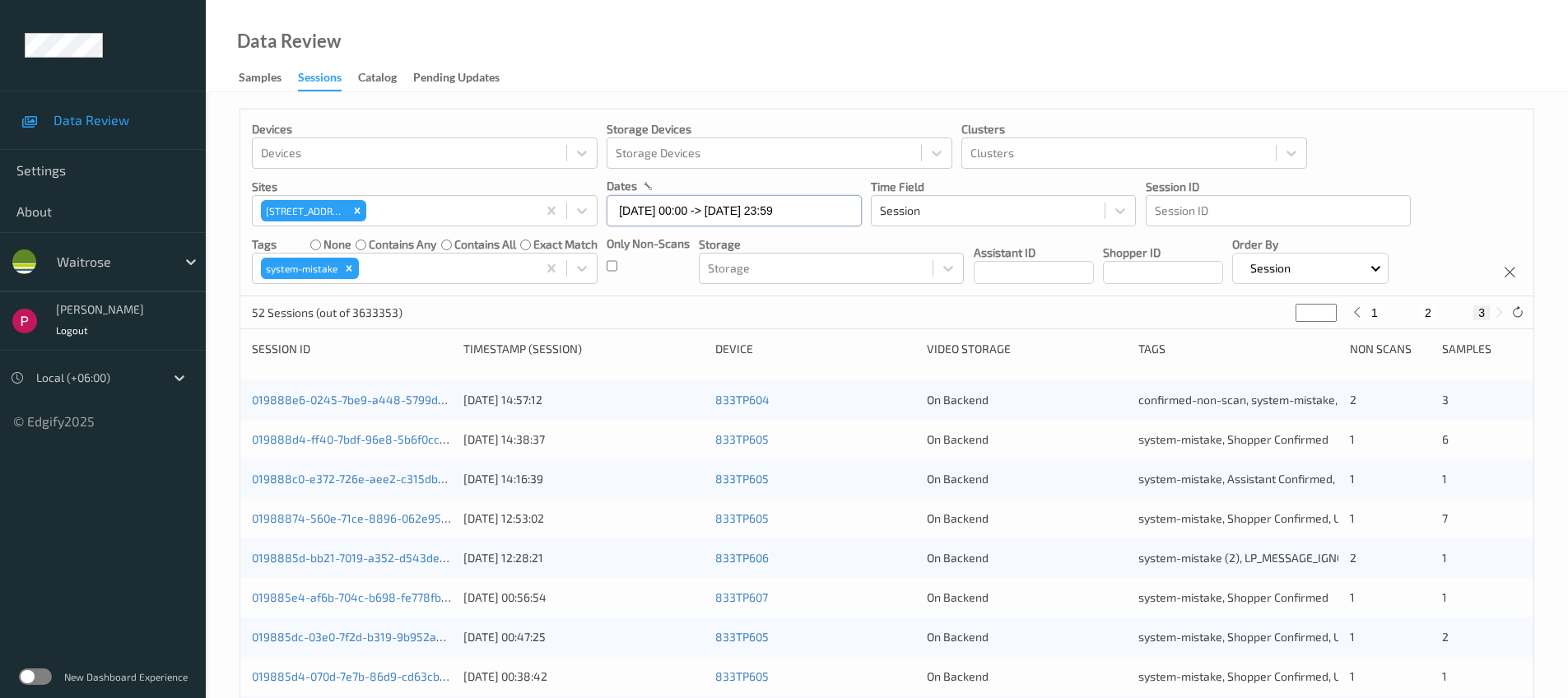
click at [793, 210] on input "08/08/2025 00:00 -> 08/08/2025 23:59" at bounding box center [734, 211] width 255 height 32
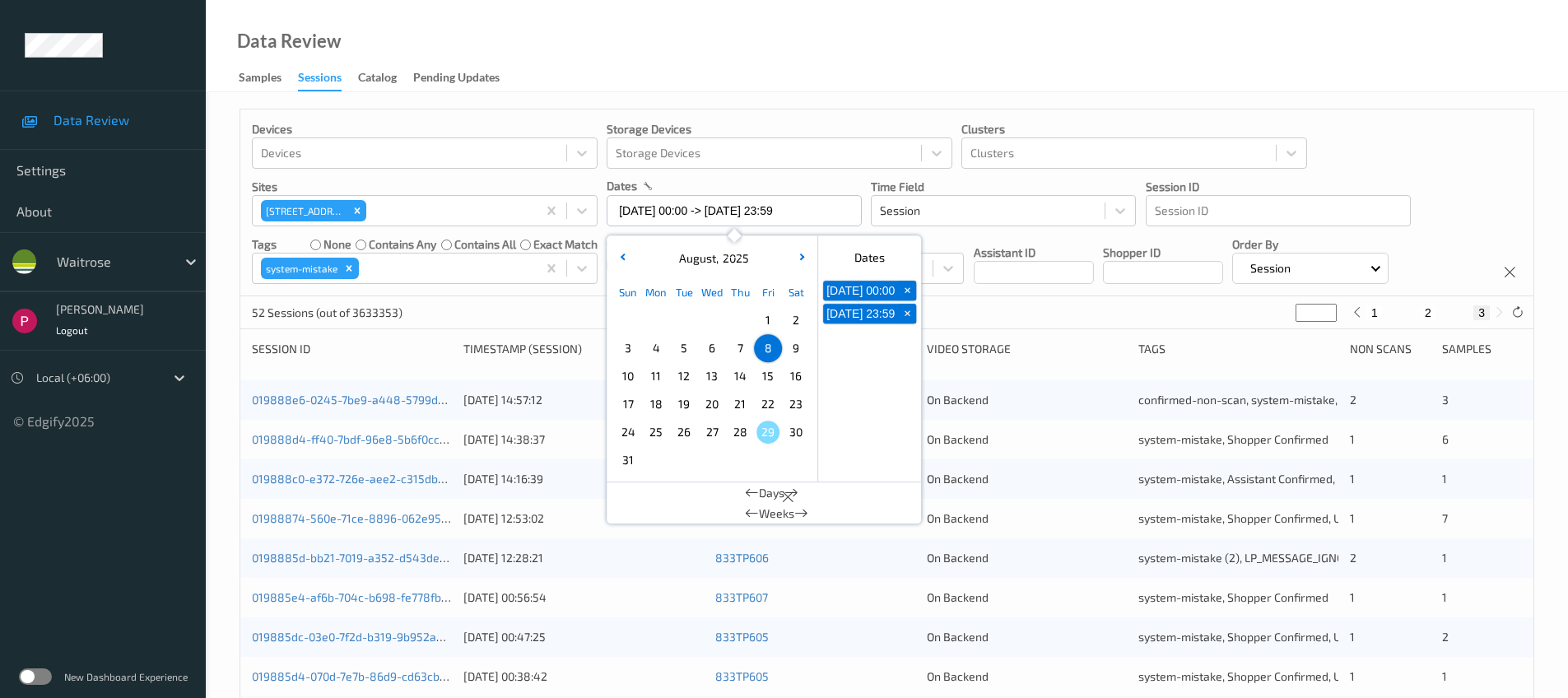
click at [797, 348] on span "9" at bounding box center [795, 348] width 23 height 23
type input "09/08/2025 00:00"
type input "*"
click at [797, 348] on span "9" at bounding box center [795, 348] width 23 height 23
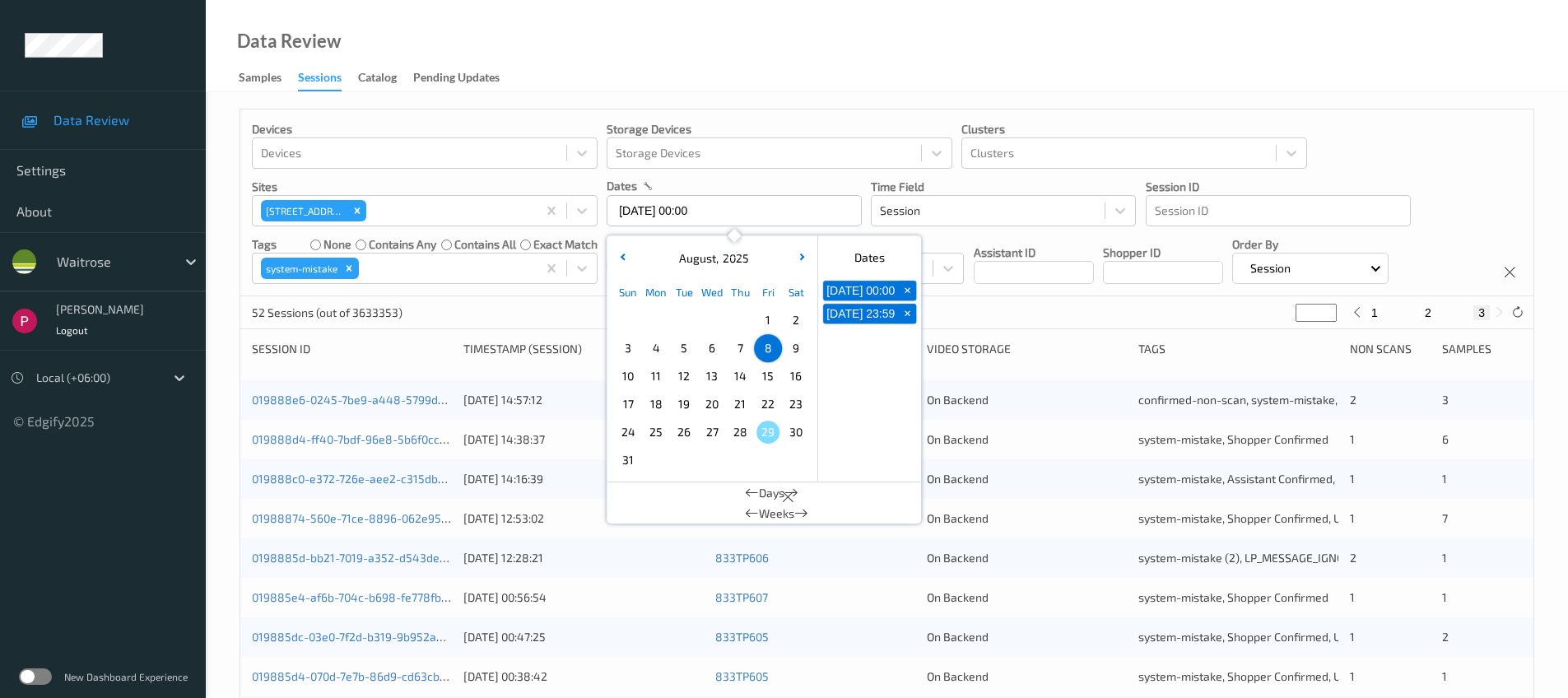
type input "09/08/2025 00:00 -> 09/08/2025 23:59"
click at [797, 30] on div "Data Review Samples Sessions Catalog Pending Updates" at bounding box center [886, 45] width 1362 height 92
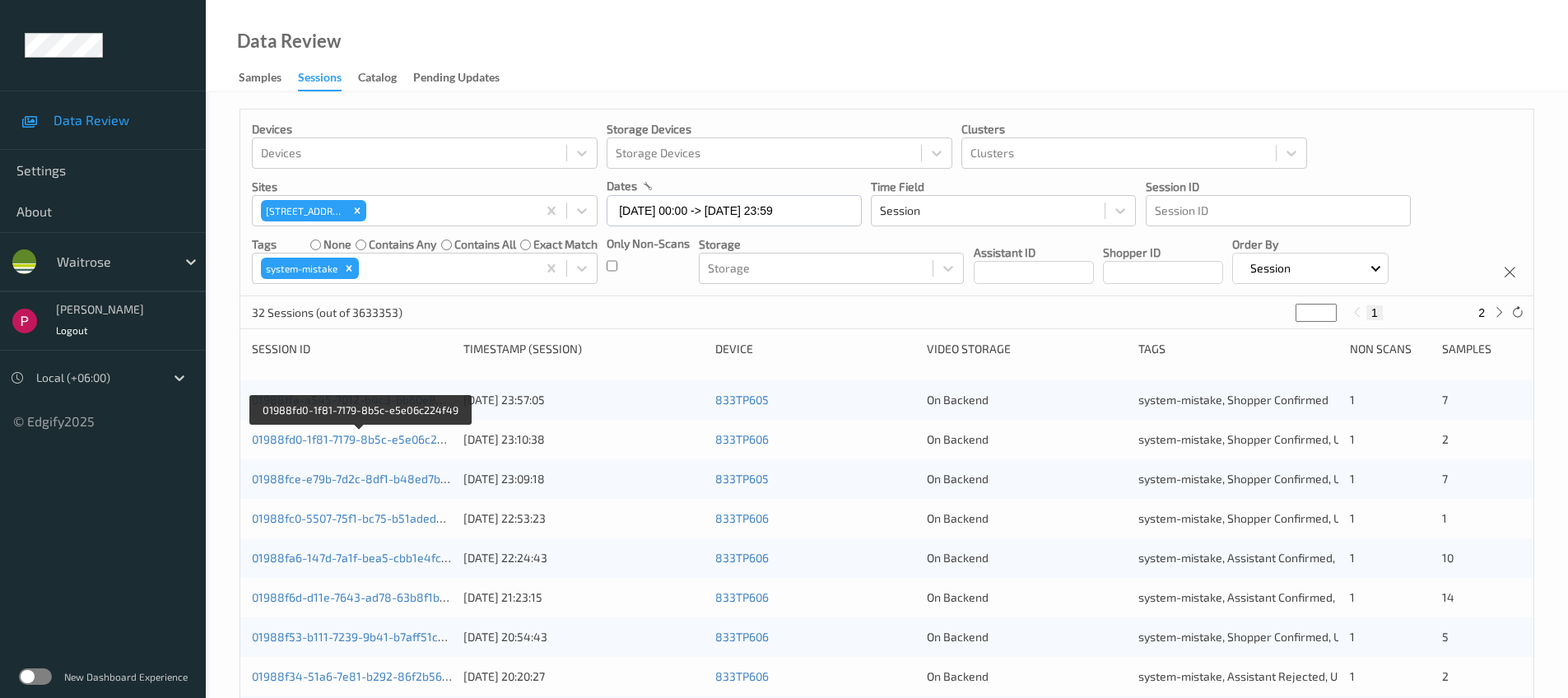
scroll to position [540, 0]
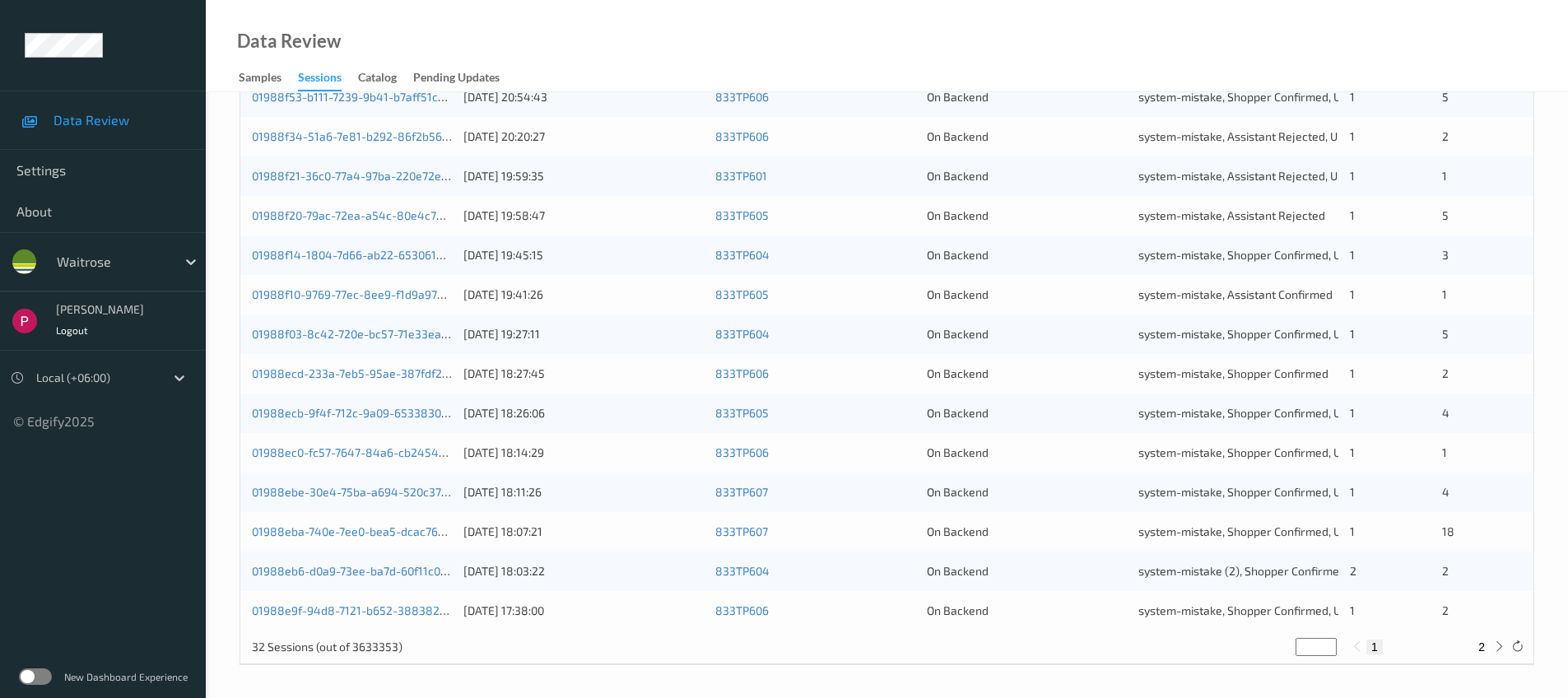
click at [1488, 641] on button "2" at bounding box center [1481, 647] width 17 height 15
type input "*"
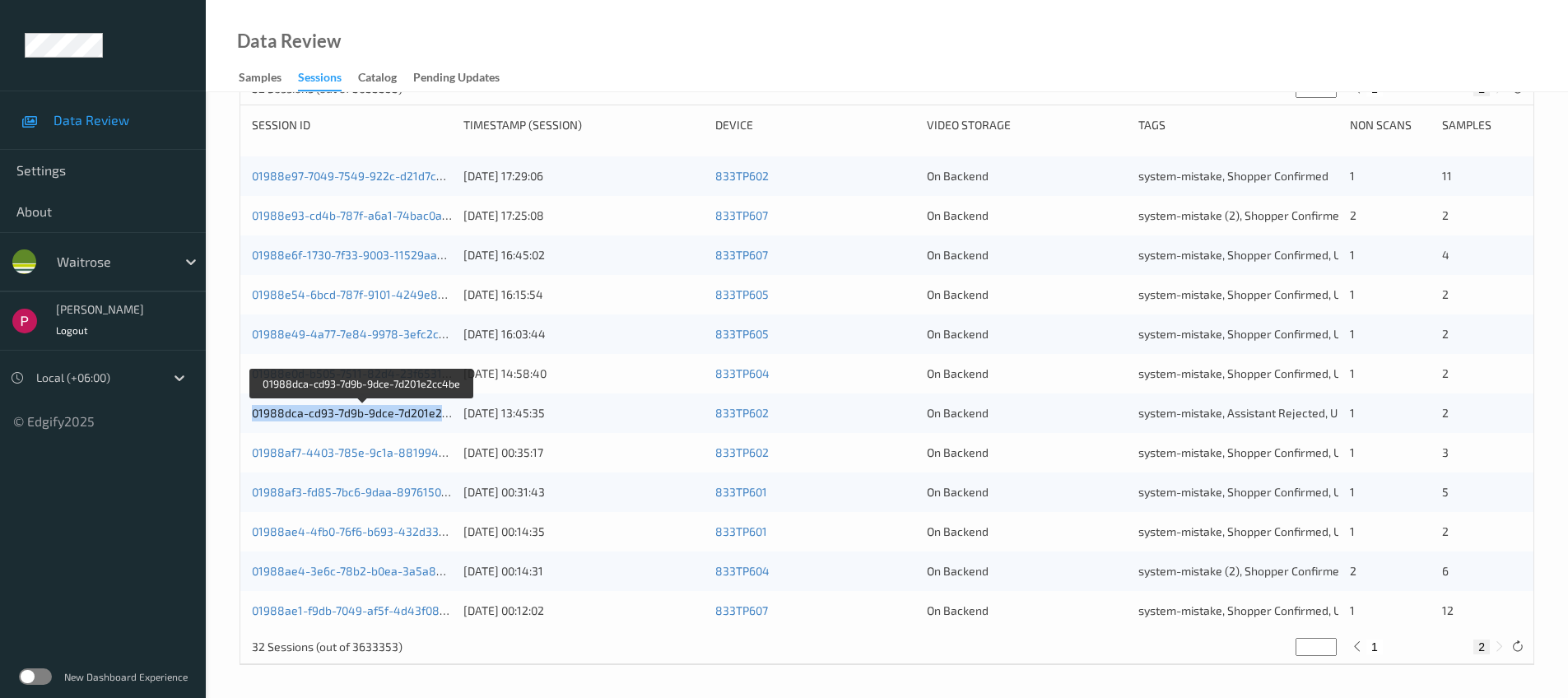
scroll to position [0, 0]
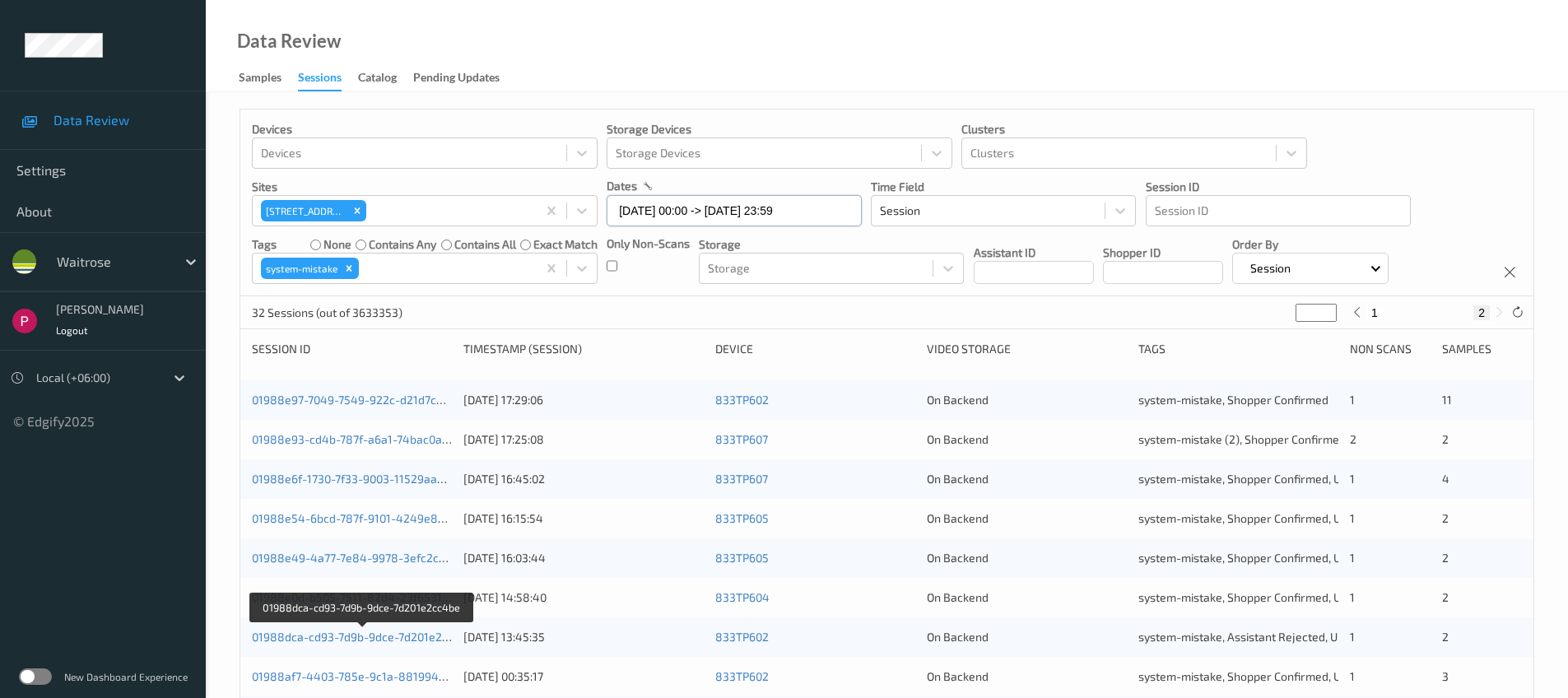
click at [741, 206] on input "09/08/2025 00:00 -> 09/08/2025 23:59" at bounding box center [734, 211] width 255 height 32
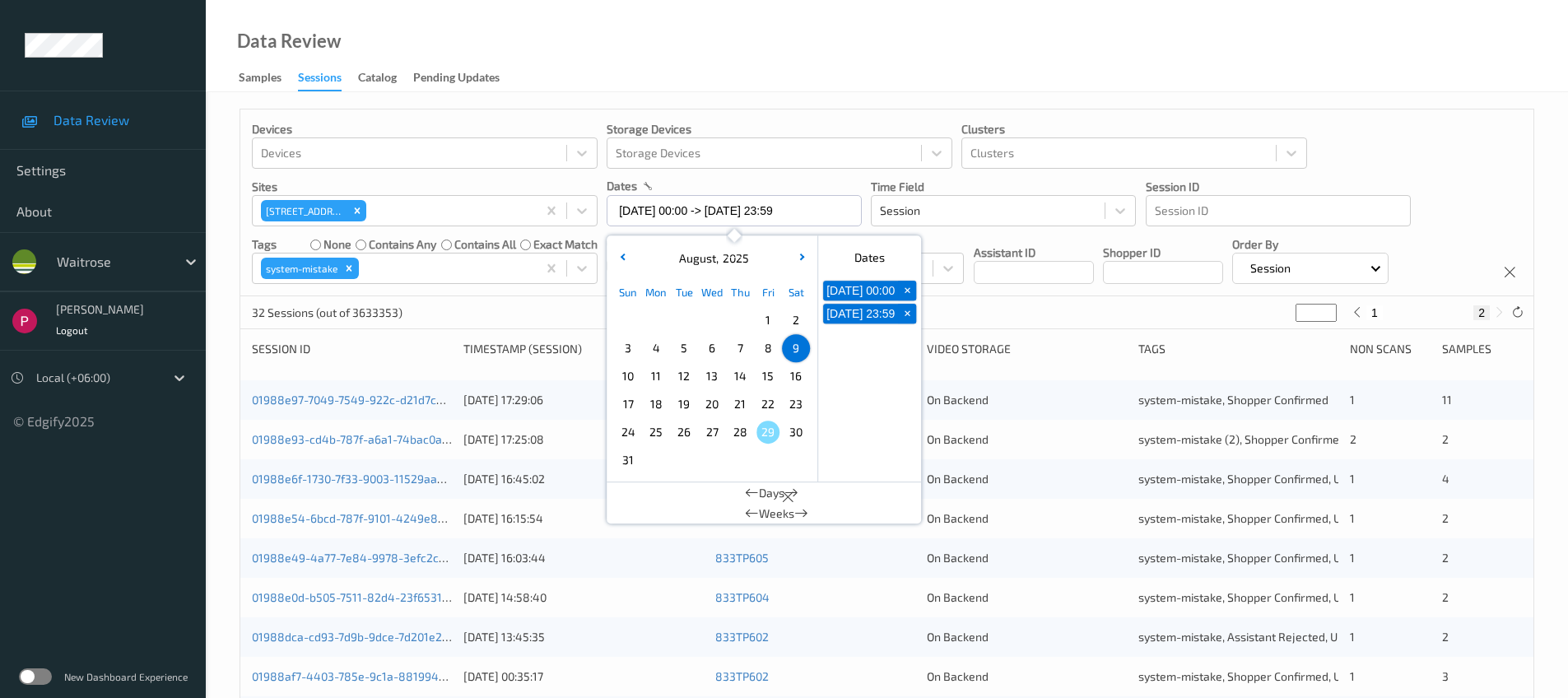
click at [627, 370] on span "10" at bounding box center [627, 375] width 23 height 23
type input "10/08/2025 00:00"
type input "*"
click at [627, 370] on span "10" at bounding box center [627, 375] width 23 height 23
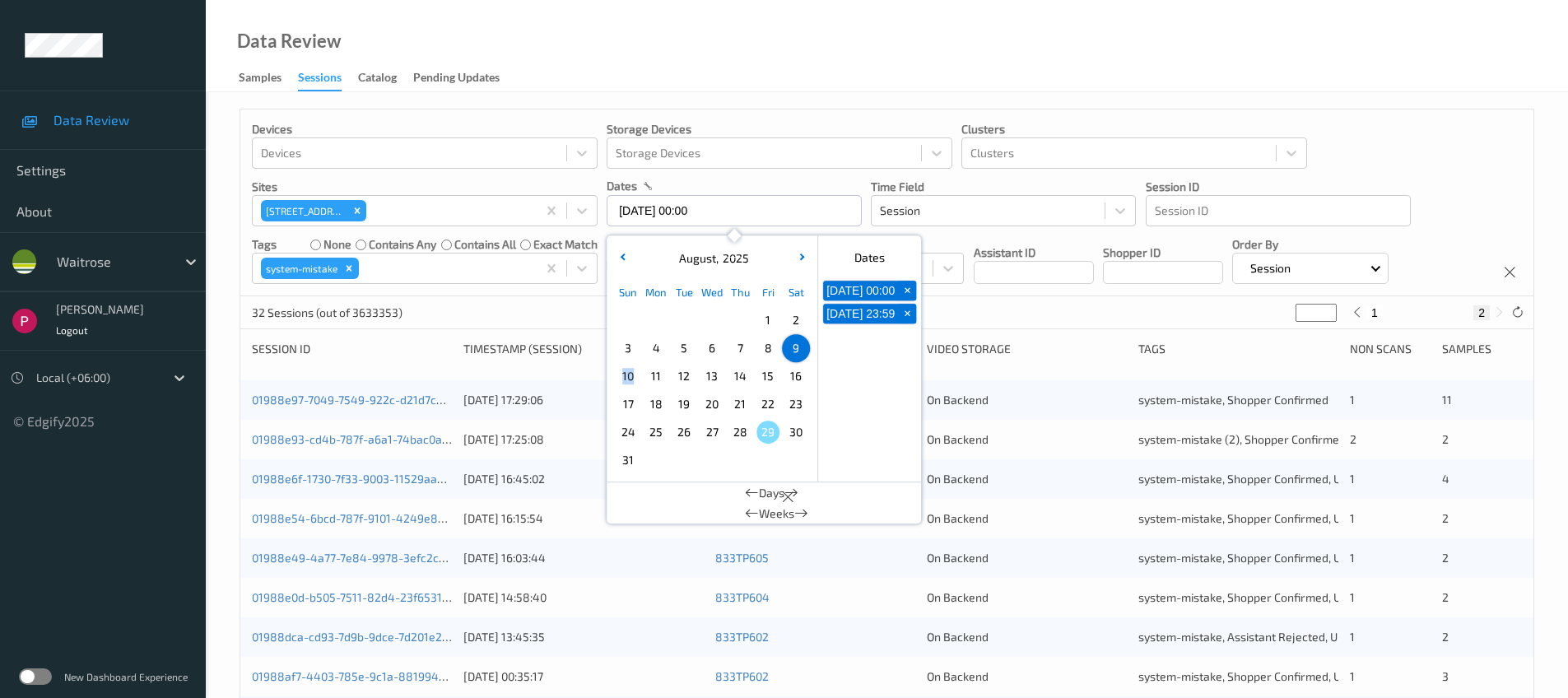
type input "10/08/2025 00:00 -> 10/08/2025 23:59"
click at [737, 59] on div "Data Review Samples Sessions Catalog Pending Updates" at bounding box center [886, 45] width 1362 height 92
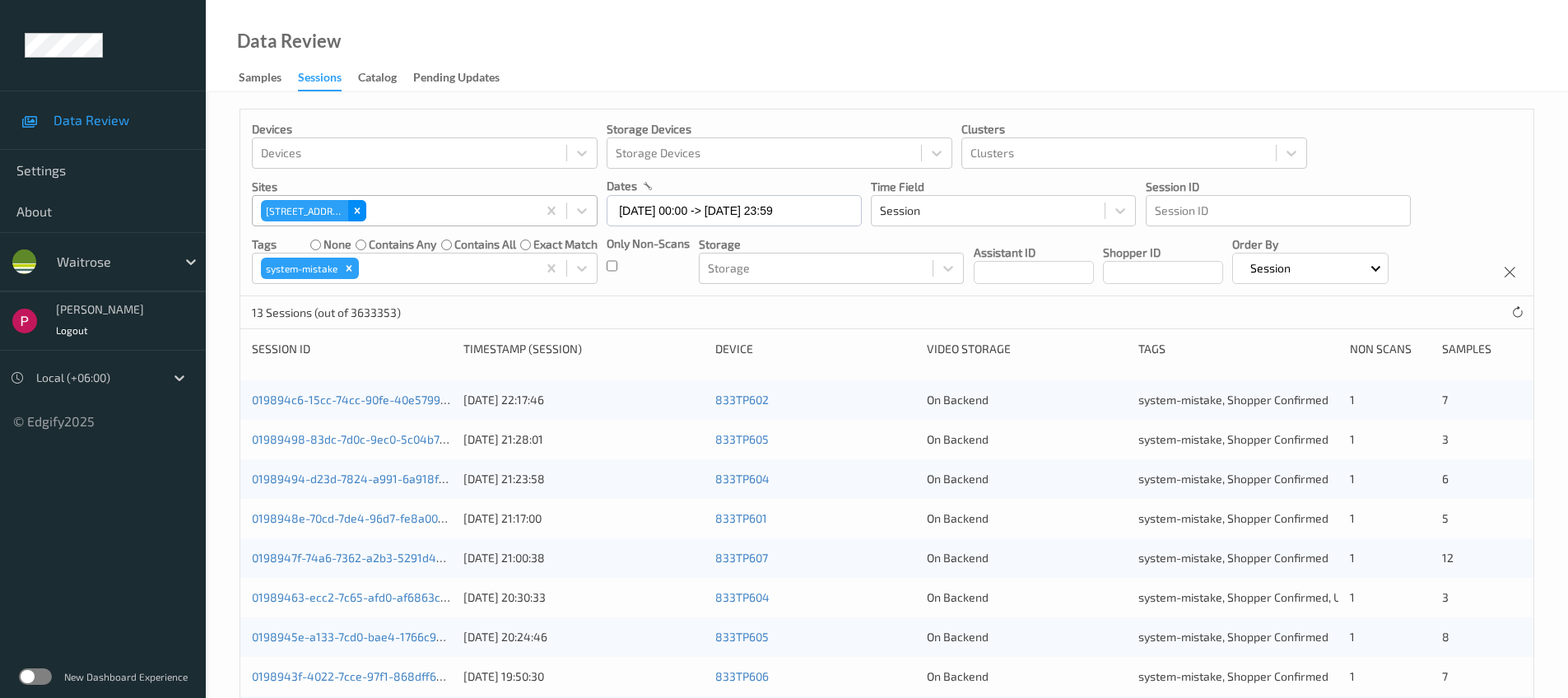
click at [358, 211] on icon "Remove 833 Trinity Square" at bounding box center [357, 211] width 6 height 6
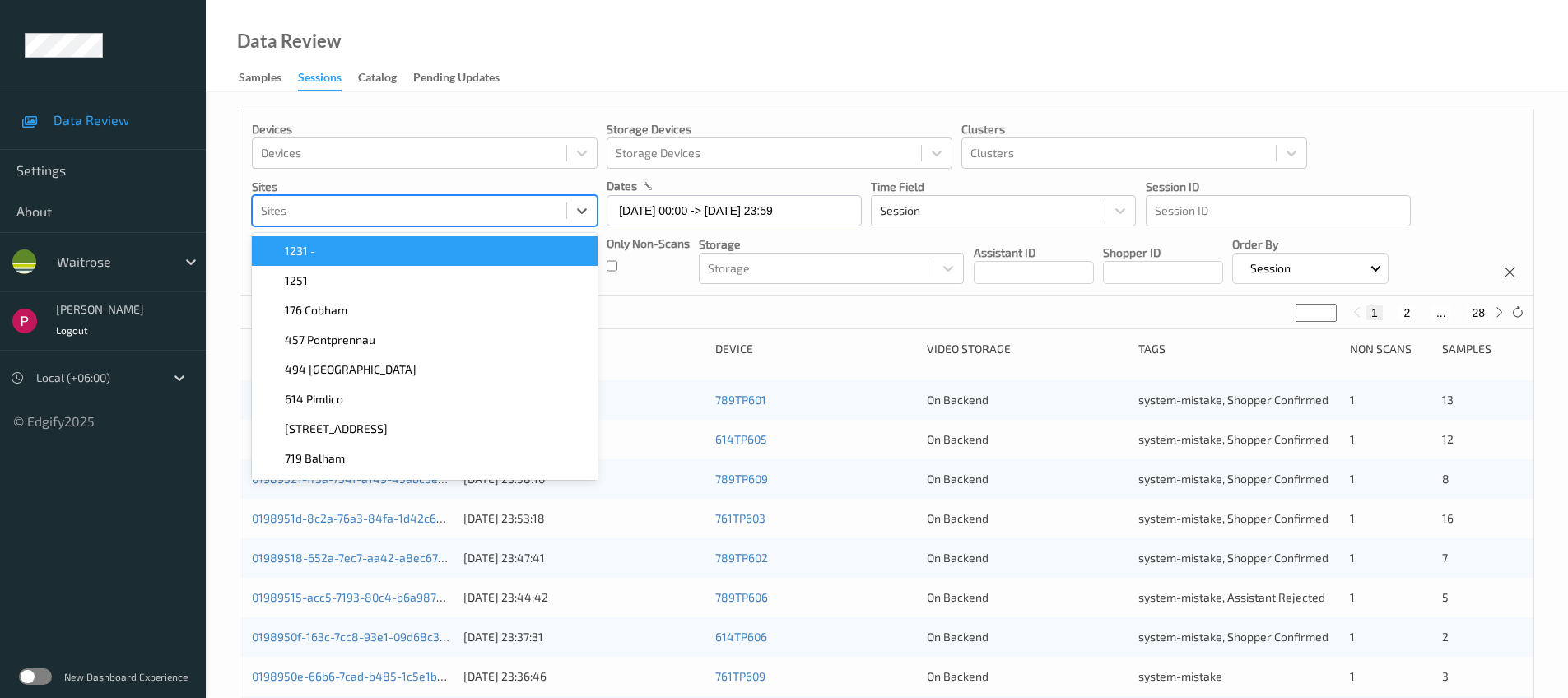
click at [524, 210] on div at bounding box center [409, 210] width 297 height 20
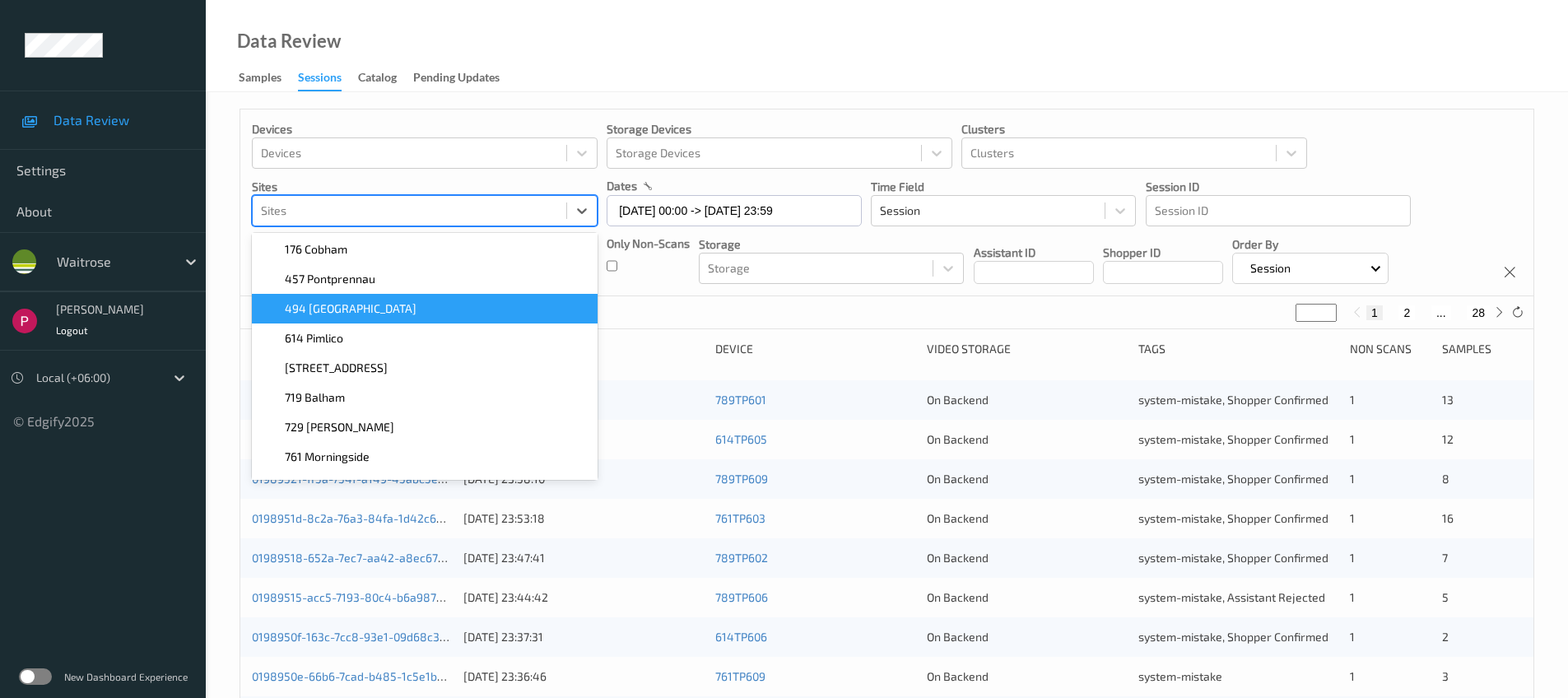
scroll to position [62, 0]
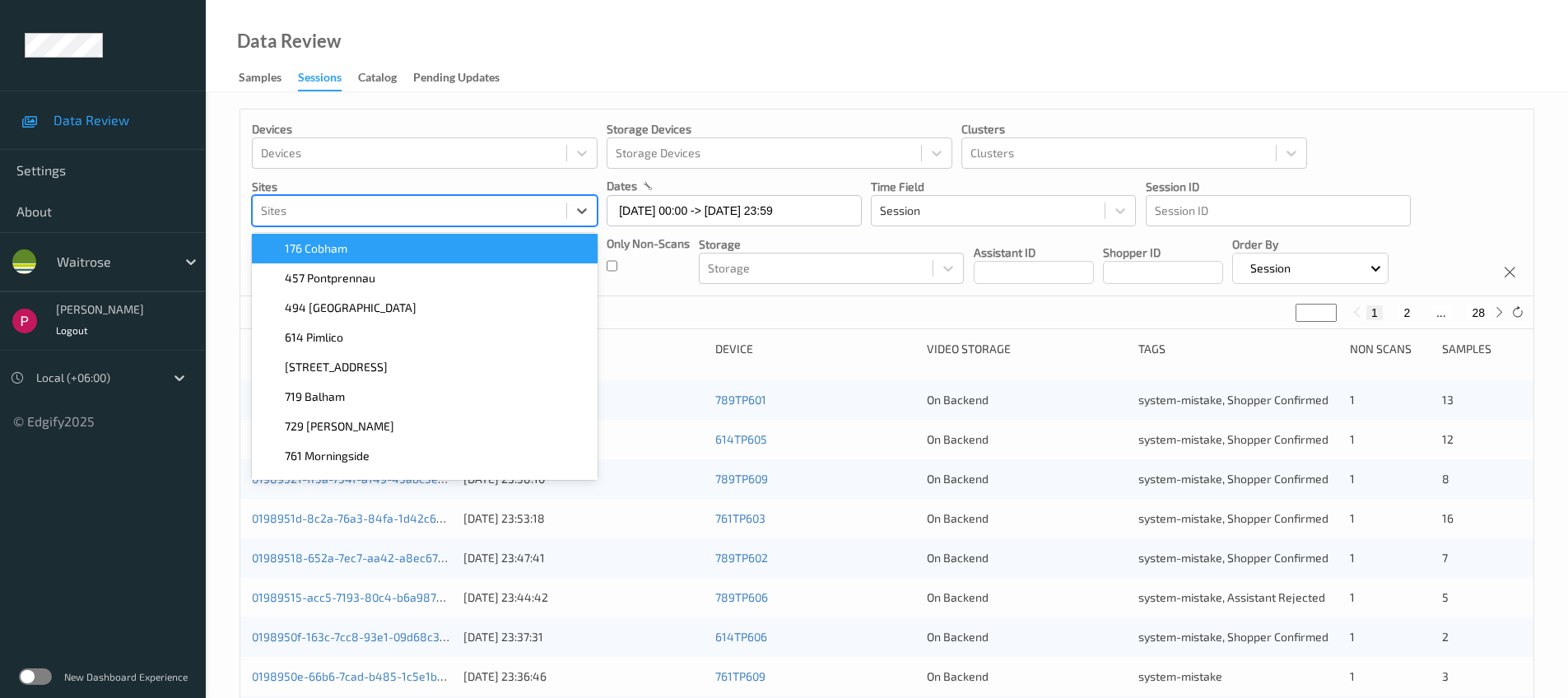
click at [605, 14] on div "Data Review Samples Sessions Catalog Pending Updates" at bounding box center [886, 45] width 1362 height 92
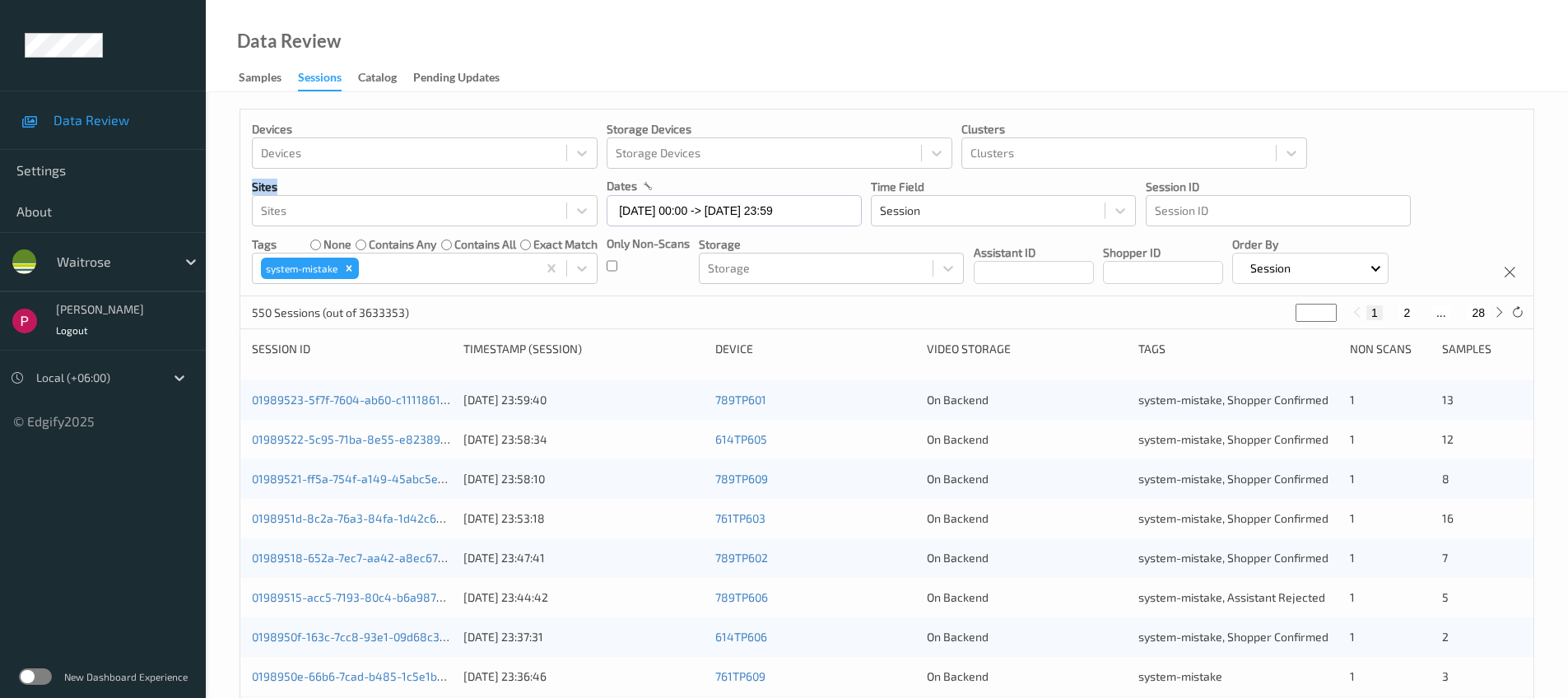
drag, startPoint x: 279, startPoint y: 186, endPoint x: 294, endPoint y: 187, distance: 15.0
click at [294, 187] on div "Devices Devices Storage Devices Storage Devices Clusters Clusters Sites Sites d…" at bounding box center [886, 664] width 1362 height 1146
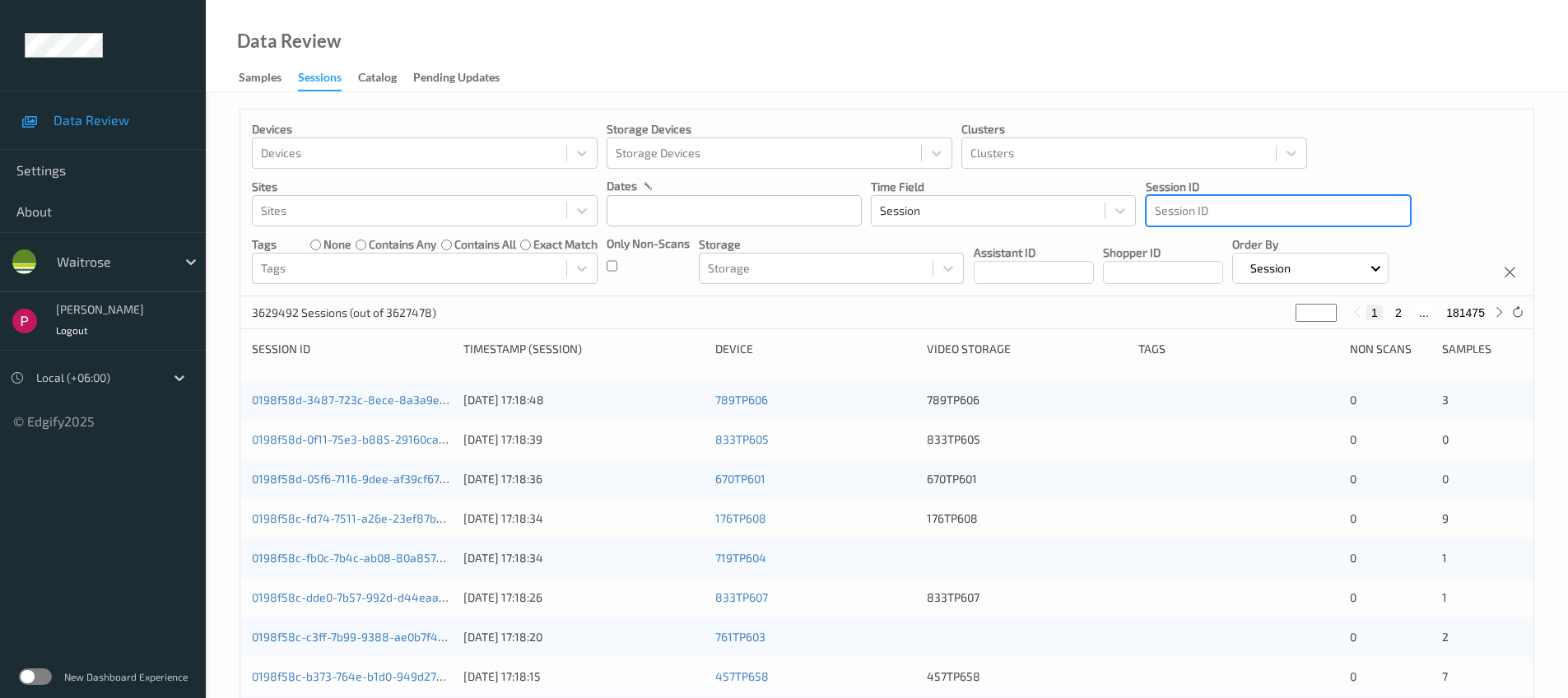
click at [1307, 60] on div "Data Review Samples Sessions Catalog Pending Updates" at bounding box center [886, 45] width 1362 height 92
